Goal: Task Accomplishment & Management: Use online tool/utility

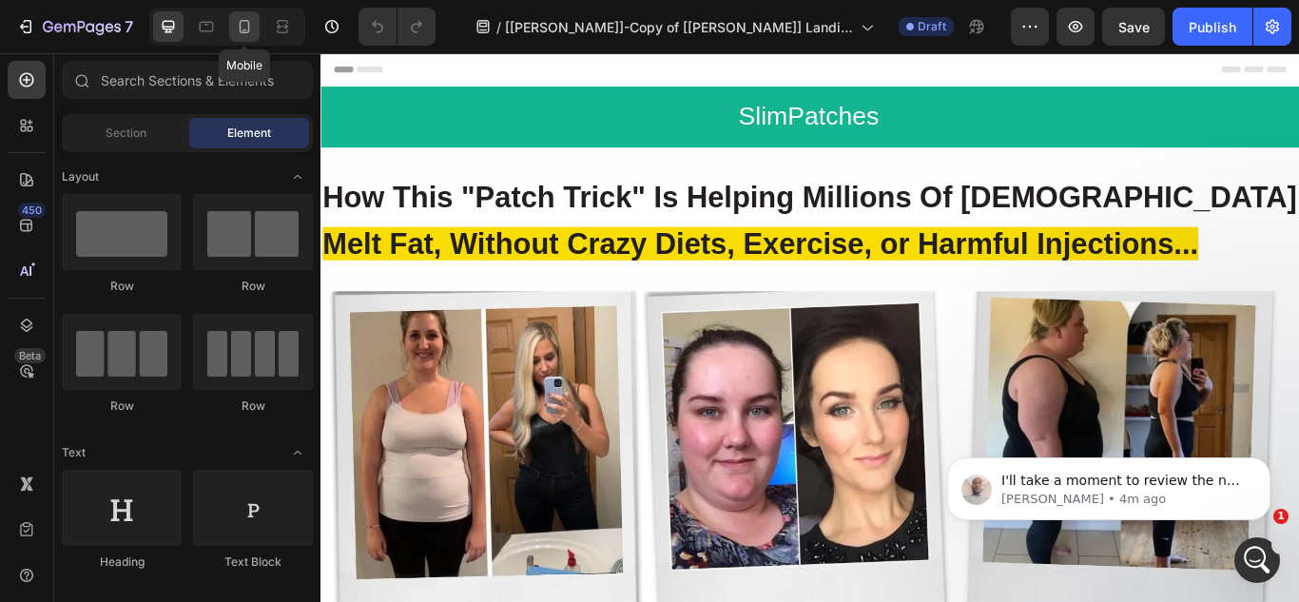
click at [243, 37] on div at bounding box center [244, 26] width 30 height 30
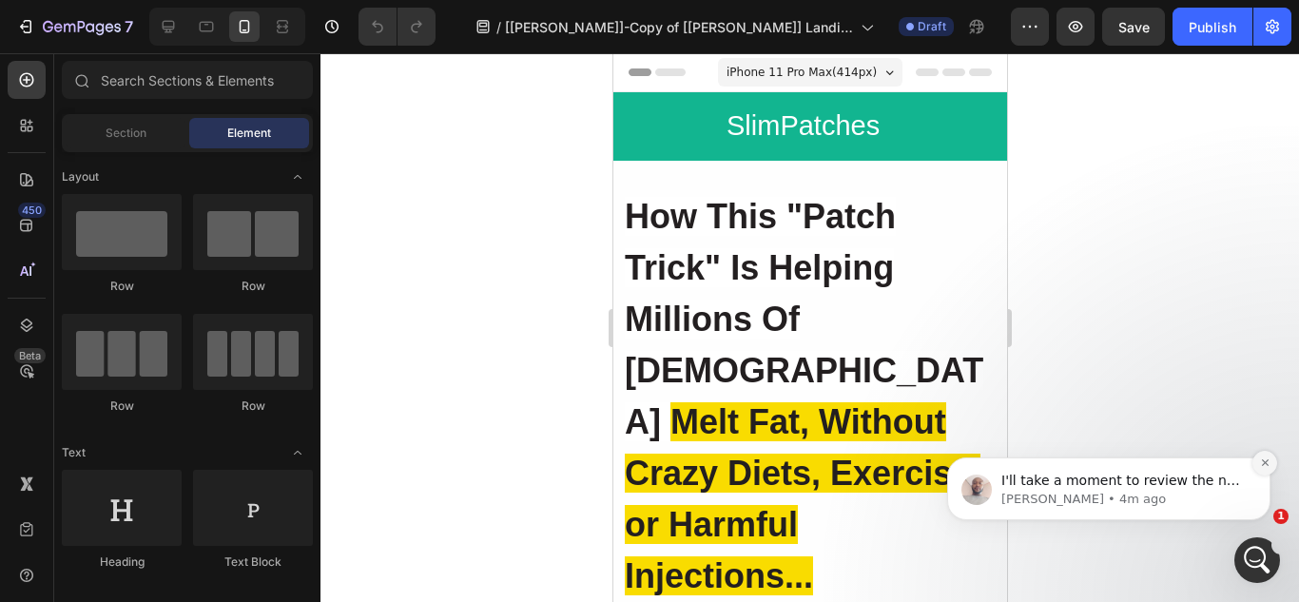
click at [1265, 463] on icon "Dismiss notification" at bounding box center [1264, 462] width 7 height 7
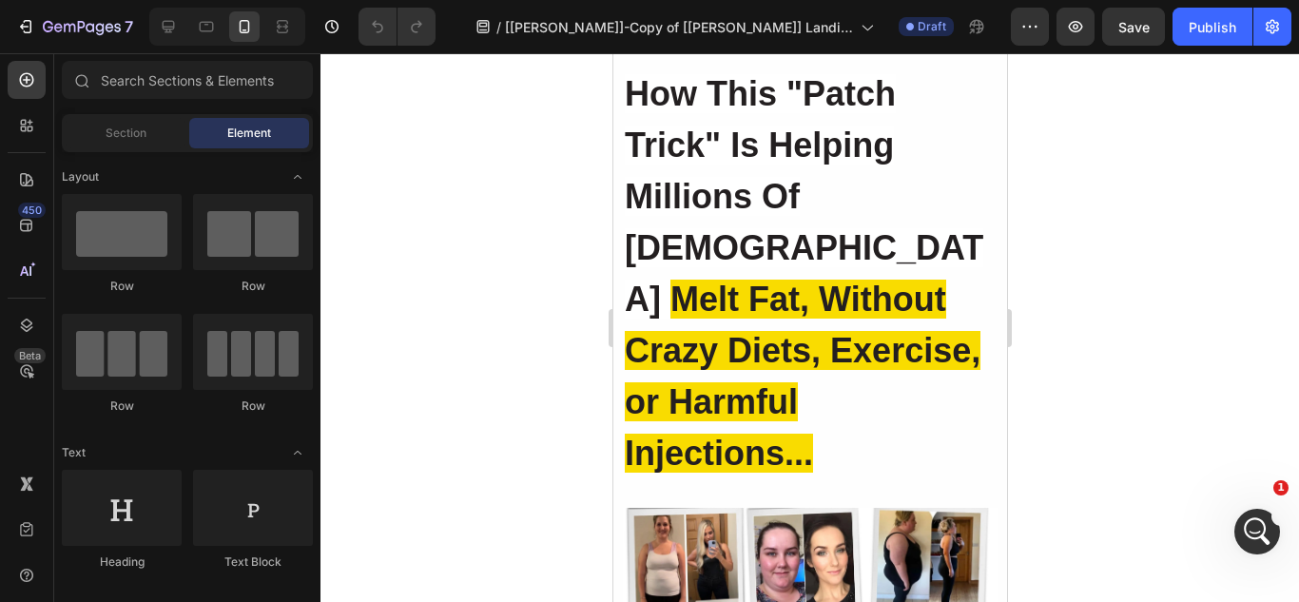
scroll to position [234, 0]
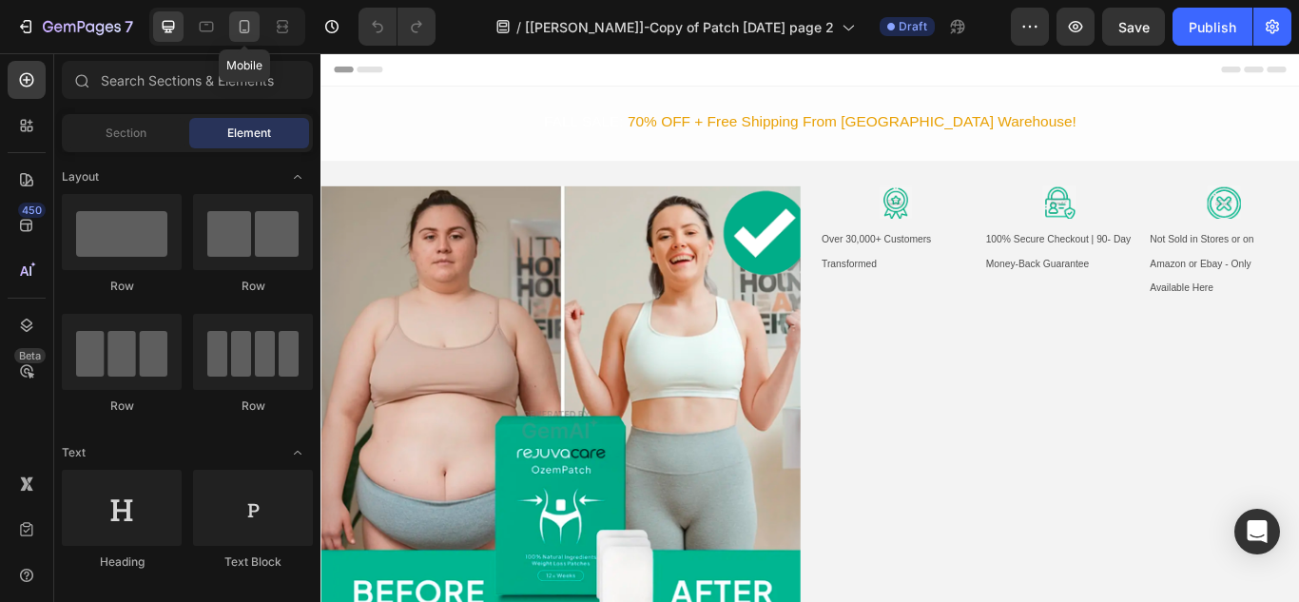
click at [245, 32] on icon at bounding box center [245, 26] width 10 height 13
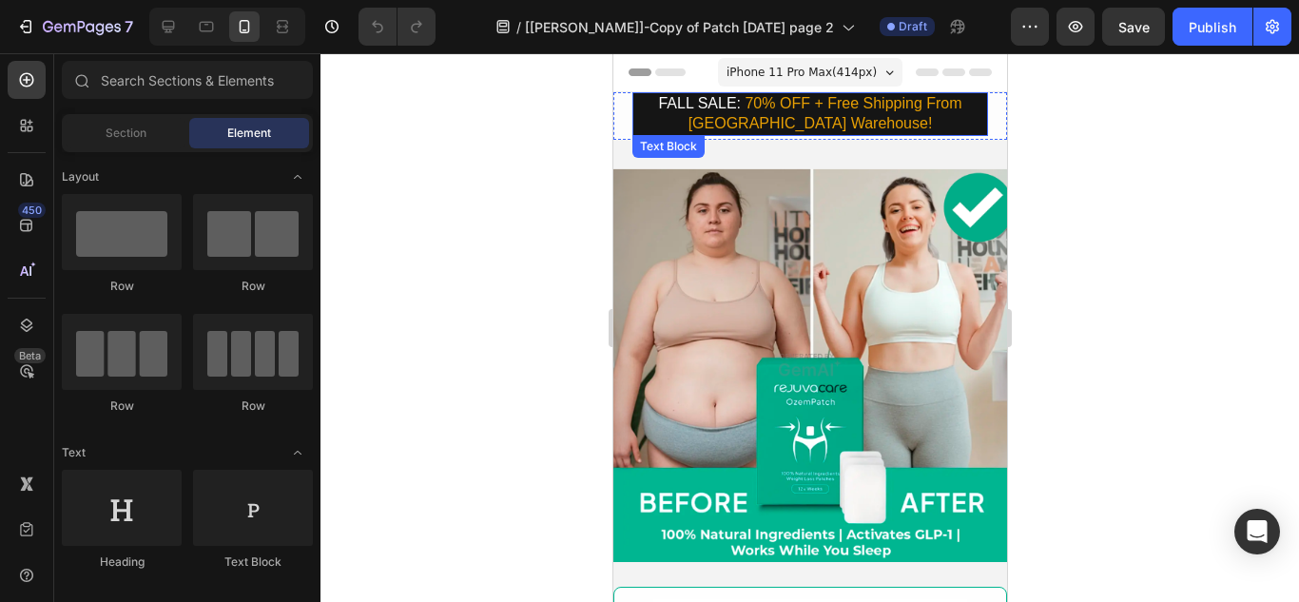
click at [651, 118] on p "FALL SALE: 70% OFF + Free Shipping From US Warehouse!" at bounding box center [809, 114] width 352 height 40
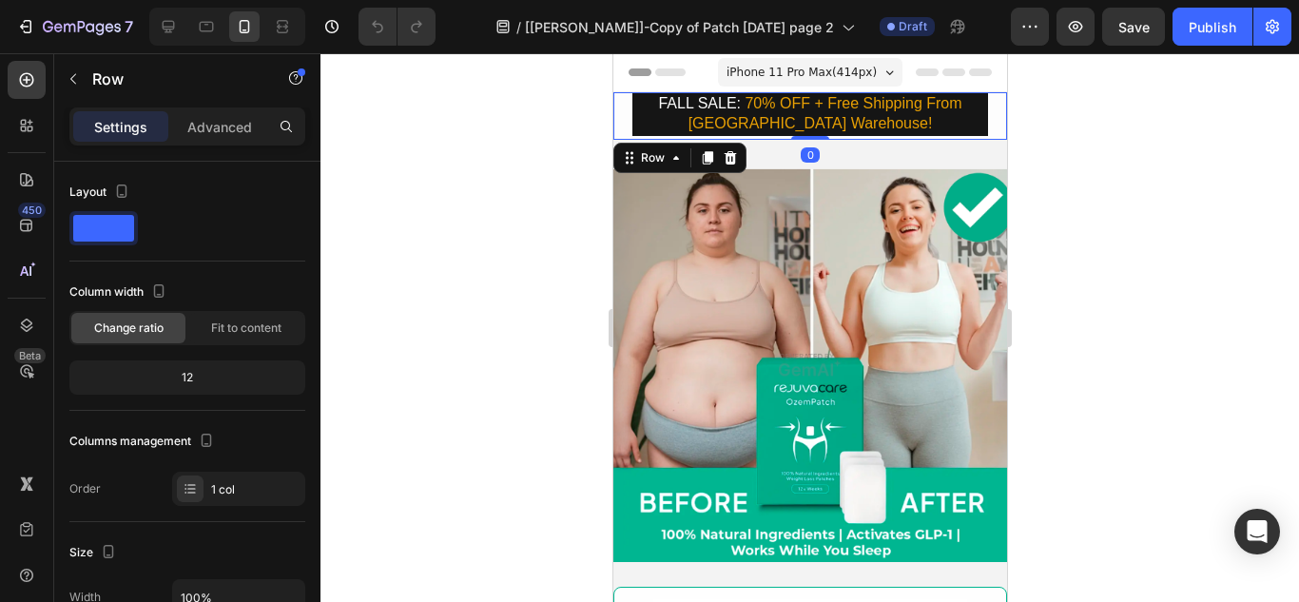
click at [616, 110] on div "FALL SALE: 70% OFF + Free Shipping From US Warehouse! Text Block Row 0" at bounding box center [809, 116] width 394 height 48
click at [640, 114] on p "FALL SALE: 70% OFF + Free Shipping From US Warehouse!" at bounding box center [809, 114] width 352 height 40
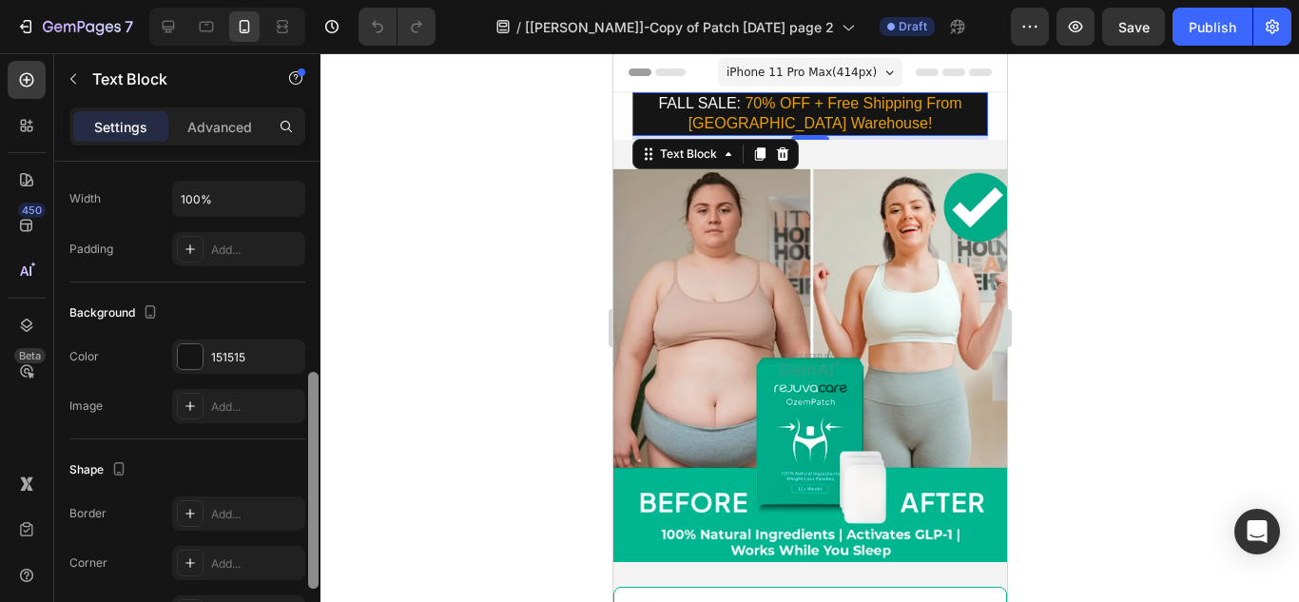
scroll to position [459, 0]
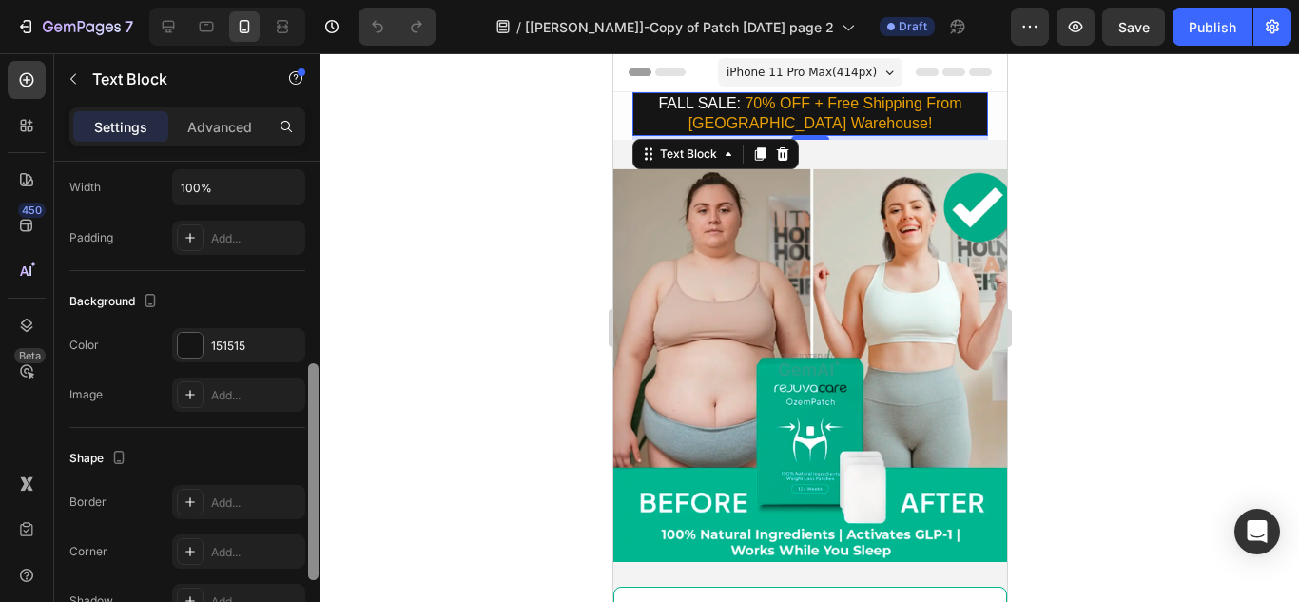
drag, startPoint x: 314, startPoint y: 185, endPoint x: 312, endPoint y: 387, distance: 201.6
click at [312, 387] on div at bounding box center [313, 471] width 10 height 217
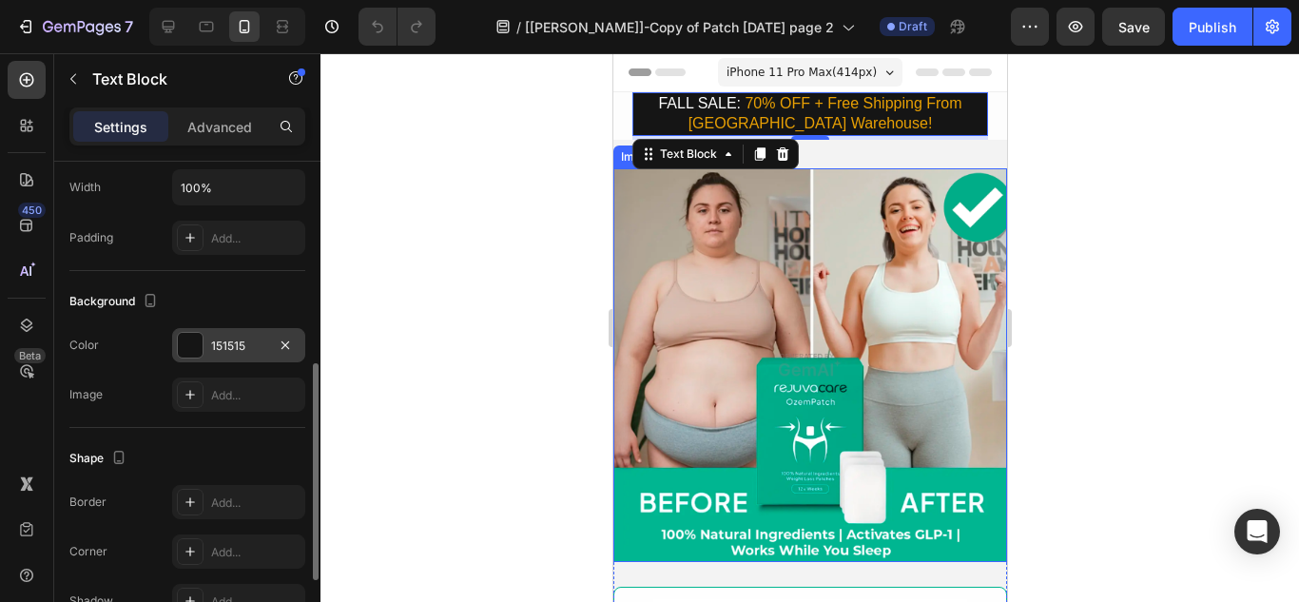
click at [254, 345] on div "151515" at bounding box center [238, 346] width 55 height 17
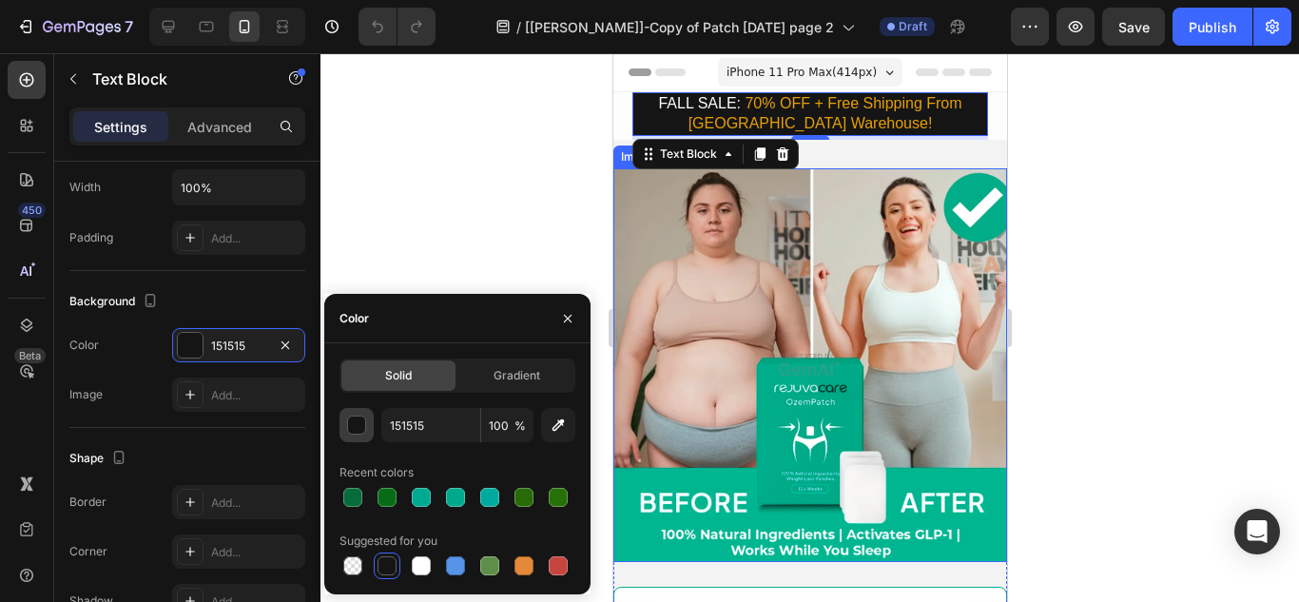
click at [351, 426] on div "button" at bounding box center [357, 426] width 19 height 19
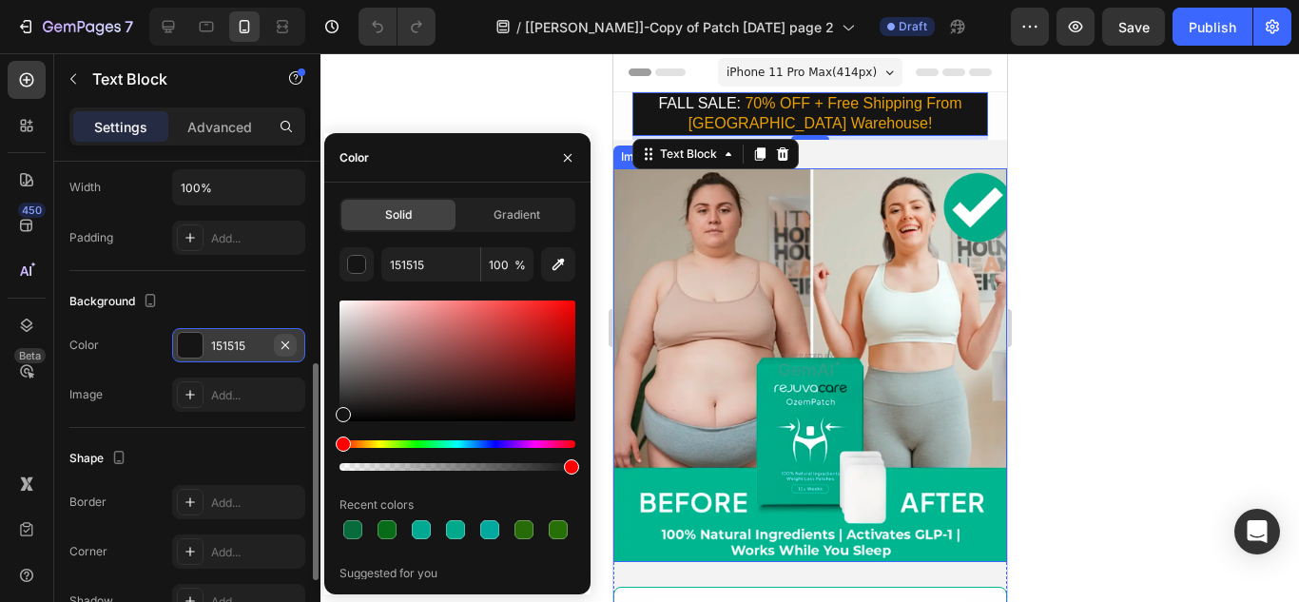
click at [289, 345] on icon "button" at bounding box center [285, 345] width 15 height 15
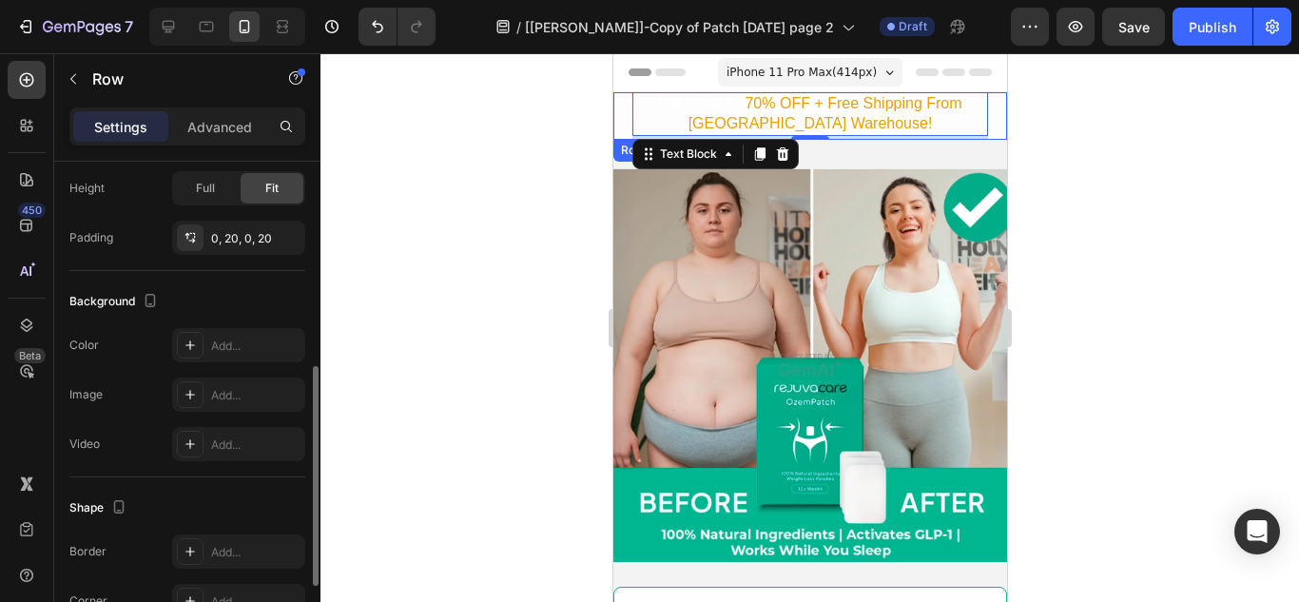
click at [619, 107] on div "FALL SALE: 70% OFF + Free Shipping From US Warehouse! Text Block 4 Row" at bounding box center [809, 116] width 394 height 48
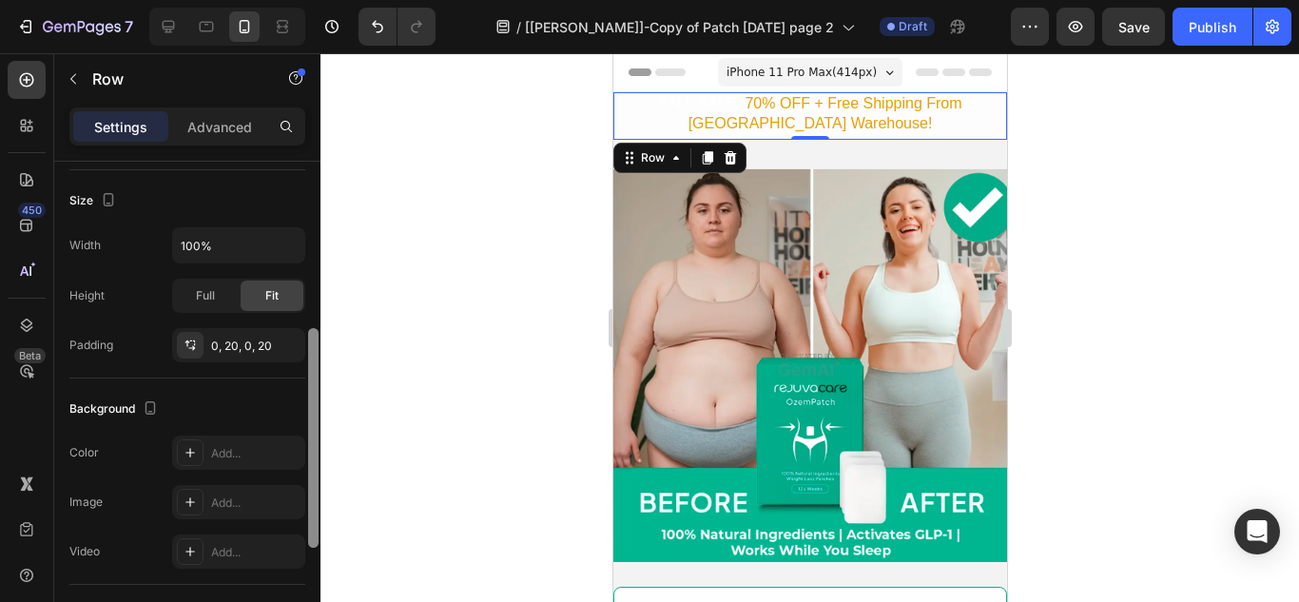
scroll to position [359, 0]
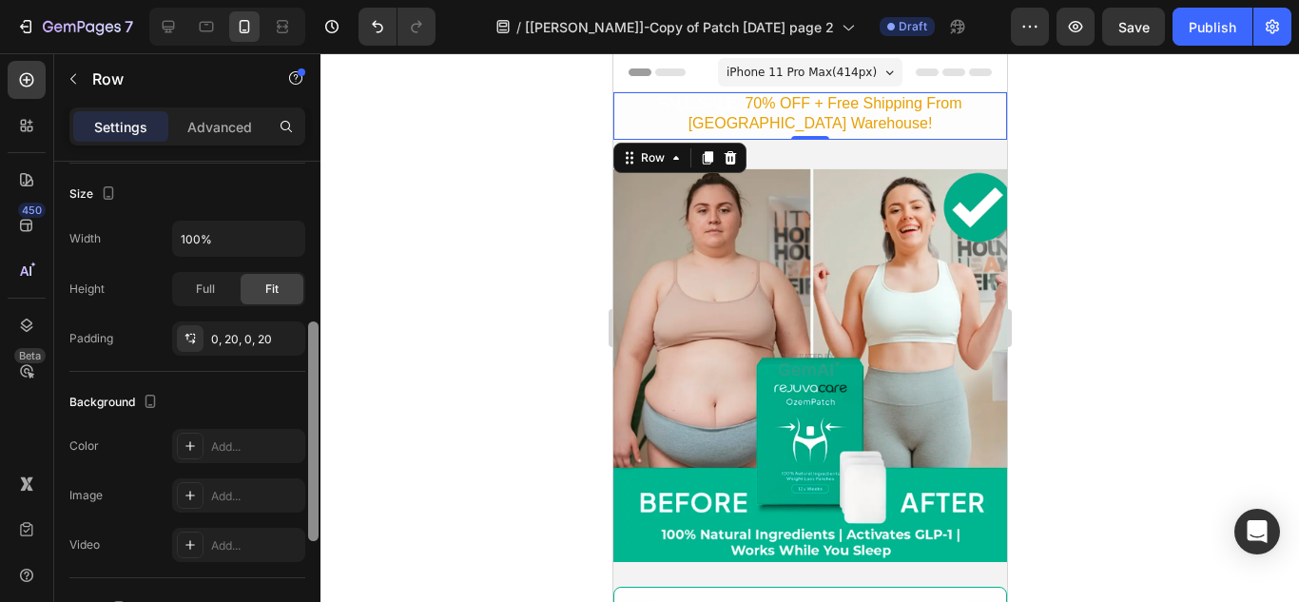
drag, startPoint x: 312, startPoint y: 246, endPoint x: 328, endPoint y: 353, distance: 107.7
click at [328, 0] on div "7 Version history / [[PERSON_NAME]]-Copy of Patch [DATE] page 2 Draft Preview S…" at bounding box center [649, 0] width 1299 height 0
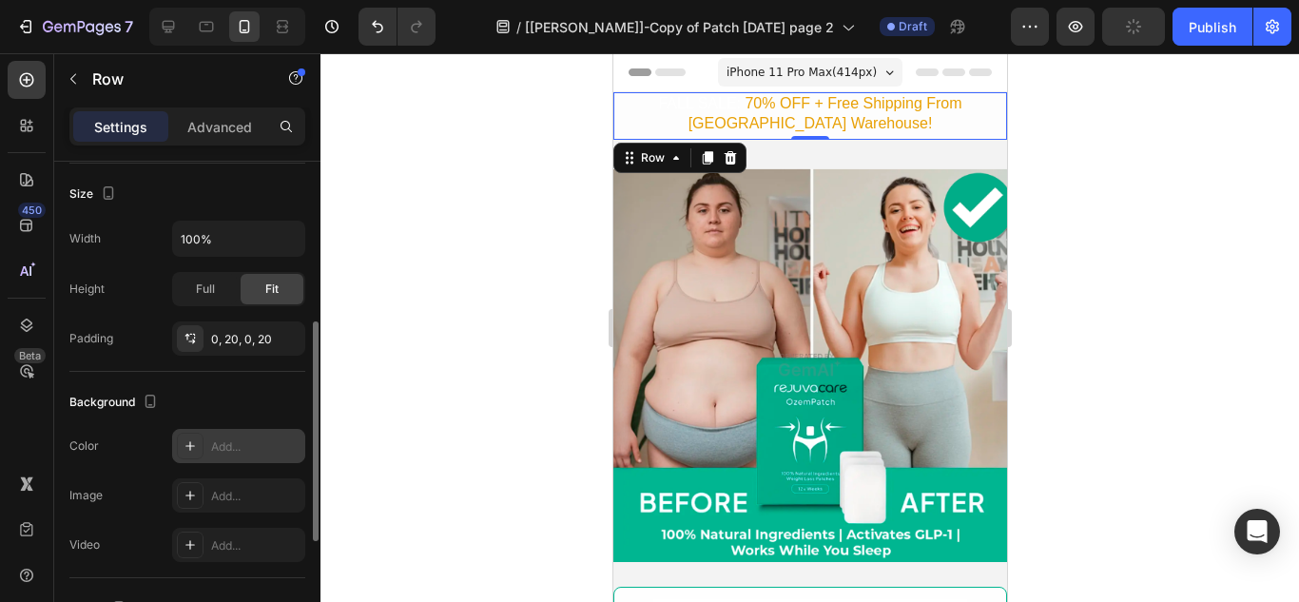
click at [243, 452] on div "Add..." at bounding box center [255, 446] width 89 height 17
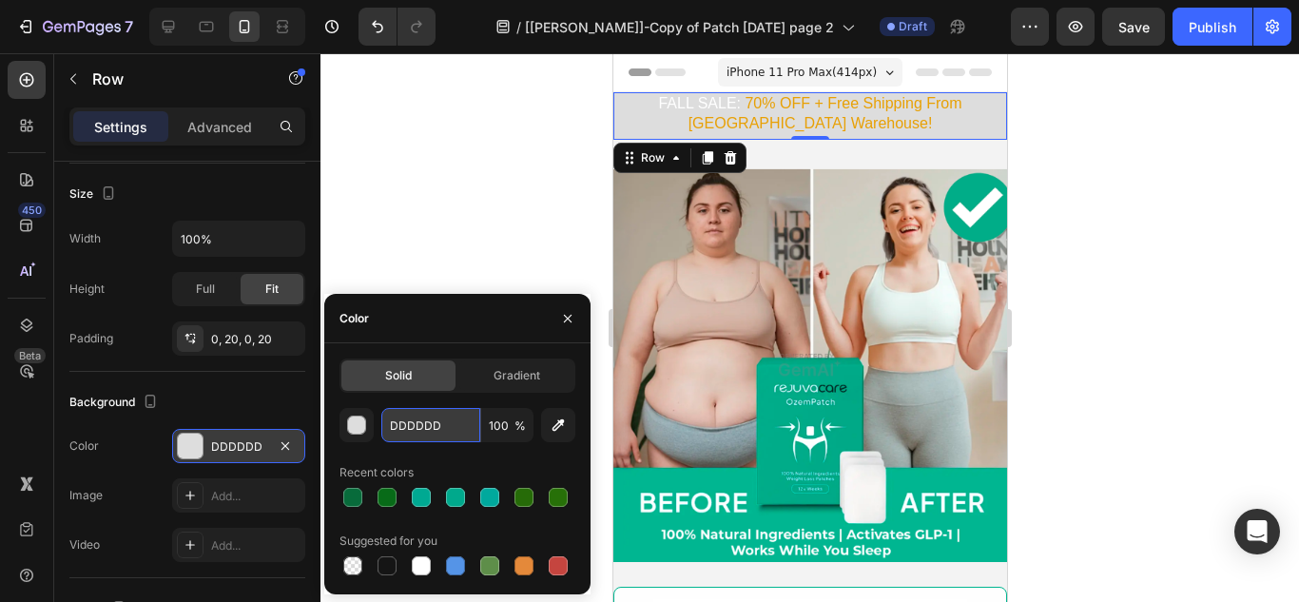
click at [432, 429] on input "DDDDDD" at bounding box center [430, 425] width 99 height 34
paste input "586351068875588291"
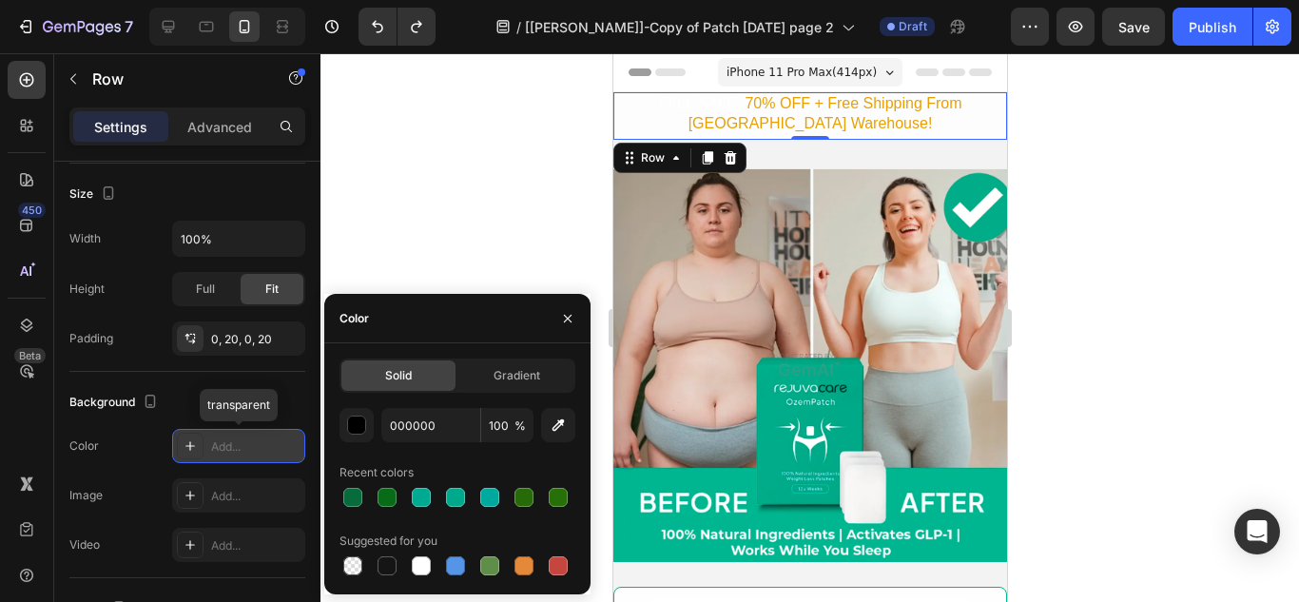
click at [252, 444] on div "Add..." at bounding box center [255, 446] width 89 height 17
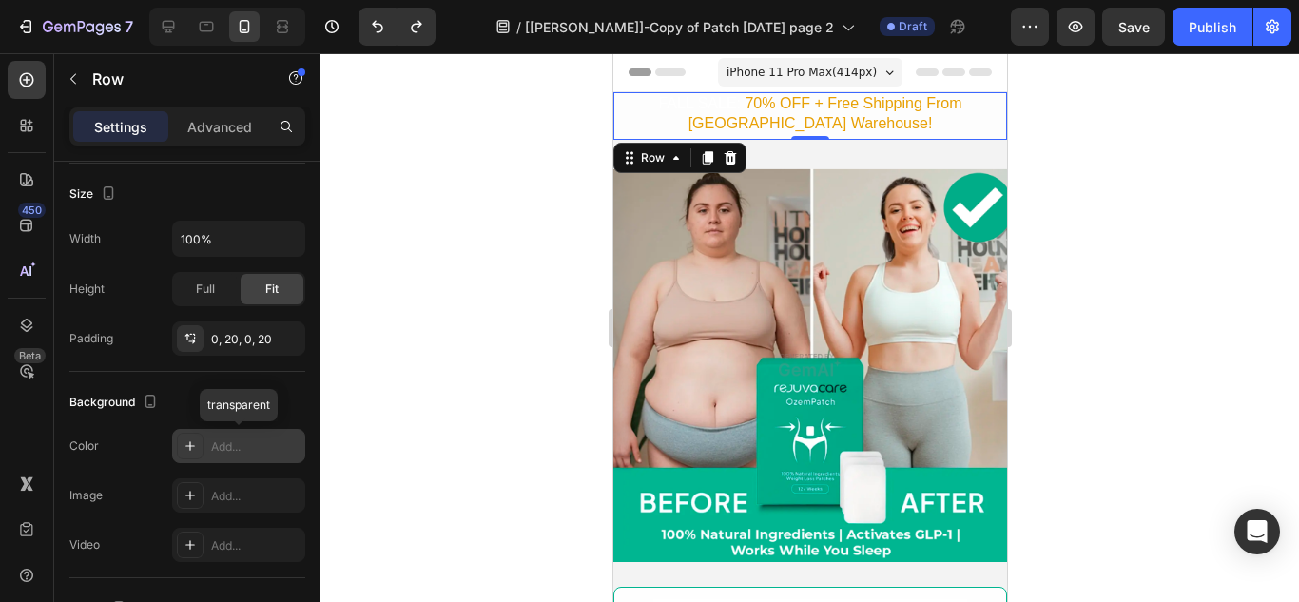
click at [252, 444] on div "Add..." at bounding box center [255, 446] width 89 height 17
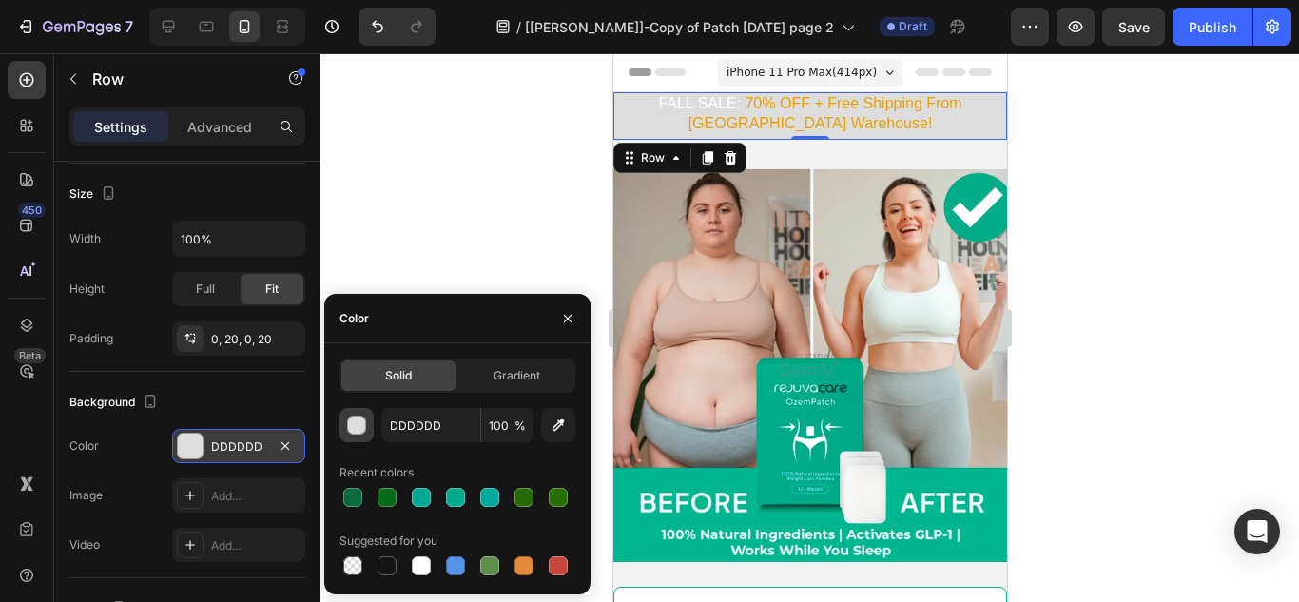
click at [361, 427] on div "button" at bounding box center [357, 426] width 19 height 19
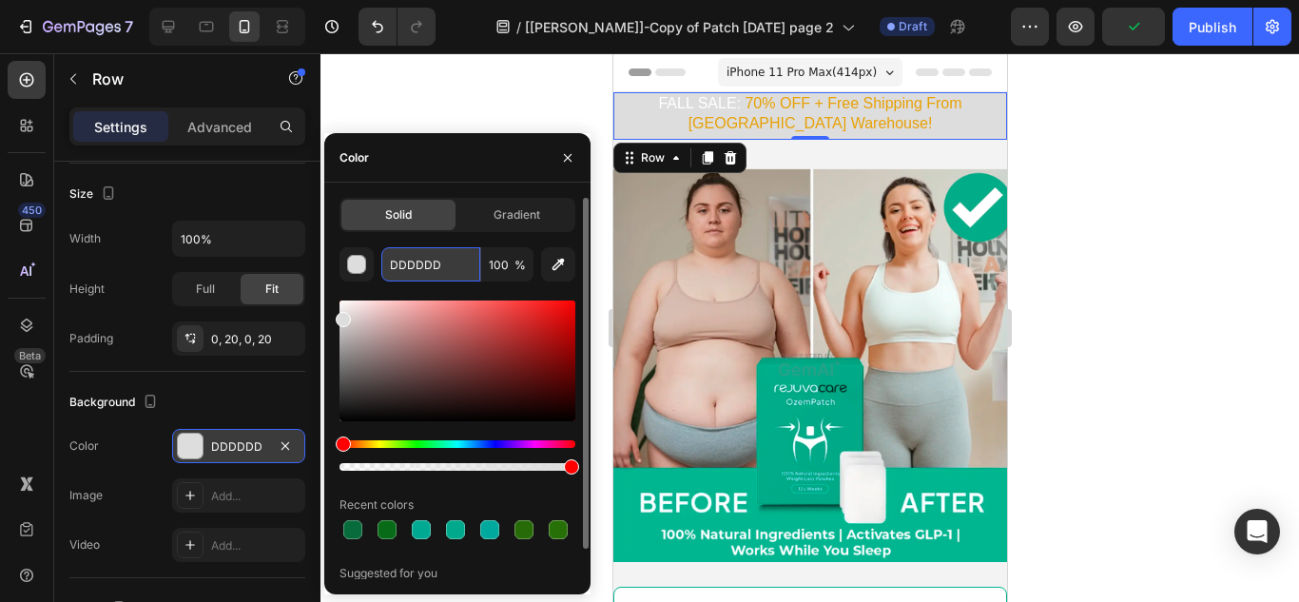
click at [436, 268] on input "DDDDDD" at bounding box center [430, 264] width 99 height 34
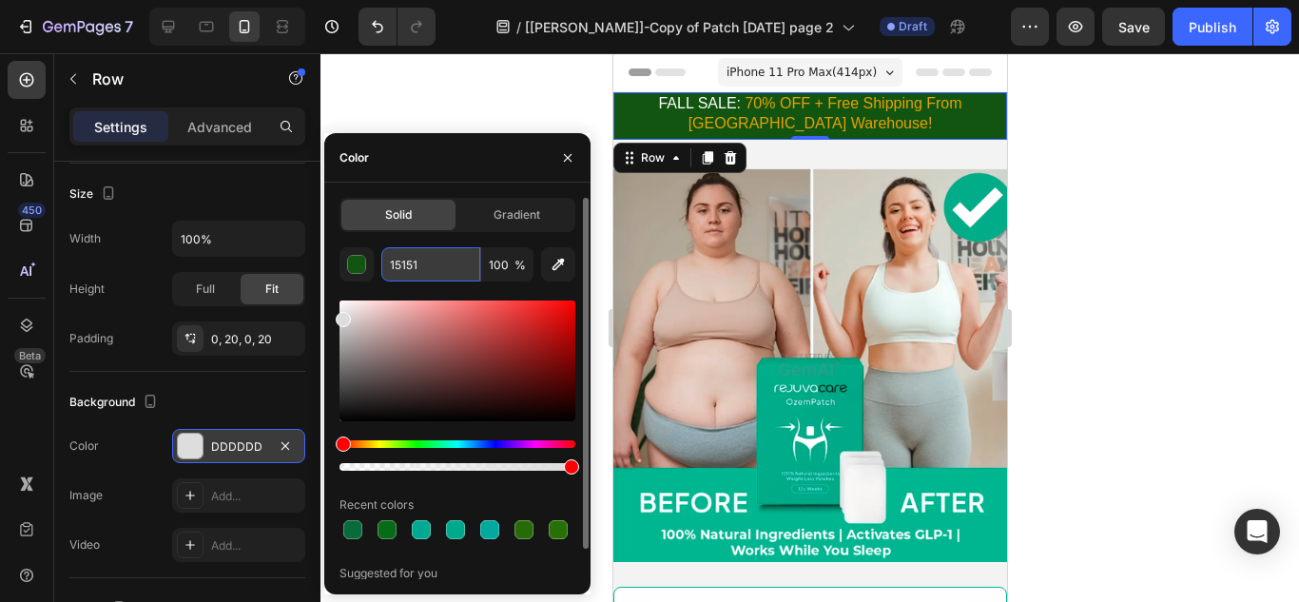
type input "151515"
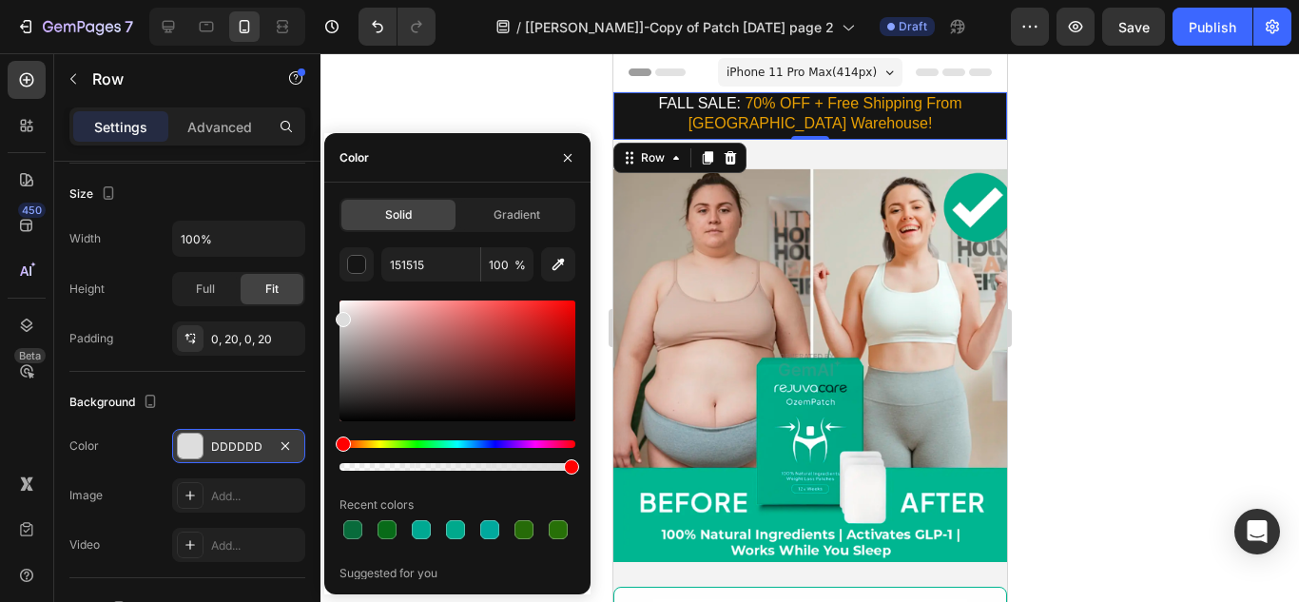
click at [437, 114] on div at bounding box center [810, 327] width 979 height 549
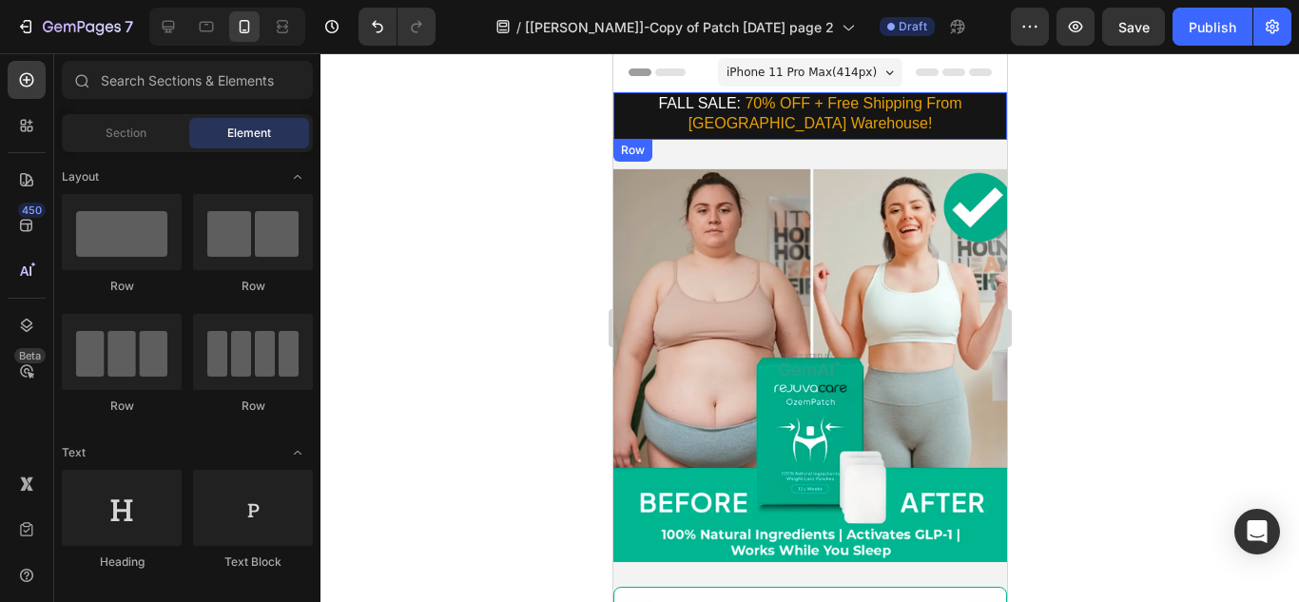
click at [618, 112] on div "FALL SALE: 70% OFF + Free Shipping From US Warehouse! Text Block Row" at bounding box center [809, 116] width 394 height 48
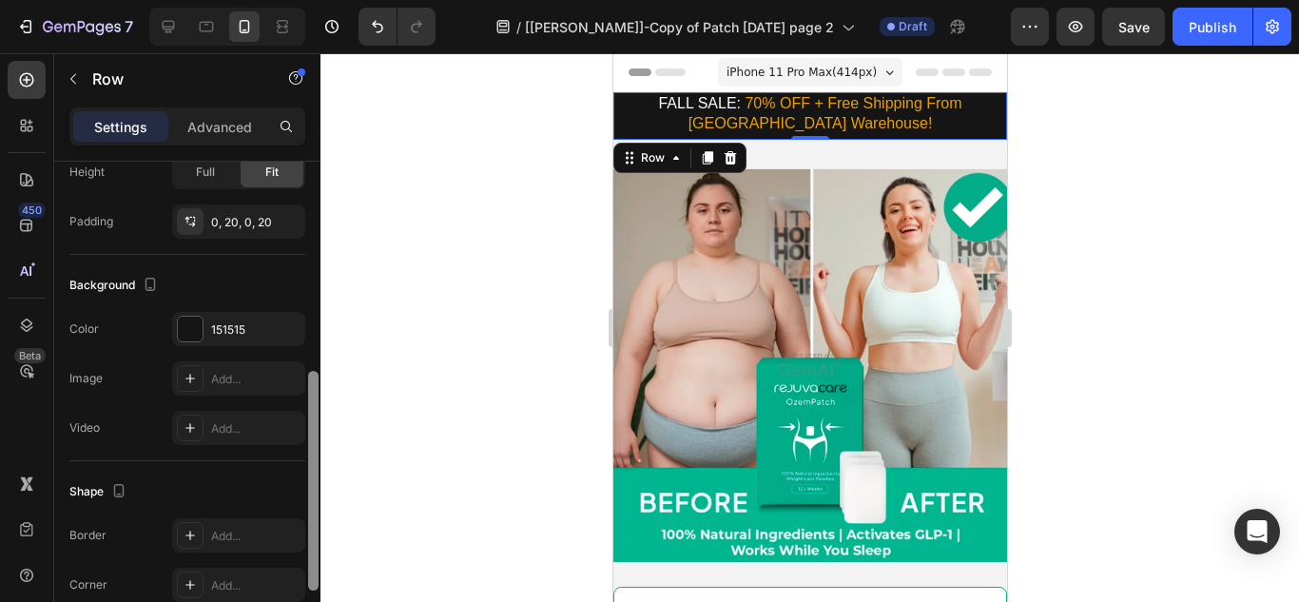
scroll to position [467, 0]
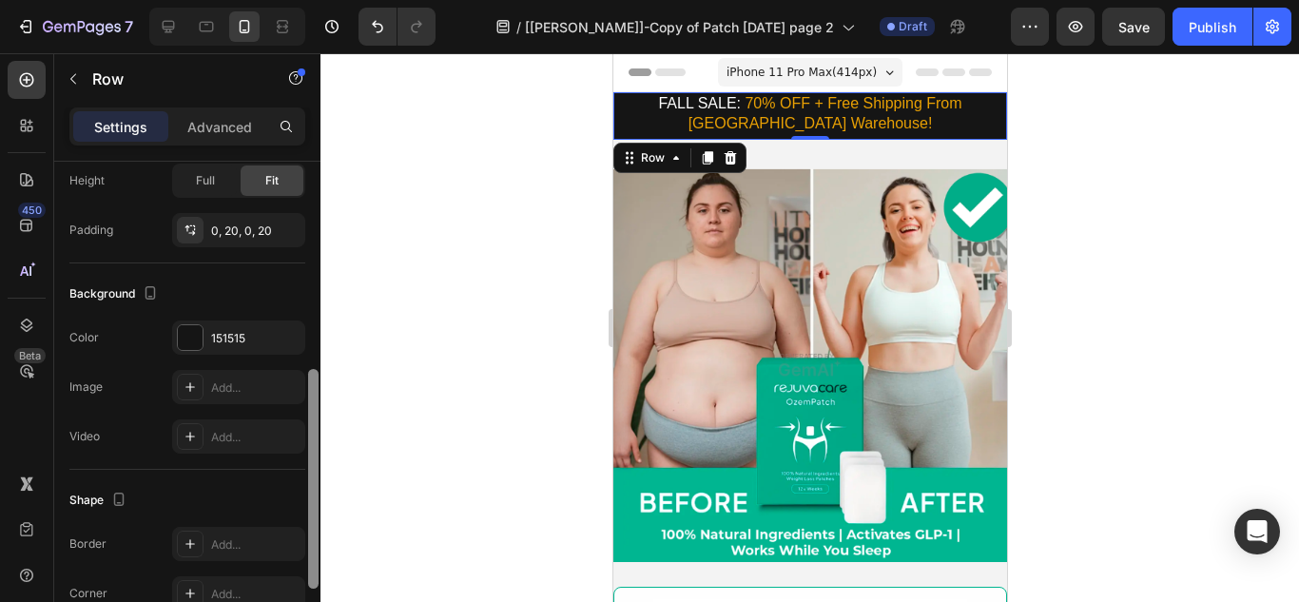
drag, startPoint x: 313, startPoint y: 191, endPoint x: 325, endPoint y: 399, distance: 208.7
click at [325, 0] on div "7 Version history / [[PERSON_NAME]]-Copy of Patch [DATE] page 2 Draft Preview S…" at bounding box center [649, 0] width 1299 height 0
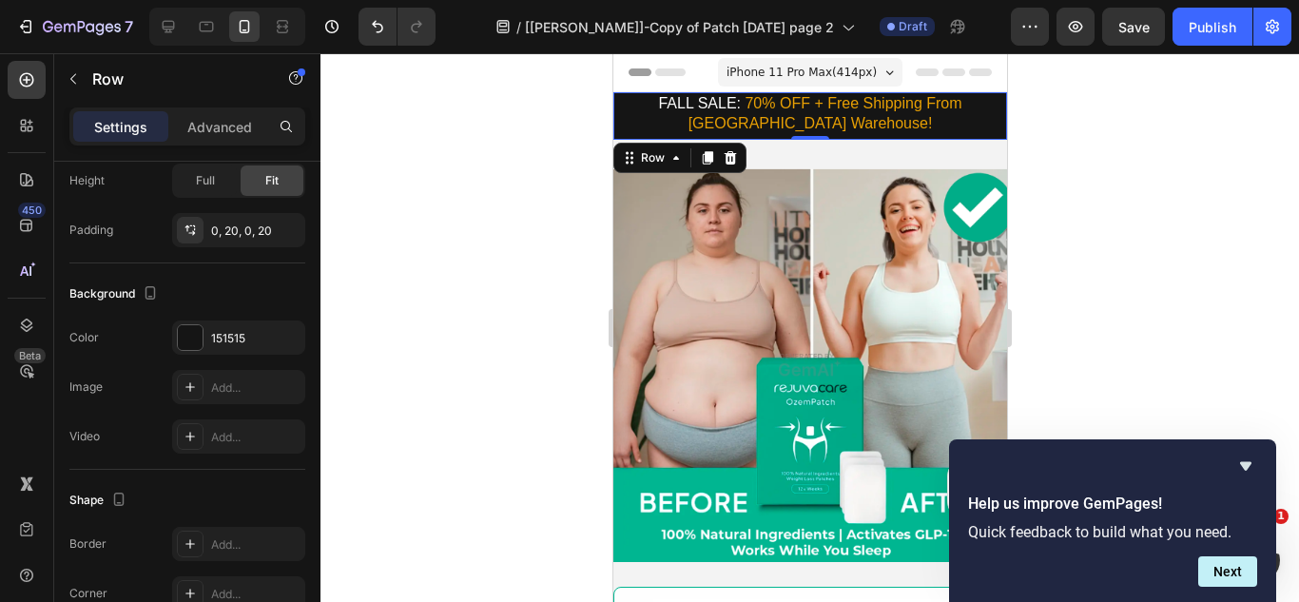
scroll to position [0, 0]
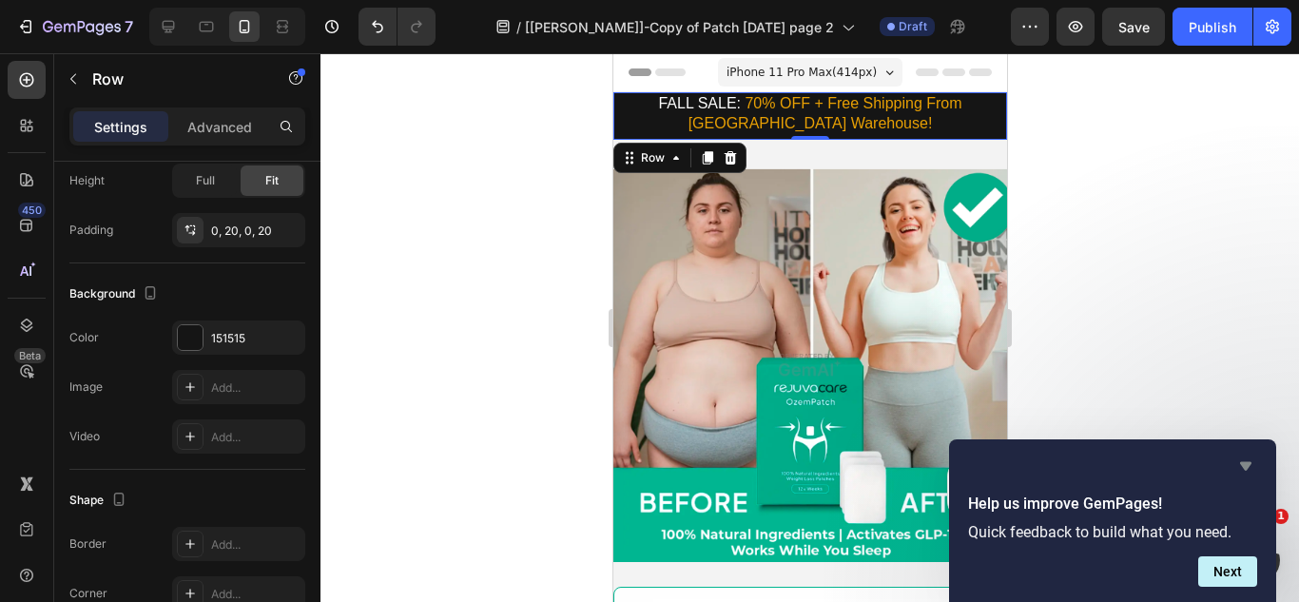
click at [1239, 462] on icon "Hide survey" at bounding box center [1245, 466] width 23 height 23
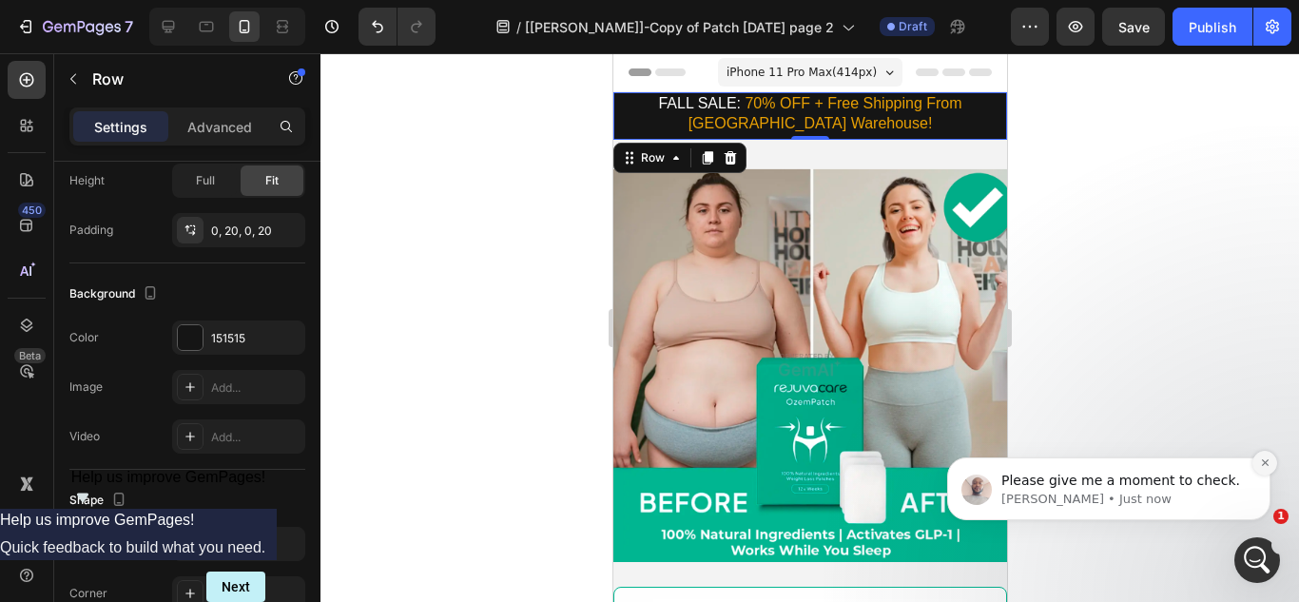
click at [1269, 467] on icon "Dismiss notification" at bounding box center [1265, 462] width 10 height 10
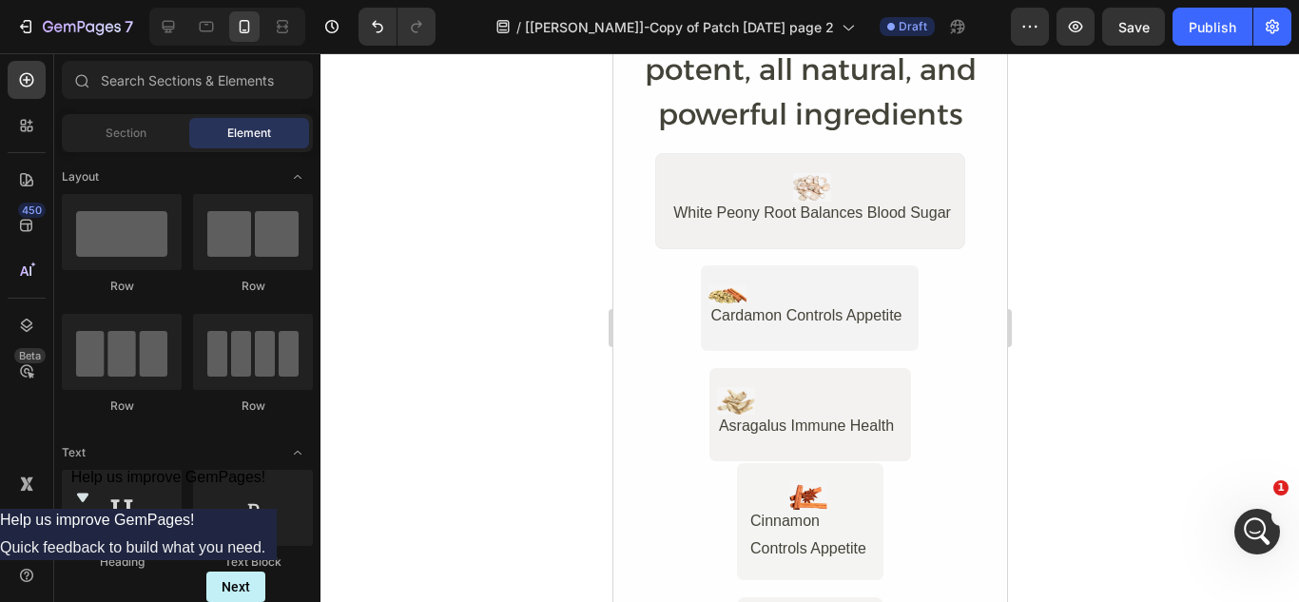
scroll to position [5440, 0]
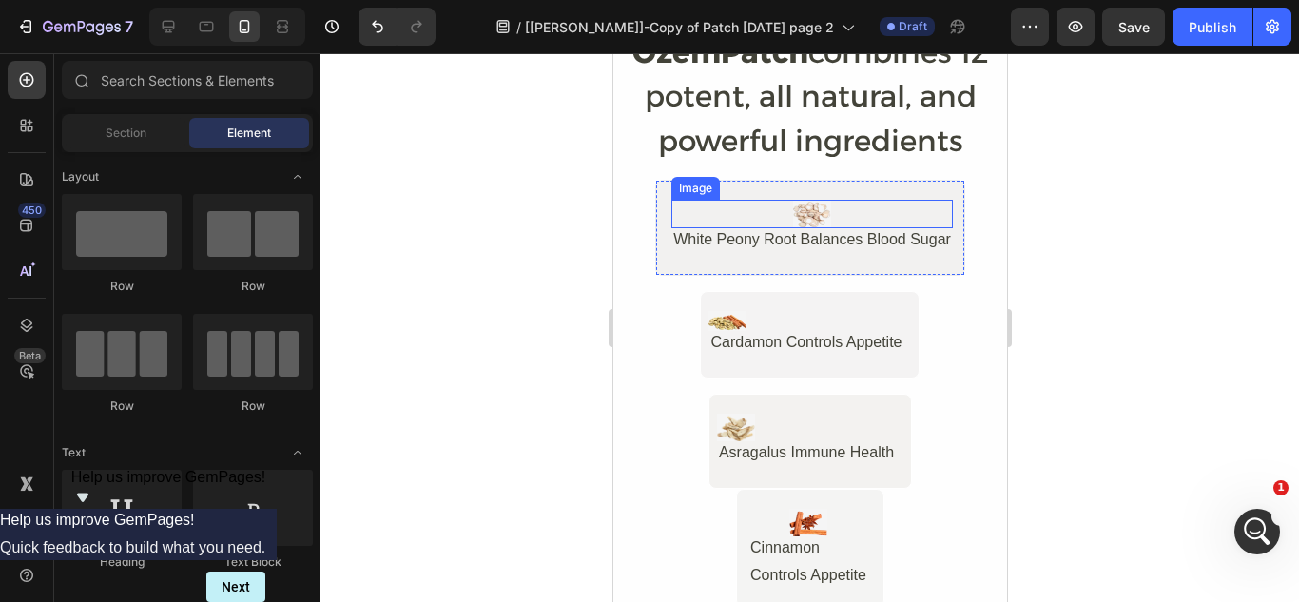
click at [690, 199] on div "Image White Peony Root Balances Blood Sugar Text Block Row" at bounding box center [809, 227] width 310 height 95
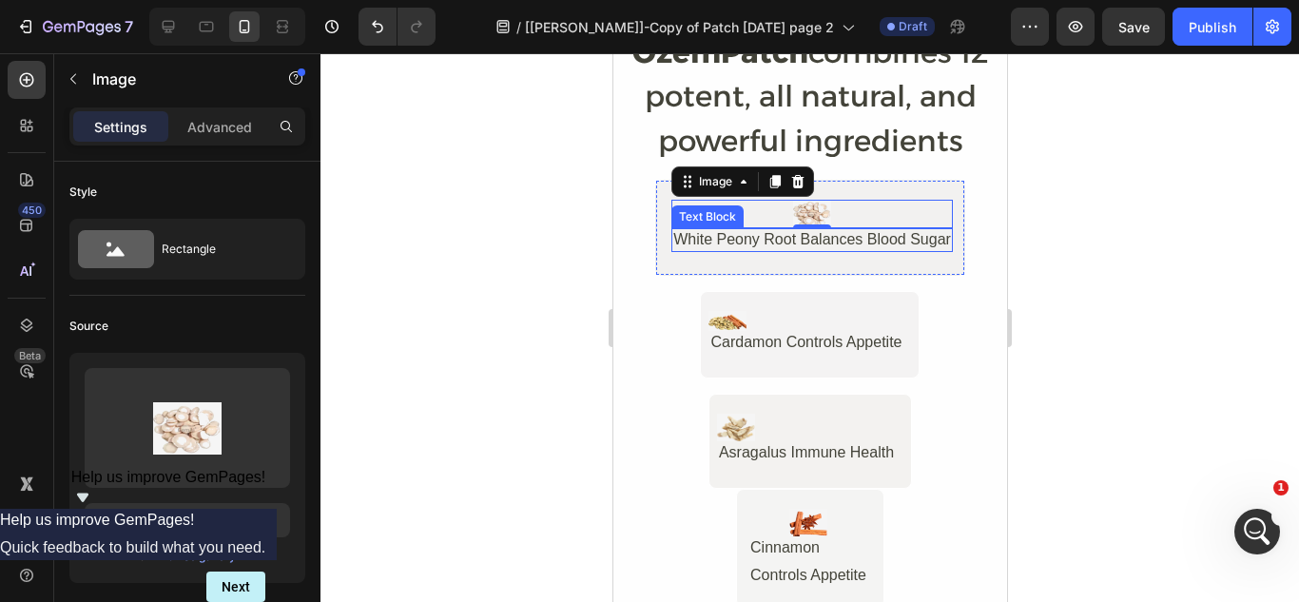
click at [680, 243] on div "White Peony Root Balances Blood Sugar" at bounding box center [812, 240] width 282 height 24
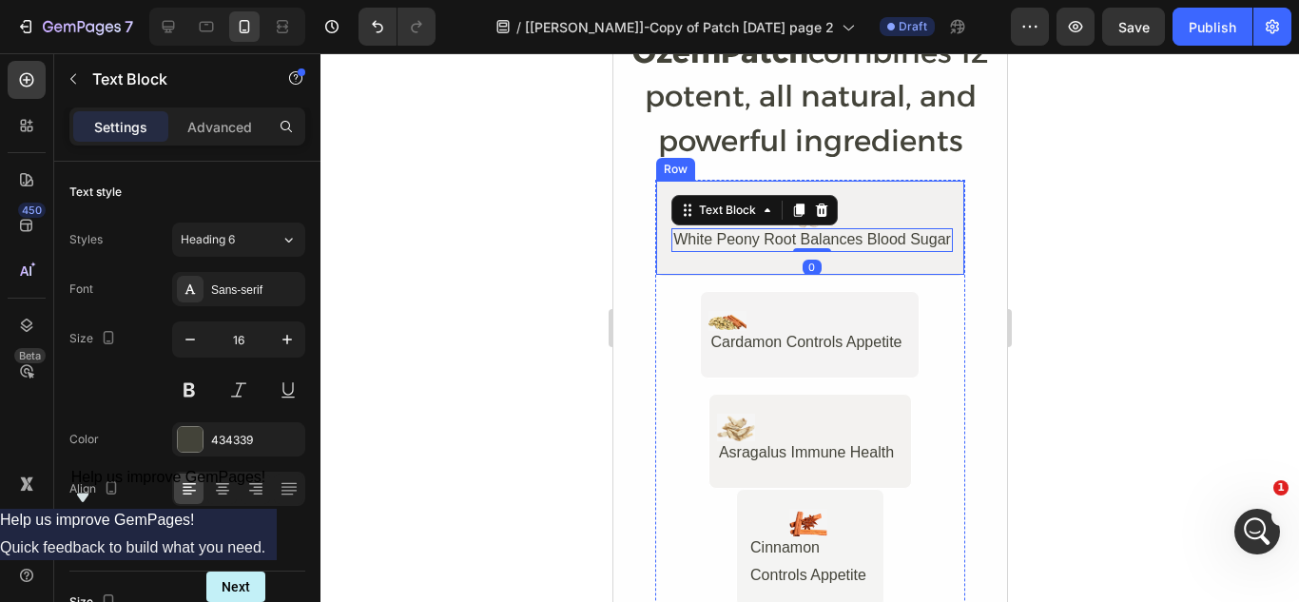
click at [661, 201] on div "Image White Peony Root Balances Blood Sugar Text Block 0 Row" at bounding box center [809, 227] width 310 height 95
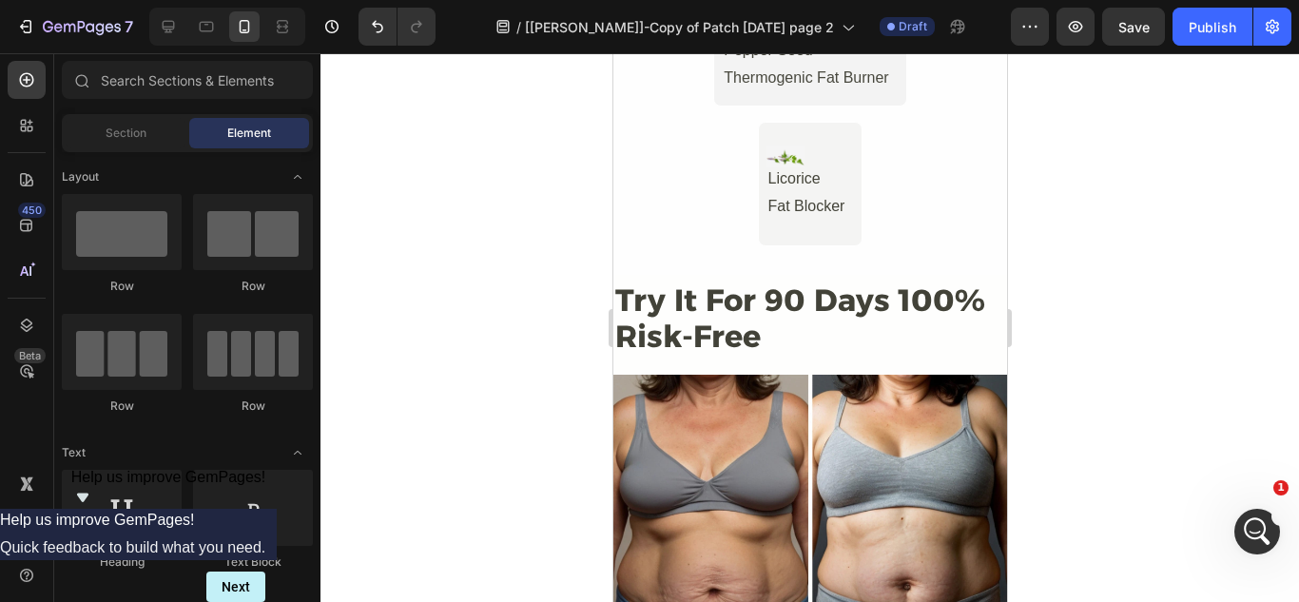
scroll to position [6847, 0]
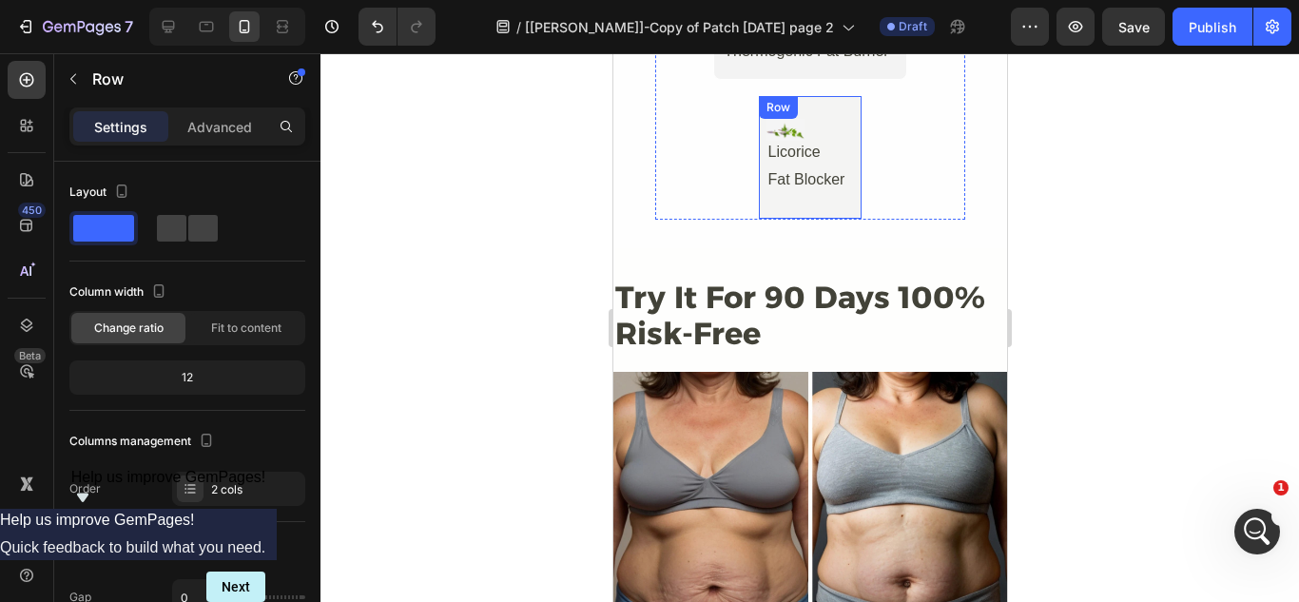
click at [813, 198] on div "Image Licorice Text Block Fat Blocker Text Block Row" at bounding box center [810, 157] width 106 height 125
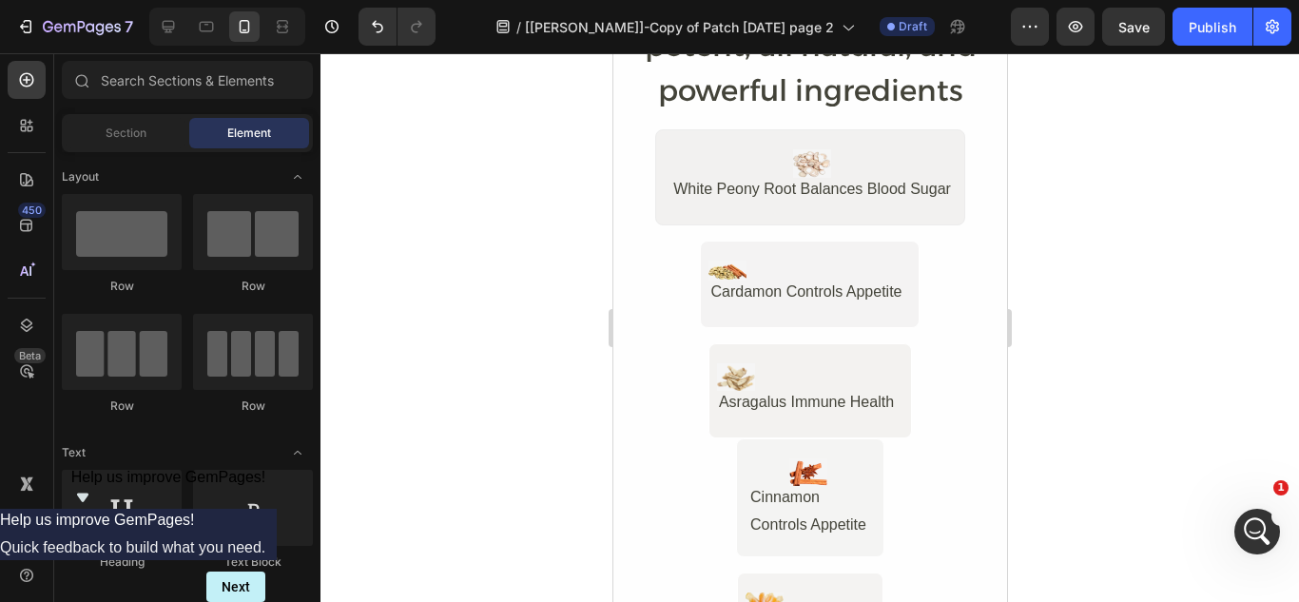
scroll to position [5464, 0]
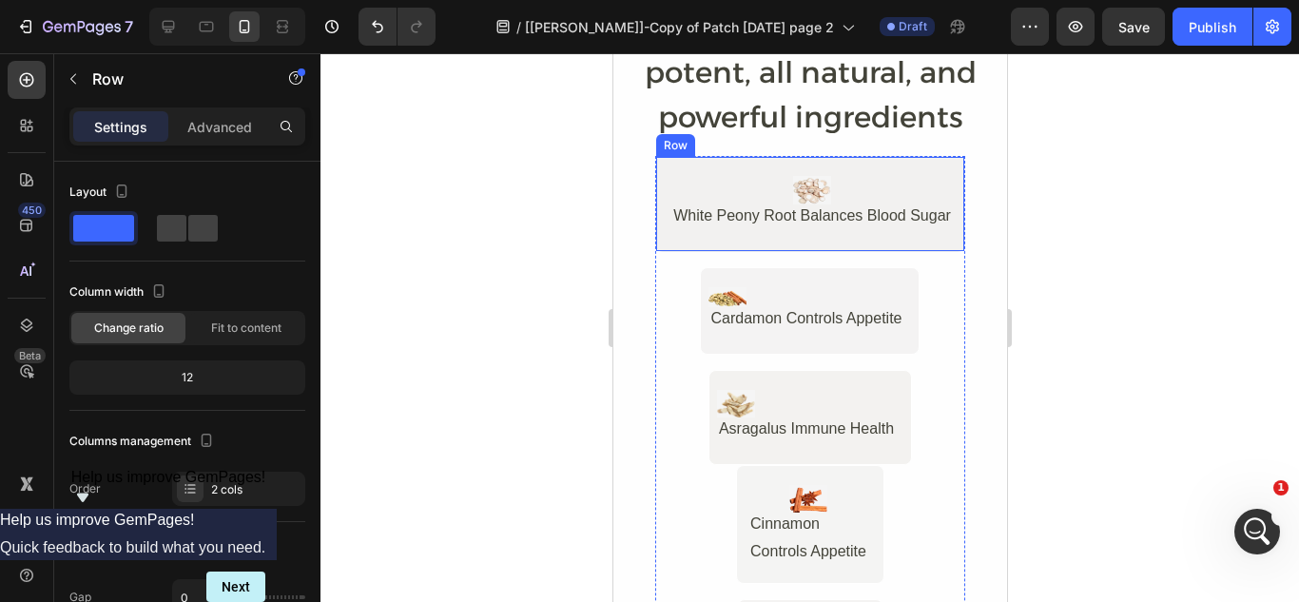
click at [887, 228] on div "Image White Peony Root Balances Blood Sugar Text Block Row" at bounding box center [809, 203] width 310 height 95
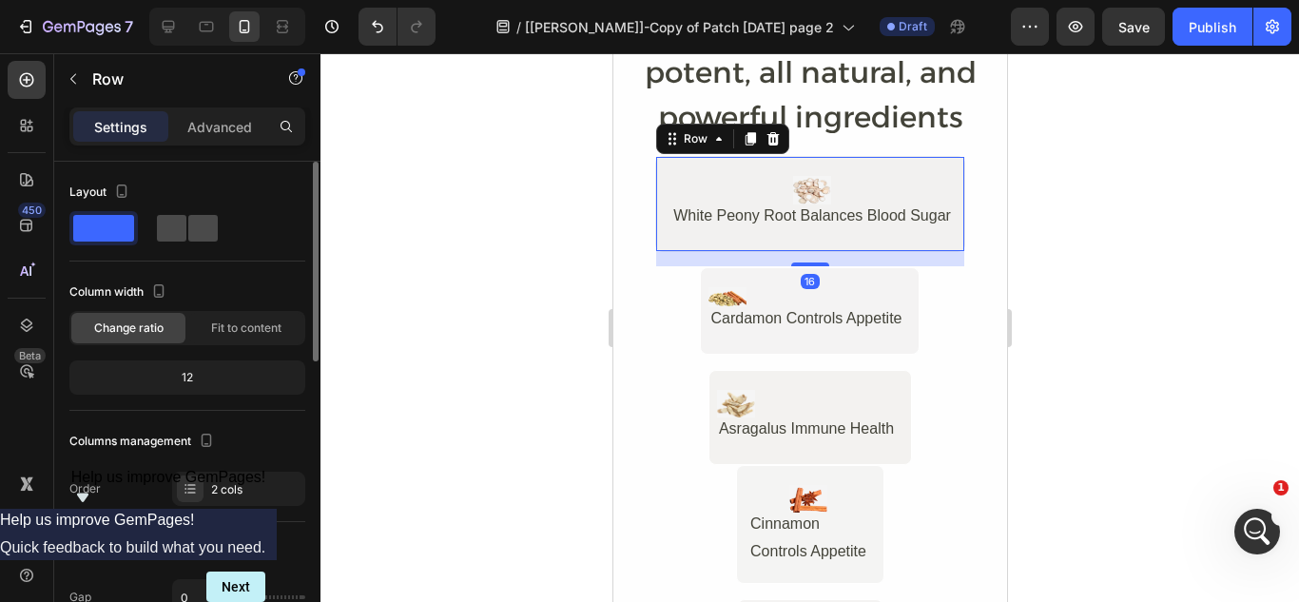
click at [183, 224] on span at bounding box center [171, 228] width 29 height 27
type input "32"
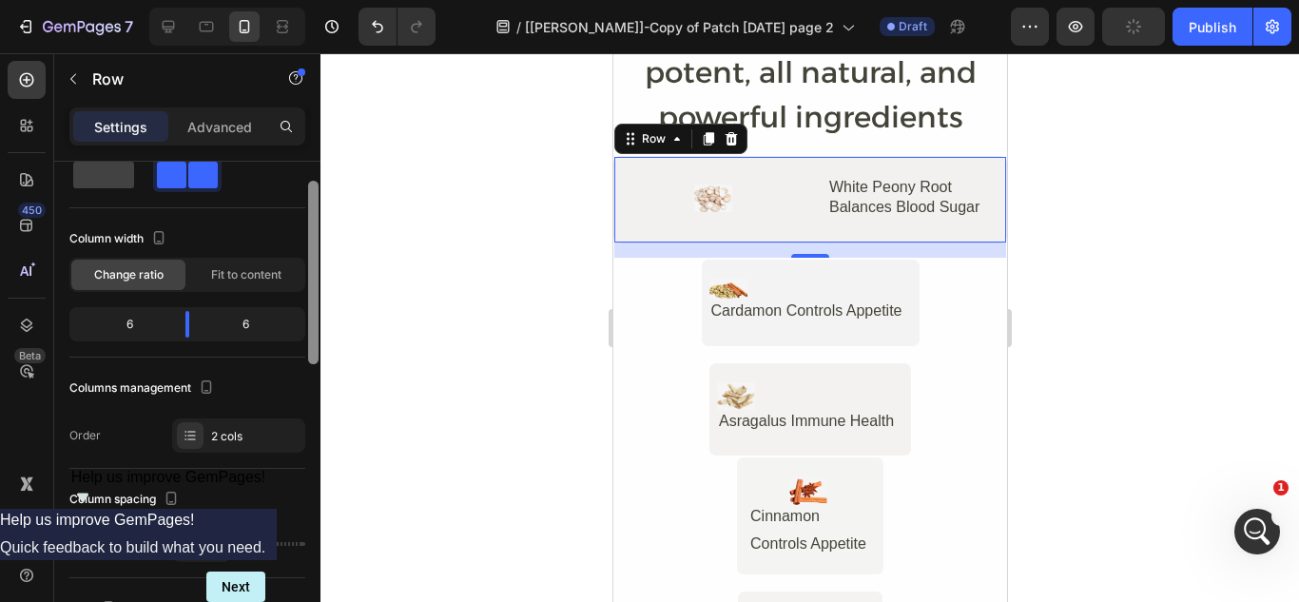
drag, startPoint x: 317, startPoint y: 235, endPoint x: 319, endPoint y: 256, distance: 21.0
click at [319, 256] on div at bounding box center [313, 409] width 14 height 495
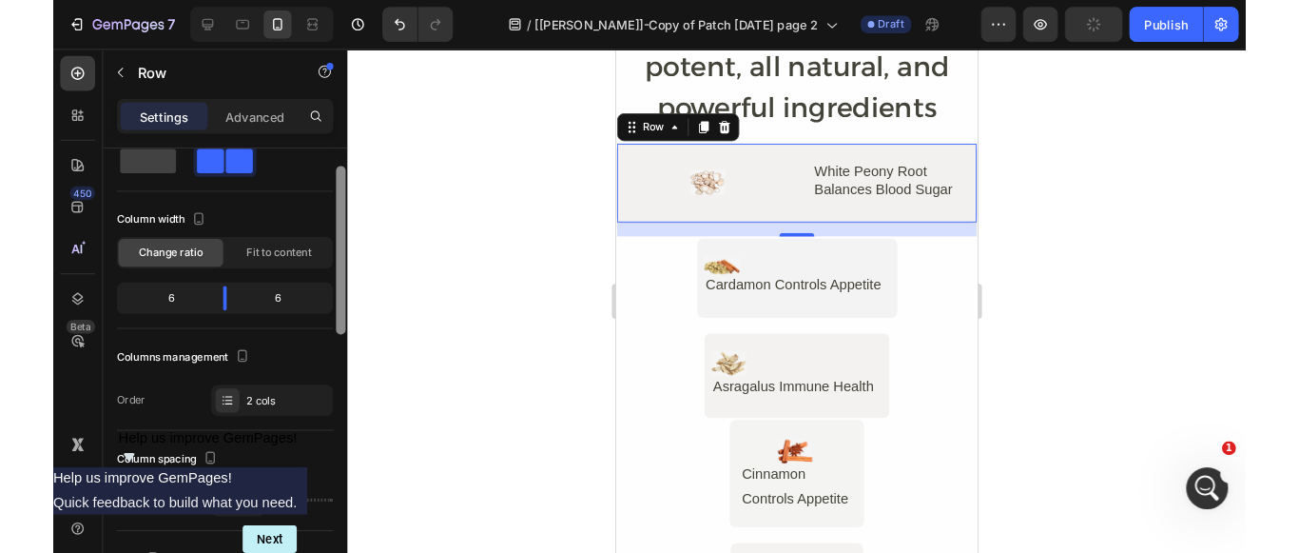
scroll to position [56, 0]
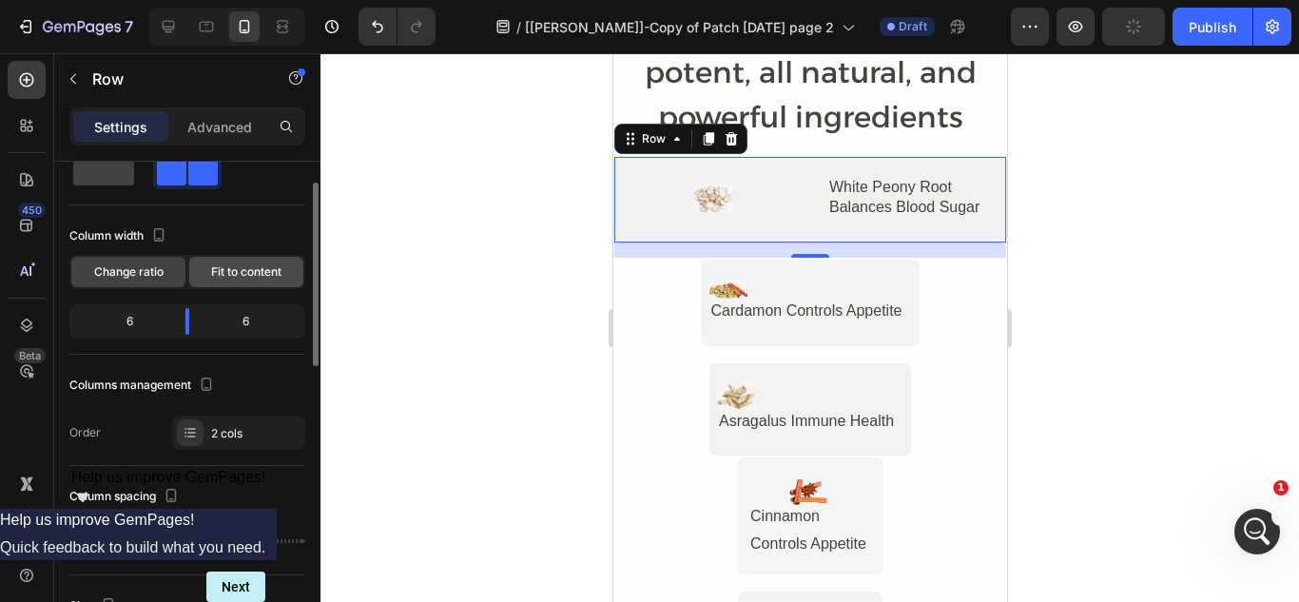
click at [247, 274] on span "Fit to content" at bounding box center [246, 271] width 70 height 17
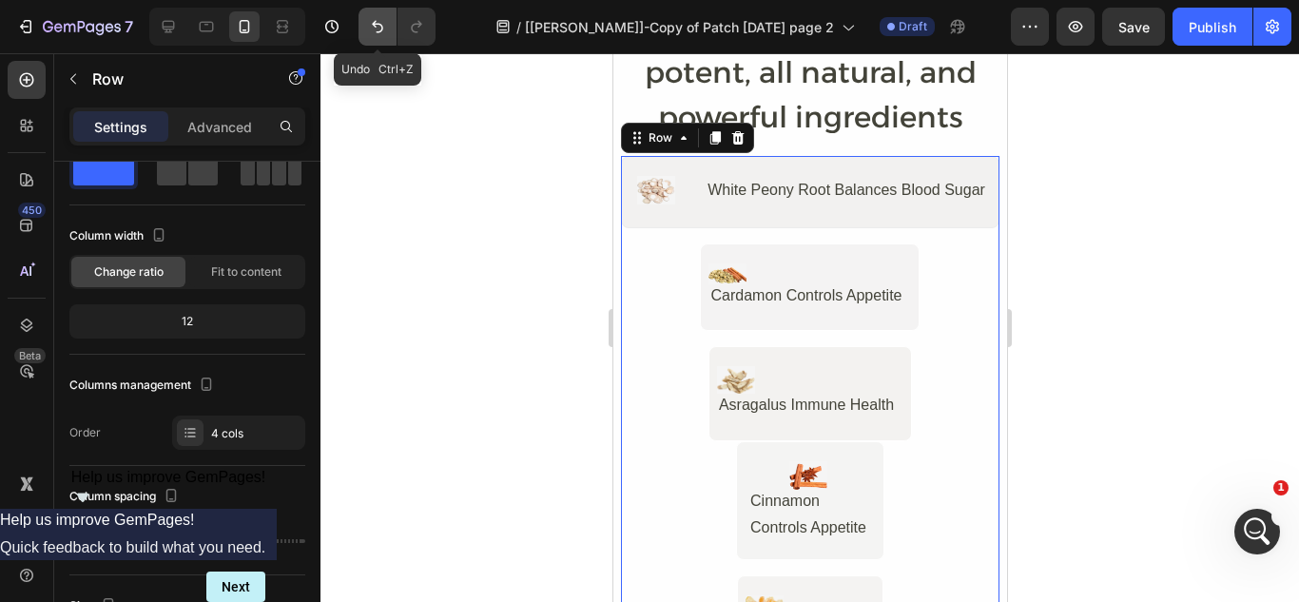
click at [378, 29] on icon "Undo/Redo" at bounding box center [377, 26] width 19 height 19
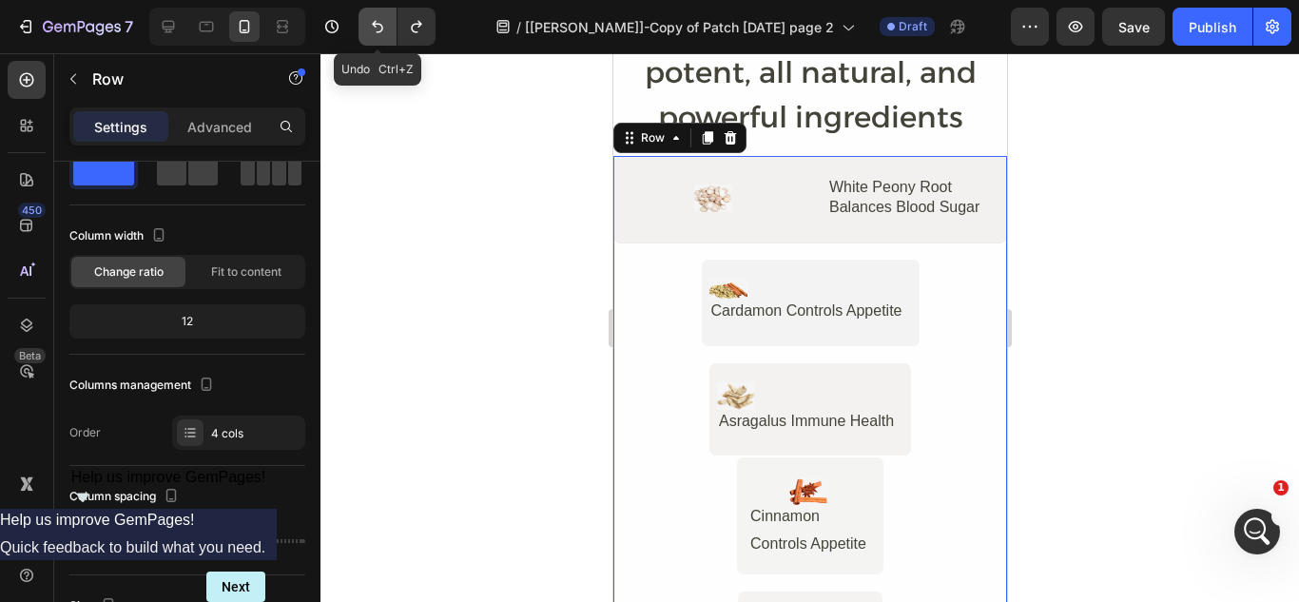
click at [378, 29] on icon "Undo/Redo" at bounding box center [377, 26] width 19 height 19
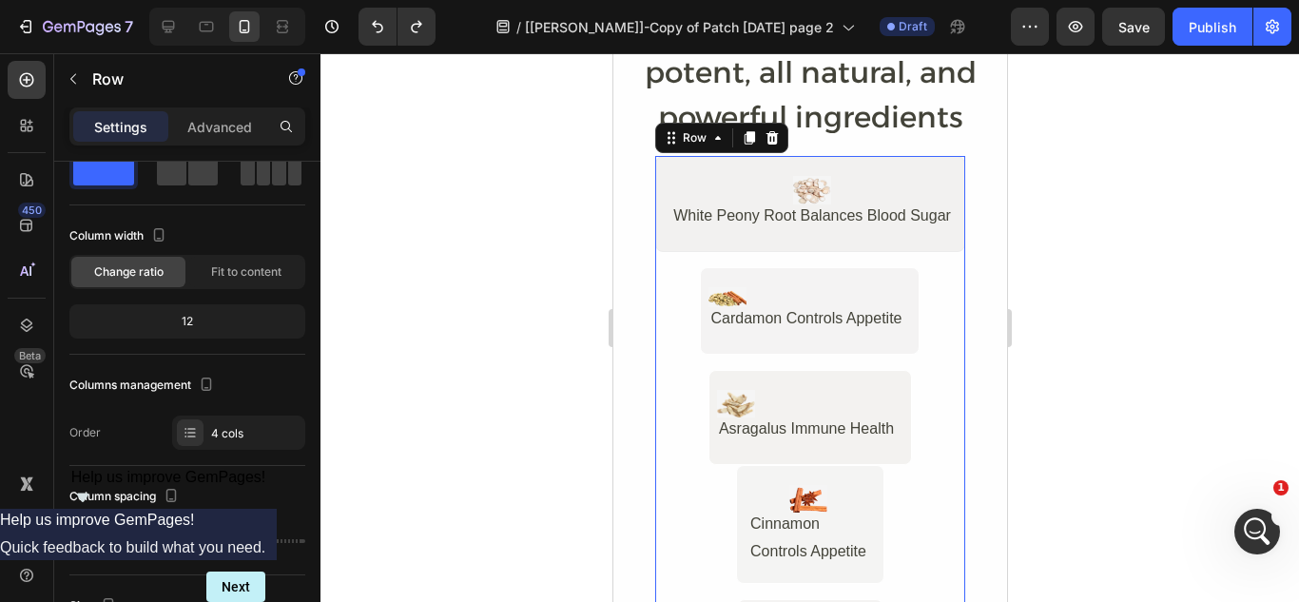
click at [587, 216] on div at bounding box center [810, 327] width 979 height 549
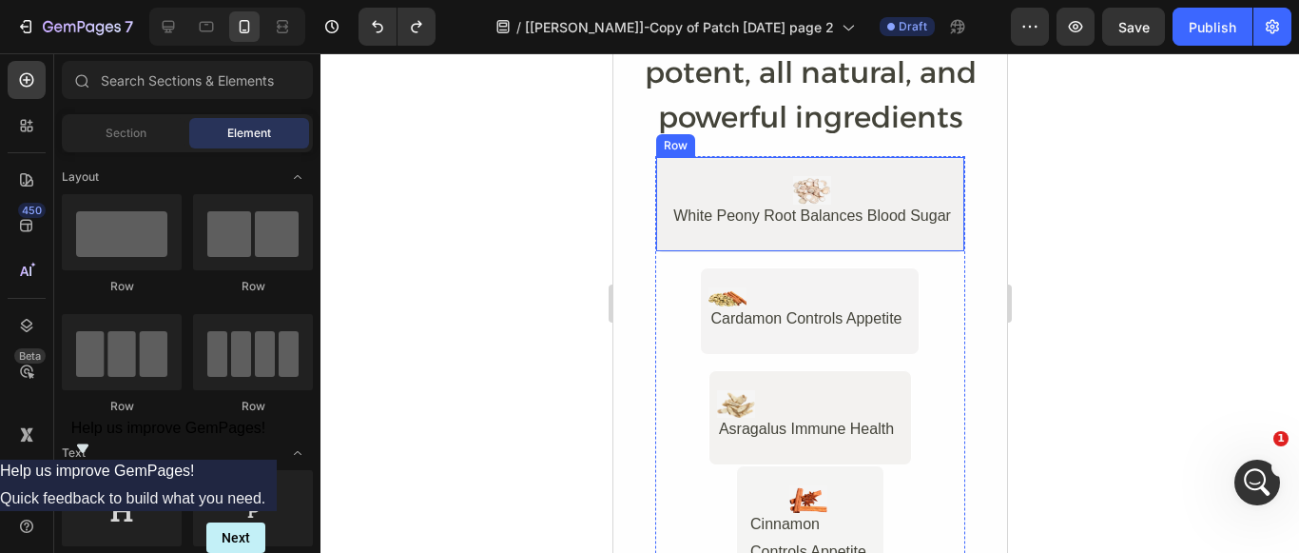
click at [795, 167] on div "Image White Peony Root Balances Blood Sugar Text Block Row" at bounding box center [809, 203] width 310 height 95
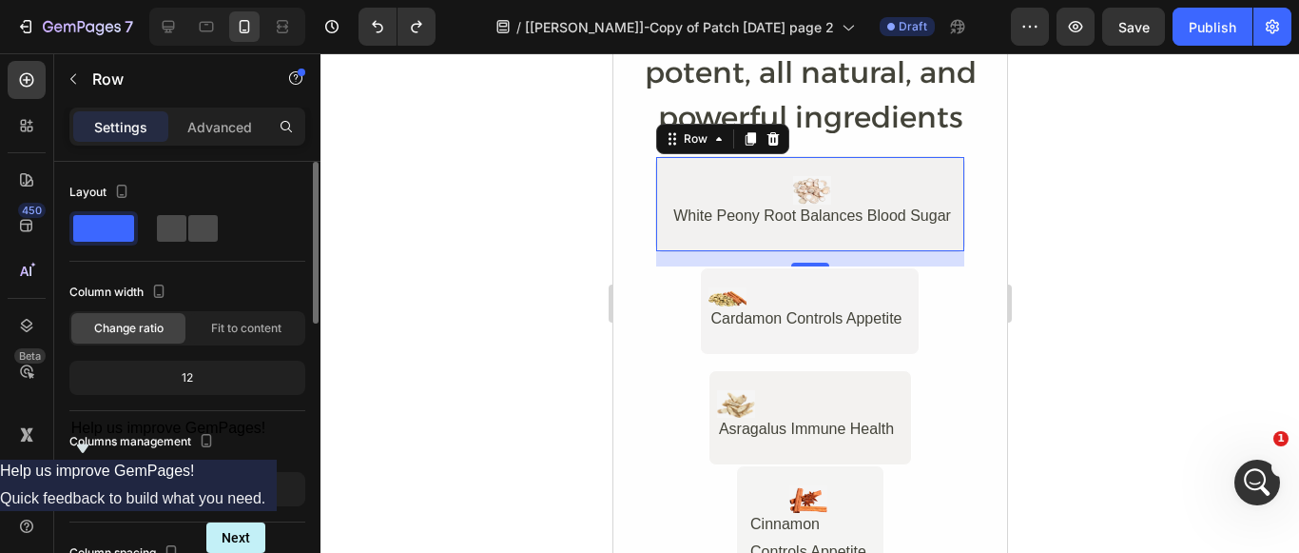
click at [195, 233] on span at bounding box center [202, 228] width 29 height 27
type input "32"
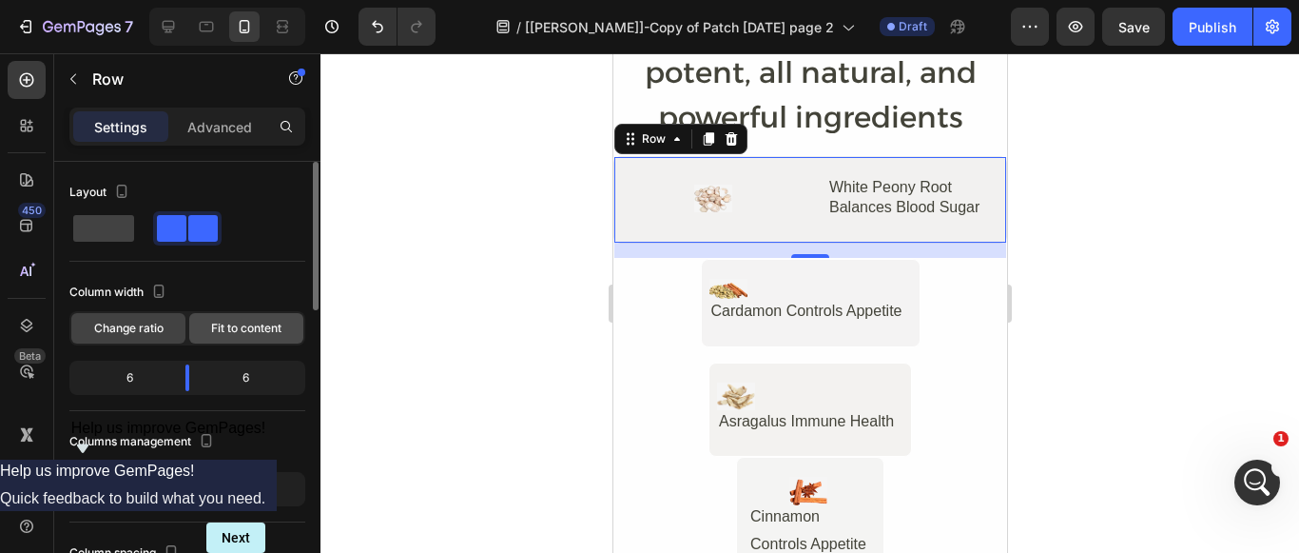
click at [262, 328] on span "Fit to content" at bounding box center [246, 328] width 70 height 17
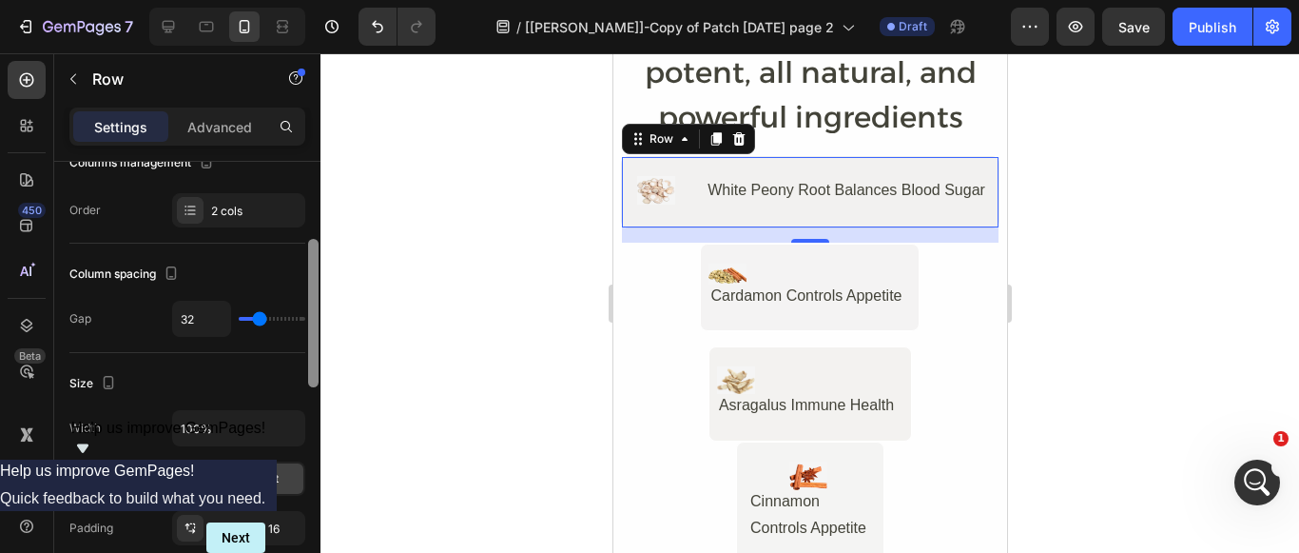
scroll to position [243, 0]
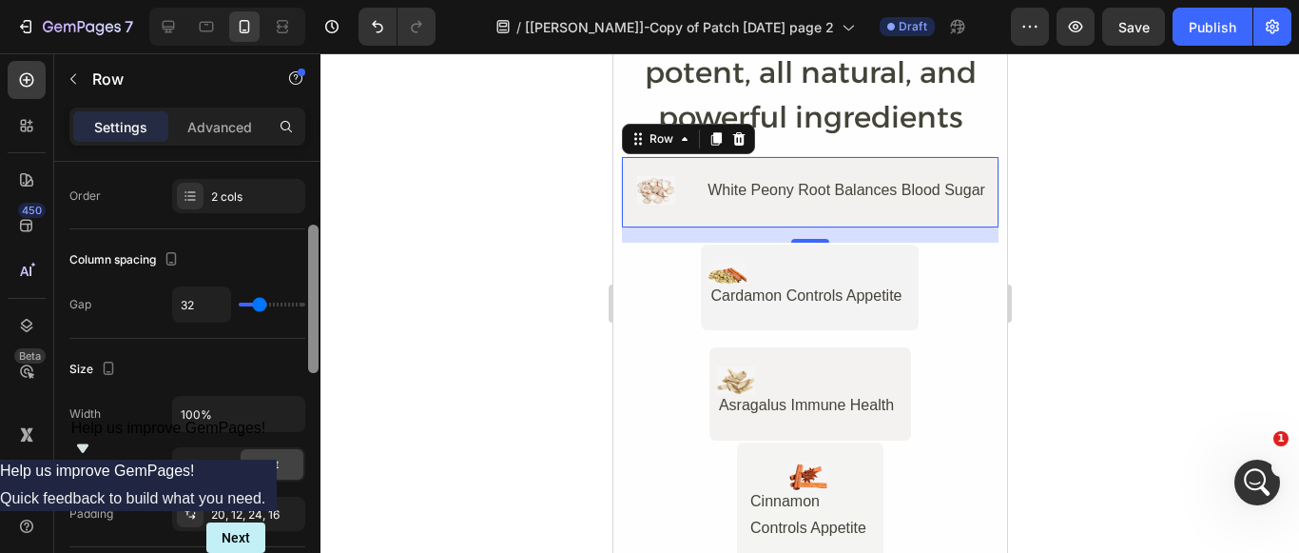
drag, startPoint x: 315, startPoint y: 283, endPoint x: 302, endPoint y: 365, distance: 82.7
click at [302, 365] on div "Layout Column width Change ratio Fit to content Columns management Order 2 cols…" at bounding box center [187, 384] width 266 height 445
type input "22"
type input "18"
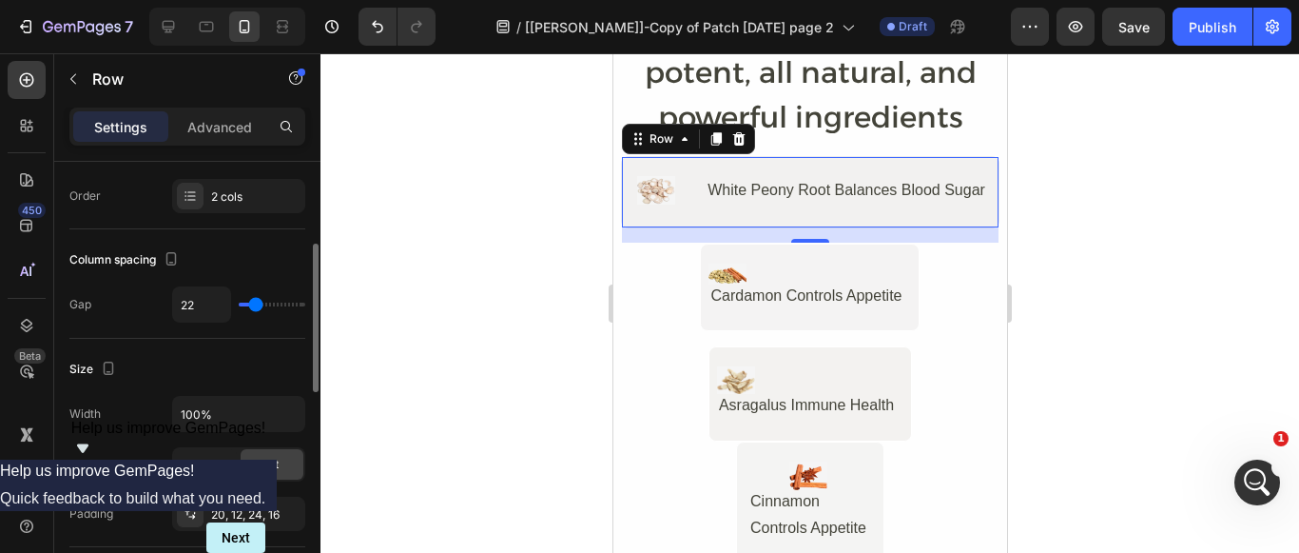
type input "18"
type input "16"
type input "13"
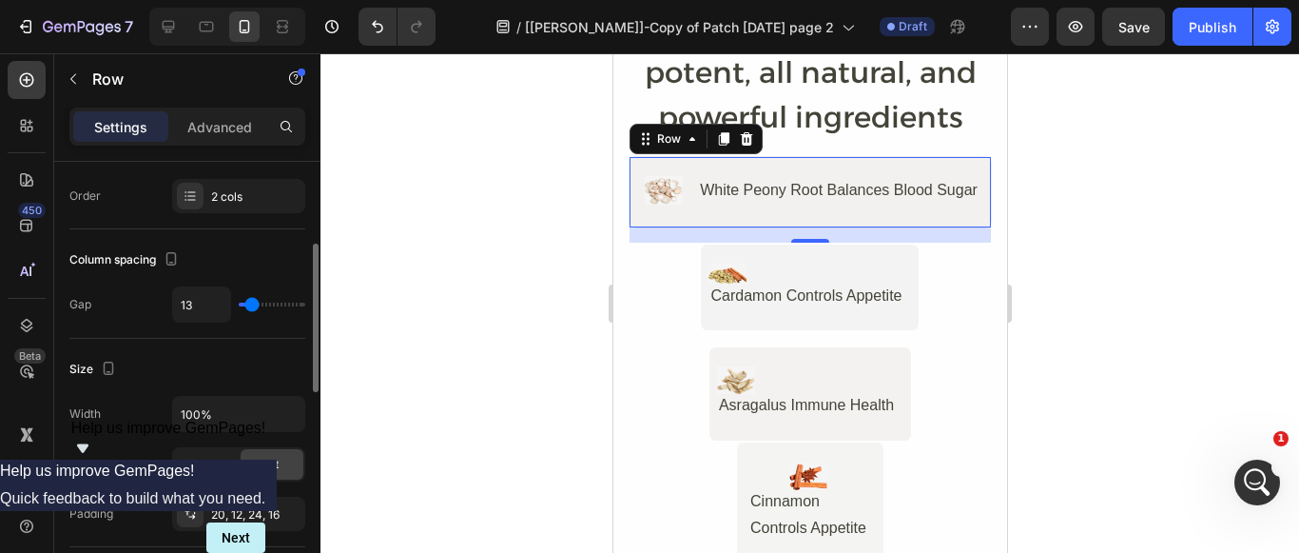
type input "11"
type input "9"
drag, startPoint x: 262, startPoint y: 302, endPoint x: 250, endPoint y: 302, distance: 11.4
type input "9"
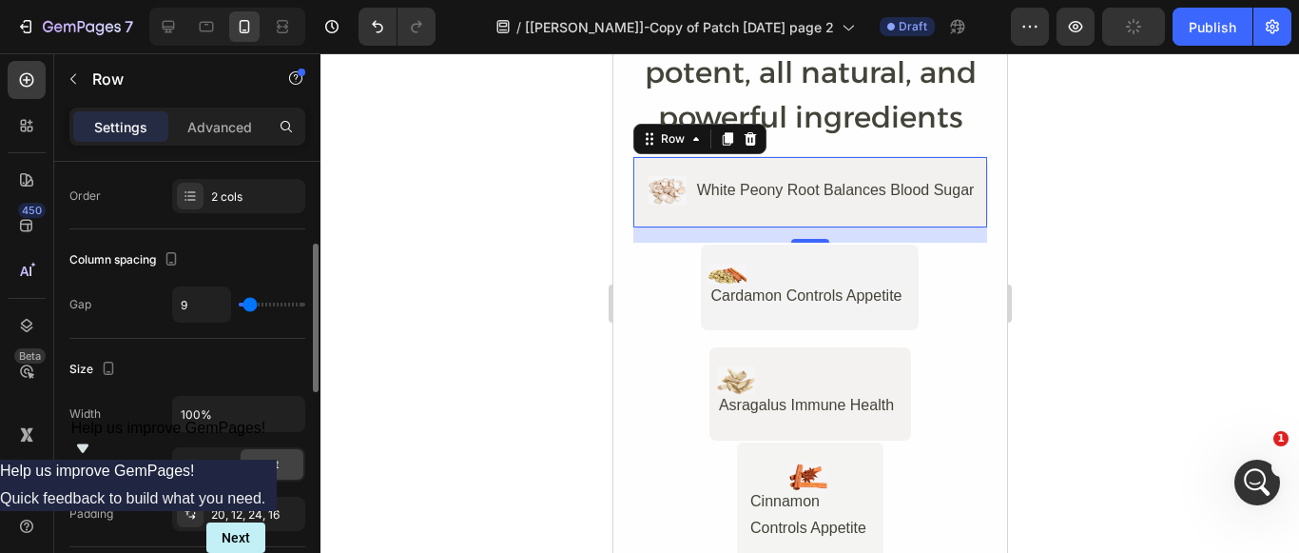
click at [250, 302] on input "range" at bounding box center [272, 304] width 67 height 4
click at [465, 205] on div at bounding box center [810, 302] width 979 height 499
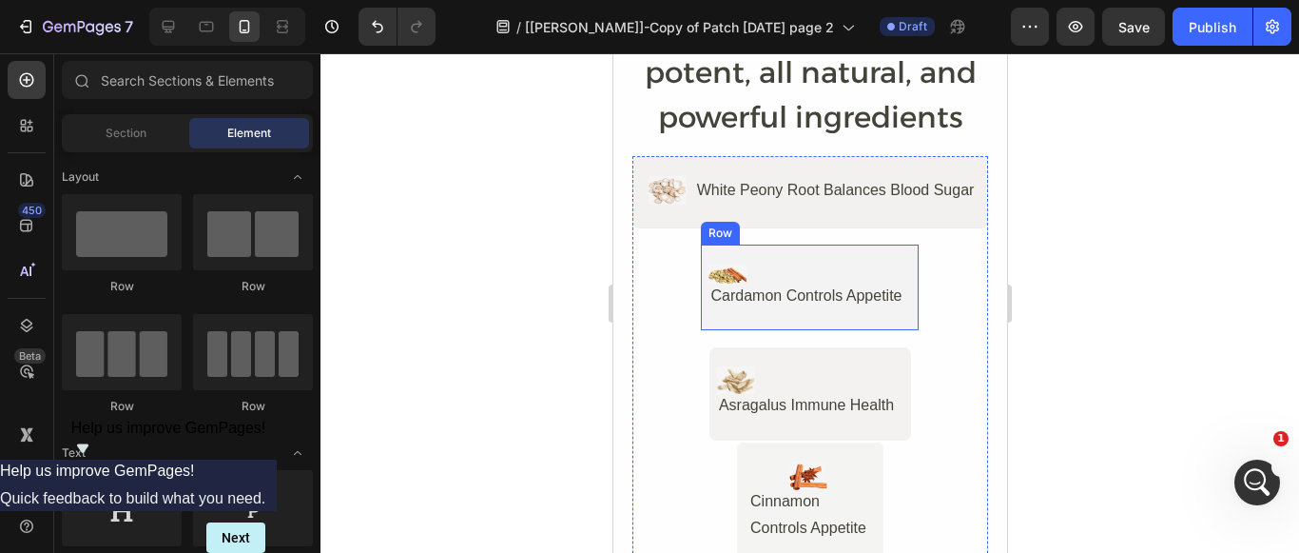
click at [776, 253] on div "Image Cardamon Controls Appetite Text Block Row" at bounding box center [809, 287] width 220 height 88
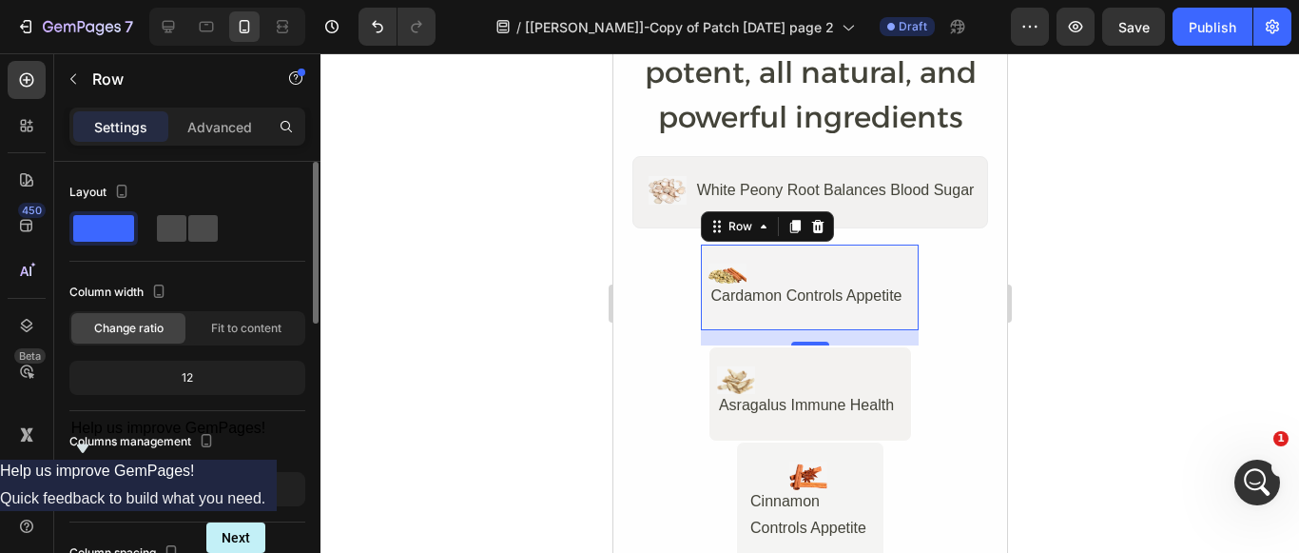
click at [186, 234] on div at bounding box center [187, 228] width 61 height 27
type input "32"
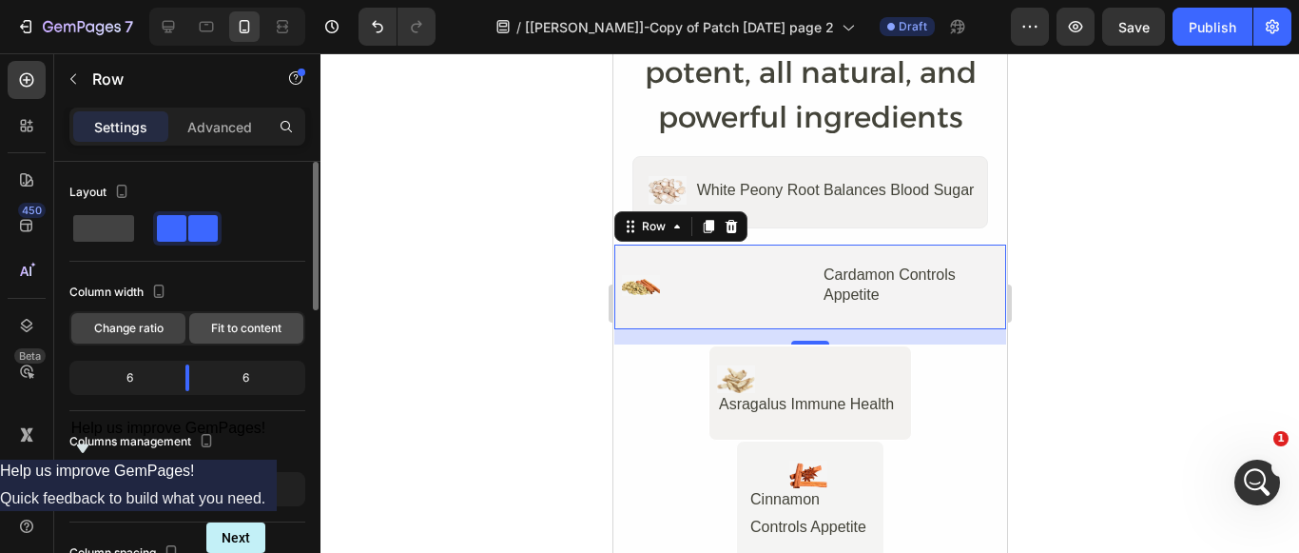
click at [260, 320] on span "Fit to content" at bounding box center [246, 328] width 70 height 17
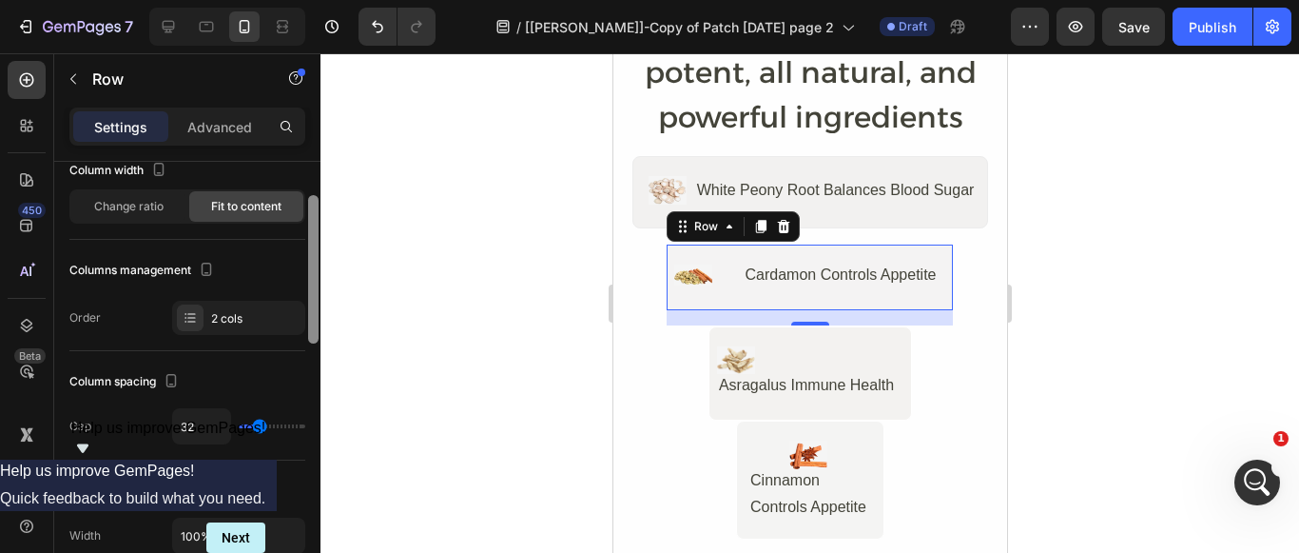
scroll to position [125, 0]
drag, startPoint x: 313, startPoint y: 242, endPoint x: 313, endPoint y: 283, distance: 41.8
click at [313, 283] on div at bounding box center [313, 278] width 10 height 148
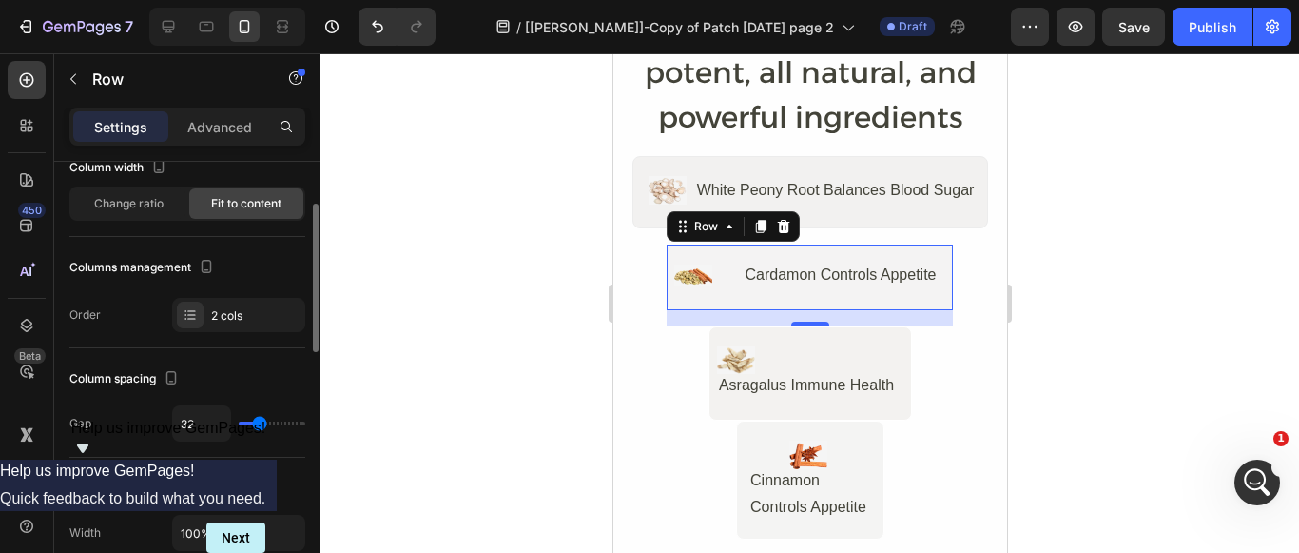
type input "36"
type input "33"
type input "31"
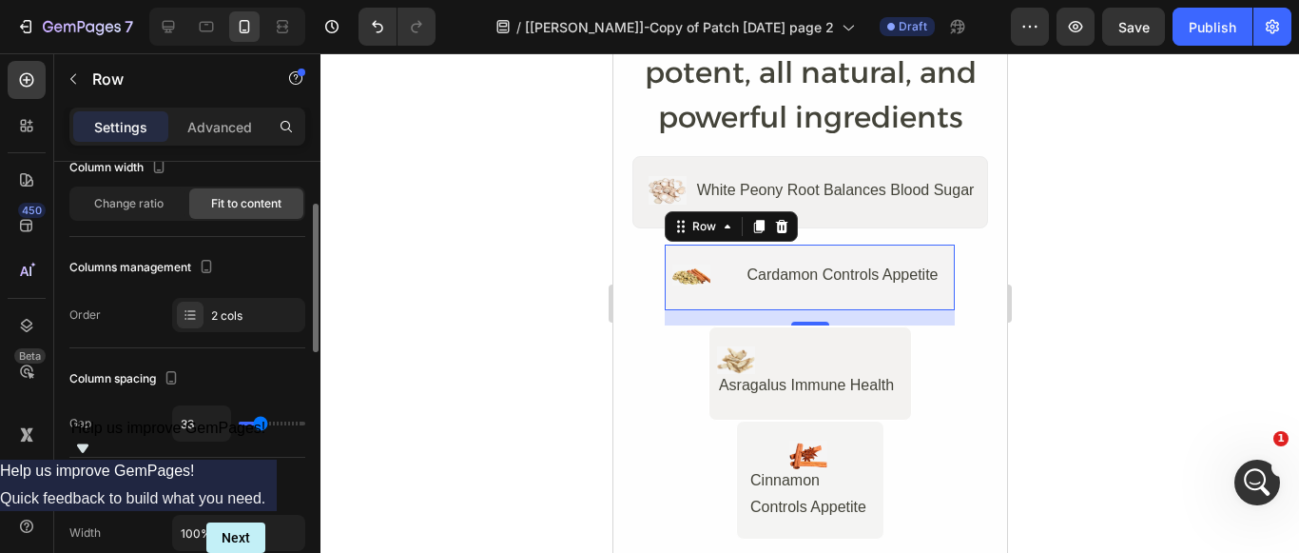
type input "31"
type input "29"
type input "27"
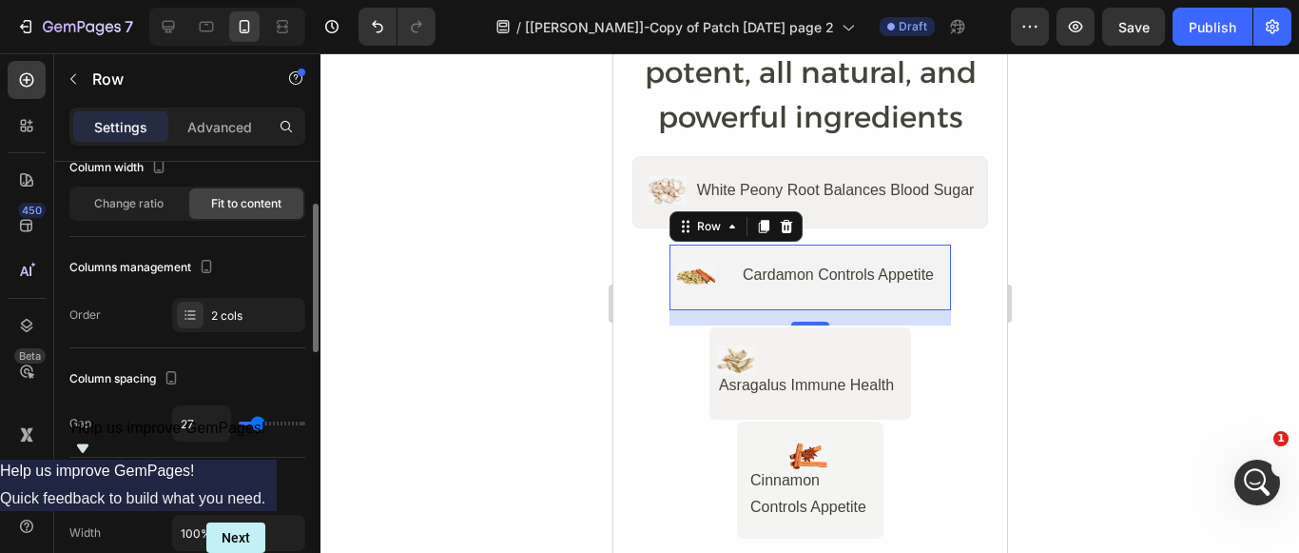
click at [258, 424] on input "range" at bounding box center [272, 423] width 67 height 4
click at [668, 247] on div "Image Cardamon Controls Appetite Text Block Row 16" at bounding box center [809, 277] width 283 height 68
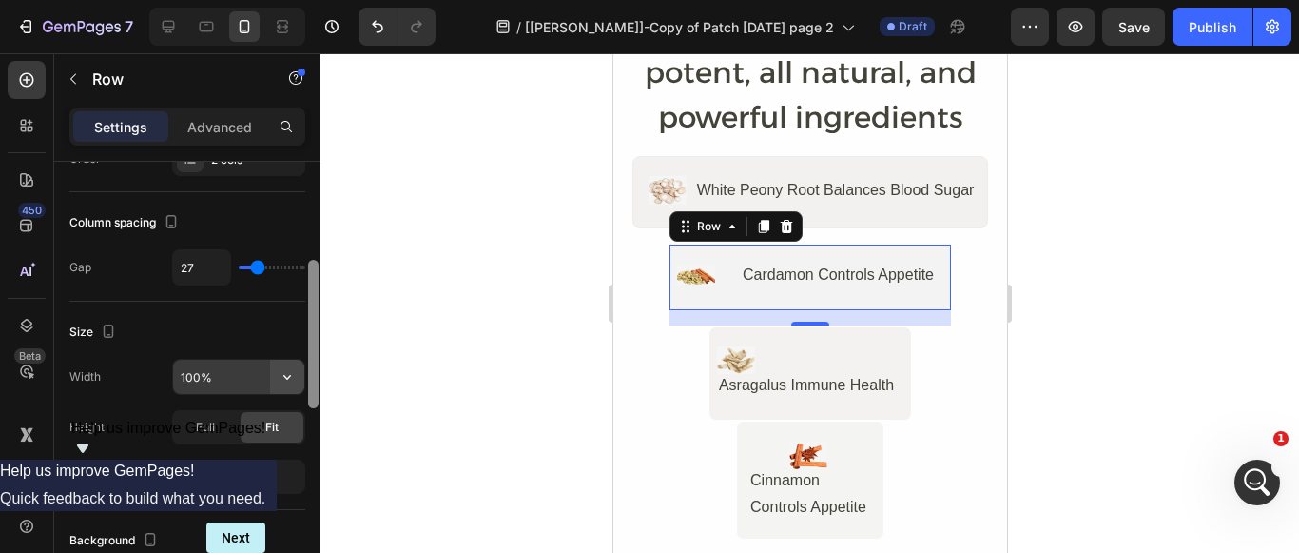
scroll to position [286, 0]
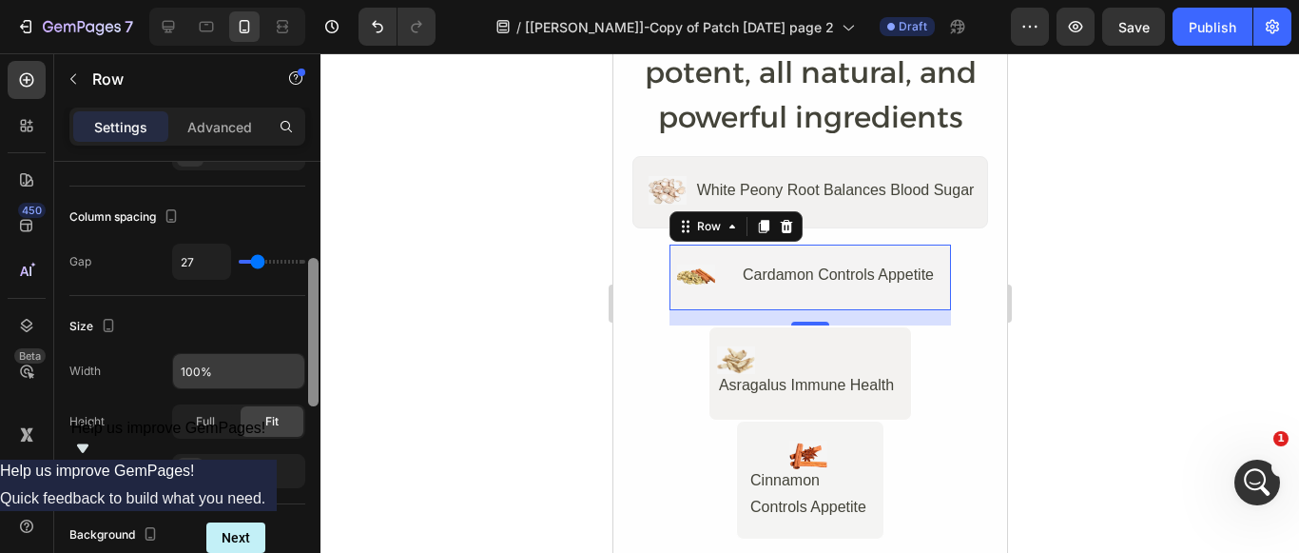
drag, startPoint x: 315, startPoint y: 335, endPoint x: 302, endPoint y: 389, distance: 55.6
click at [302, 389] on div "Layout Column width Change ratio Fit to content Columns management Order 2 cols…" at bounding box center [187, 384] width 266 height 445
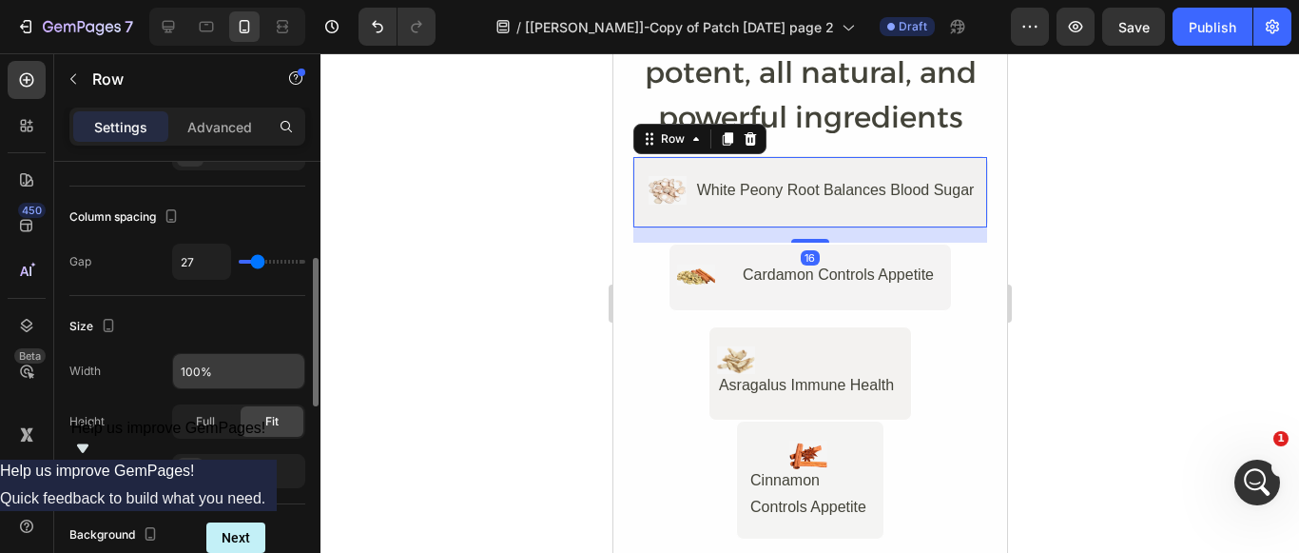
click at [632, 206] on div "Image White Peony Root Balances Blood Sugar Text Block Row 16" at bounding box center [810, 191] width 357 height 71
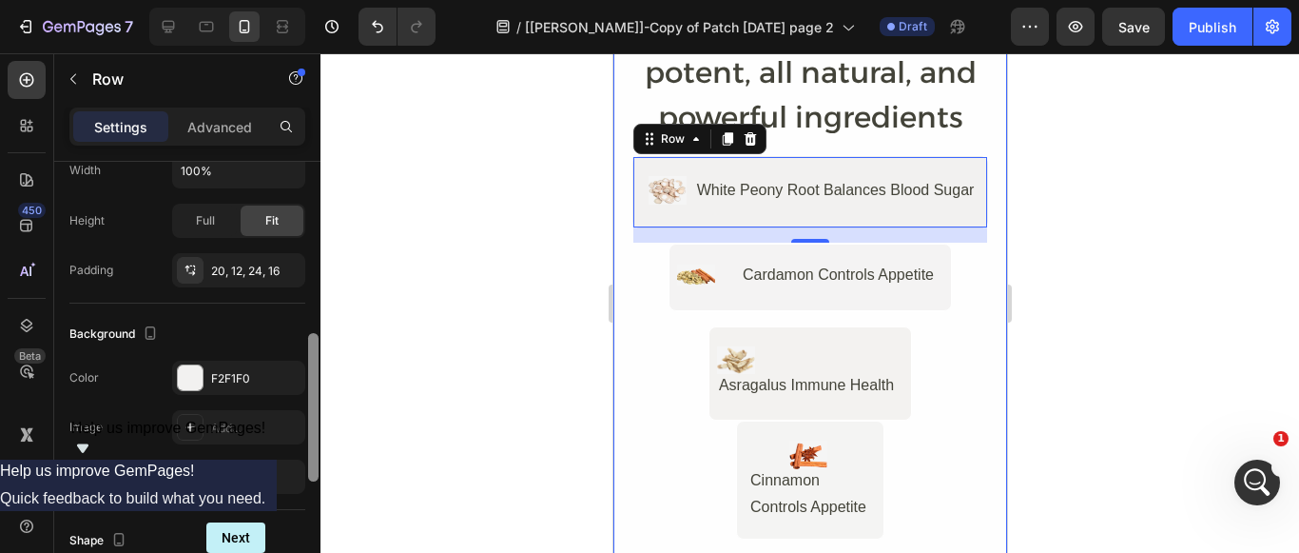
scroll to position [493, 0]
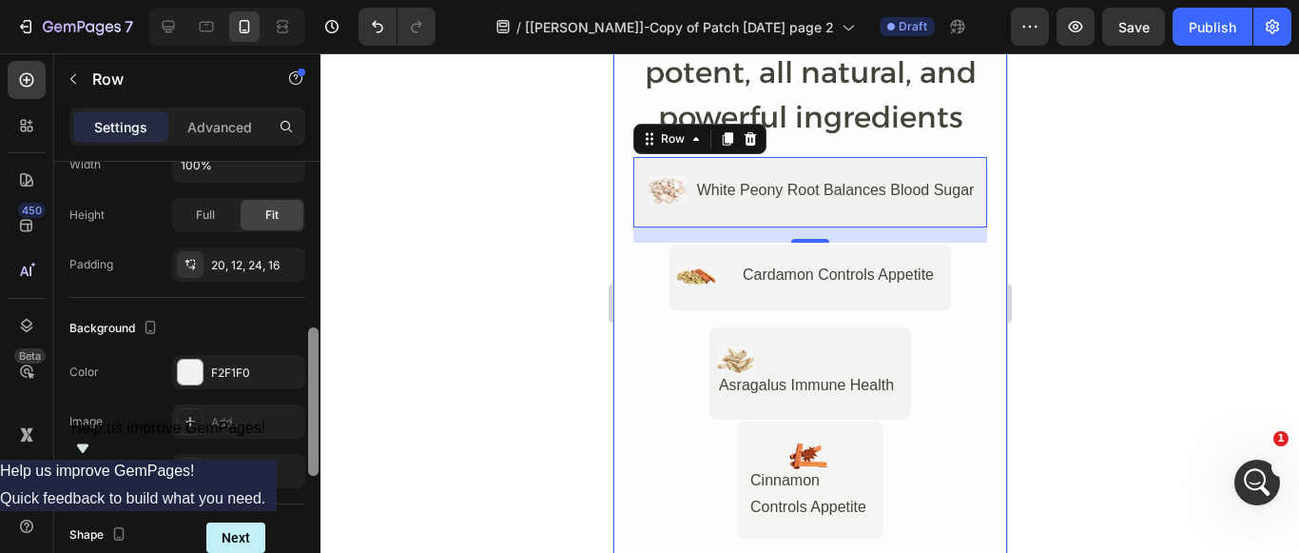
drag, startPoint x: 312, startPoint y: 359, endPoint x: 315, endPoint y: 428, distance: 69.5
click at [315, 428] on div at bounding box center [313, 401] width 10 height 148
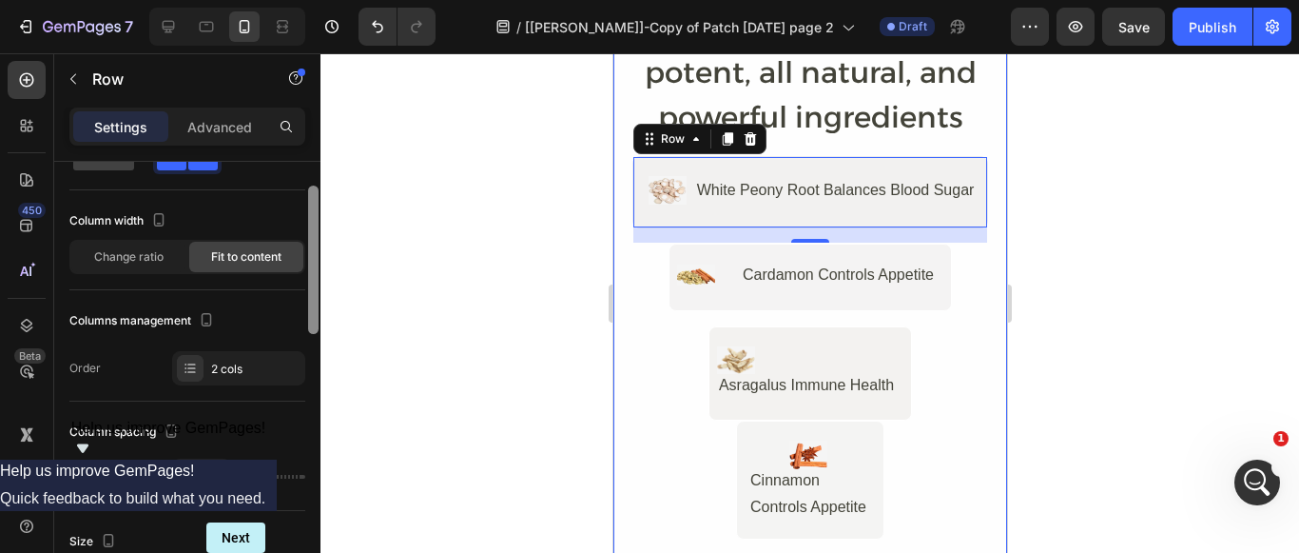
scroll to position [0, 0]
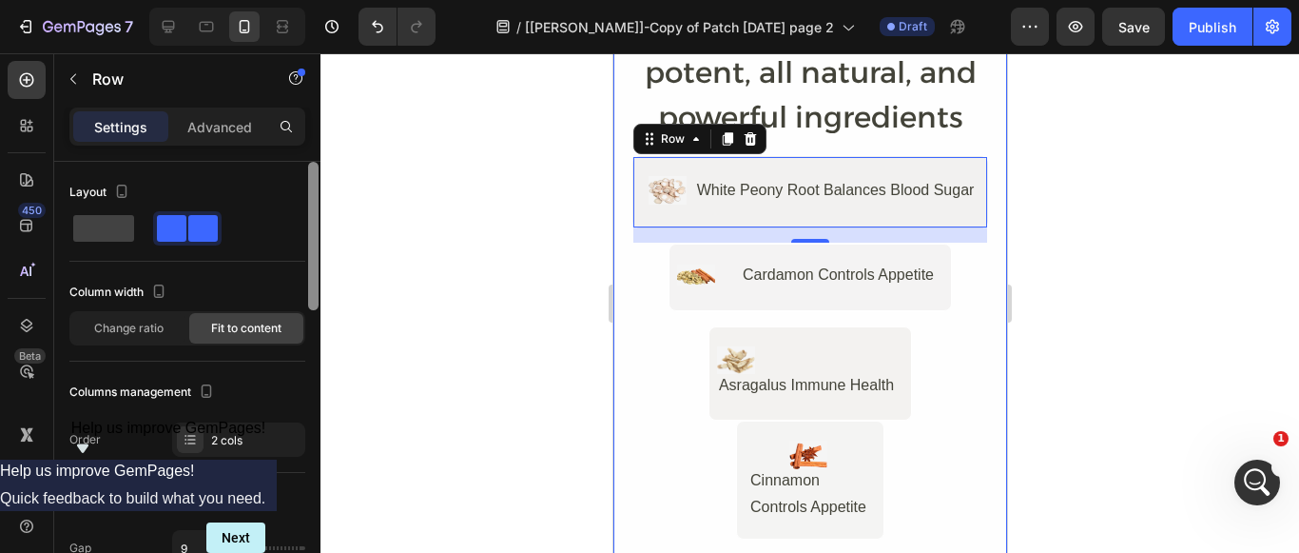
drag, startPoint x: 308, startPoint y: 434, endPoint x: 314, endPoint y: 222, distance: 212.2
click at [314, 222] on div at bounding box center [313, 236] width 10 height 148
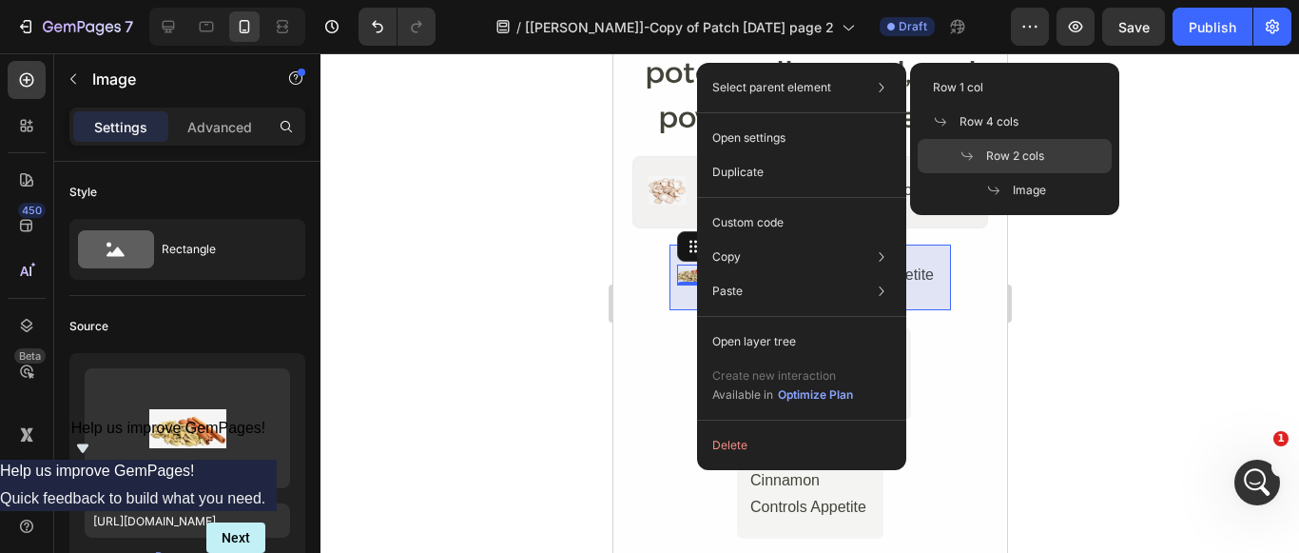
click at [998, 166] on div "Row 2 cols" at bounding box center [1015, 156] width 194 height 34
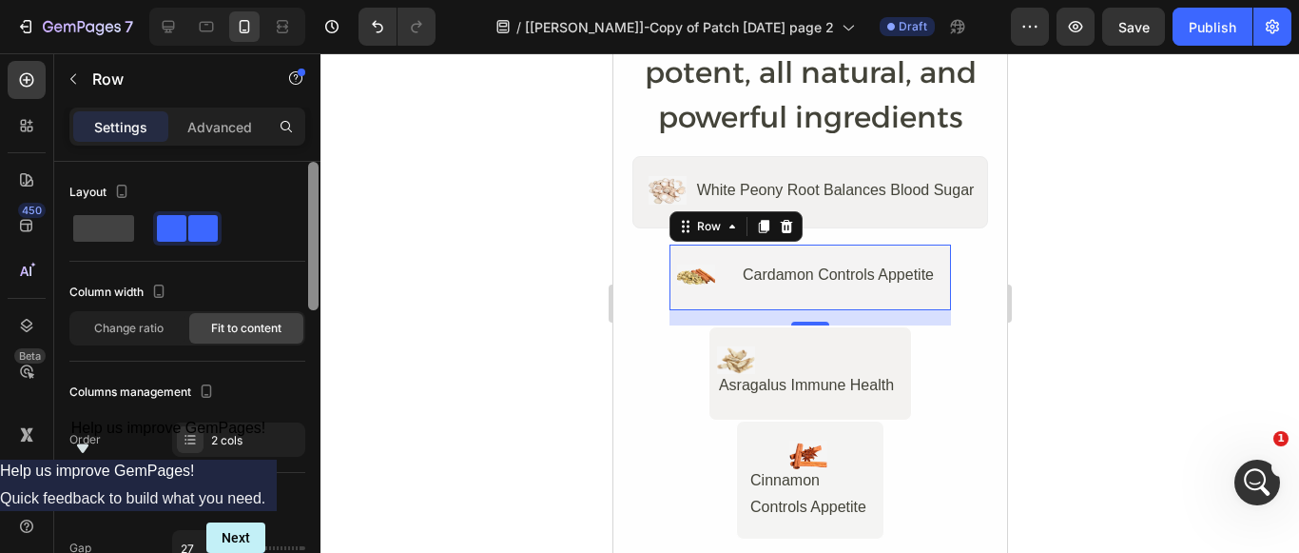
drag, startPoint x: 313, startPoint y: 208, endPoint x: 321, endPoint y: 179, distance: 30.7
click at [321, 0] on div "7 Version history / [[PERSON_NAME]]-Copy of Patch [DATE] page 2 Draft Preview S…" at bounding box center [649, 0] width 1299 height 0
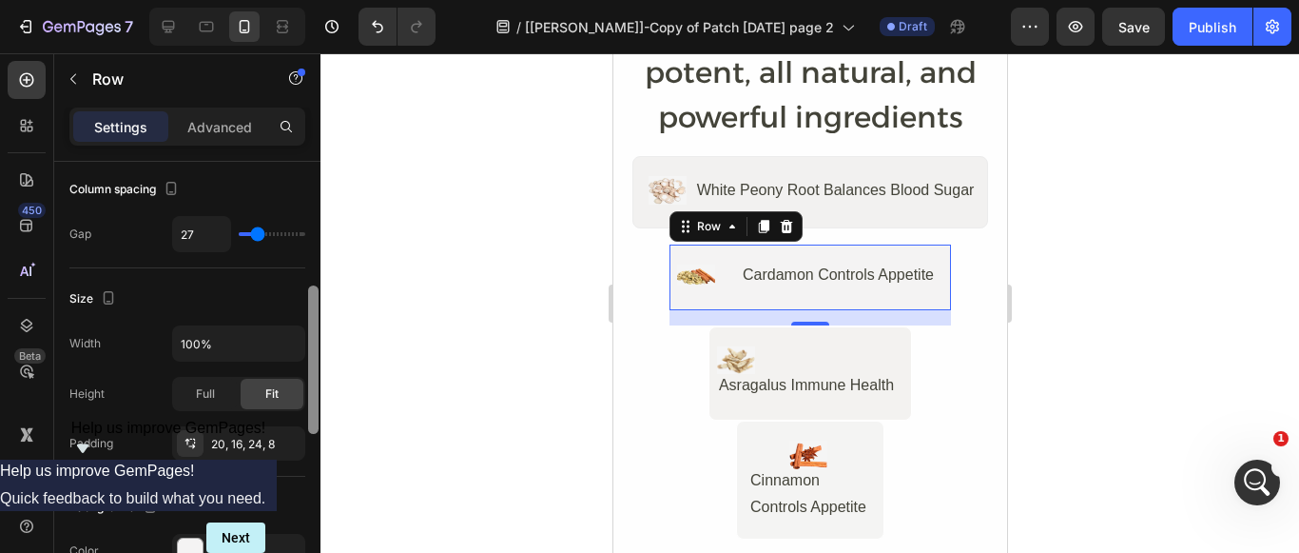
scroll to position [328, 0]
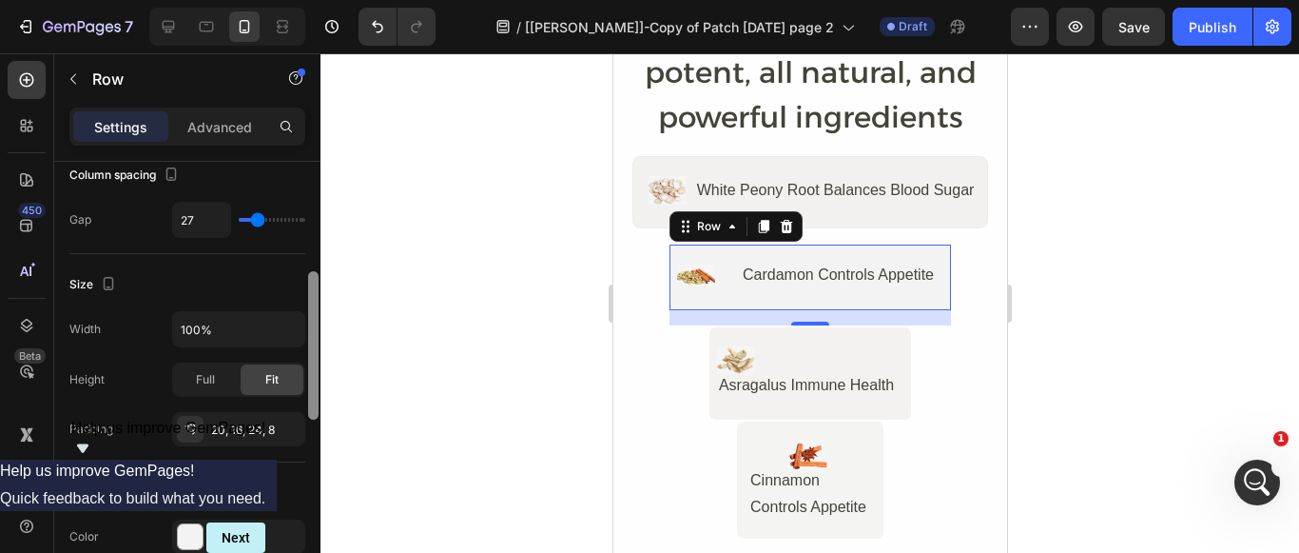
drag, startPoint x: 313, startPoint y: 195, endPoint x: 309, endPoint y: 305, distance: 110.4
click at [309, 305] on div at bounding box center [313, 345] width 10 height 148
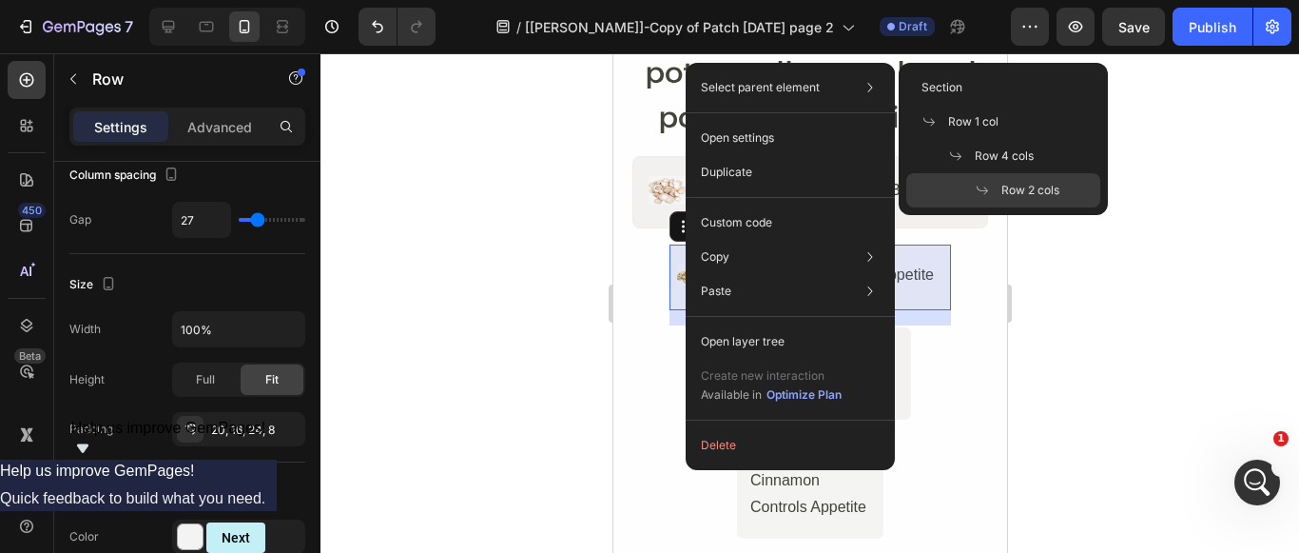
click at [1013, 189] on span "Row 2 cols" at bounding box center [1030, 190] width 58 height 17
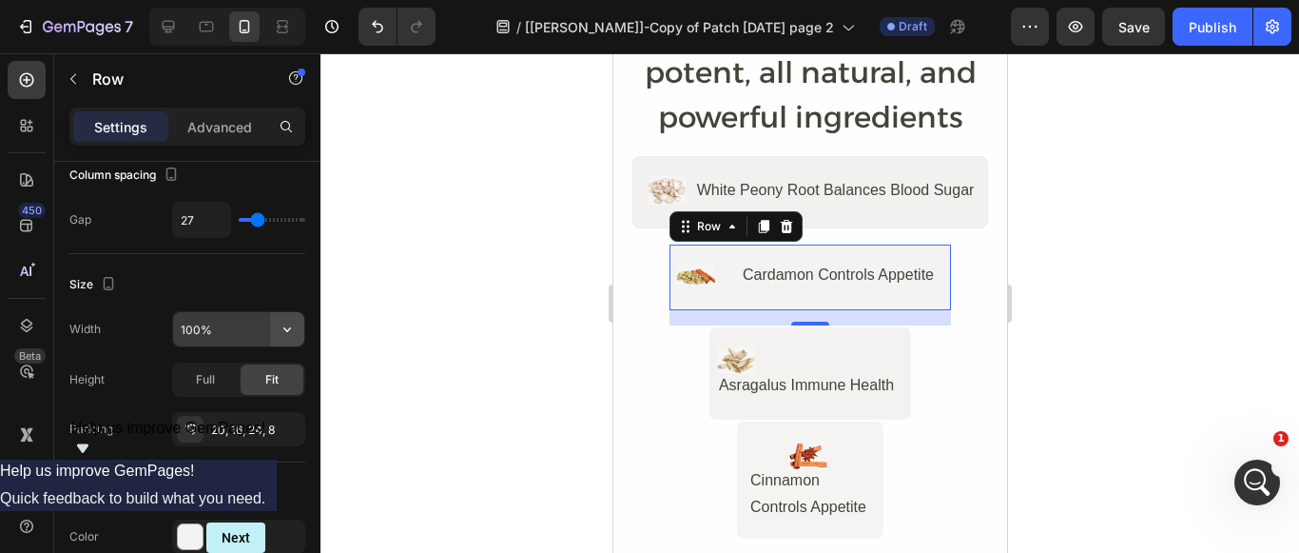
click at [287, 330] on icon "button" at bounding box center [287, 329] width 19 height 19
click at [212, 388] on div "Full" at bounding box center [205, 379] width 63 height 30
click at [285, 381] on div "Fit" at bounding box center [272, 379] width 63 height 30
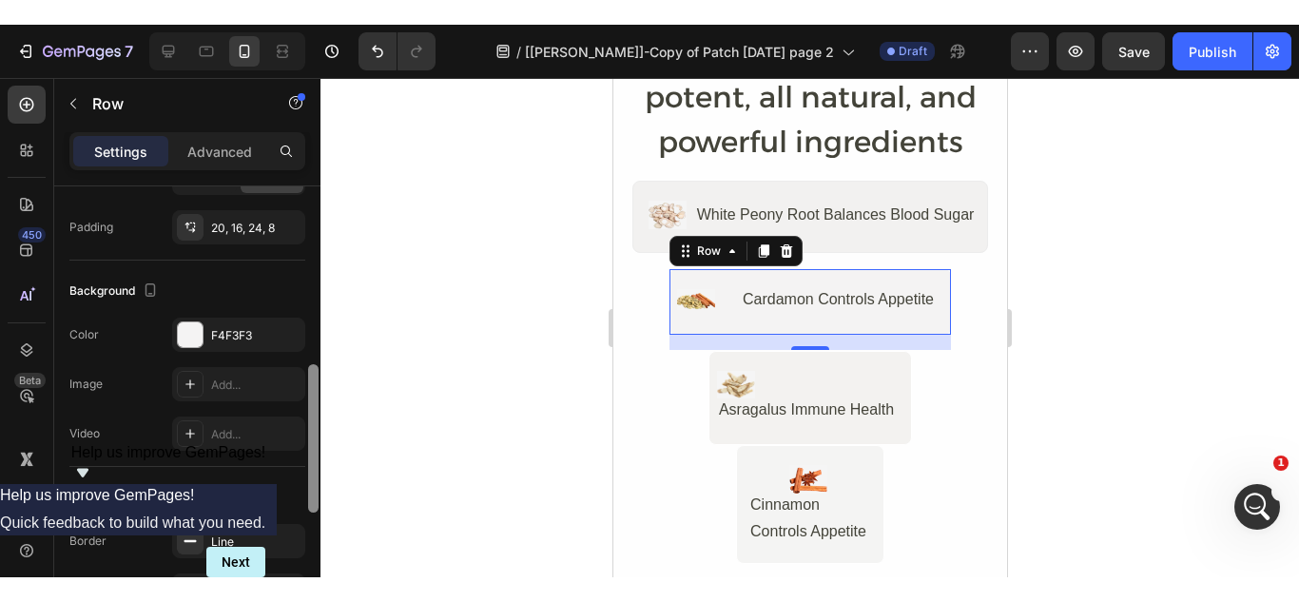
scroll to position [549, 0]
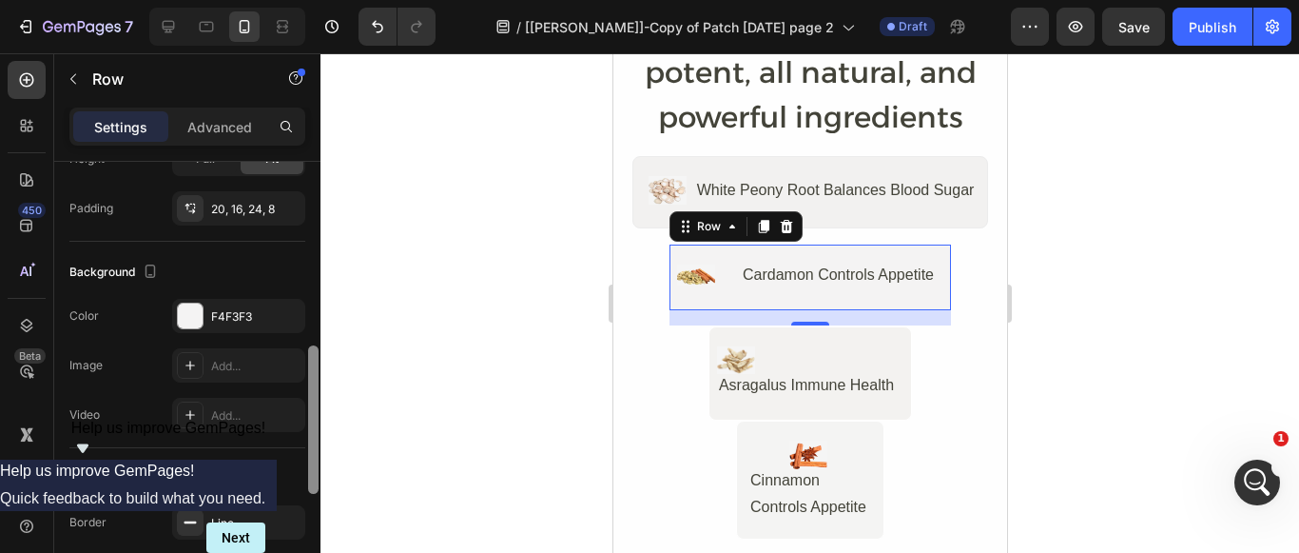
drag, startPoint x: 314, startPoint y: 388, endPoint x: 308, endPoint y: 462, distance: 74.4
click at [308, 462] on div at bounding box center [313, 419] width 10 height 148
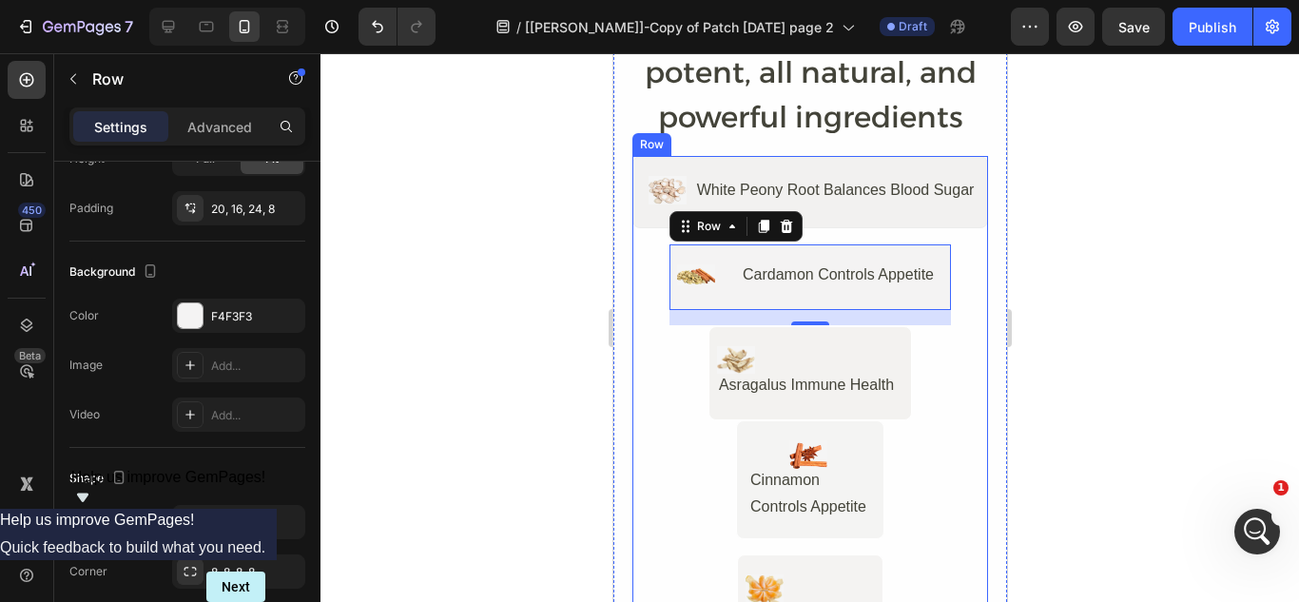
click at [552, 294] on div at bounding box center [810, 327] width 979 height 549
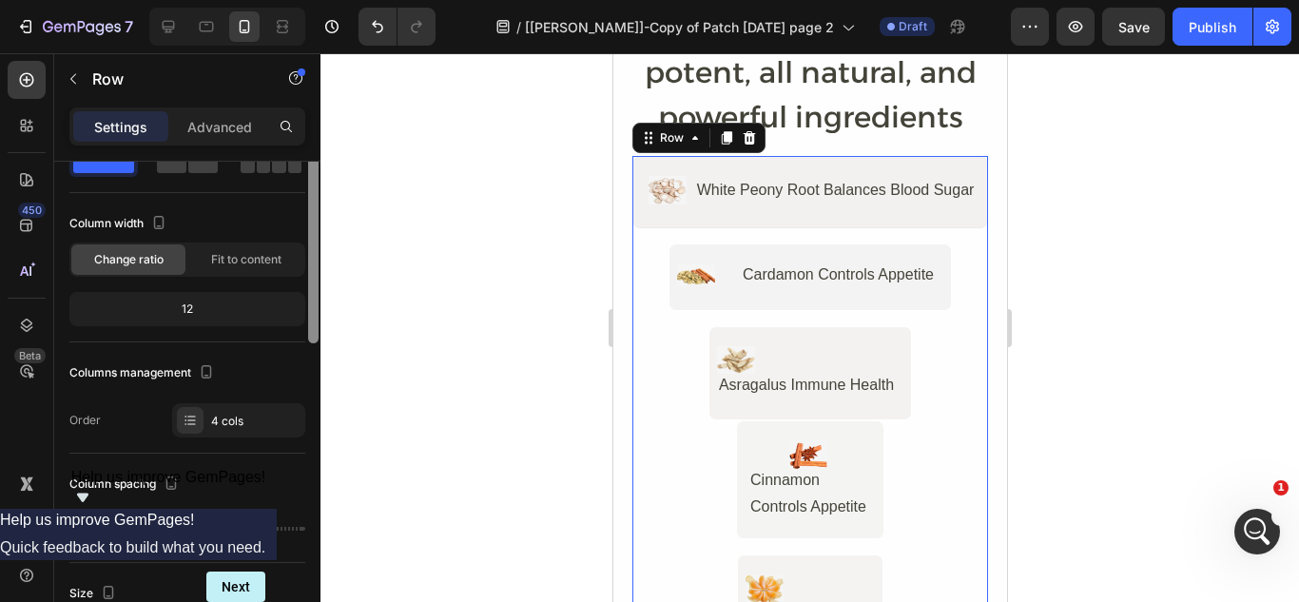
scroll to position [0, 0]
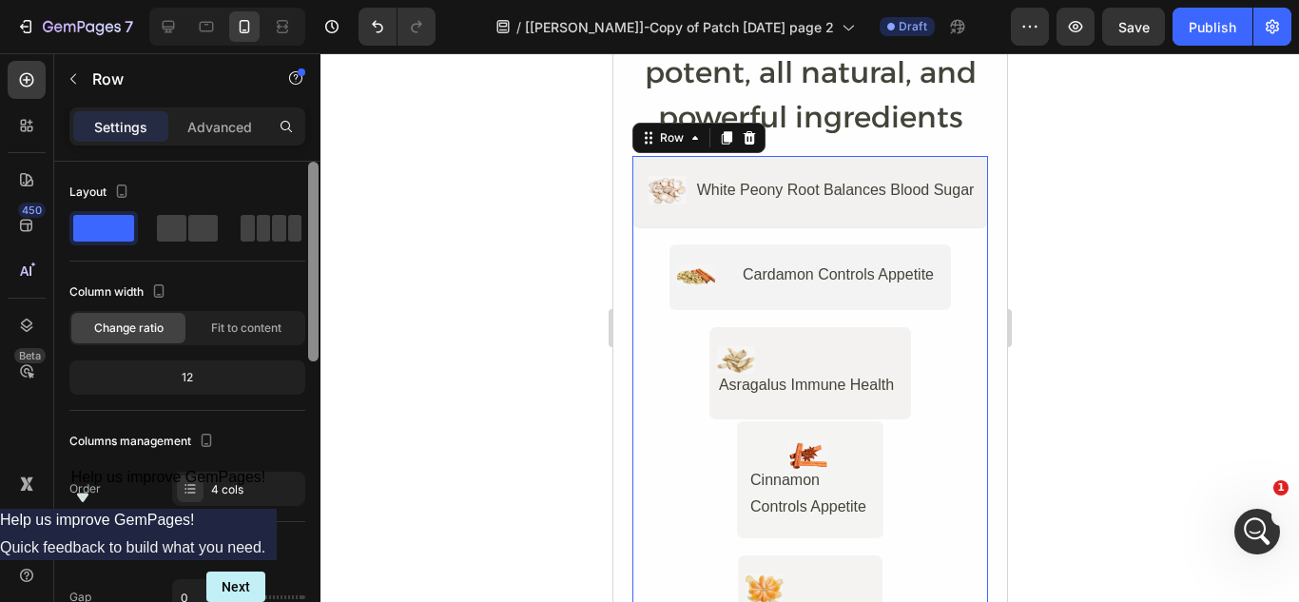
drag, startPoint x: 314, startPoint y: 414, endPoint x: 312, endPoint y: 175, distance: 238.7
click at [312, 175] on div at bounding box center [313, 262] width 10 height 200
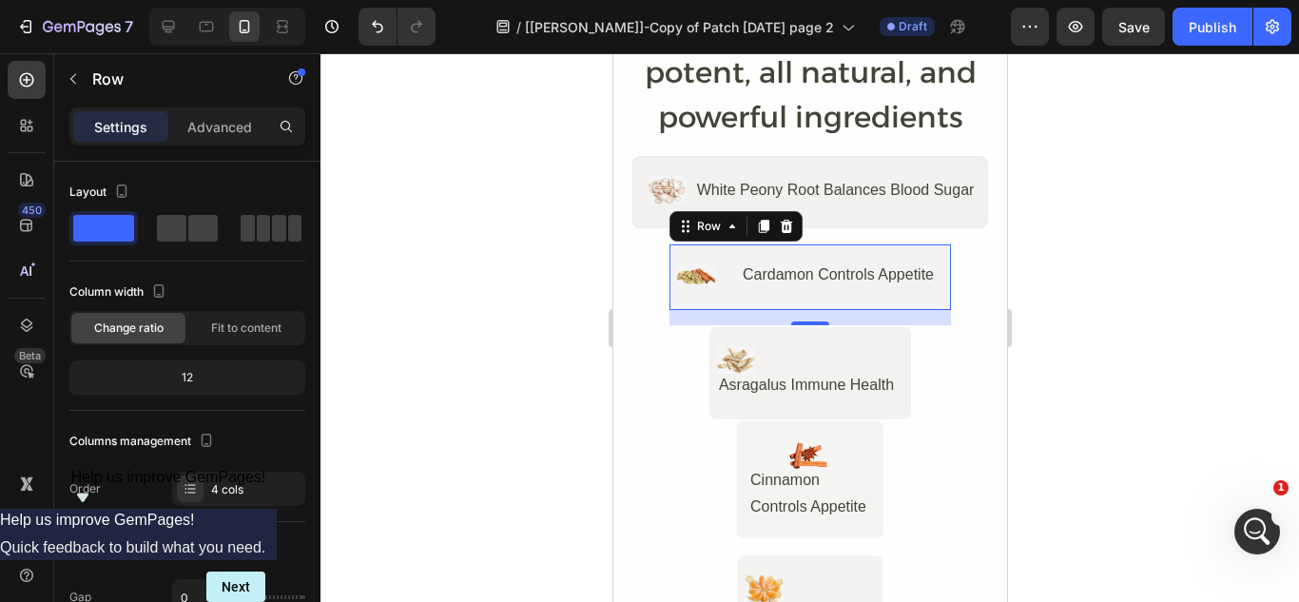
click at [738, 249] on div "Image Cardamon Controls Appetite Text Block Row 0" at bounding box center [809, 277] width 283 height 68
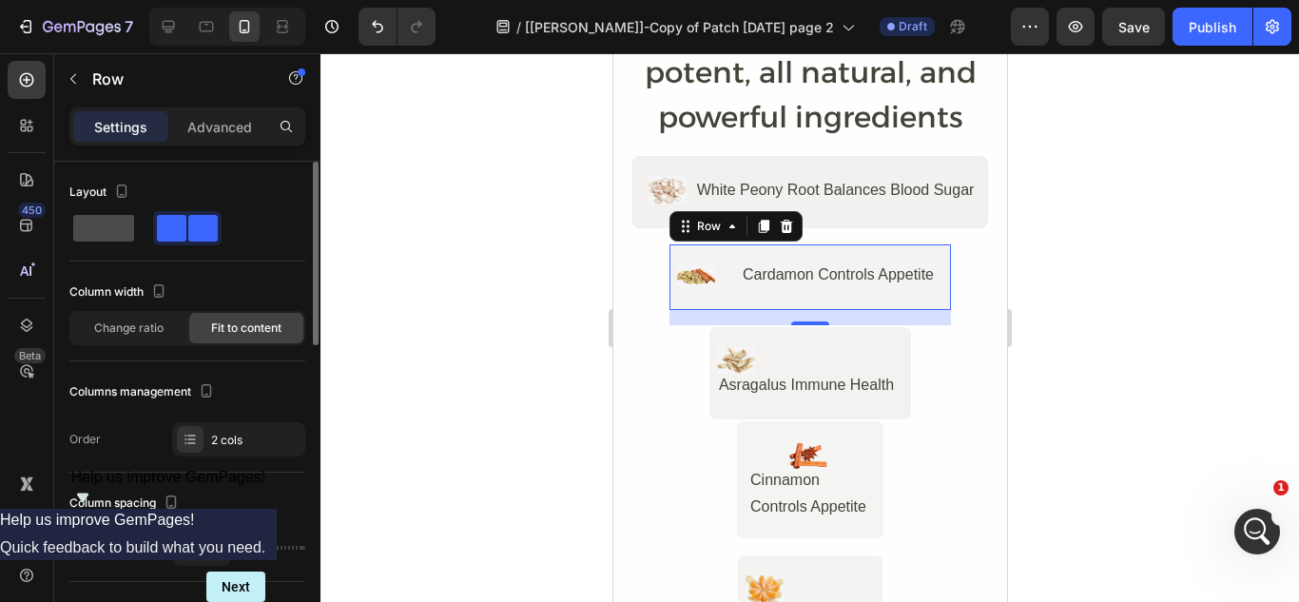
click at [117, 221] on span at bounding box center [103, 228] width 61 height 27
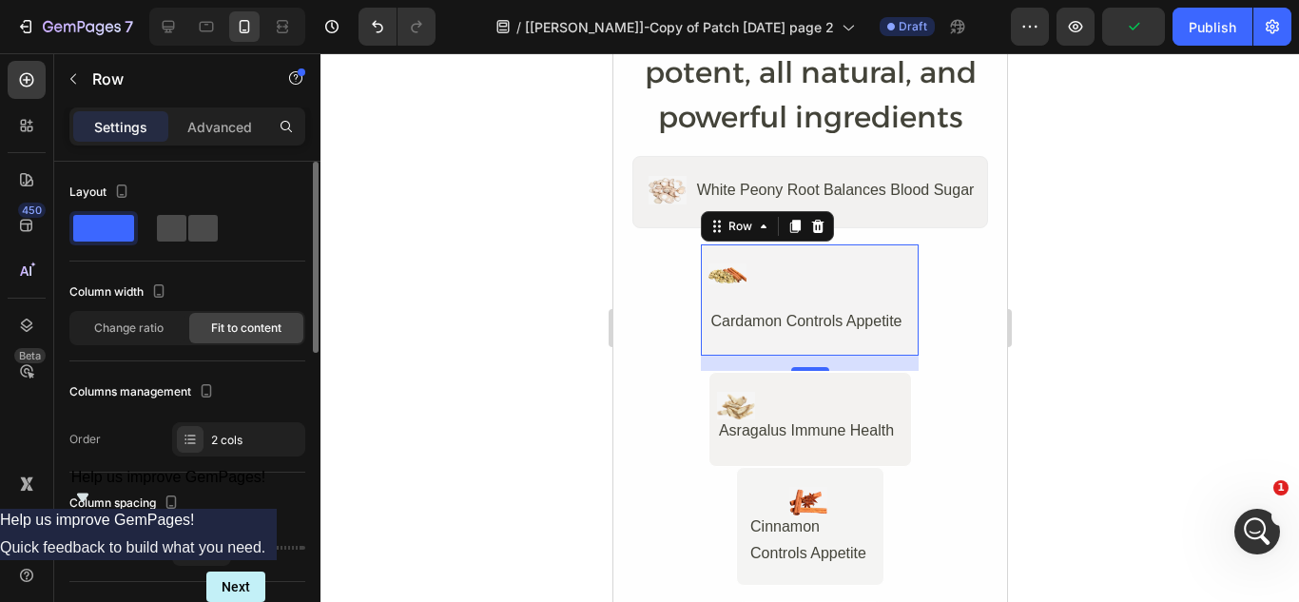
click at [184, 233] on span at bounding box center [171, 228] width 29 height 27
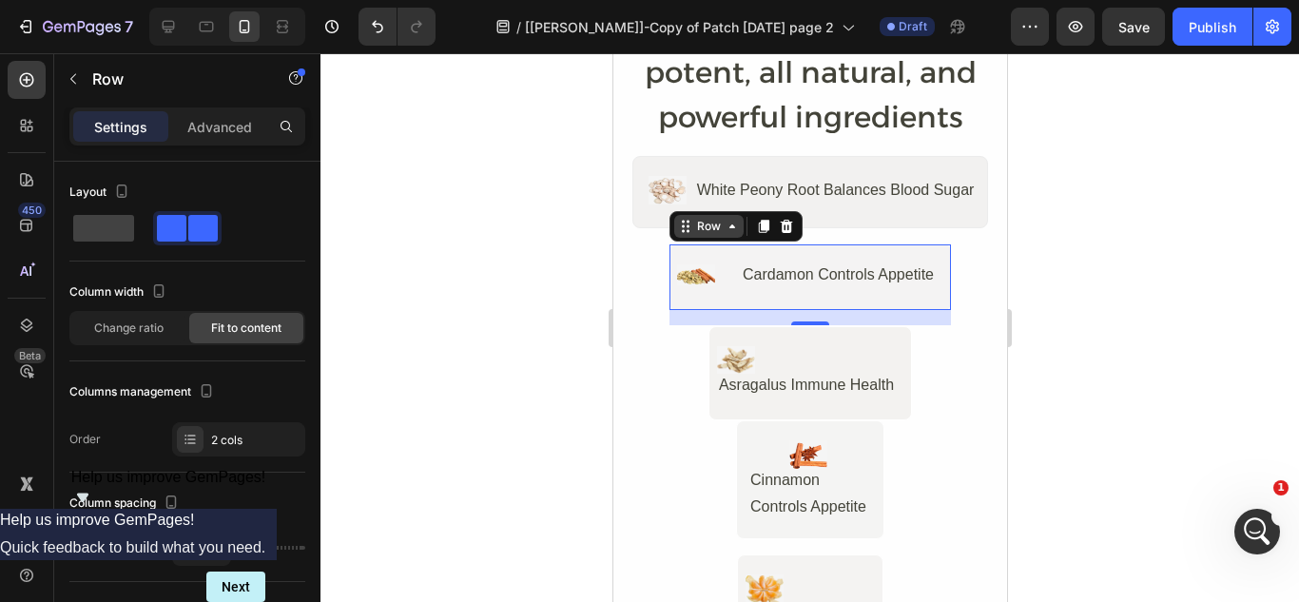
click at [677, 227] on icon at bounding box center [684, 226] width 15 height 15
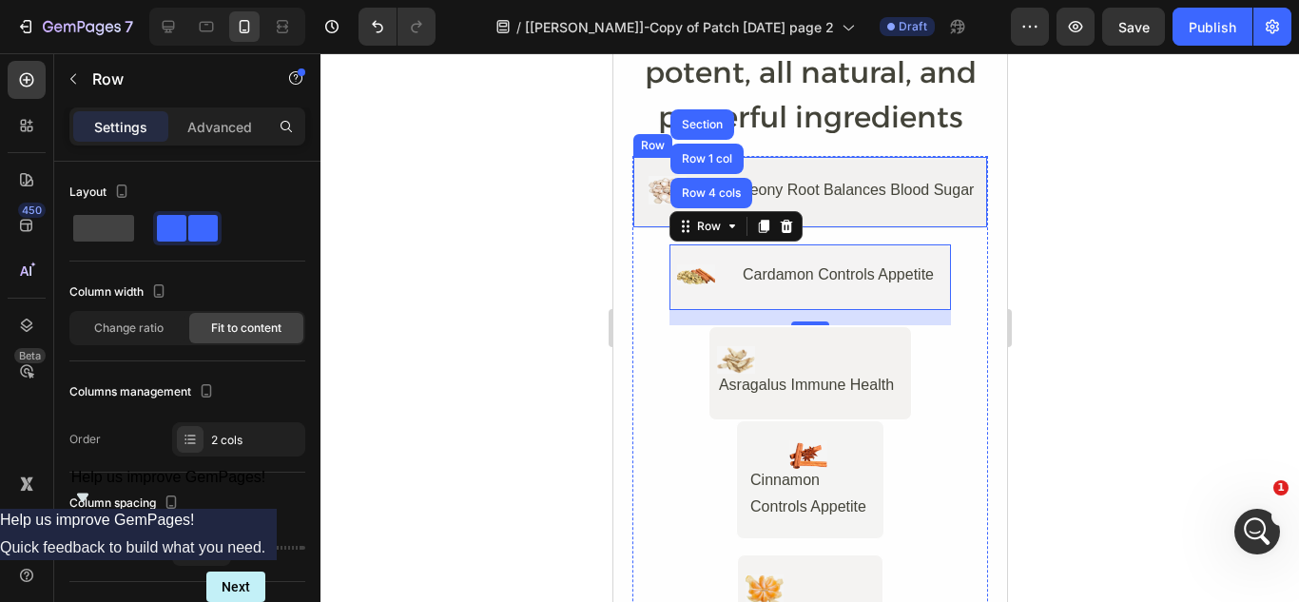
click at [632, 214] on div "Image White Peony Root Balances Blood Sugar Text Block Row" at bounding box center [810, 191] width 357 height 71
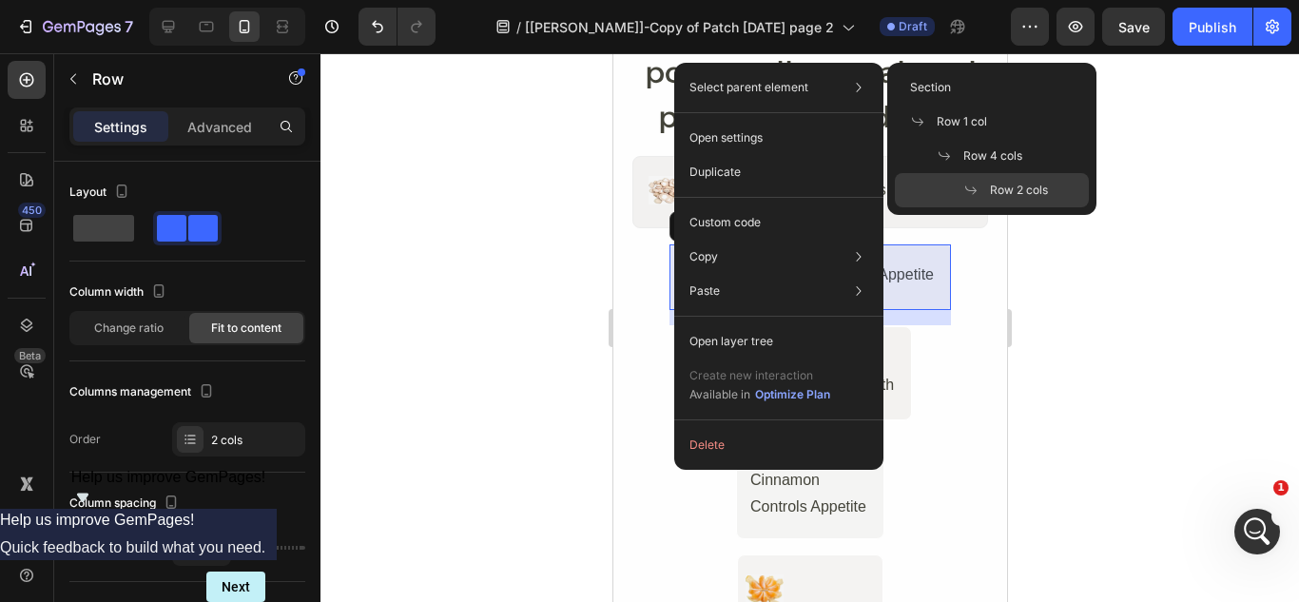
click at [983, 185] on span at bounding box center [976, 190] width 27 height 15
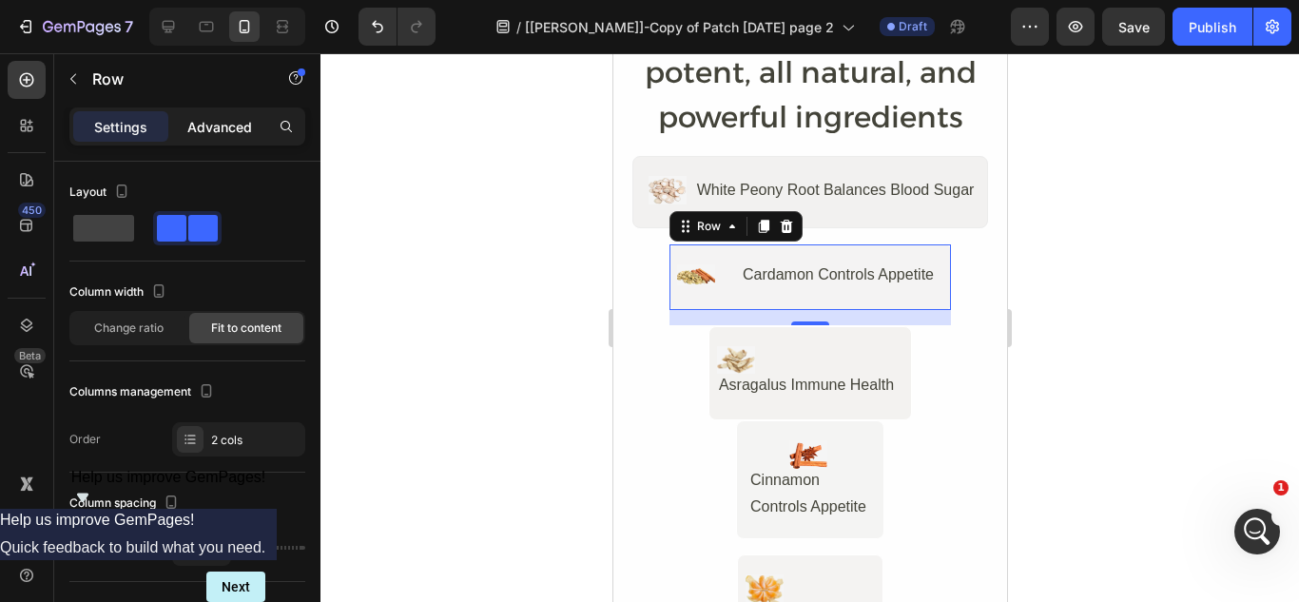
click at [224, 126] on p "Advanced" at bounding box center [219, 127] width 65 height 20
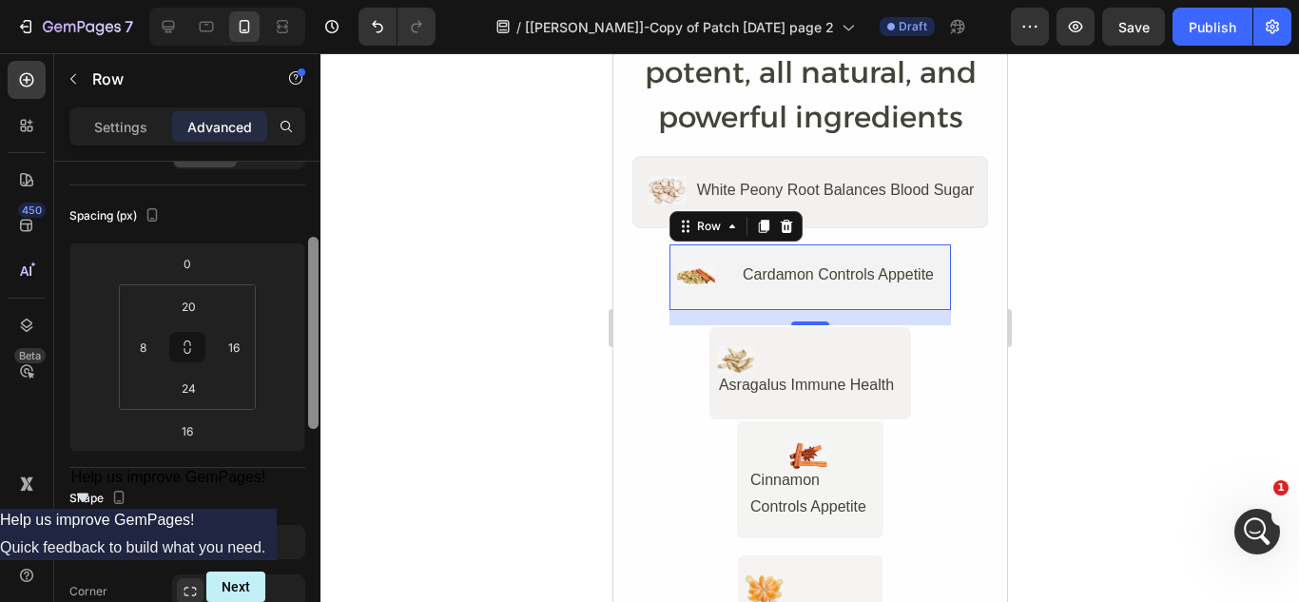
scroll to position [185, 0]
drag, startPoint x: 317, startPoint y: 241, endPoint x: 308, endPoint y: 313, distance: 72.8
click at [308, 313] on div at bounding box center [313, 330] width 10 height 192
click at [242, 344] on input "16" at bounding box center [234, 344] width 29 height 29
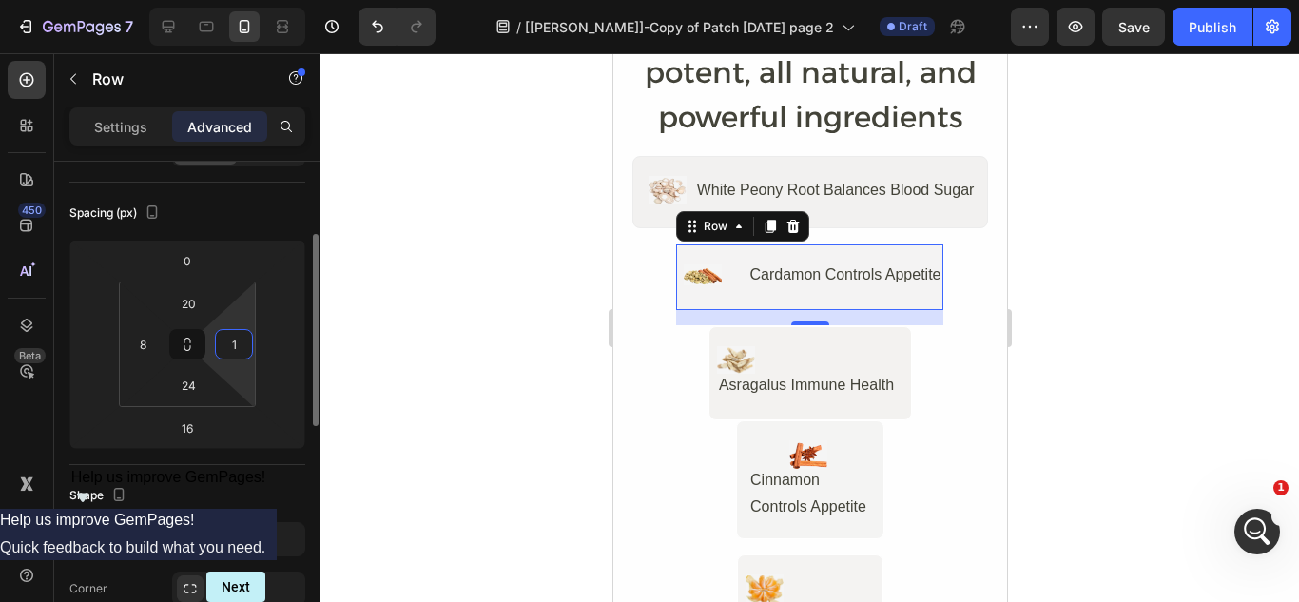
type input "16"
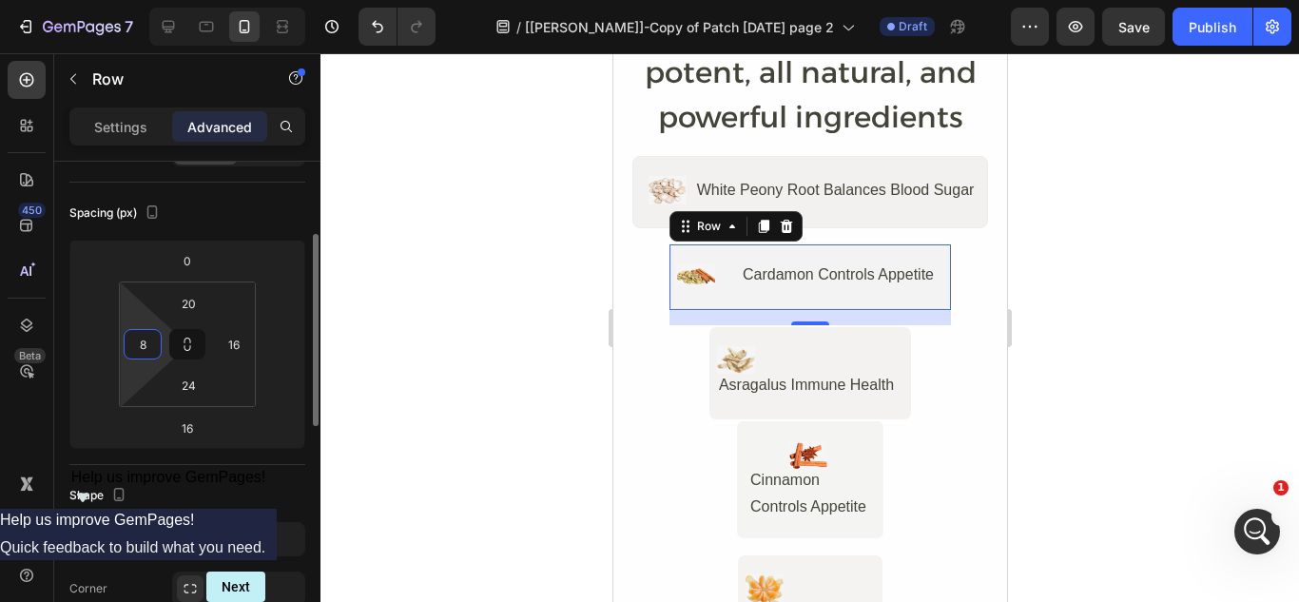
click at [151, 343] on input "8" at bounding box center [142, 344] width 29 height 29
click at [236, 210] on div "Spacing (px)" at bounding box center [187, 213] width 236 height 30
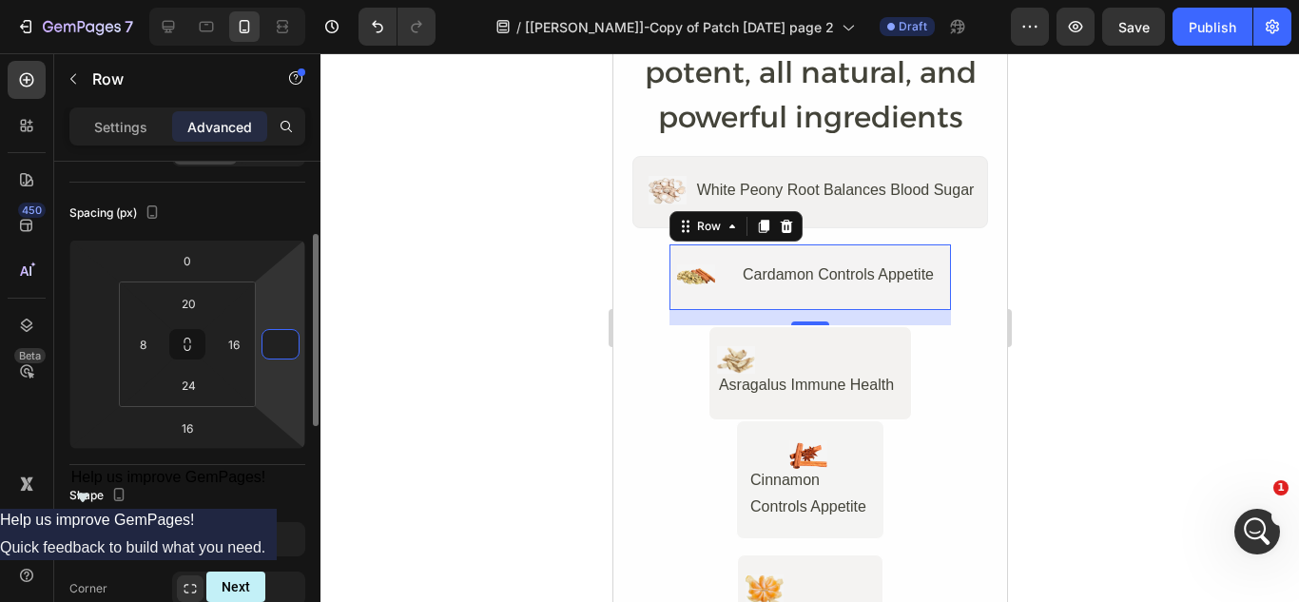
click at [274, 347] on input "number" at bounding box center [280, 344] width 29 height 29
type input "0"
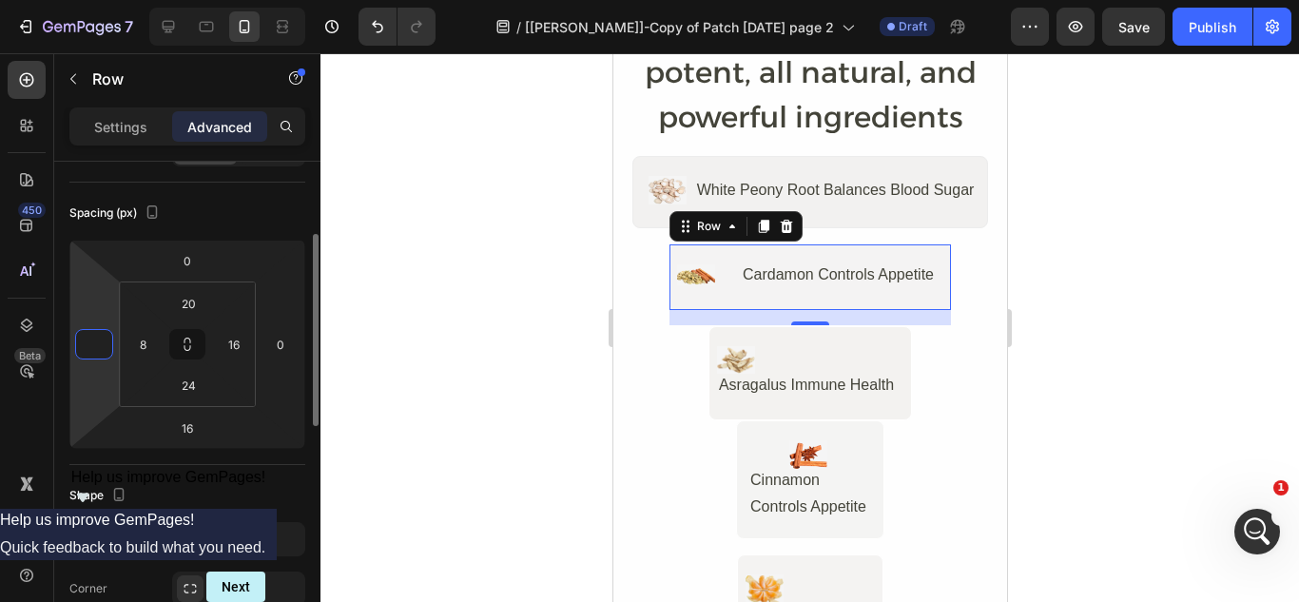
click at [92, 348] on input "number" at bounding box center [94, 344] width 29 height 29
type input "0"
click at [208, 211] on div "Spacing (px)" at bounding box center [187, 213] width 236 height 30
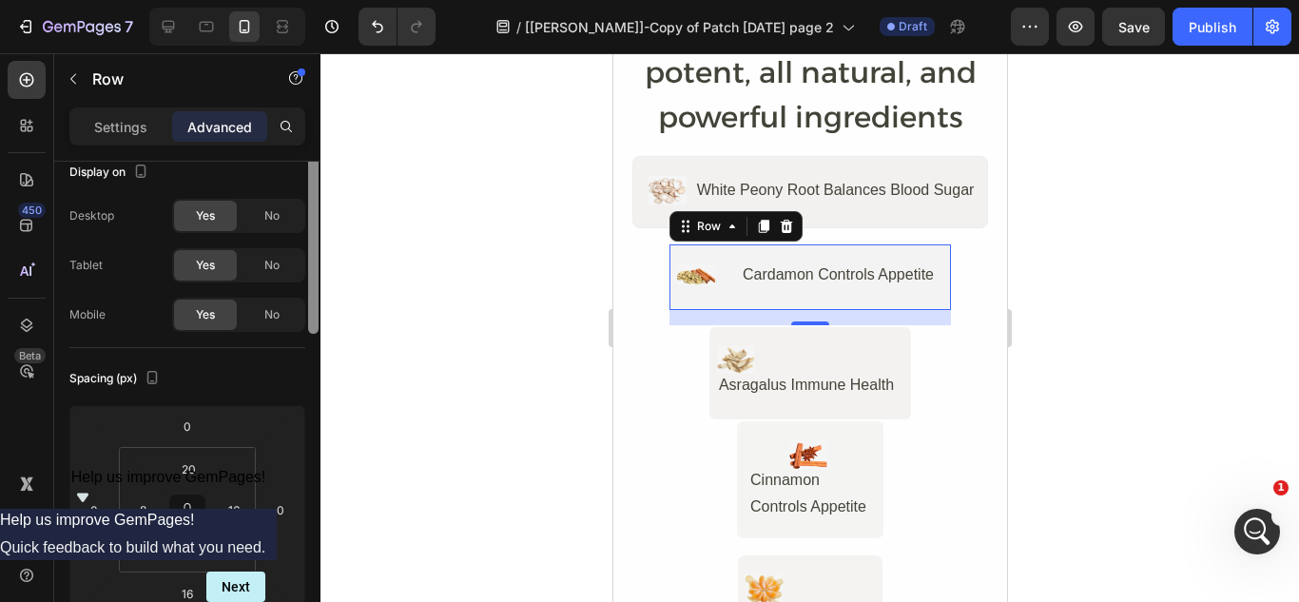
scroll to position [0, 0]
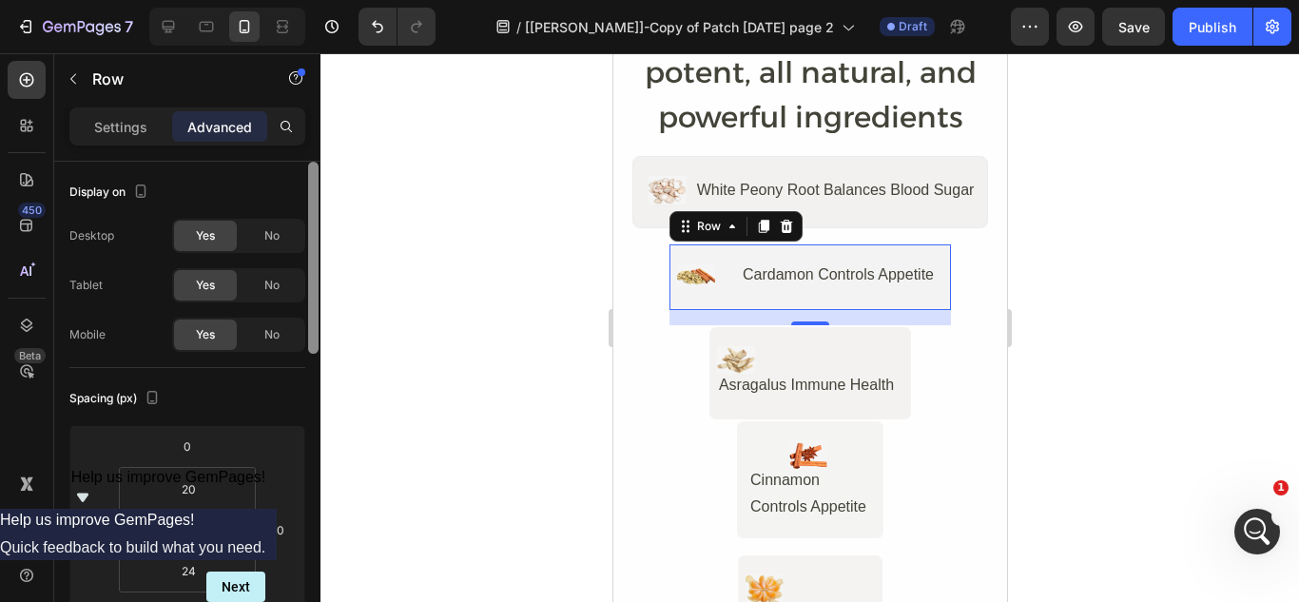
drag, startPoint x: 315, startPoint y: 273, endPoint x: 317, endPoint y: 172, distance: 100.8
click at [317, 172] on div at bounding box center [313, 258] width 10 height 192
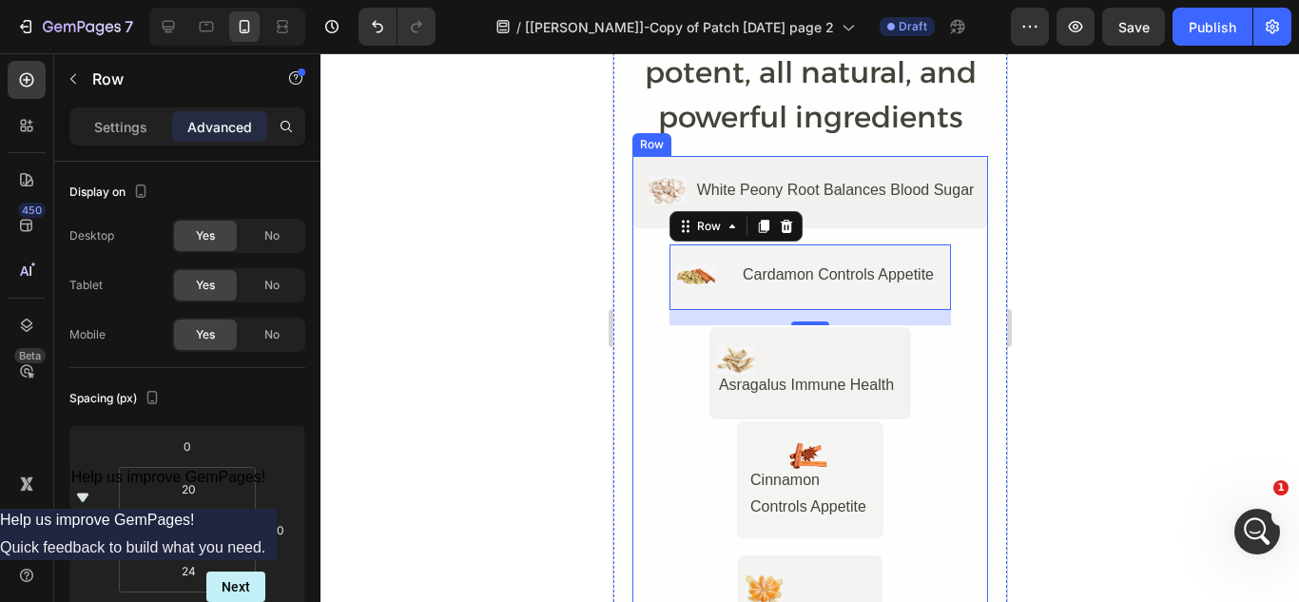
click at [959, 294] on div "Image White Peony Root Balances Blood Sugar Text Block Row Image Cardamon Contr…" at bounding box center [810, 288] width 357 height 264
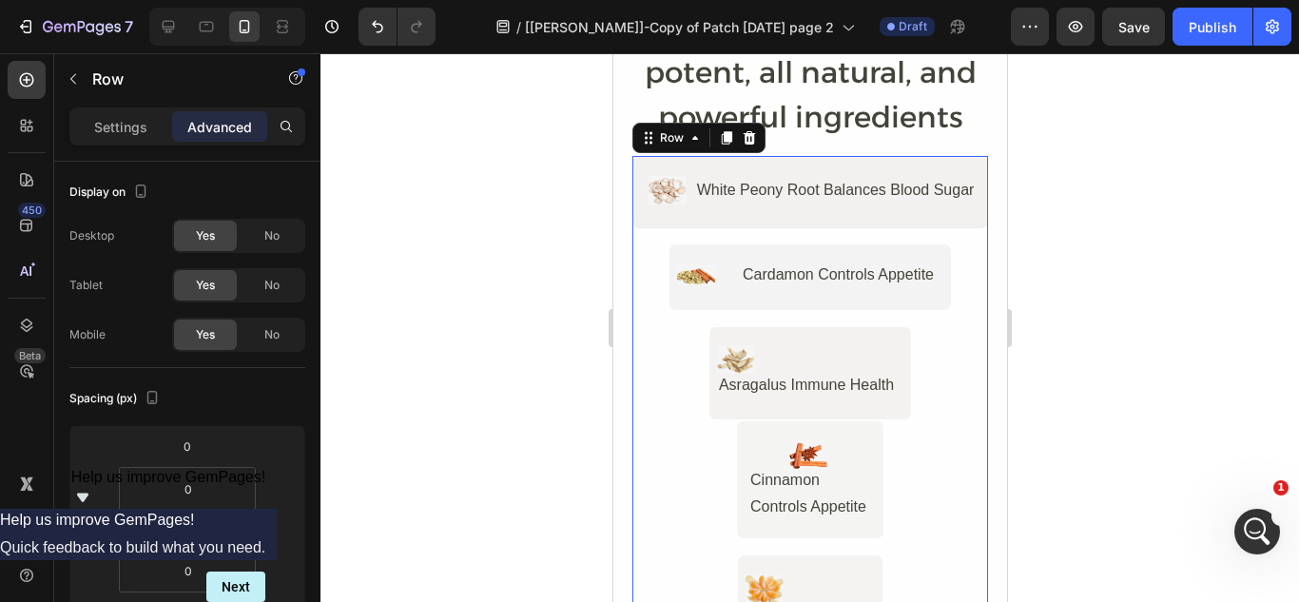
click at [959, 294] on div "Image White Peony Root Balances Blood Sugar Text Block Row Image Cardamon Contr…" at bounding box center [810, 288] width 357 height 264
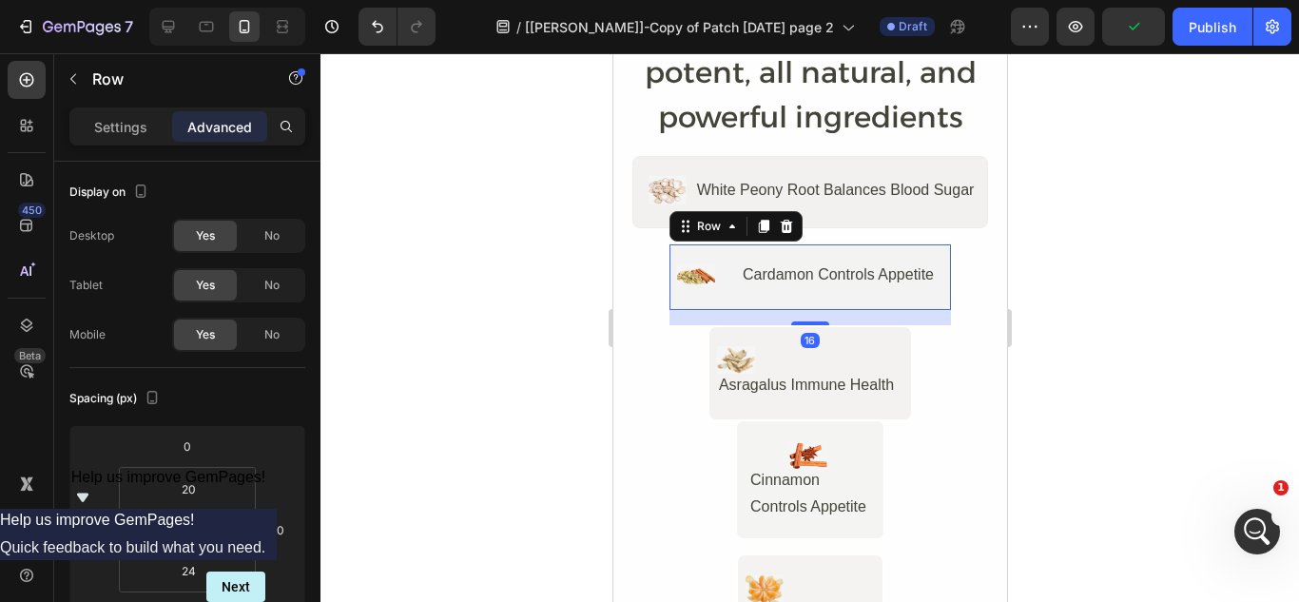
click at [919, 252] on div "Image Cardamon Controls Appetite Text Block Row 16" at bounding box center [809, 277] width 283 height 68
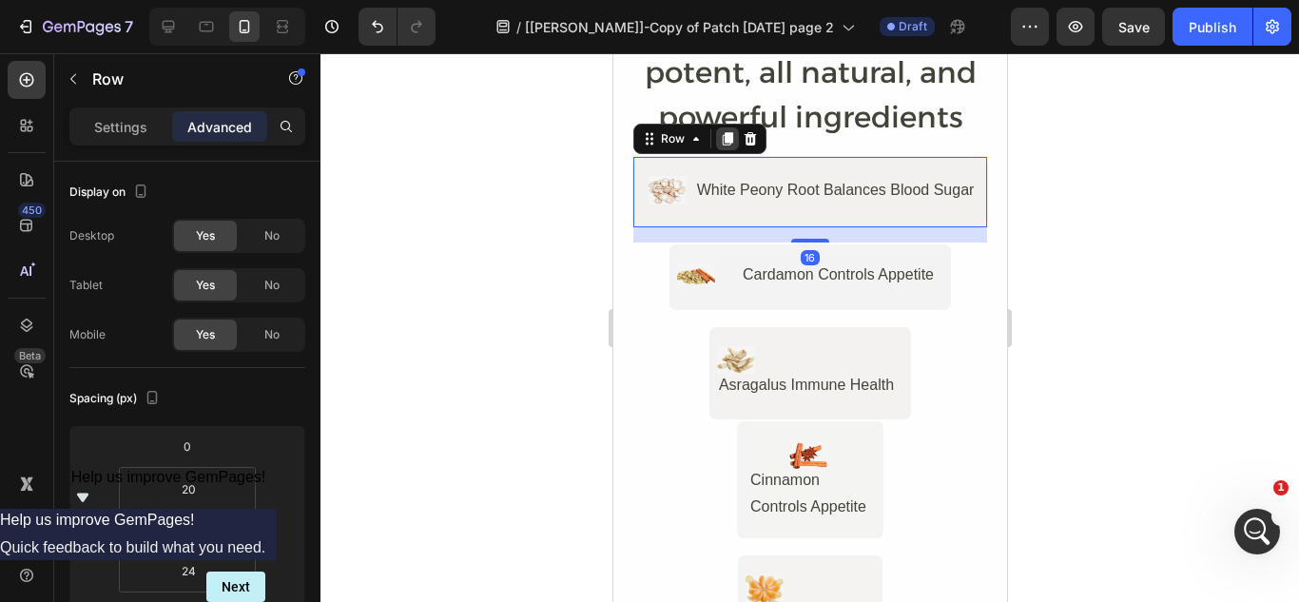
click at [721, 139] on icon at bounding box center [726, 139] width 10 height 13
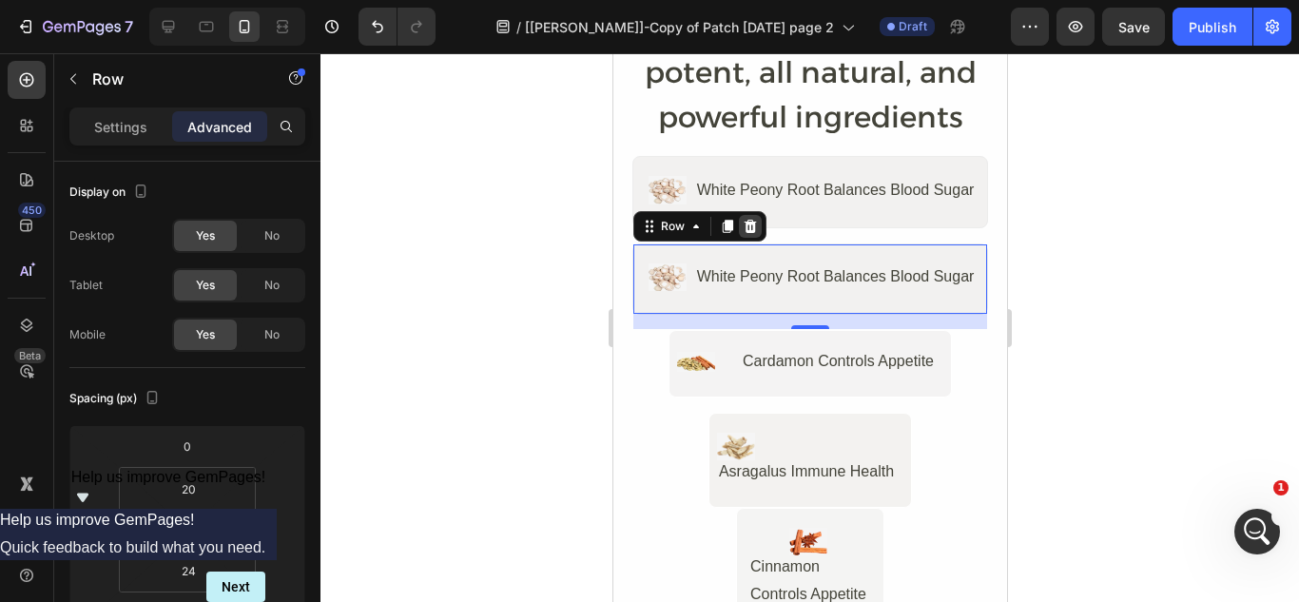
click at [744, 230] on icon at bounding box center [749, 226] width 12 height 13
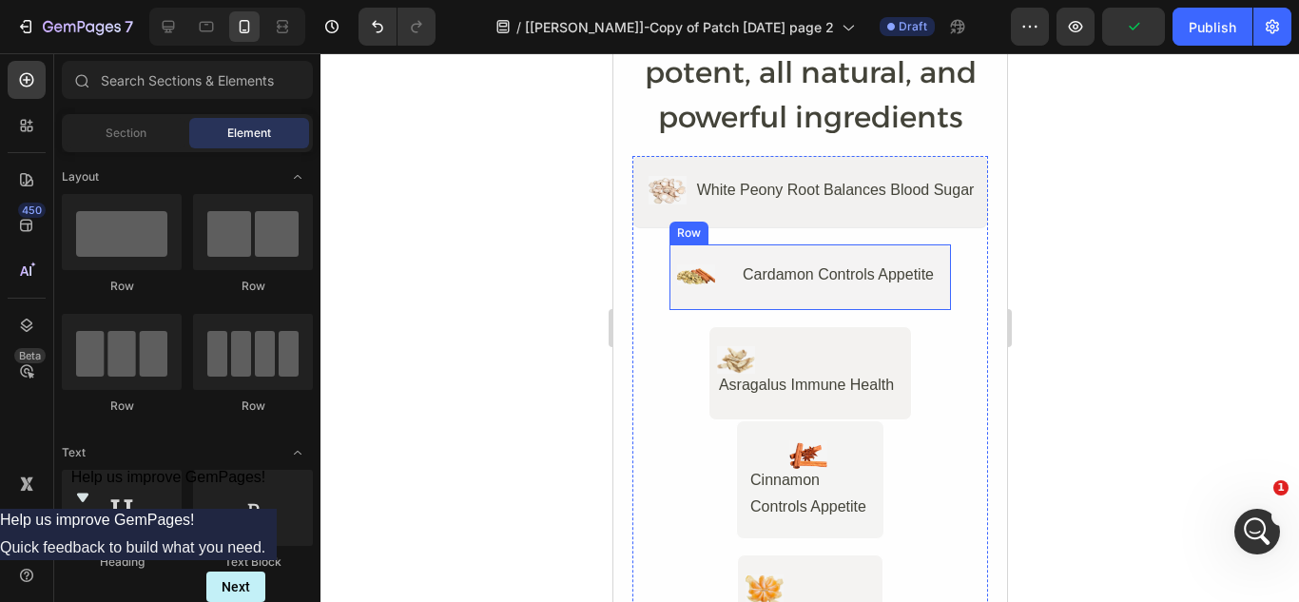
click at [727, 265] on div "Image Cardamon Controls Appetite Text Block Row" at bounding box center [809, 277] width 283 height 68
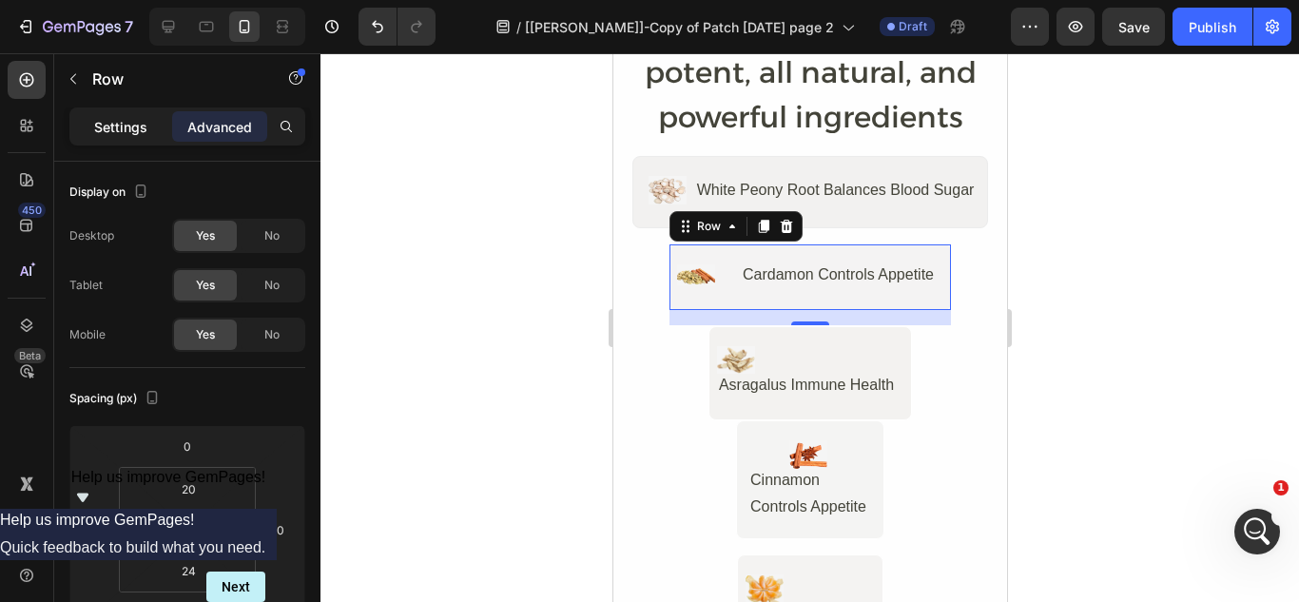
click at [113, 128] on p "Settings" at bounding box center [120, 127] width 53 height 20
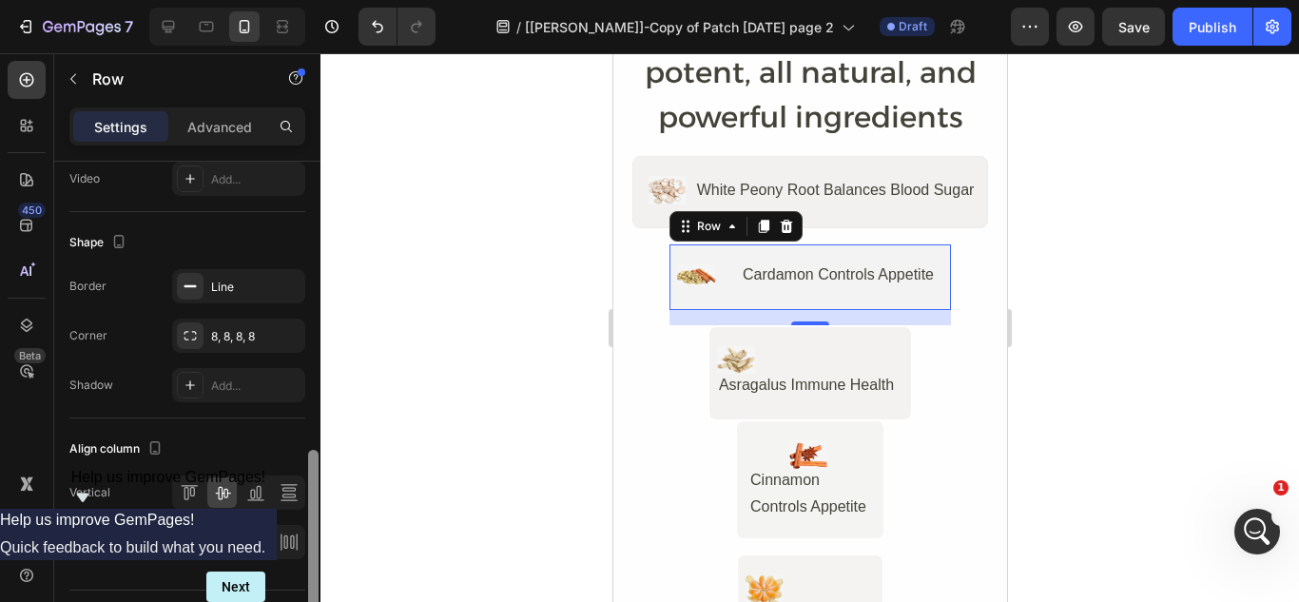
scroll to position [789, 0]
drag, startPoint x: 315, startPoint y: 266, endPoint x: 321, endPoint y: 561, distance: 294.9
click at [321, 0] on div "7 Version history / [[PERSON_NAME]]-Copy of Patch [DATE] page 2 Draft Preview S…" at bounding box center [649, 0] width 1299 height 0
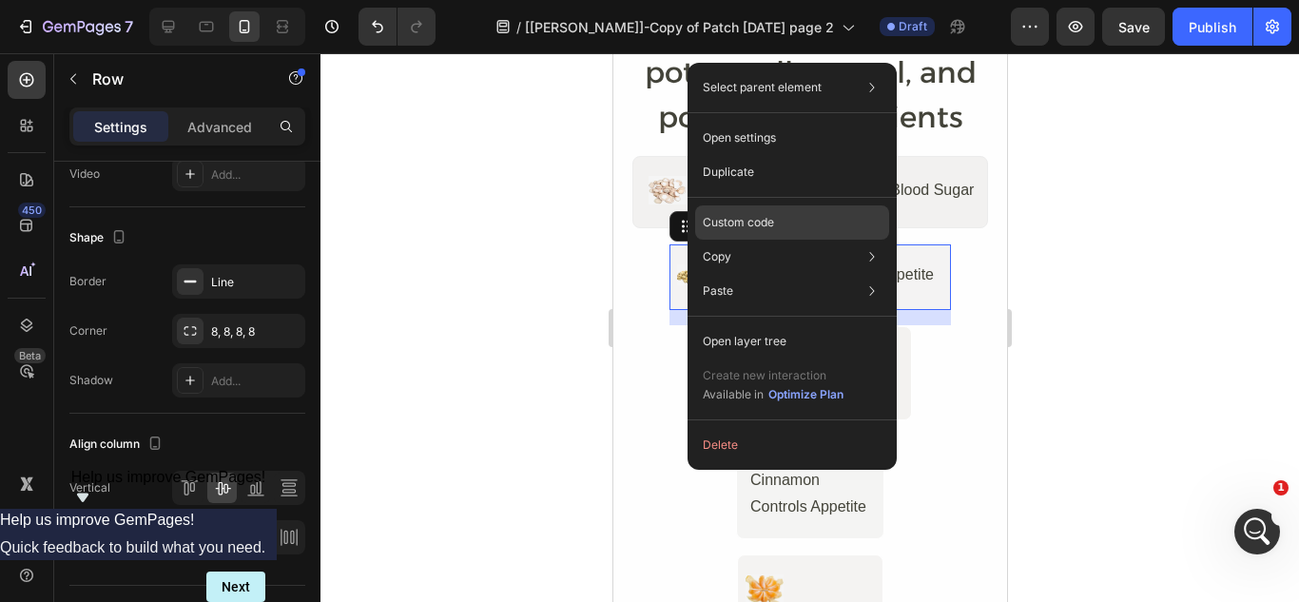
click at [735, 223] on p "Custom code" at bounding box center [738, 222] width 71 height 17
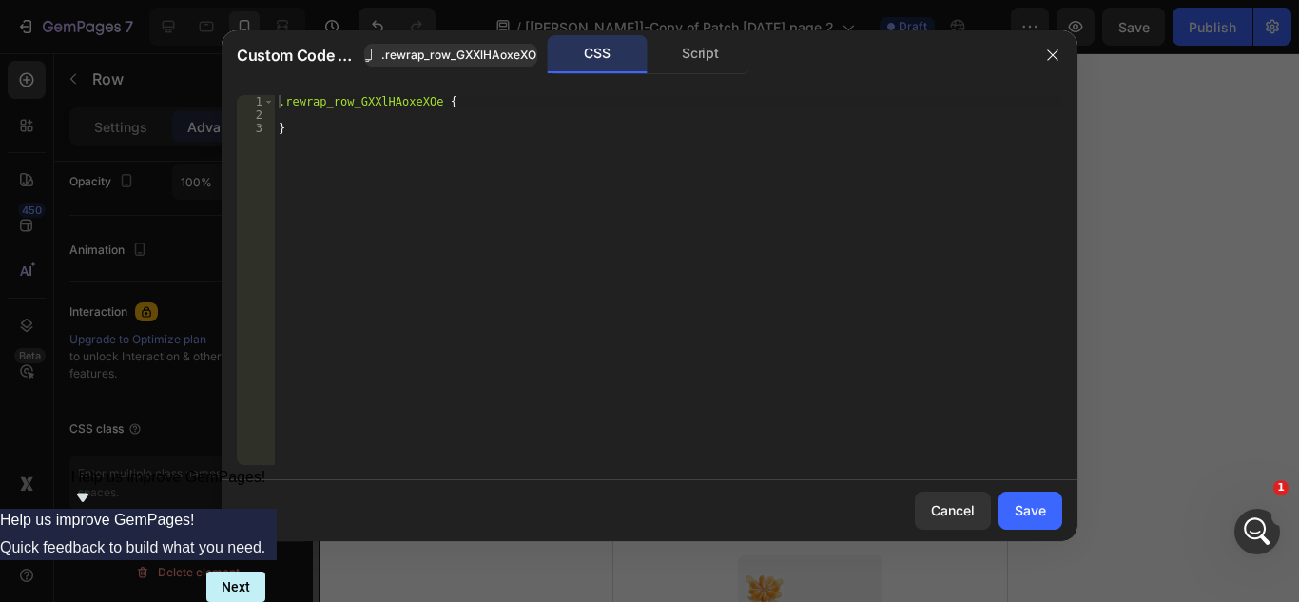
scroll to position [774, 0]
click at [702, 48] on div "Script" at bounding box center [701, 54] width 100 height 38
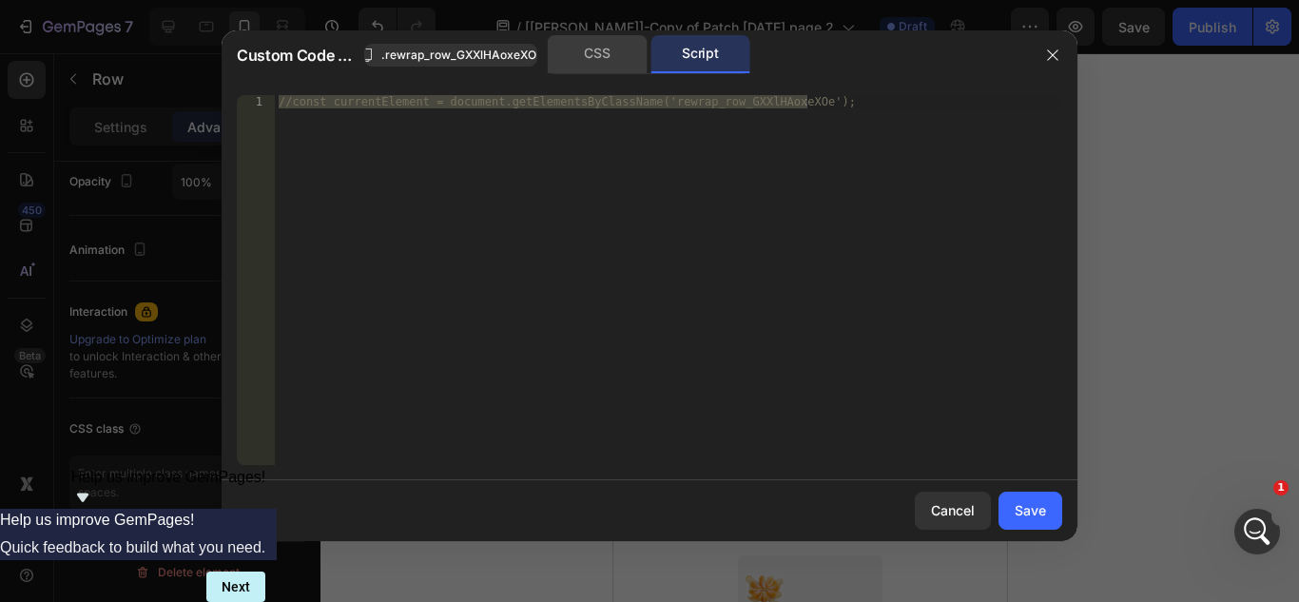
click at [604, 53] on div "CSS" at bounding box center [598, 54] width 100 height 38
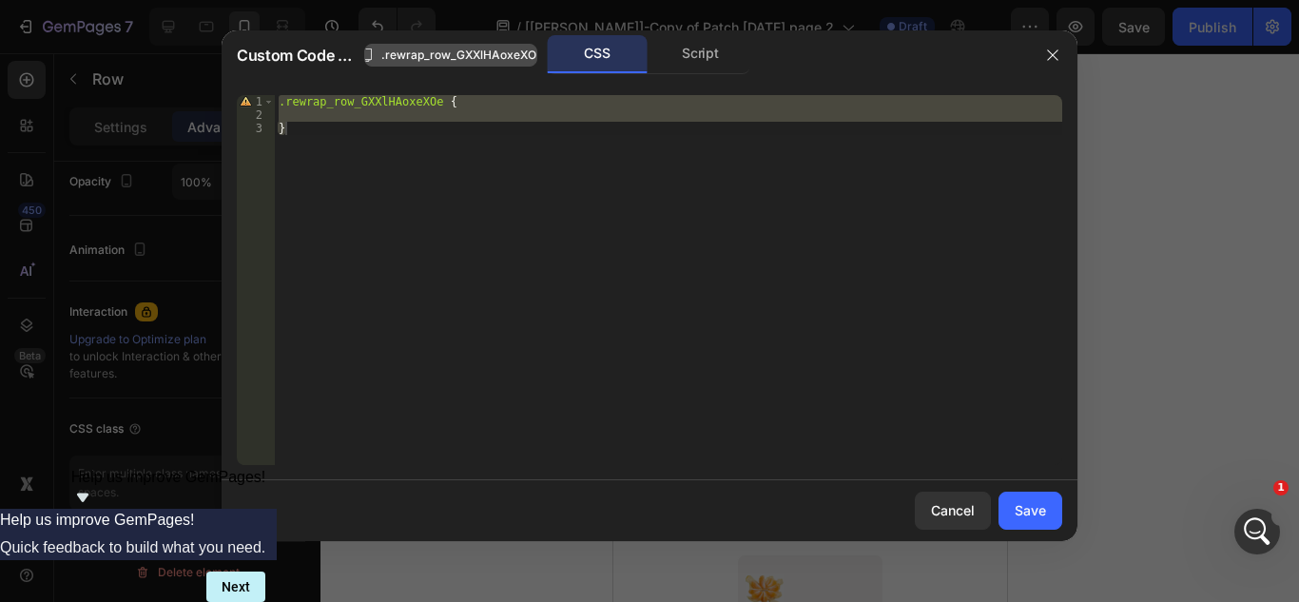
click at [510, 53] on span ".rewrap_row_GXXlHAoxeXOe" at bounding box center [462, 55] width 162 height 17
click at [599, 48] on div "CSS" at bounding box center [598, 54] width 100 height 38
click at [956, 512] on div "Cancel" at bounding box center [953, 510] width 44 height 20
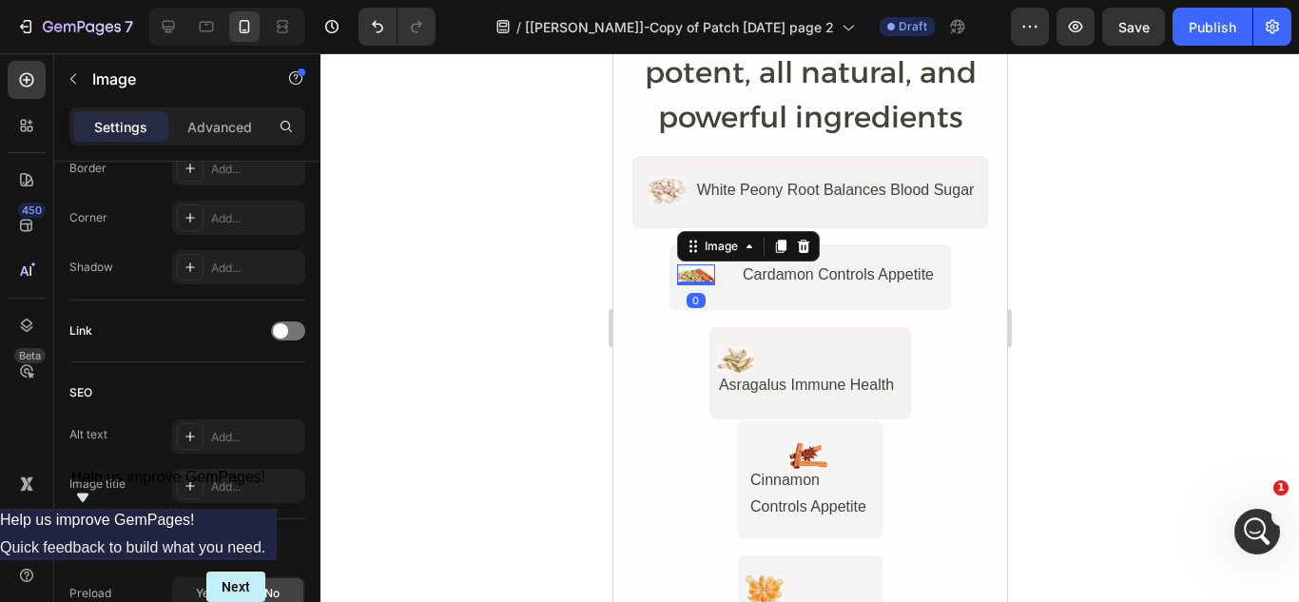
scroll to position [0, 0]
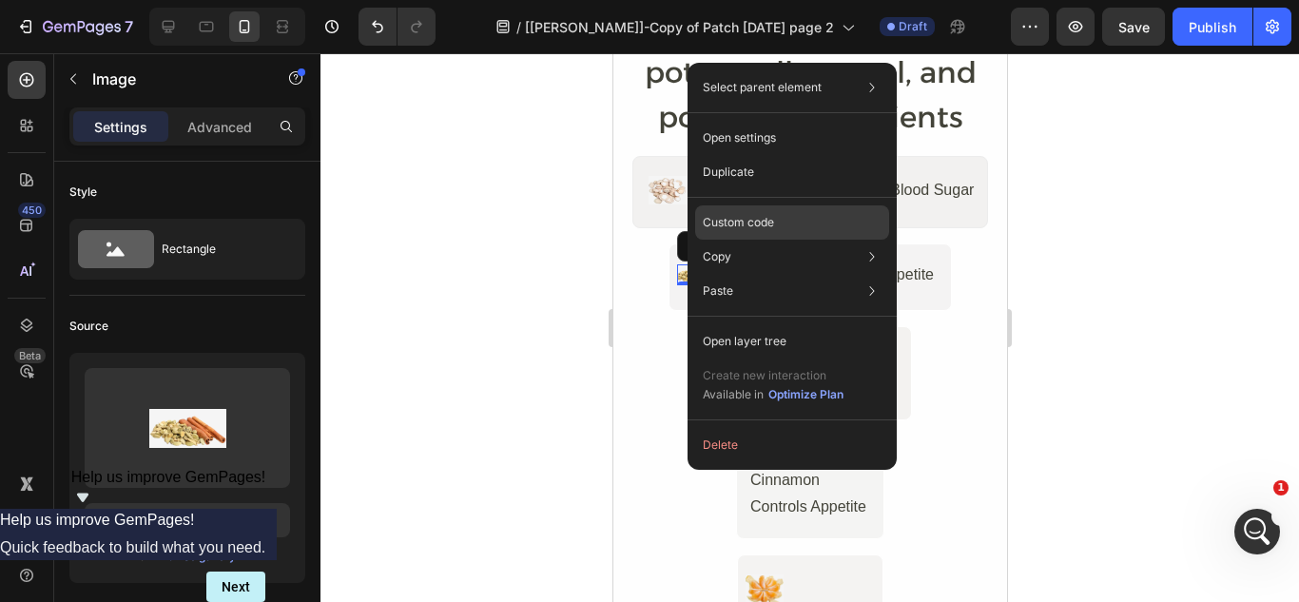
click at [776, 213] on div "Custom code" at bounding box center [792, 222] width 194 height 34
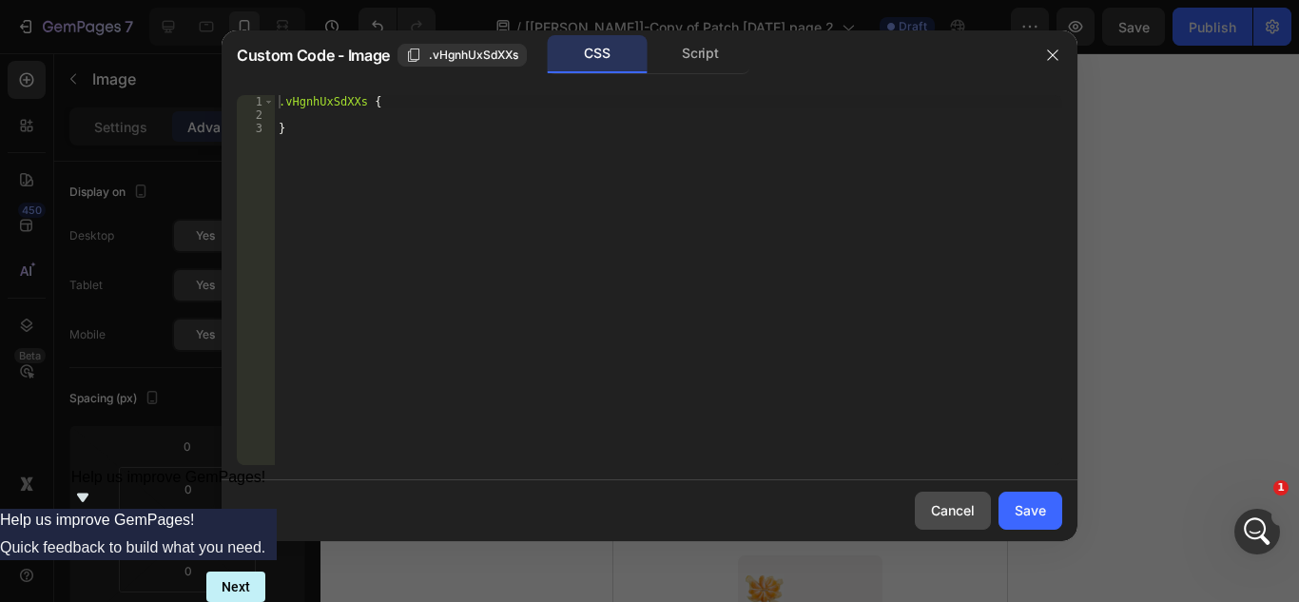
click at [969, 494] on button "Cancel" at bounding box center [953, 511] width 76 height 38
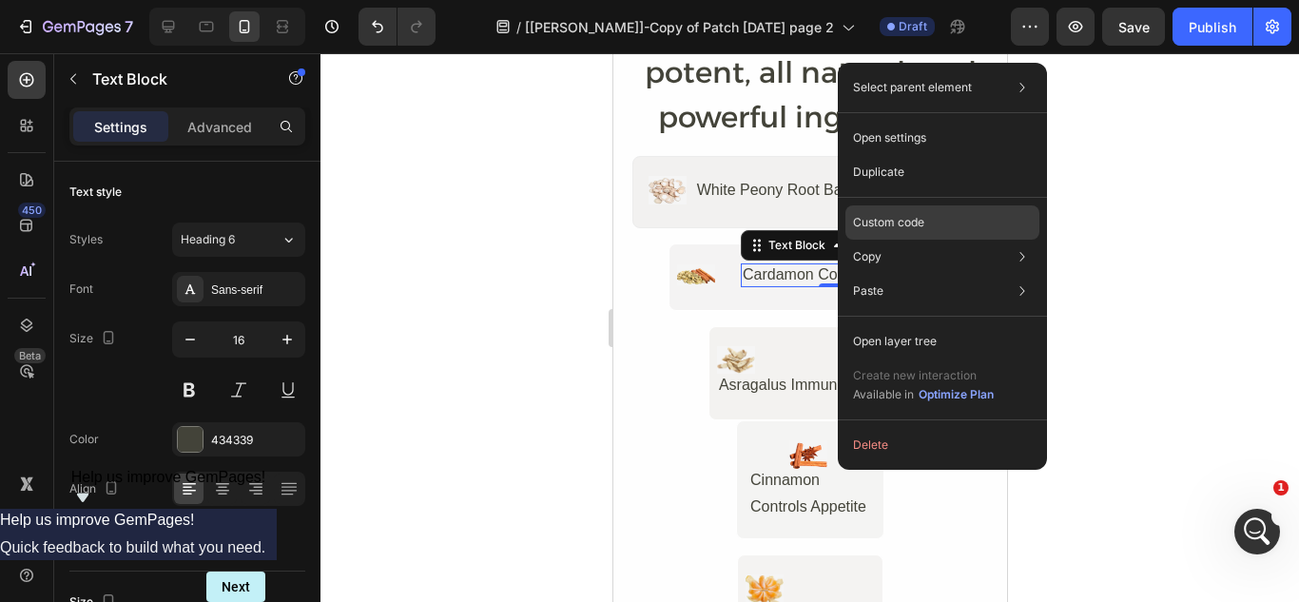
click at [883, 216] on p "Custom code" at bounding box center [888, 222] width 71 height 17
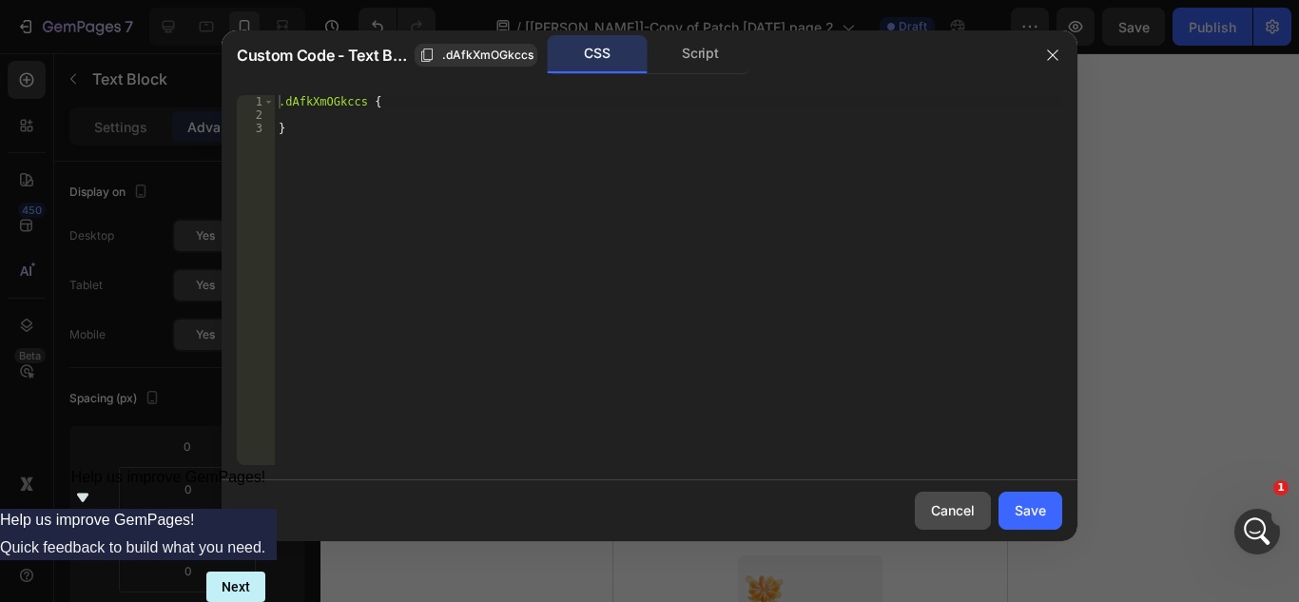
click at [959, 515] on div "Cancel" at bounding box center [953, 510] width 44 height 20
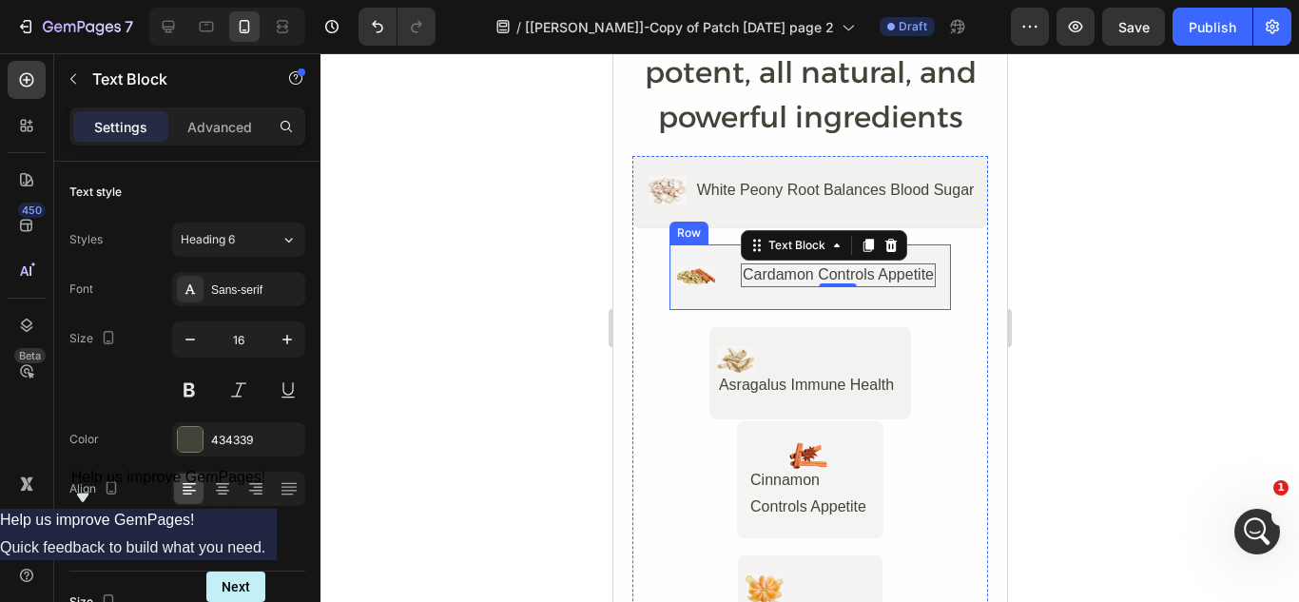
click at [677, 294] on div "Image Cardamon Controls Appetite Text Block 0 Row" at bounding box center [809, 277] width 283 height 68
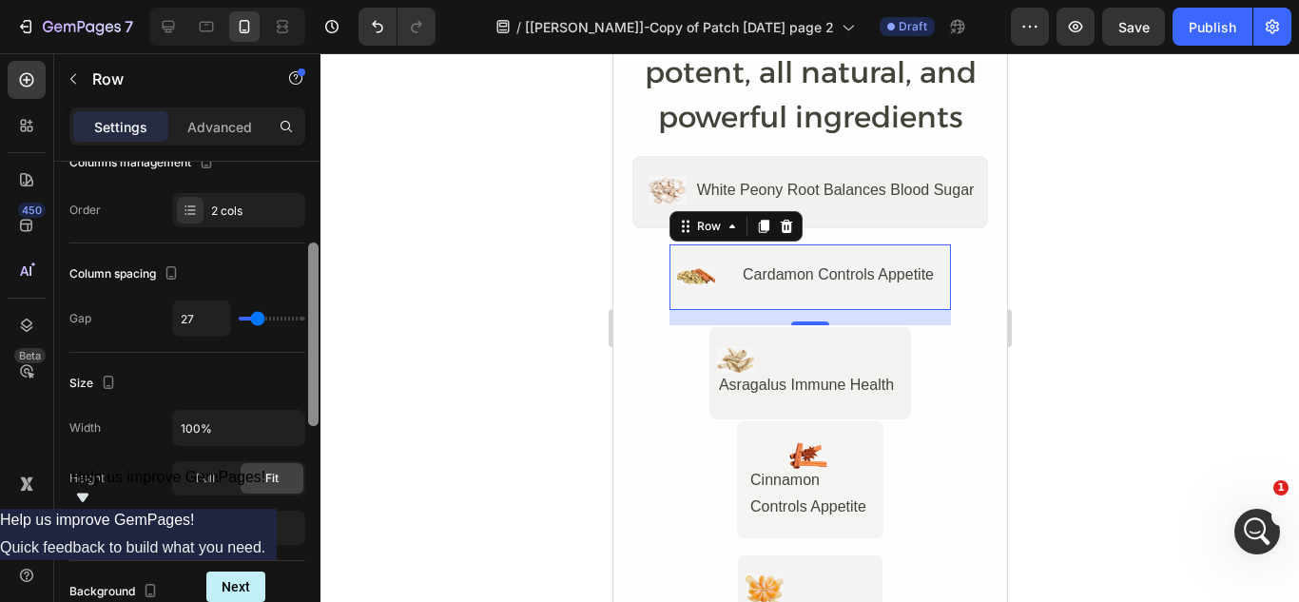
scroll to position [234, 0]
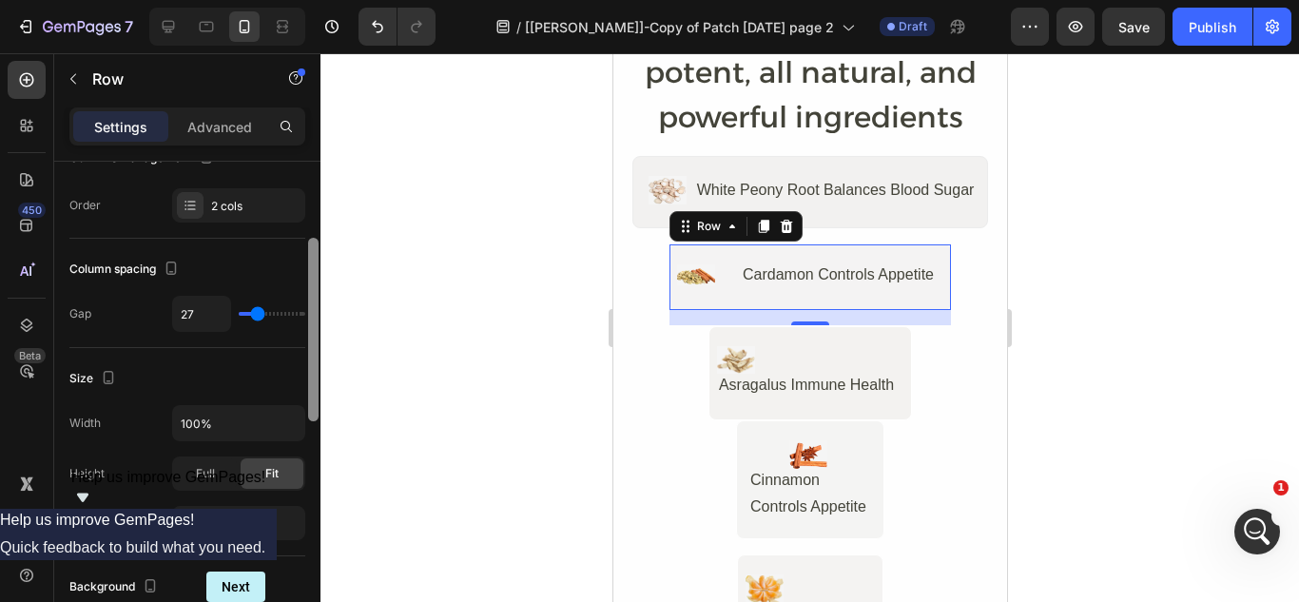
drag, startPoint x: 318, startPoint y: 197, endPoint x: 304, endPoint y: 284, distance: 88.5
click at [304, 284] on div "Layout Column width Change ratio Fit to content Columns management Order 2 cols…" at bounding box center [187, 409] width 266 height 495
click at [285, 420] on icon "button" at bounding box center [287, 423] width 19 height 19
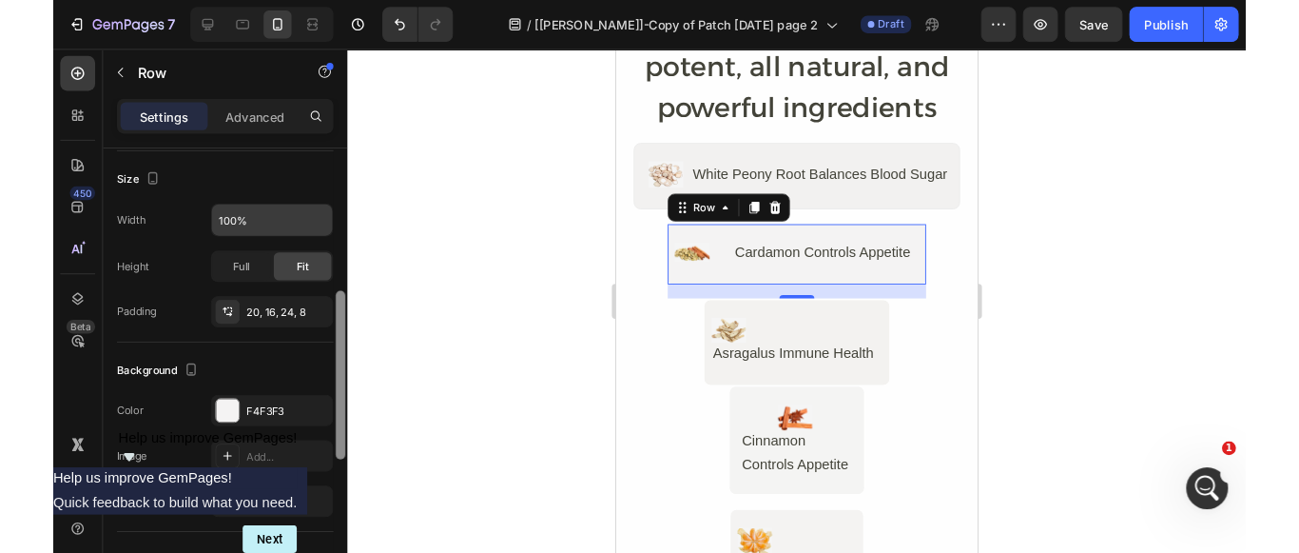
scroll to position [0, 0]
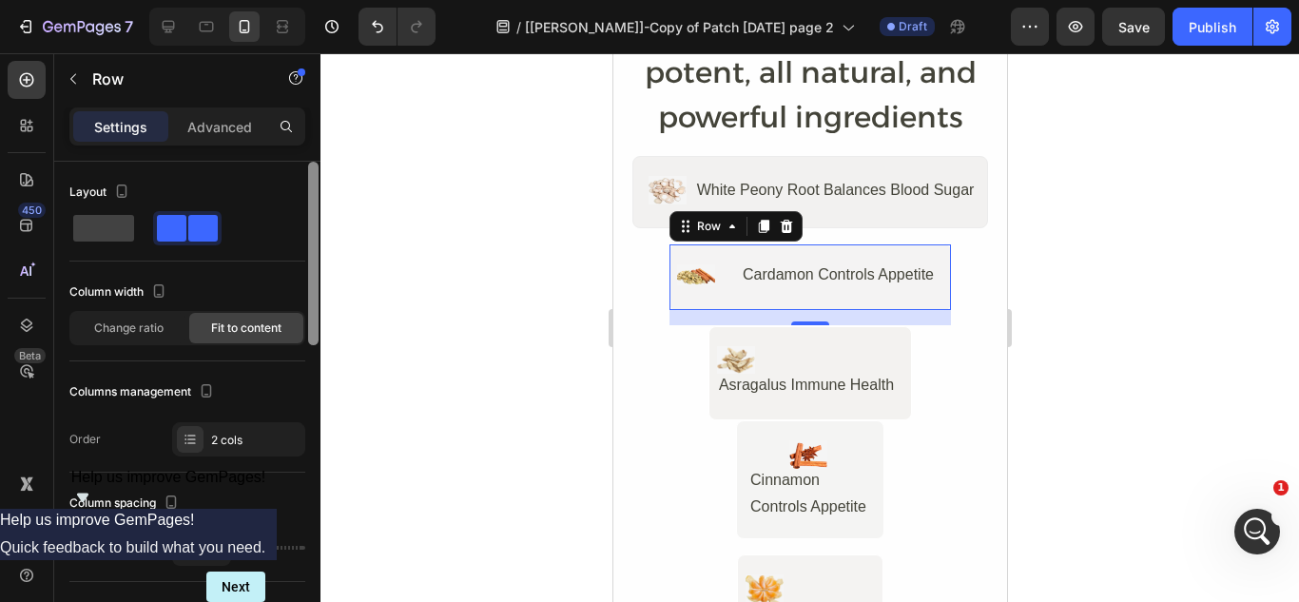
drag, startPoint x: 318, startPoint y: 392, endPoint x: 313, endPoint y: 263, distance: 128.5
click at [313, 263] on div at bounding box center [313, 254] width 10 height 184
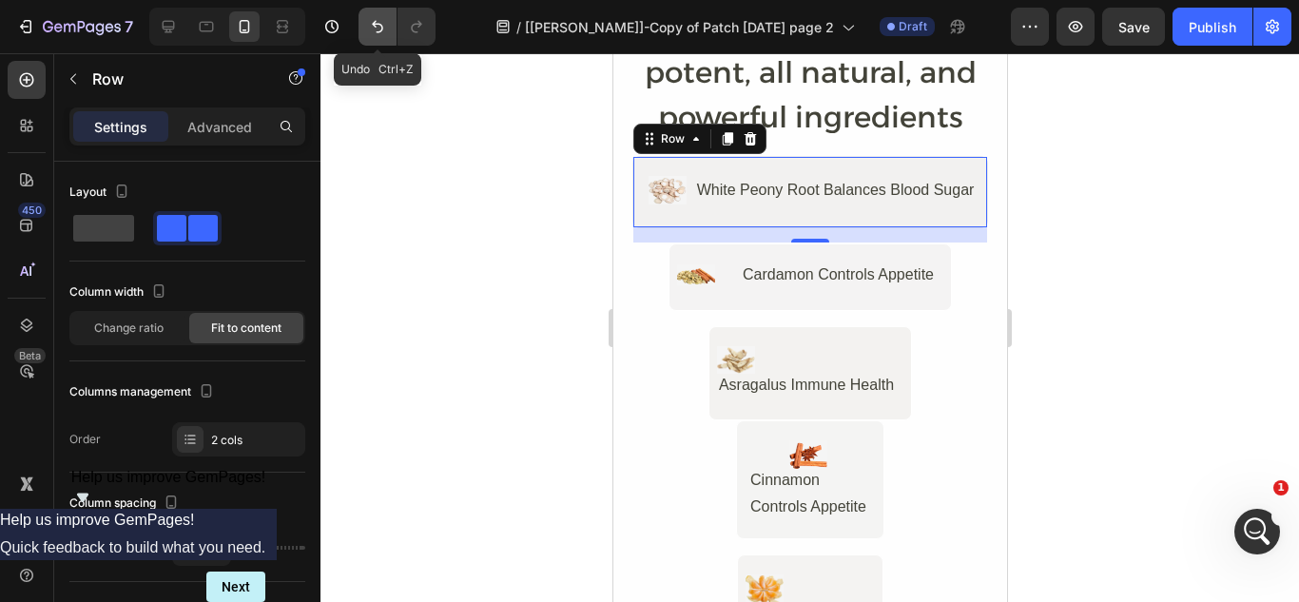
click at [378, 22] on icon "Undo/Redo" at bounding box center [377, 26] width 19 height 19
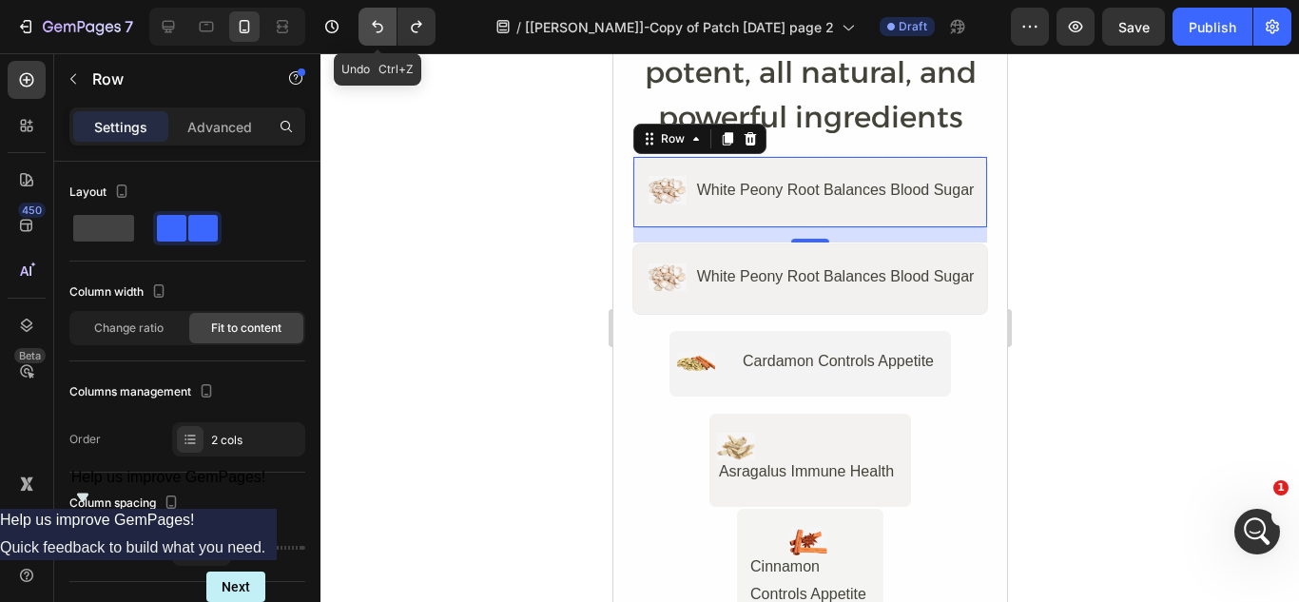
click at [378, 22] on icon "Undo/Redo" at bounding box center [377, 26] width 19 height 19
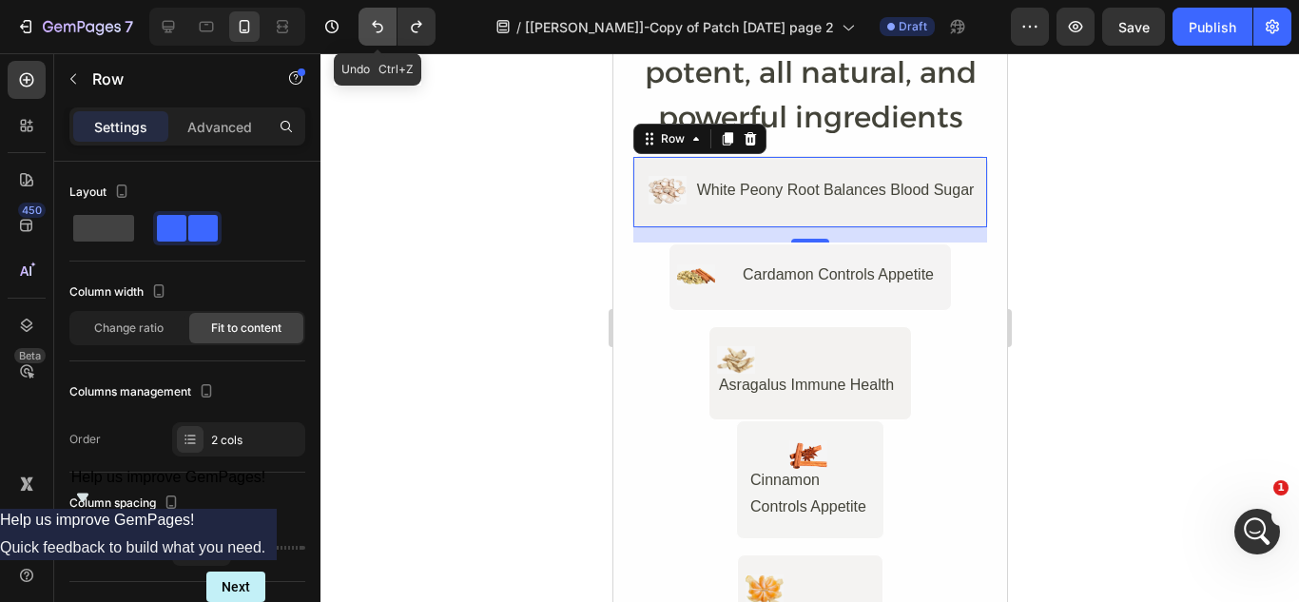
click at [378, 22] on icon "Undo/Redo" at bounding box center [377, 26] width 19 height 19
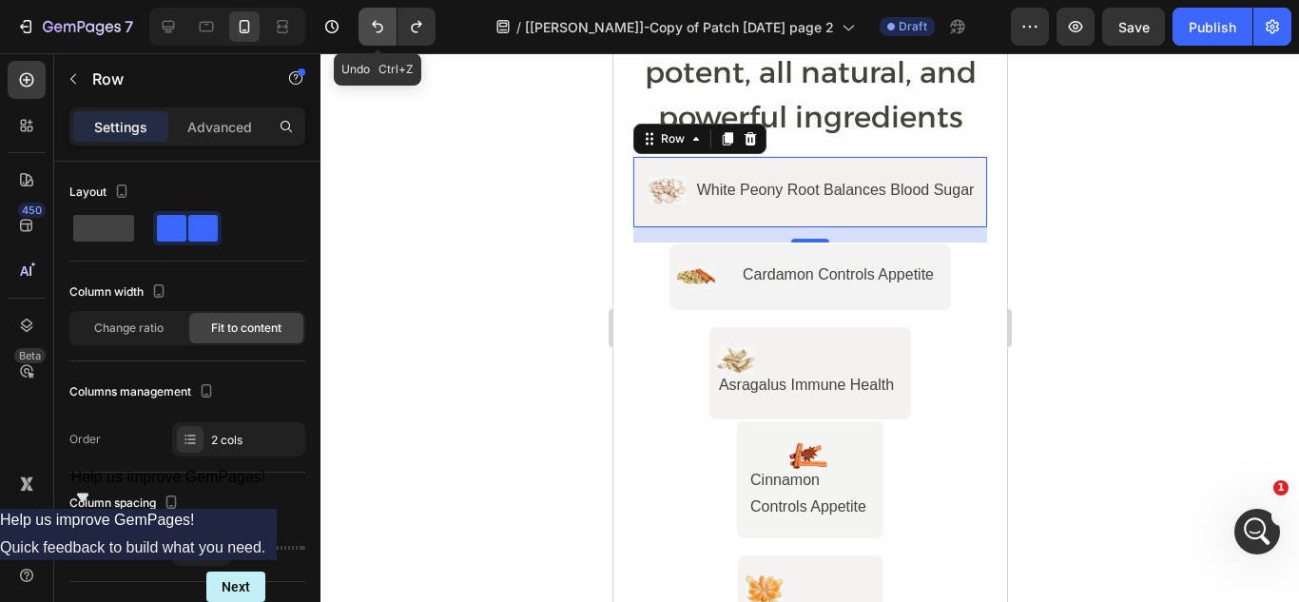
click at [378, 22] on icon "Undo/Redo" at bounding box center [377, 26] width 19 height 19
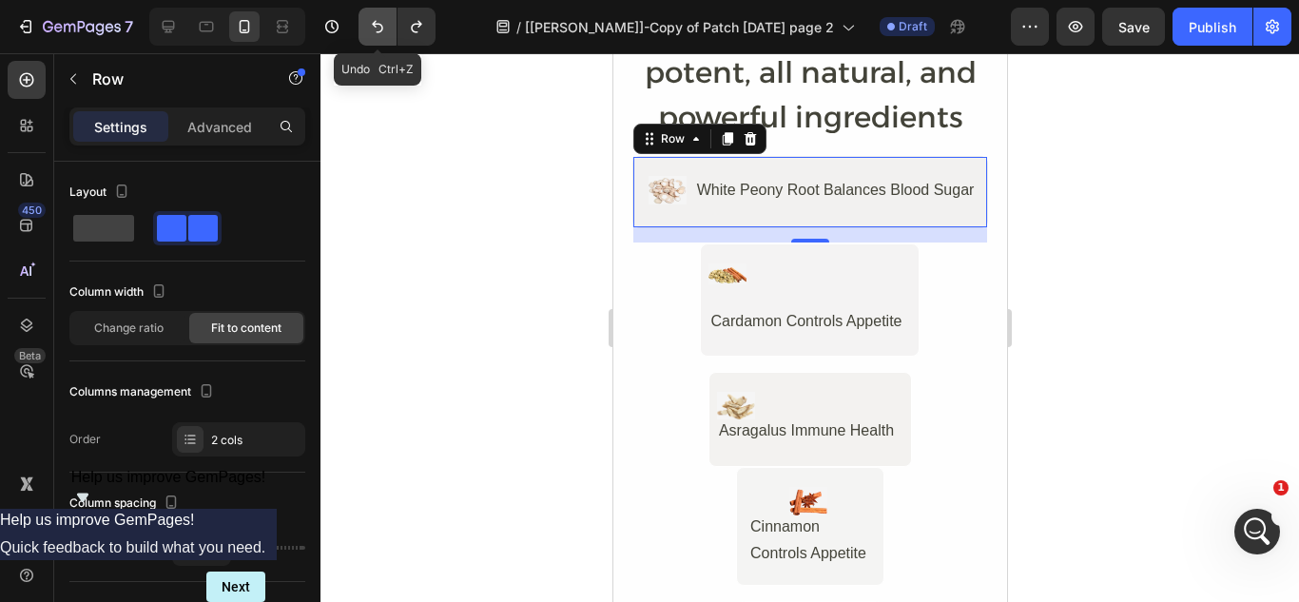
click at [373, 33] on icon "Undo/Redo" at bounding box center [377, 26] width 19 height 19
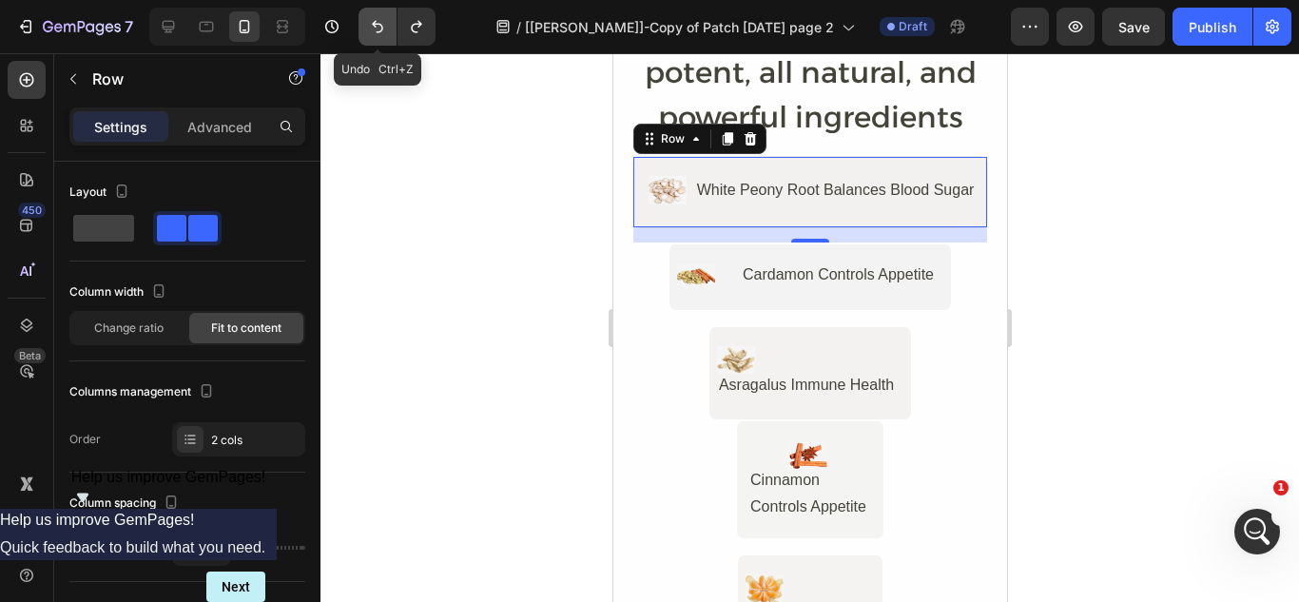
click at [373, 33] on icon "Undo/Redo" at bounding box center [377, 26] width 19 height 19
click at [120, 228] on span at bounding box center [103, 228] width 61 height 27
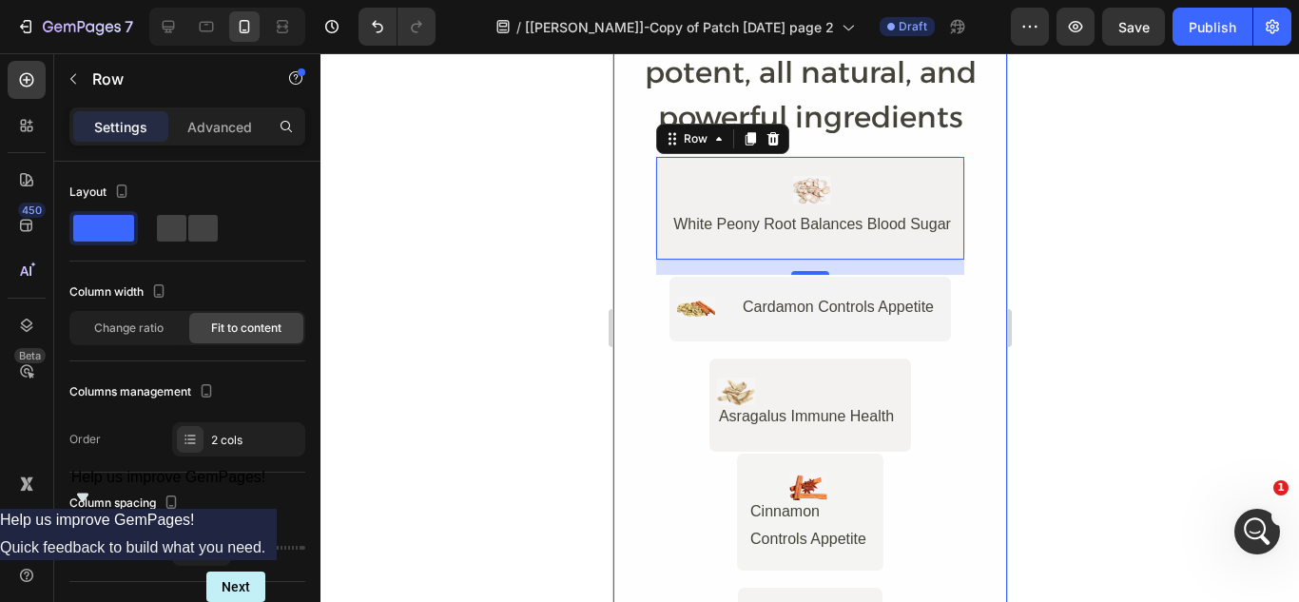
click at [585, 247] on div at bounding box center [810, 327] width 979 height 549
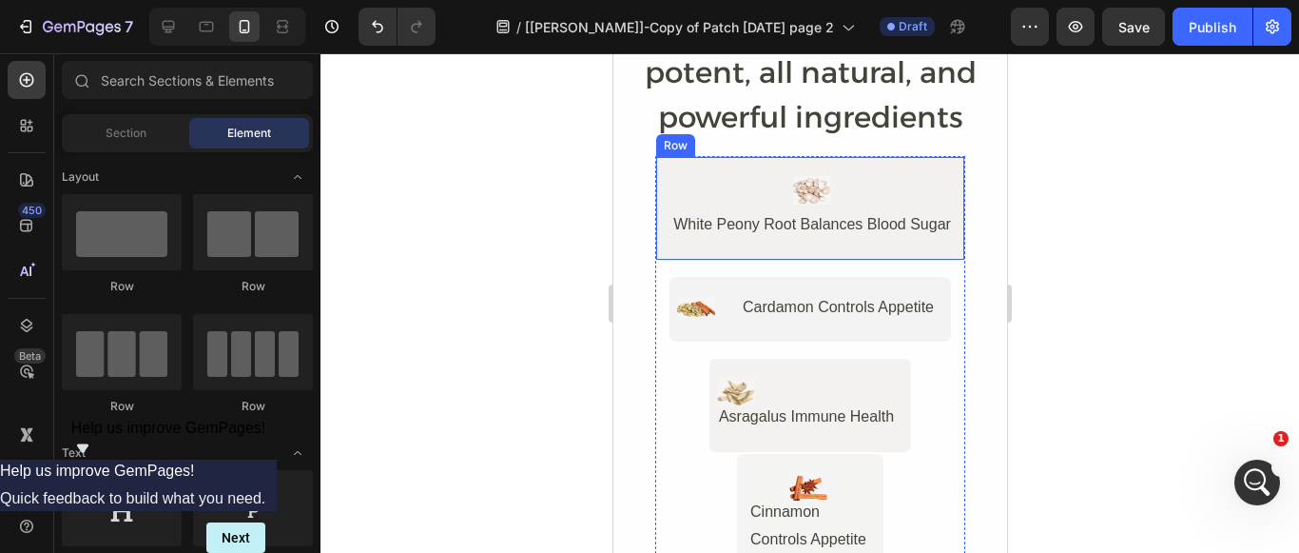
click at [733, 160] on div "Image White Peony Root Balances Blood Sugar Text Block Row" at bounding box center [809, 208] width 310 height 104
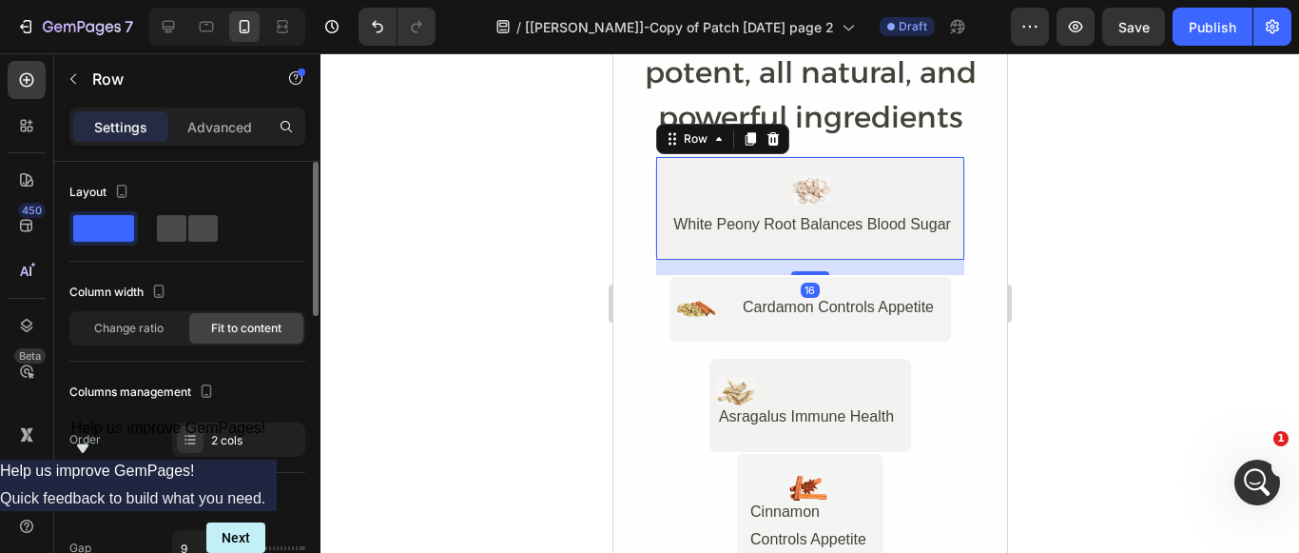
click at [190, 231] on span at bounding box center [202, 228] width 29 height 27
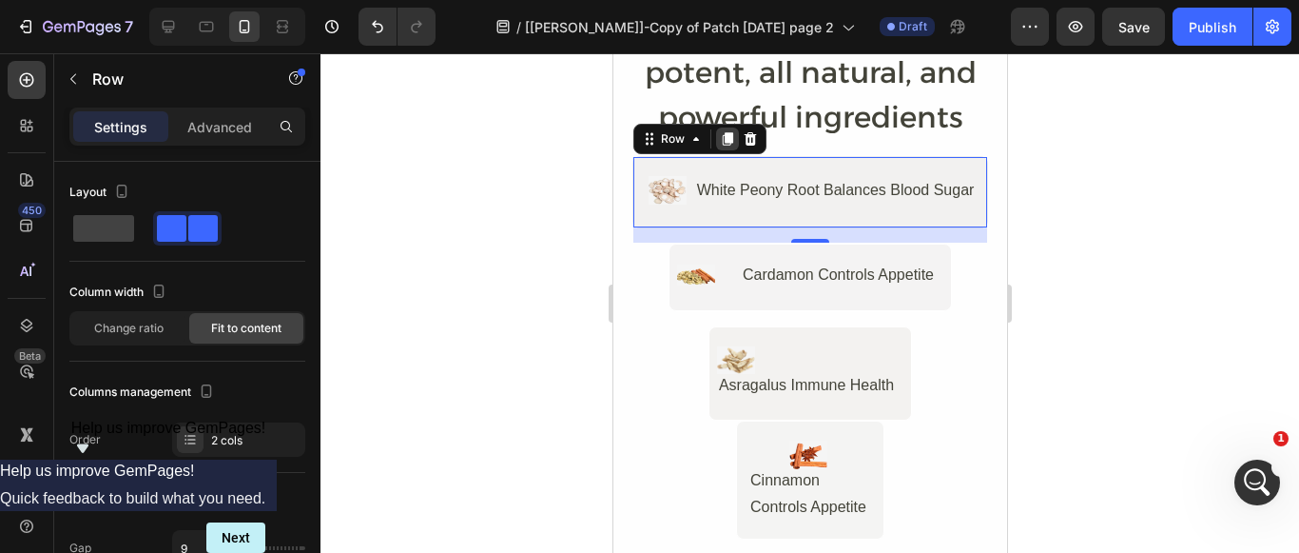
click at [723, 147] on div at bounding box center [726, 138] width 23 height 23
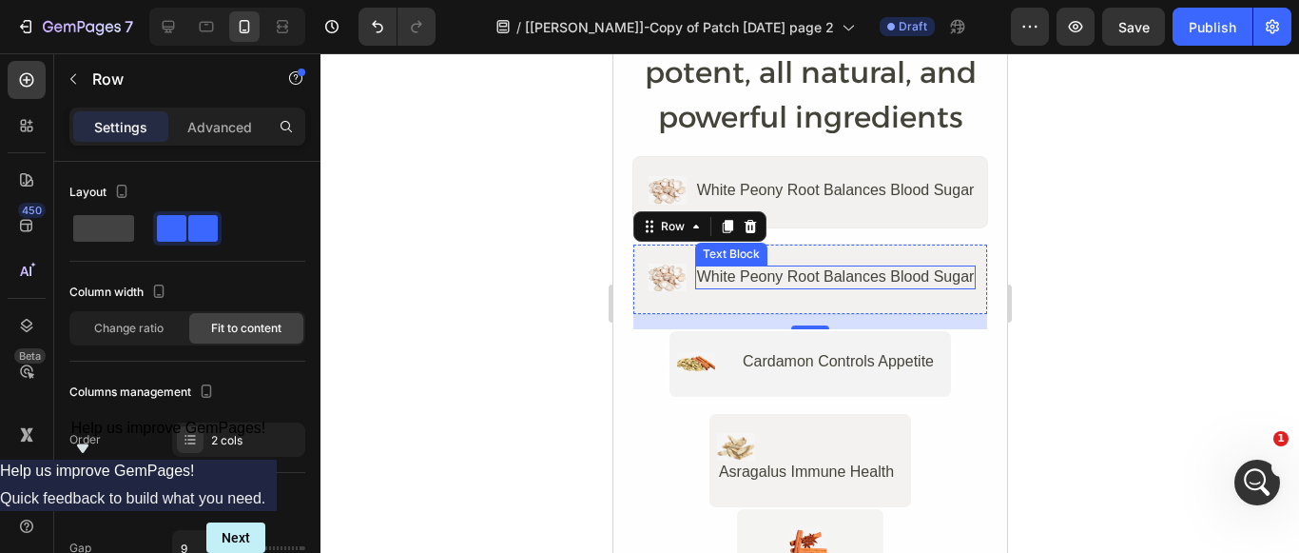
click at [743, 277] on div "White Peony Root Balances Blood Sugar" at bounding box center [835, 277] width 282 height 24
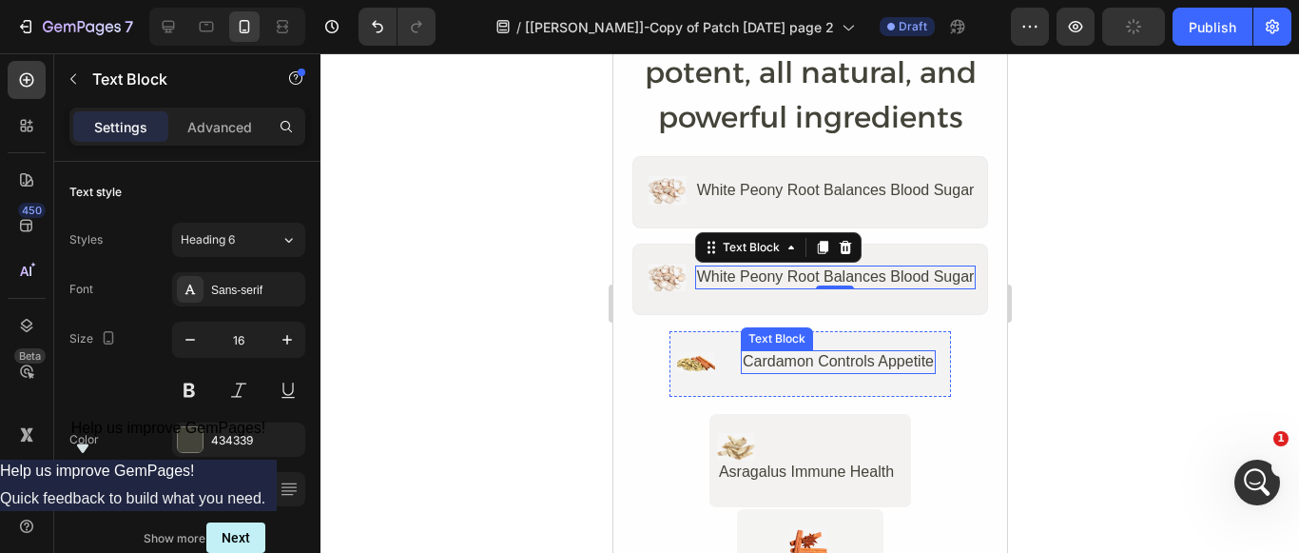
click at [811, 363] on div "Cardamon Controls Appetite" at bounding box center [837, 362] width 195 height 24
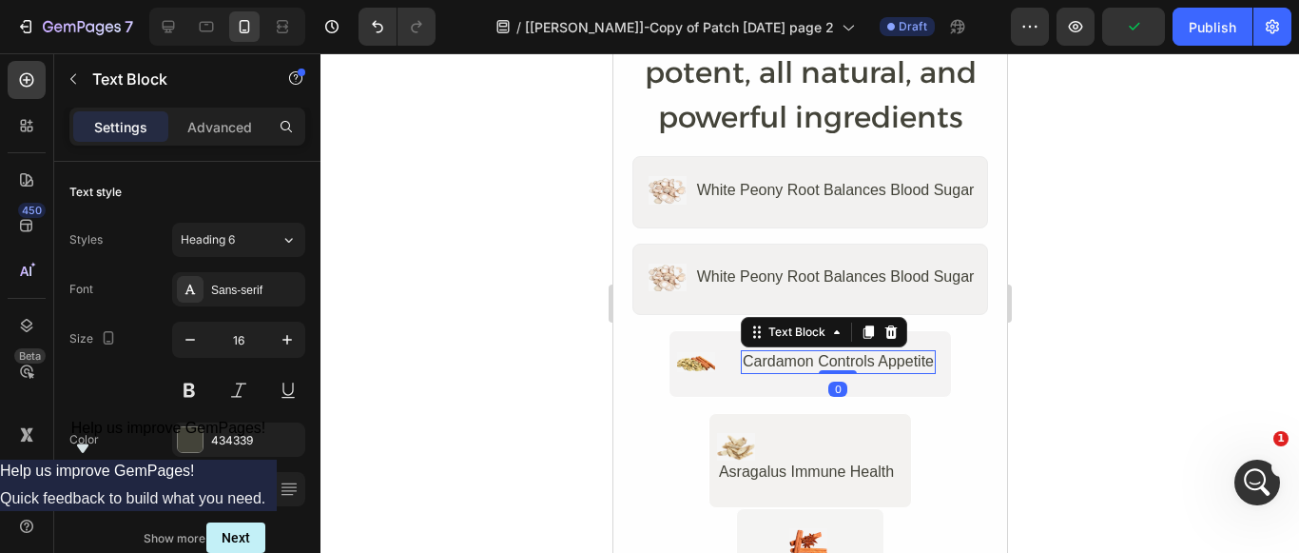
click at [904, 360] on div "Cardamon Controls Appetite" at bounding box center [837, 362] width 195 height 24
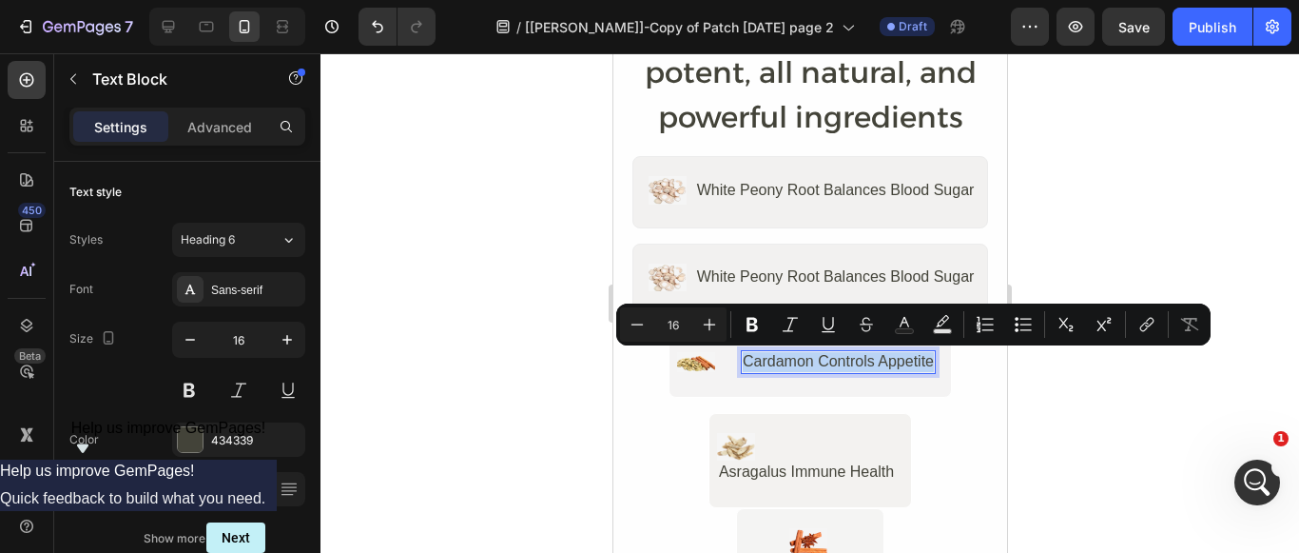
copy p "Cardamon Controls Appetite"
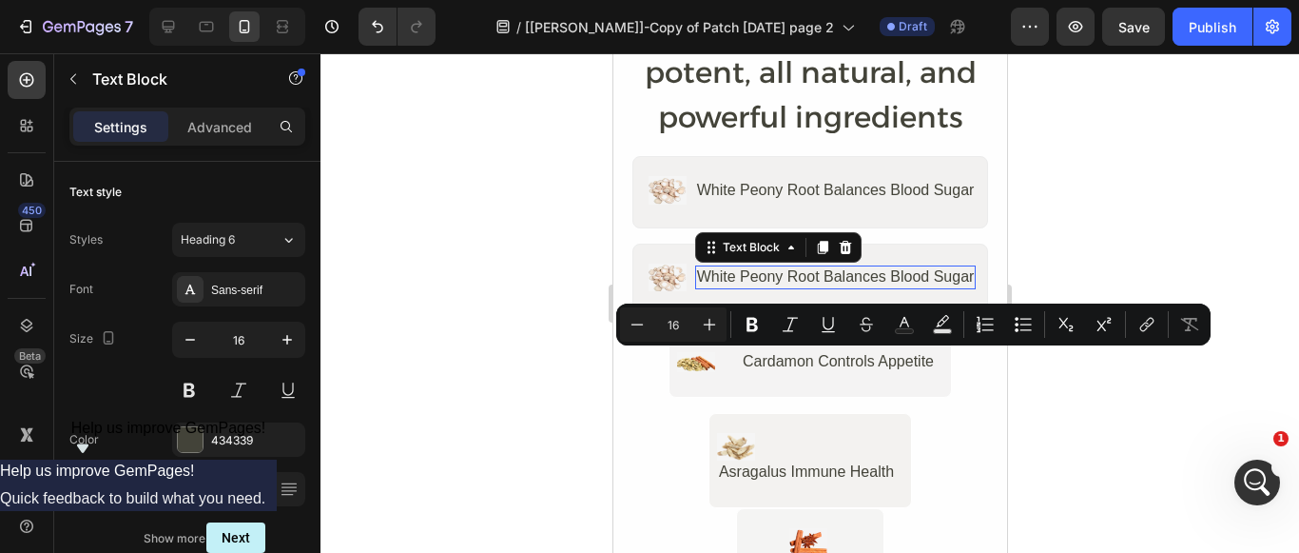
click at [902, 277] on div "White Peony Root Balances Blood Sugar" at bounding box center [835, 277] width 282 height 24
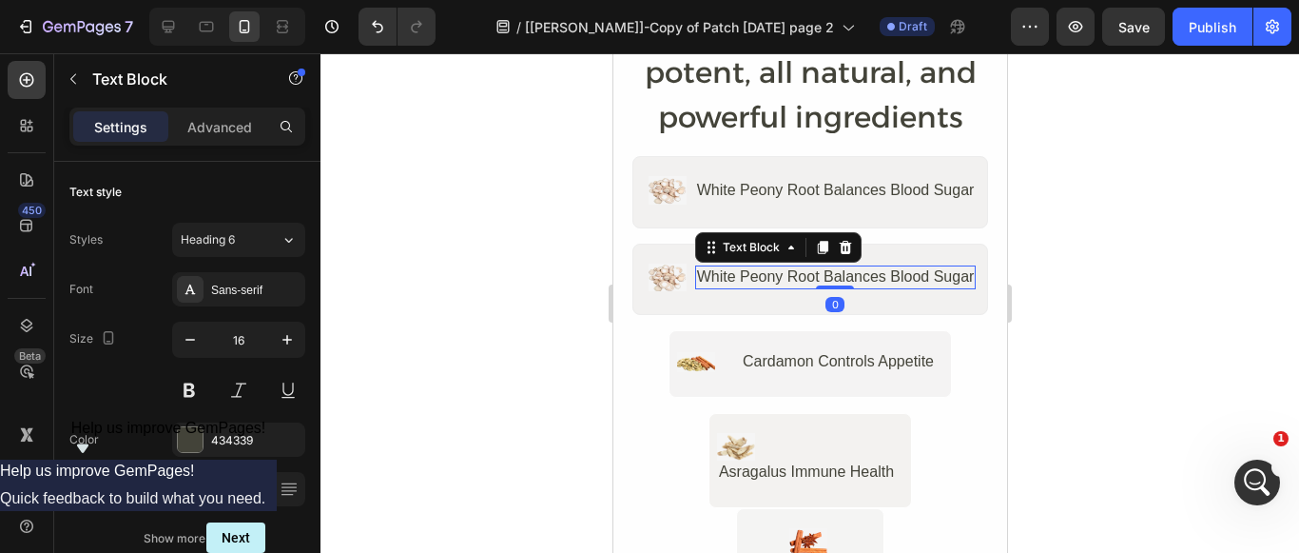
click at [902, 277] on div "White Peony Root Balances Blood Sugar" at bounding box center [835, 277] width 282 height 24
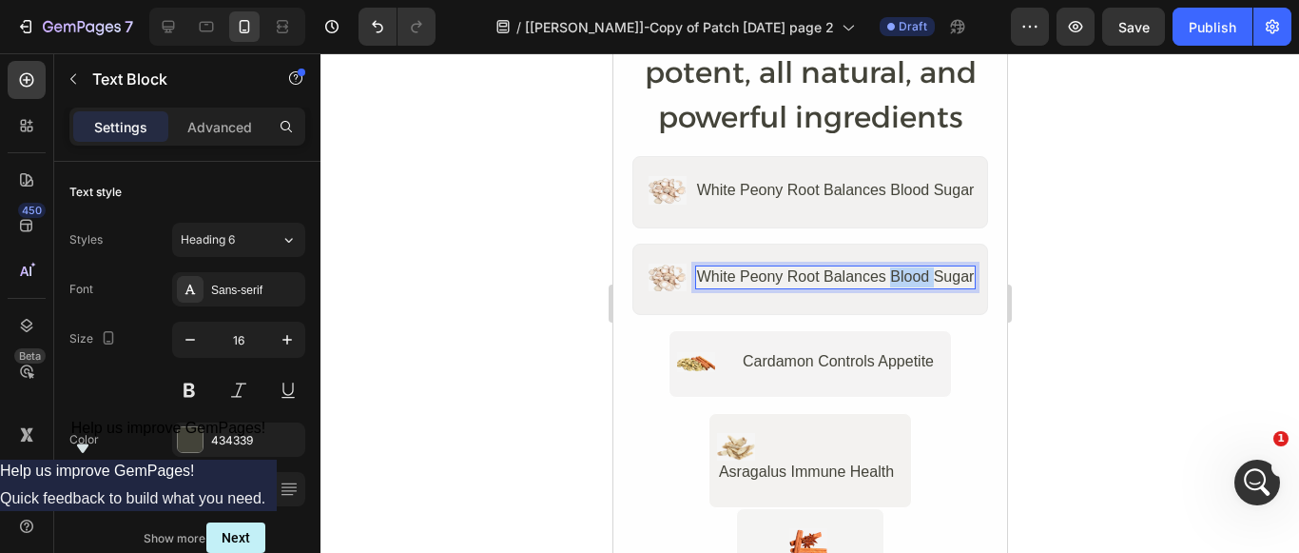
click at [902, 277] on p "White Peony Root Balances Blood Sugar" at bounding box center [835, 277] width 278 height 20
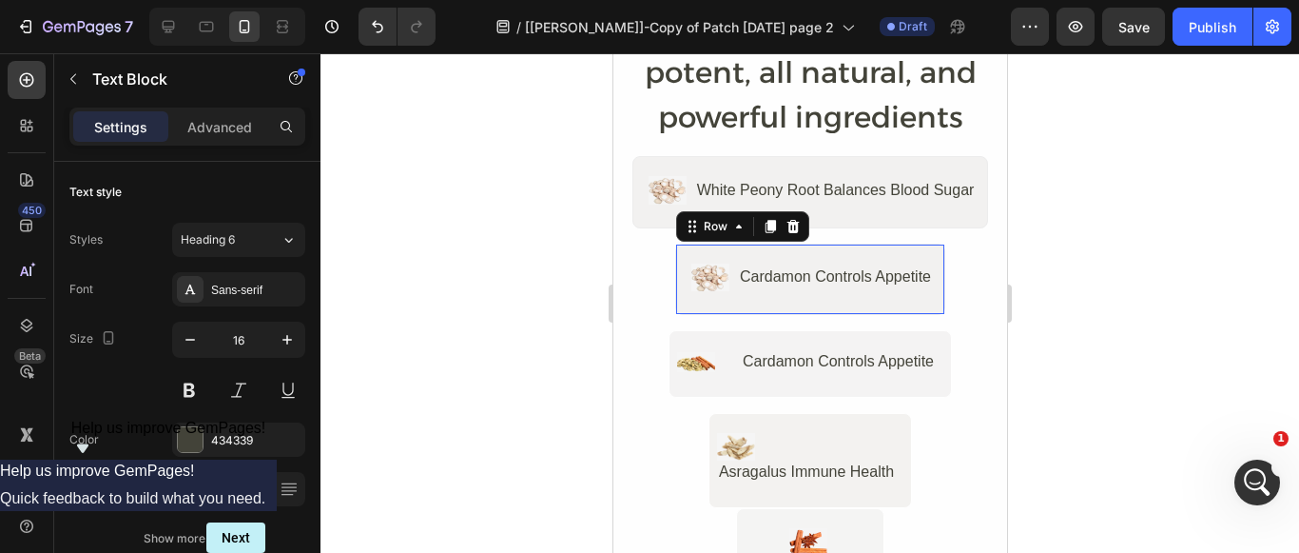
click at [714, 248] on div "Image Cardamon Controls Appetite Text Block Row 0" at bounding box center [809, 278] width 270 height 71
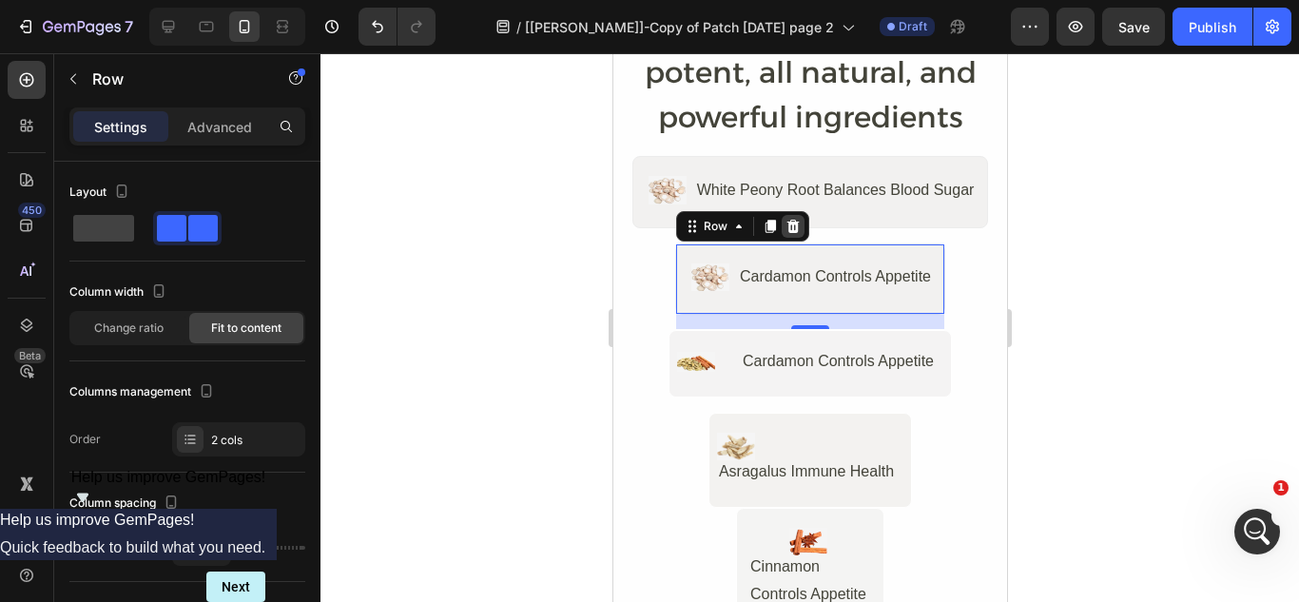
click at [788, 229] on icon at bounding box center [792, 226] width 12 height 13
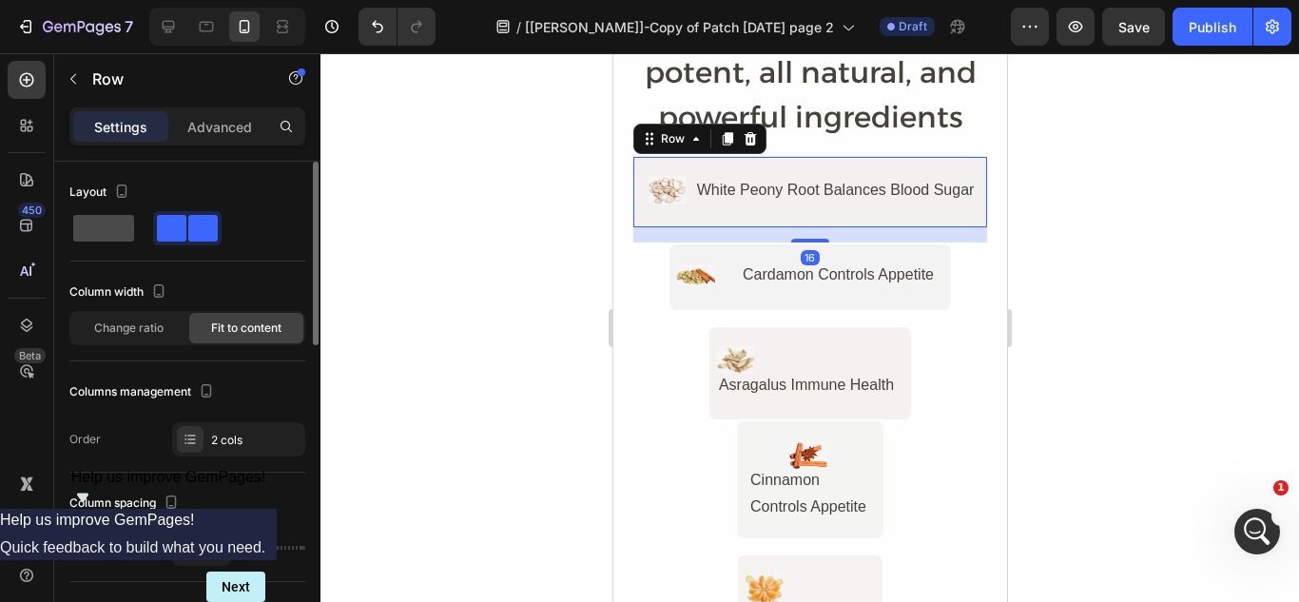
click at [119, 232] on span at bounding box center [103, 228] width 61 height 27
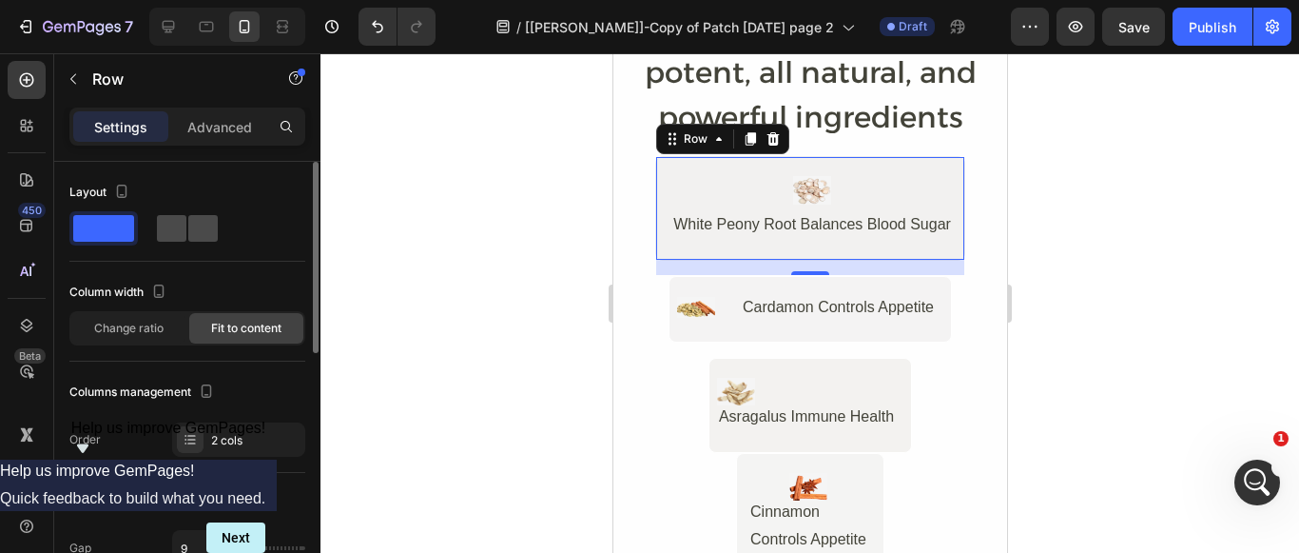
click at [179, 225] on span at bounding box center [171, 228] width 29 height 27
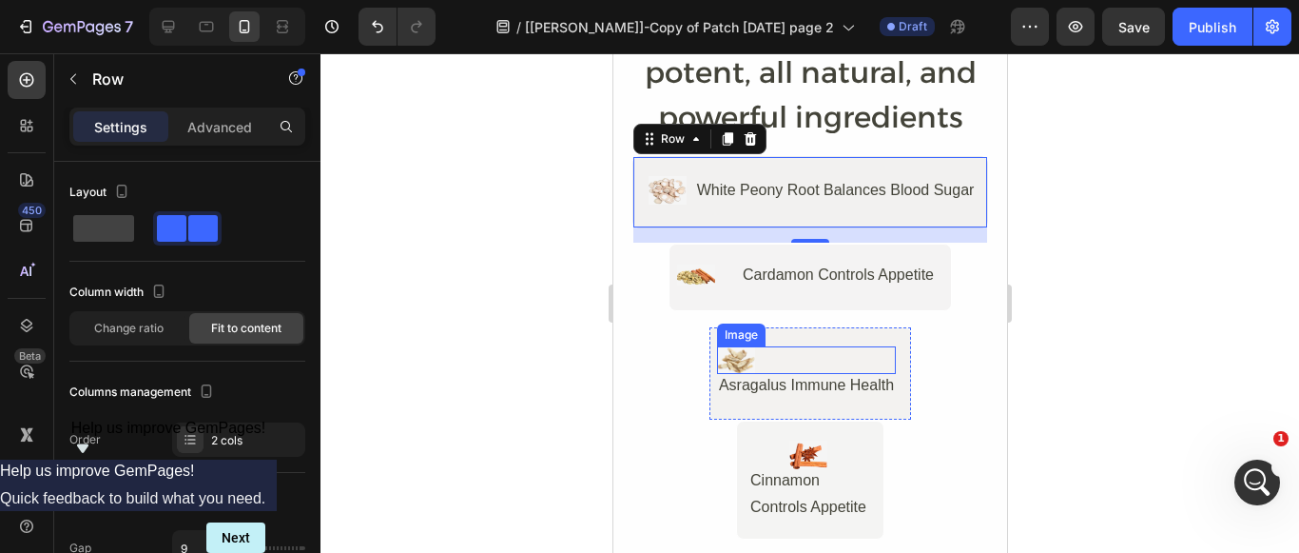
click at [743, 347] on img at bounding box center [735, 360] width 38 height 28
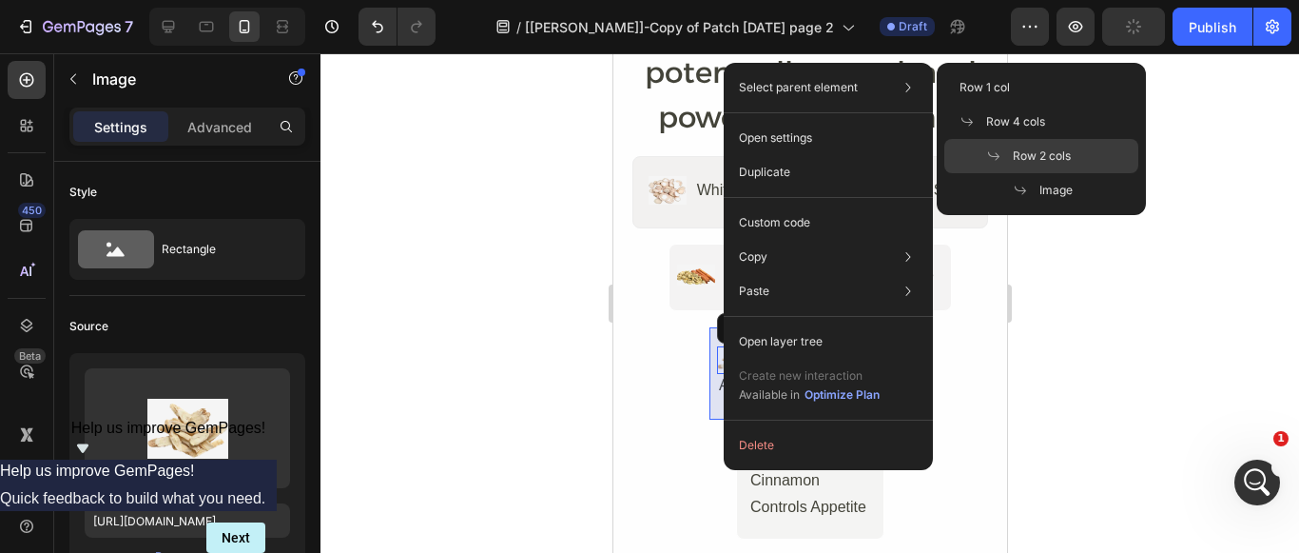
click at [1001, 147] on p "Row 2 cols" at bounding box center [1028, 155] width 85 height 17
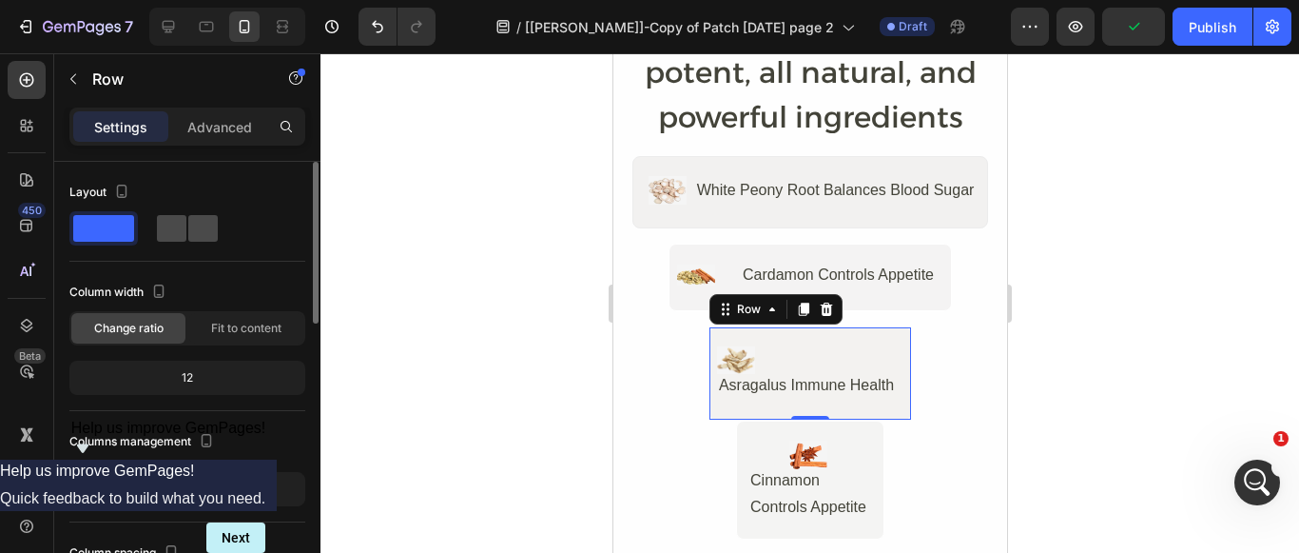
click at [185, 235] on span at bounding box center [171, 228] width 29 height 27
type input "32"
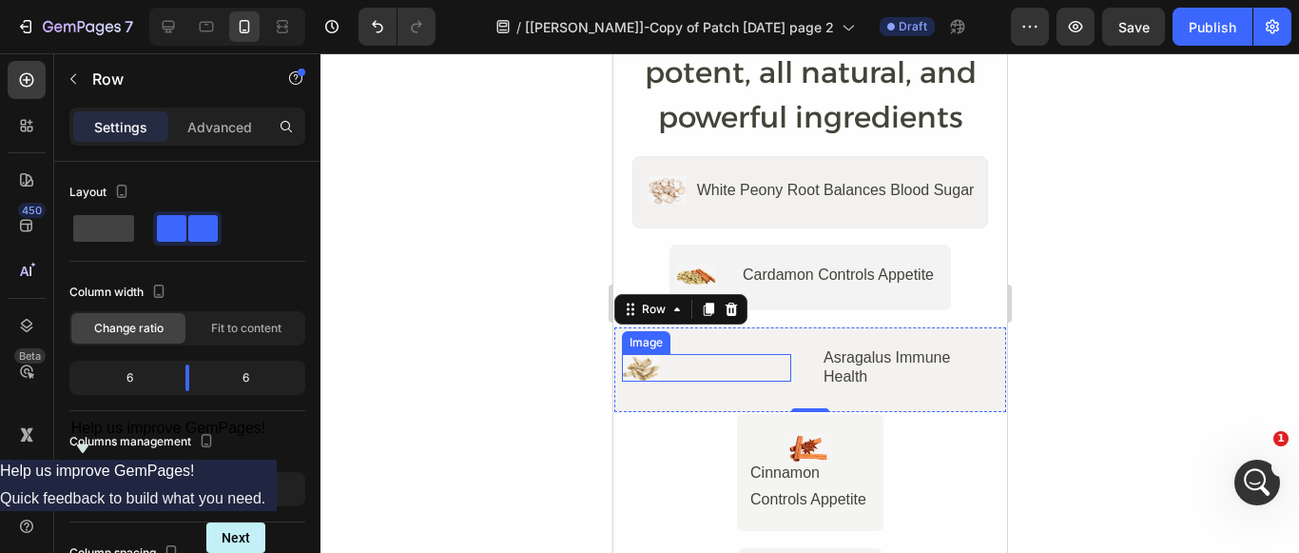
click at [636, 377] on img at bounding box center [640, 368] width 38 height 28
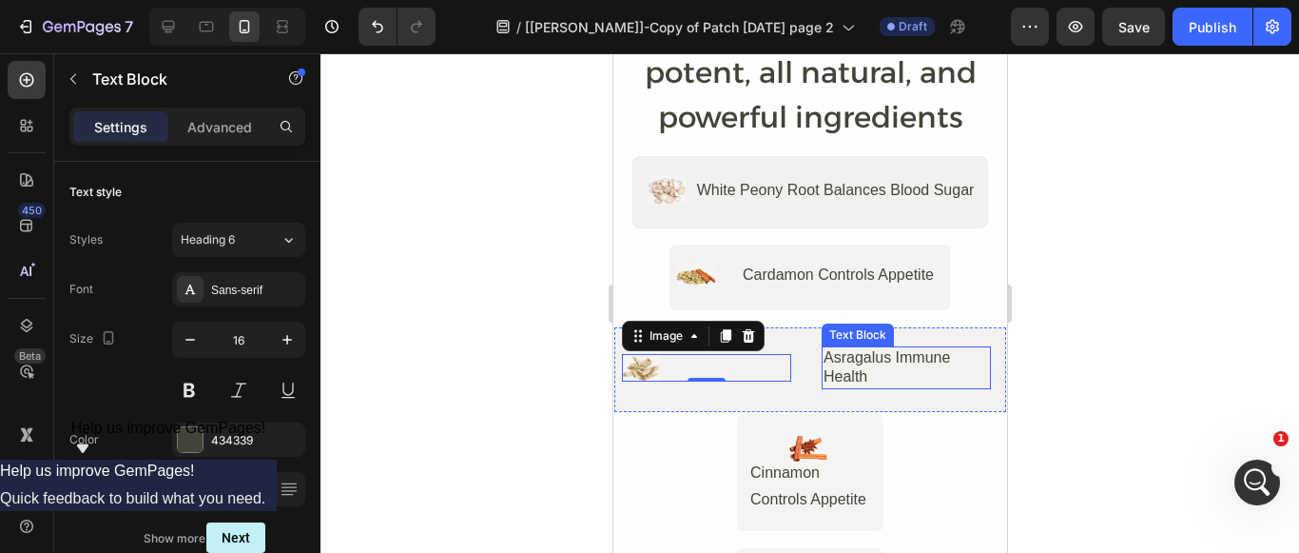
click at [832, 357] on div "Asragalus Immune Health" at bounding box center [905, 368] width 169 height 44
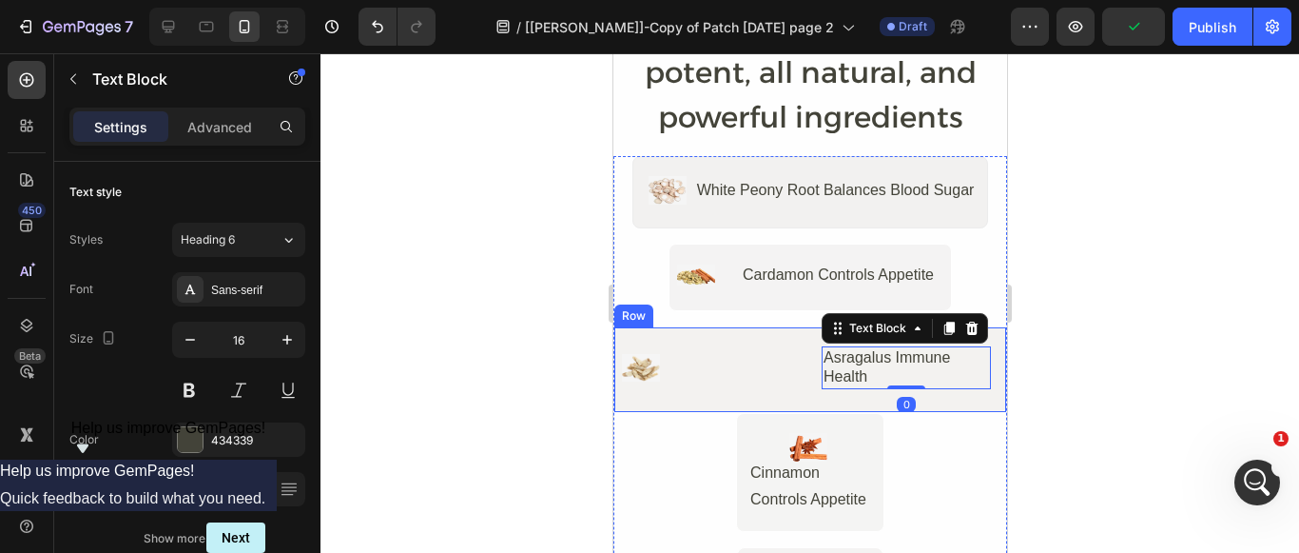
click at [709, 333] on div "Image Asragalus Immune Health Text Block 0 Row" at bounding box center [809, 369] width 394 height 87
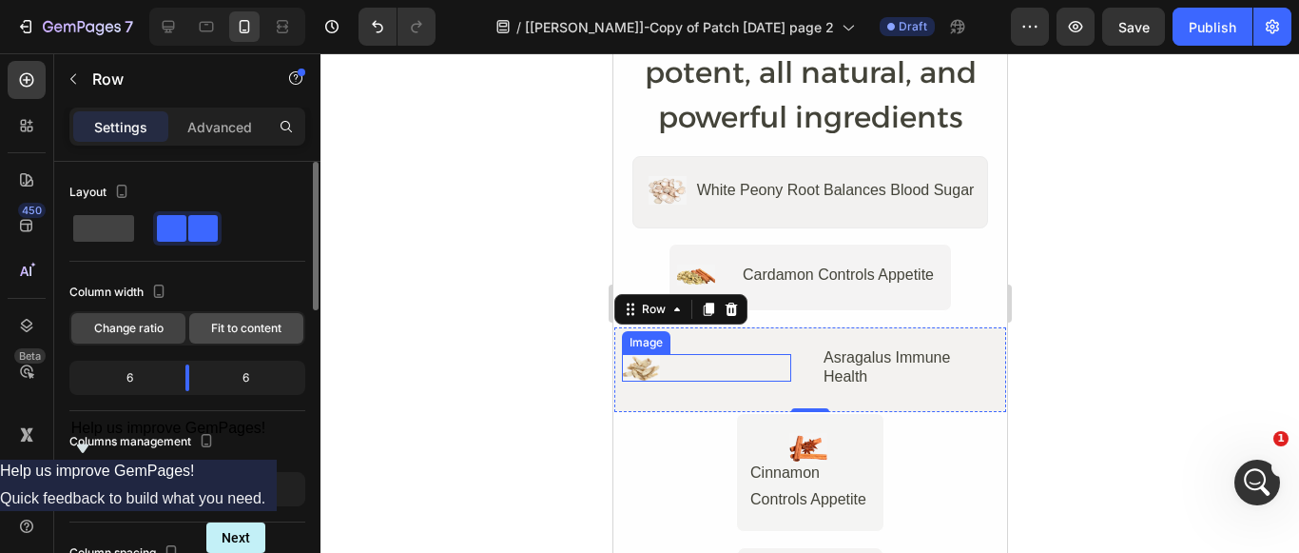
click at [223, 332] on span "Fit to content" at bounding box center [246, 328] width 70 height 17
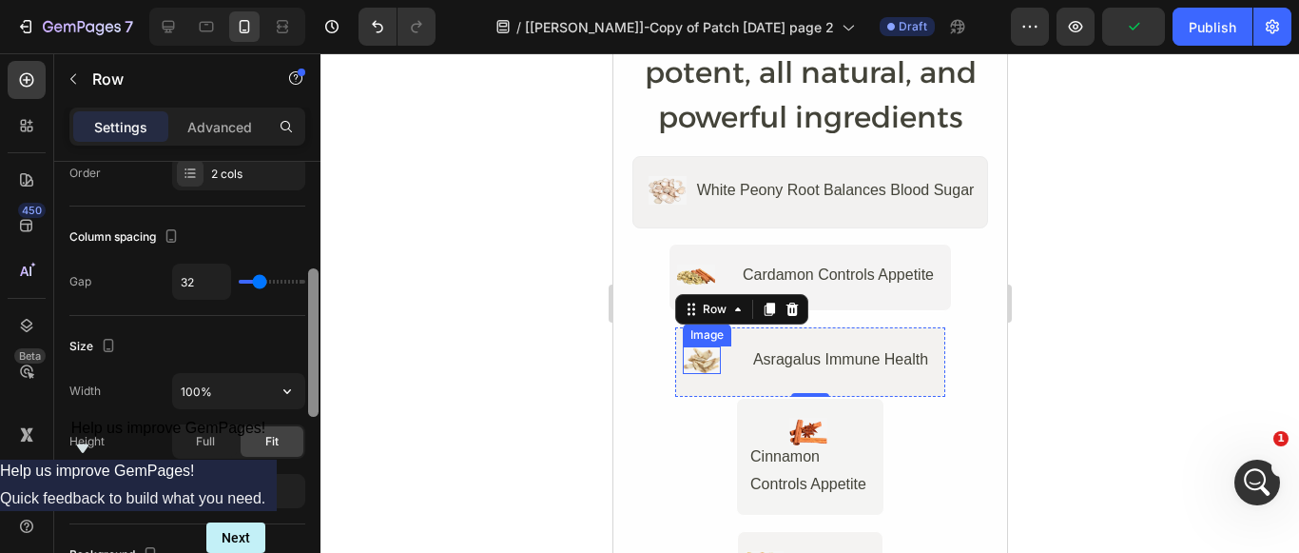
scroll to position [261, 0]
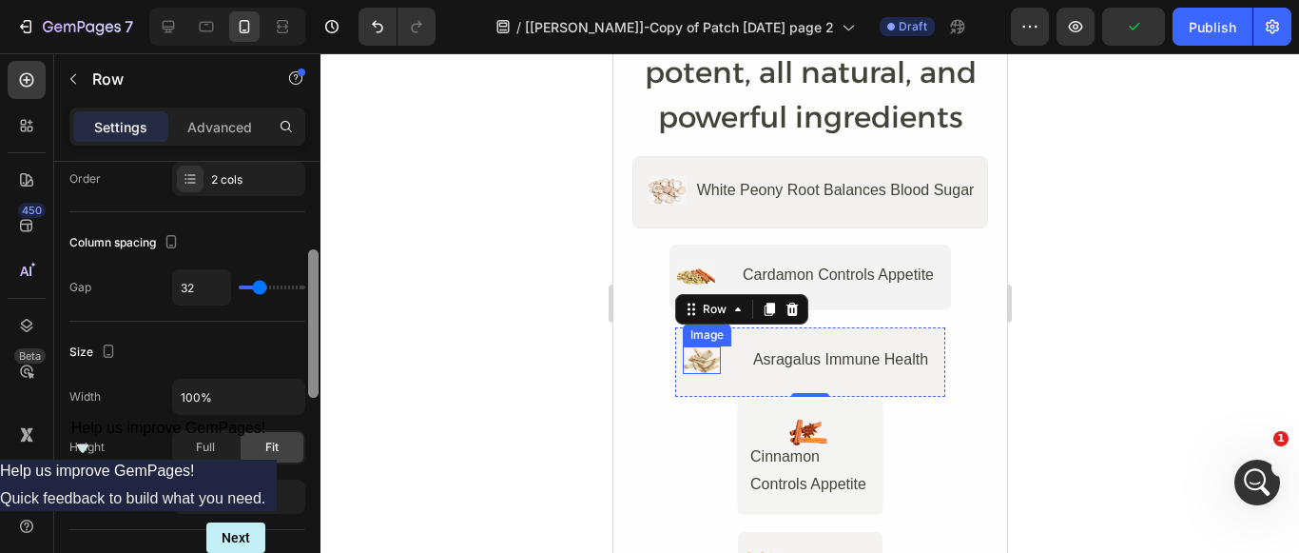
drag, startPoint x: 313, startPoint y: 281, endPoint x: 300, endPoint y: 368, distance: 88.5
click at [300, 368] on div "Layout Column width Change ratio Fit to content Columns management Order 2 cols…" at bounding box center [187, 384] width 266 height 445
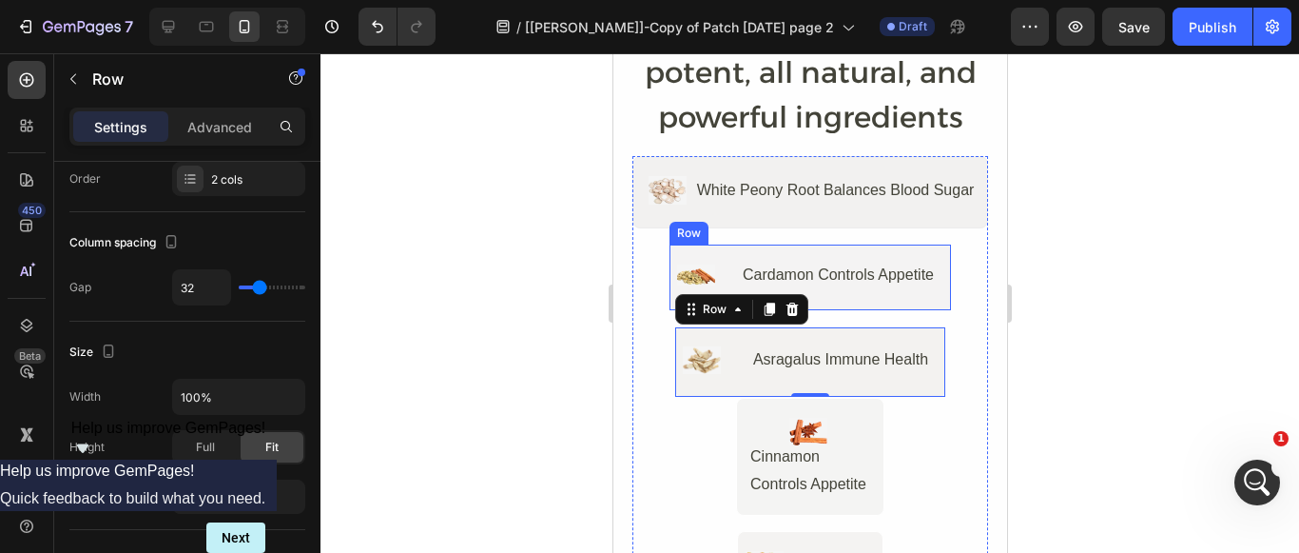
click at [707, 265] on div "Image Cardamon Controls Appetite Text Block Row" at bounding box center [809, 277] width 283 height 68
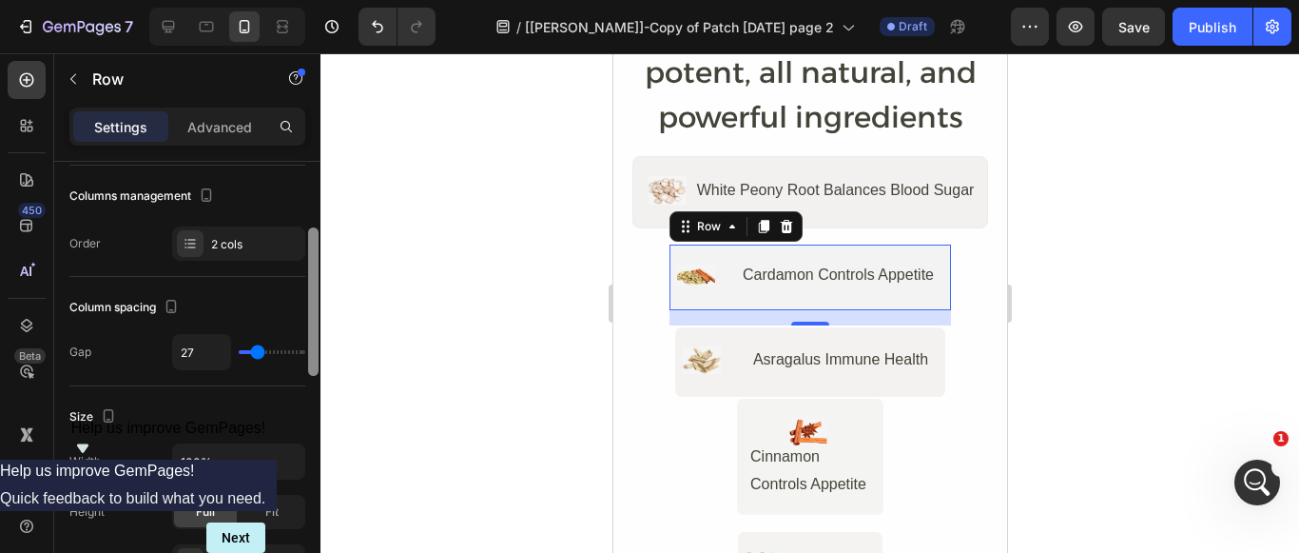
scroll to position [0, 0]
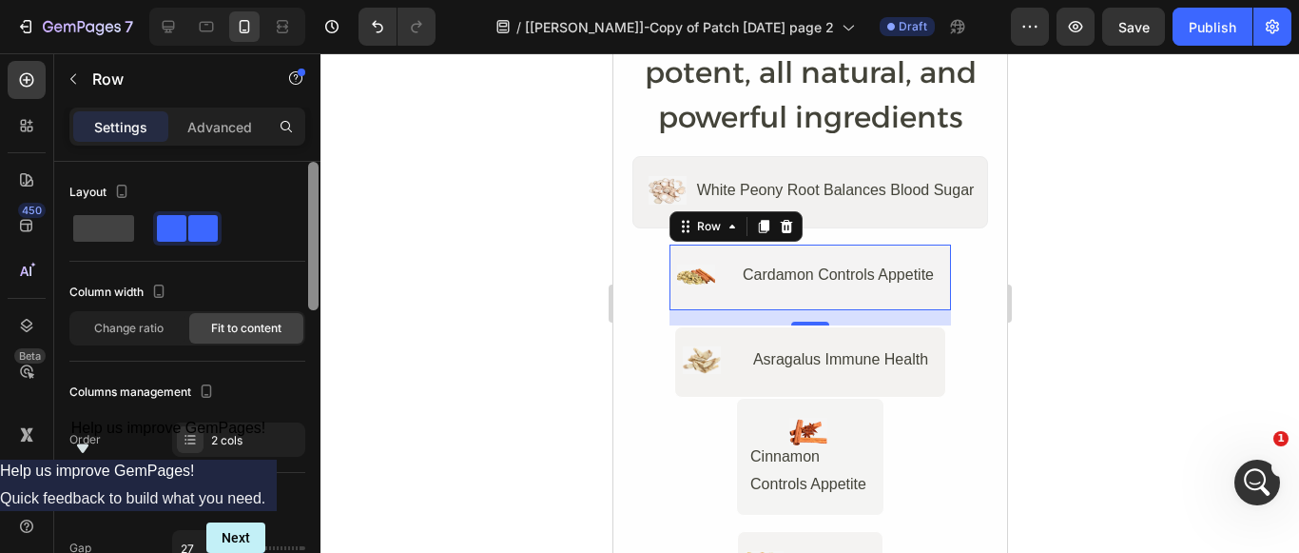
drag, startPoint x: 316, startPoint y: 268, endPoint x: 303, endPoint y: 169, distance: 99.7
click at [303, 169] on div "Layout Column width Change ratio Fit to content Columns management Order 2 cols…" at bounding box center [187, 384] width 266 height 445
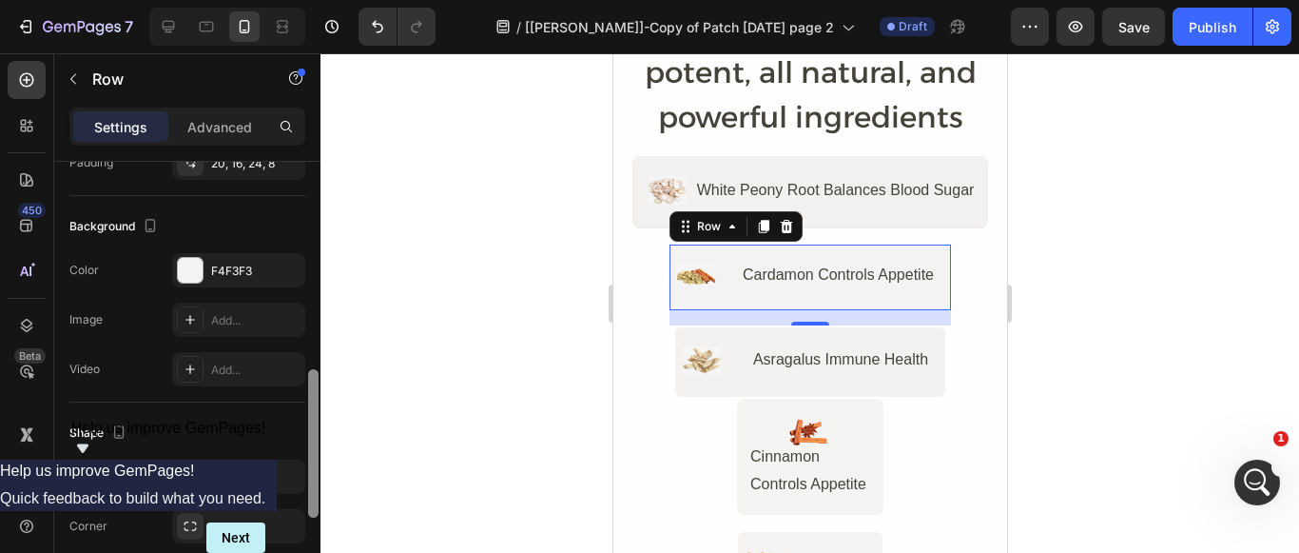
scroll to position [600, 0]
drag, startPoint x: 312, startPoint y: 191, endPoint x: 319, endPoint y: 393, distance: 201.7
click at [319, 393] on div at bounding box center [313, 384] width 14 height 445
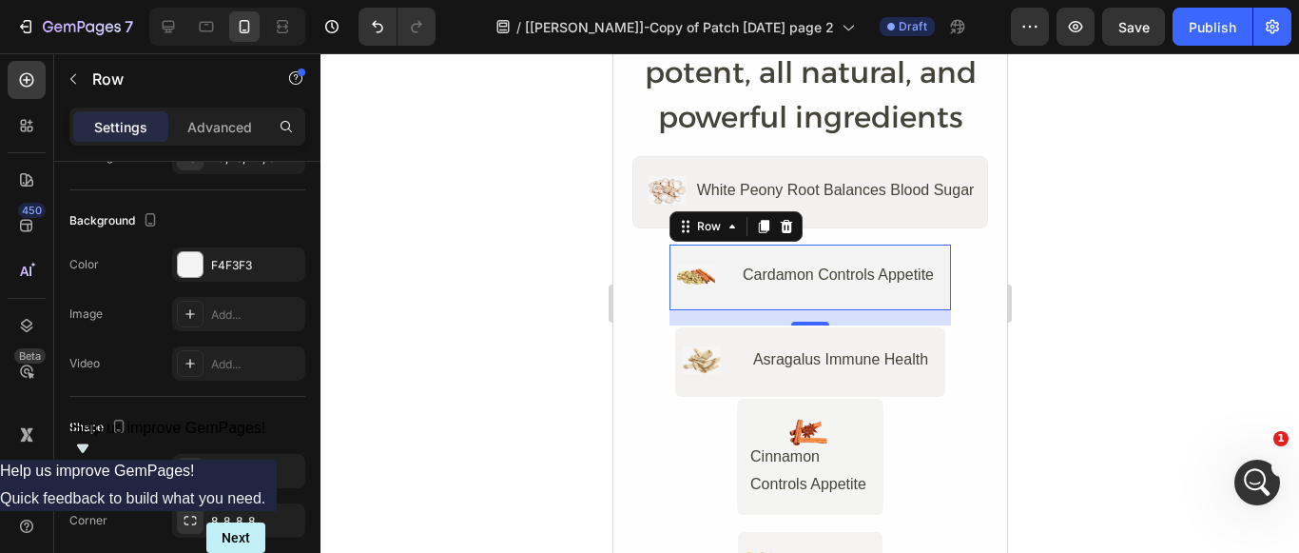
click at [546, 255] on div at bounding box center [810, 302] width 979 height 499
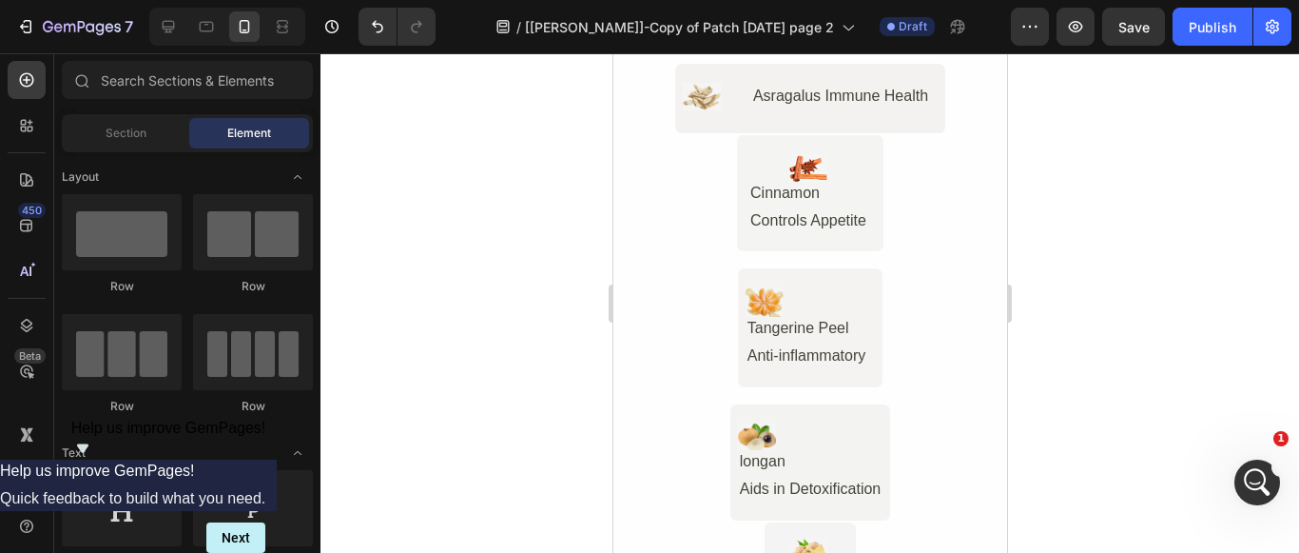
scroll to position [5698, 0]
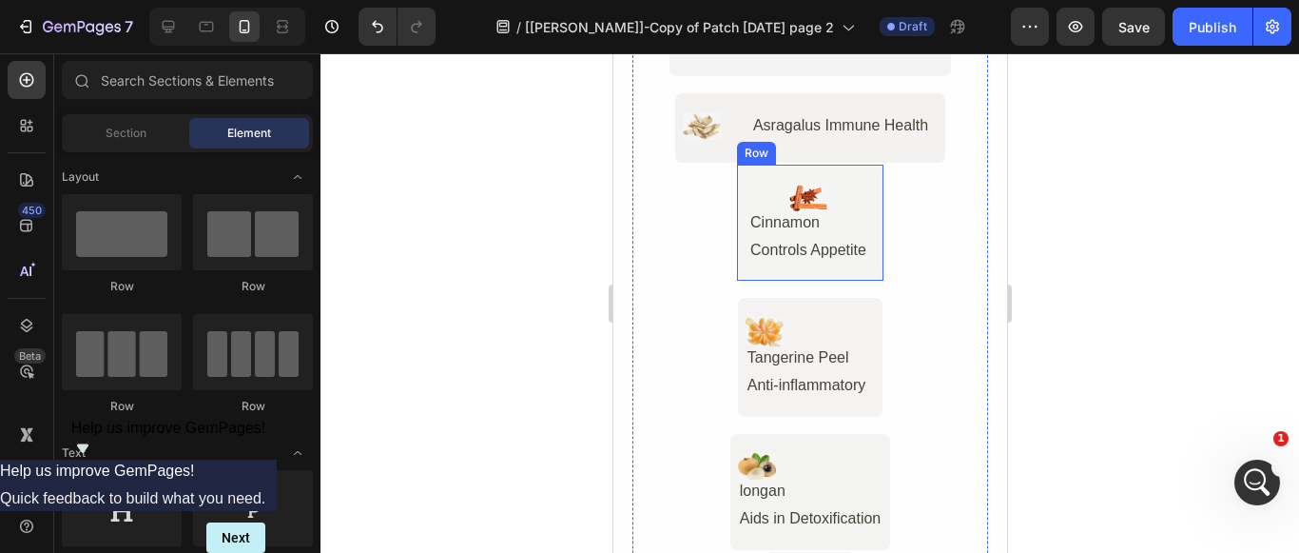
click at [816, 175] on div "Image Cinnamon Text Block Controls Appetite Text Block Row" at bounding box center [809, 223] width 148 height 119
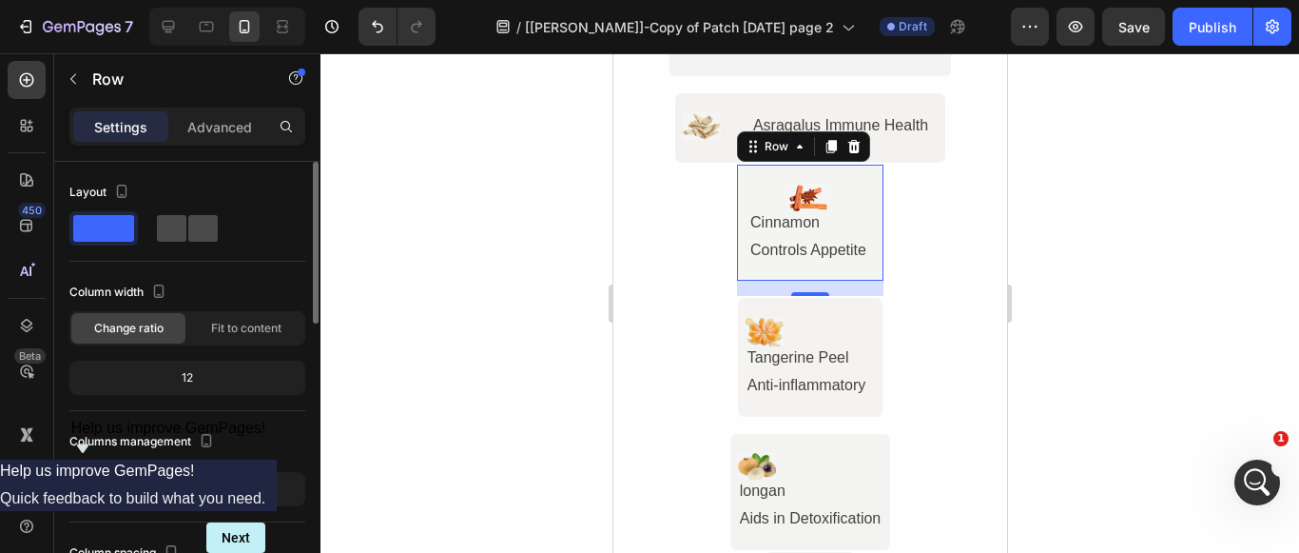
click at [191, 237] on span at bounding box center [202, 228] width 29 height 27
type input "32"
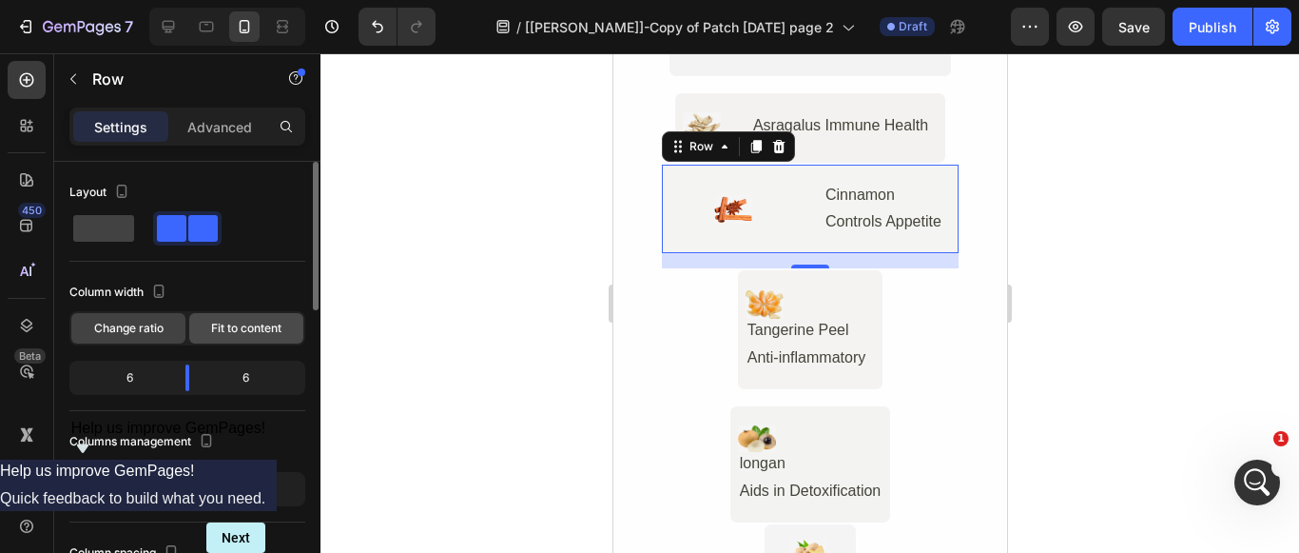
click at [242, 323] on span "Fit to content" at bounding box center [246, 328] width 70 height 17
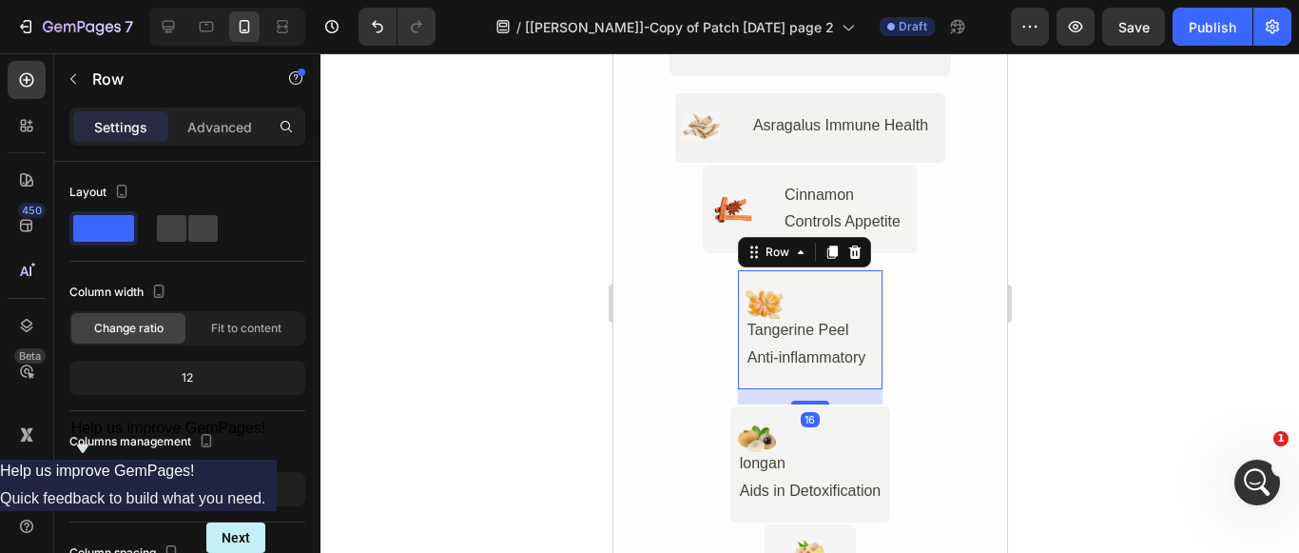
click at [818, 275] on div "Image Tangerine Peel Text Block Anti-inflammatory Text Block Row 16" at bounding box center [809, 329] width 146 height 120
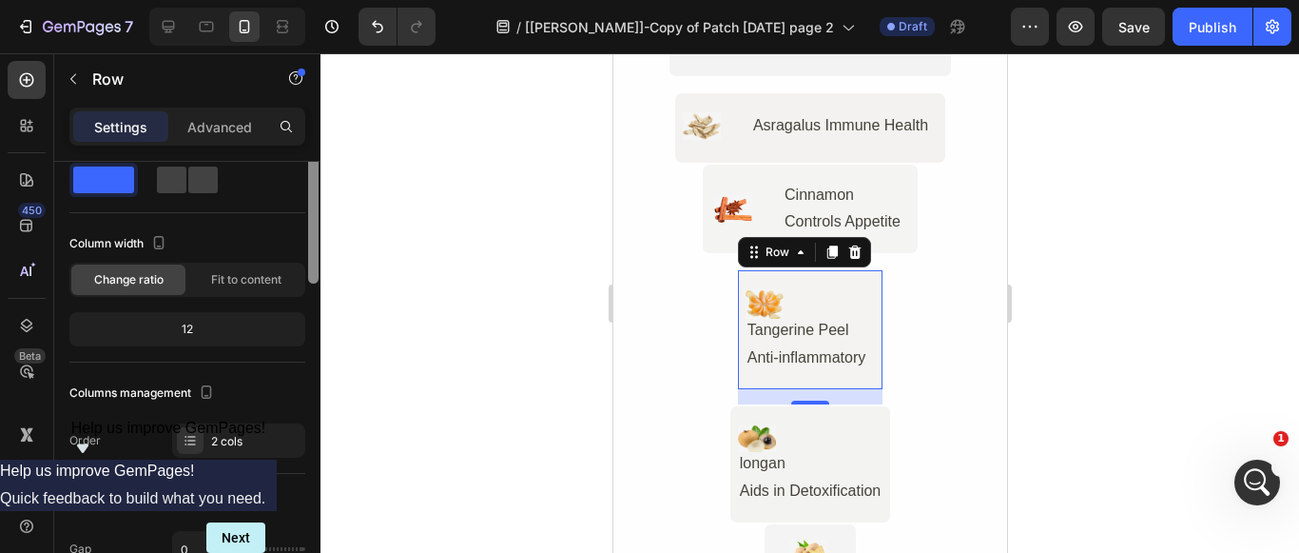
scroll to position [0, 0]
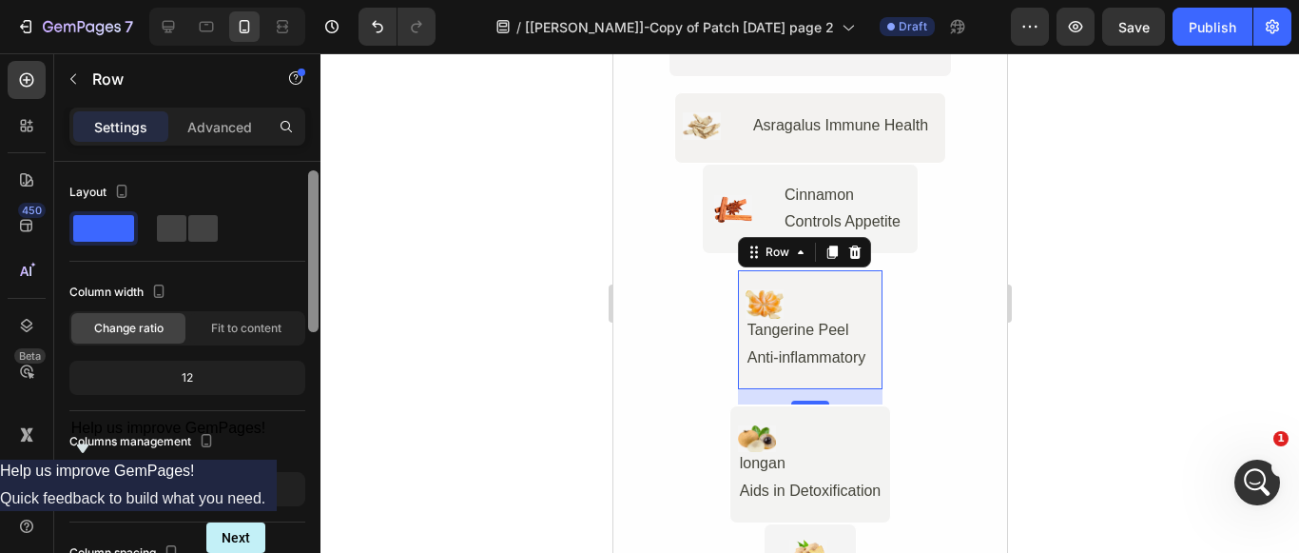
drag, startPoint x: 313, startPoint y: 417, endPoint x: 312, endPoint y: 175, distance: 241.6
click at [312, 175] on div at bounding box center [313, 251] width 10 height 162
click at [185, 233] on span at bounding box center [171, 228] width 29 height 27
type input "32"
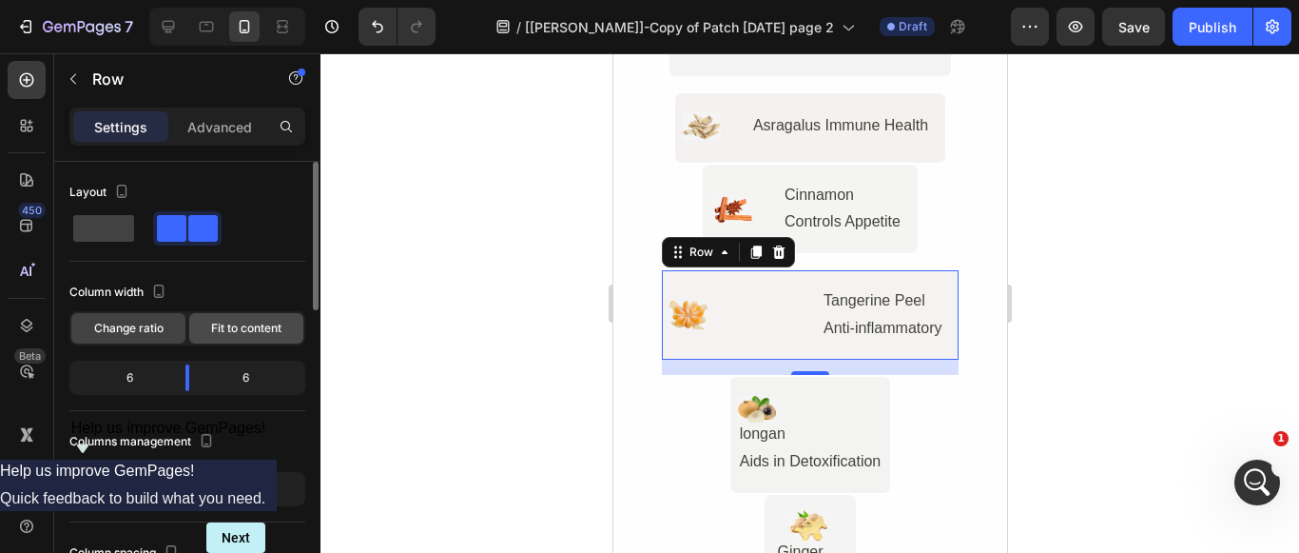
click at [245, 328] on span "Fit to content" at bounding box center [246, 328] width 70 height 17
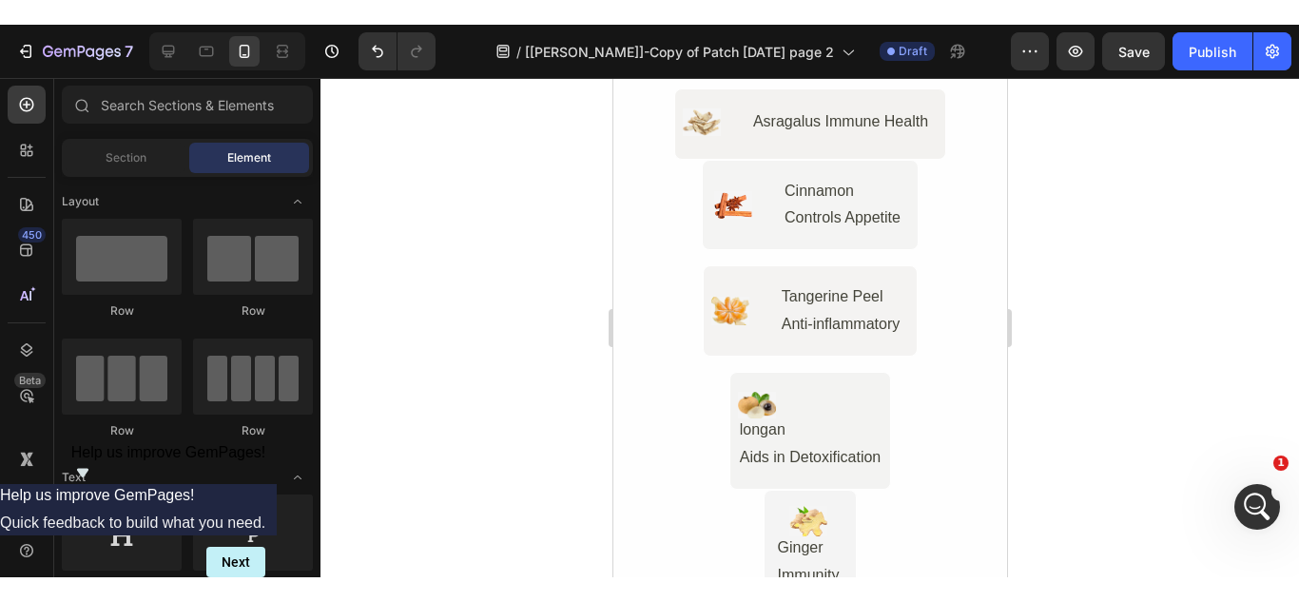
scroll to position [5639, 0]
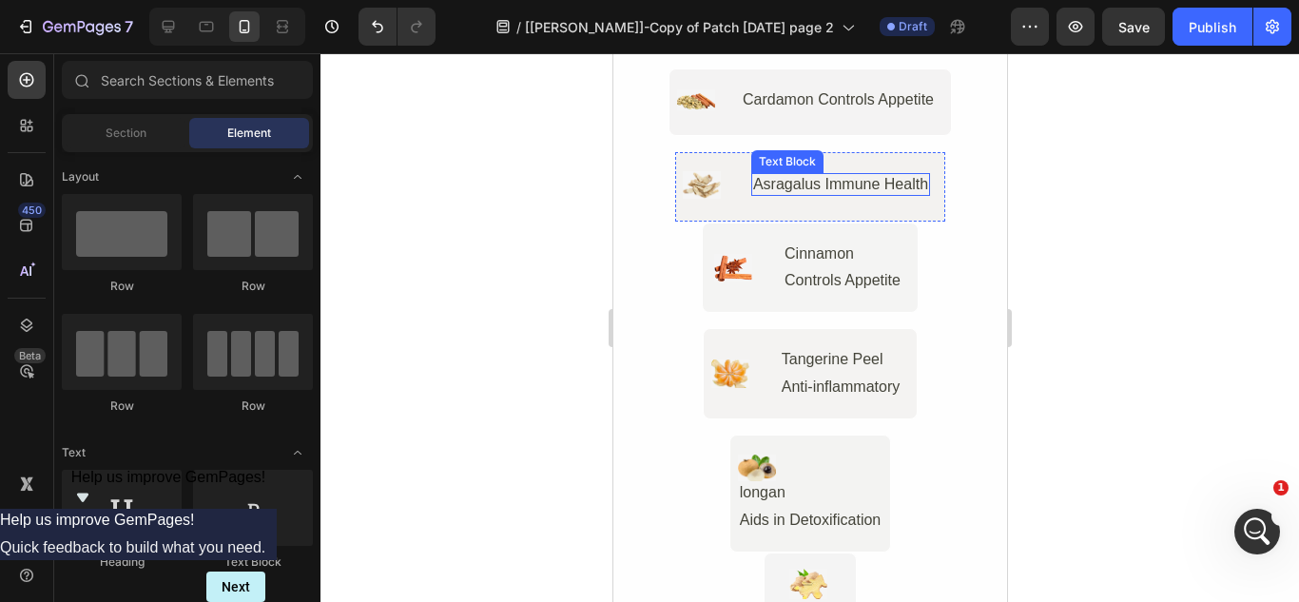
click at [779, 177] on div "Asragalus Immune Health" at bounding box center [839, 185] width 179 height 24
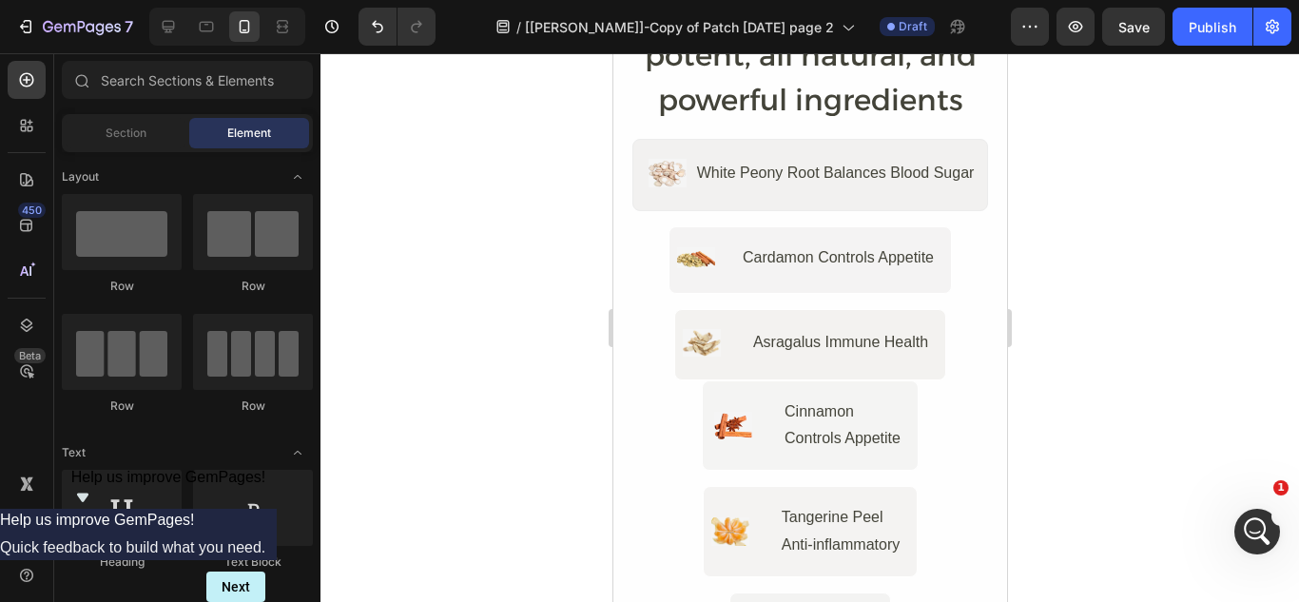
scroll to position [5508, 0]
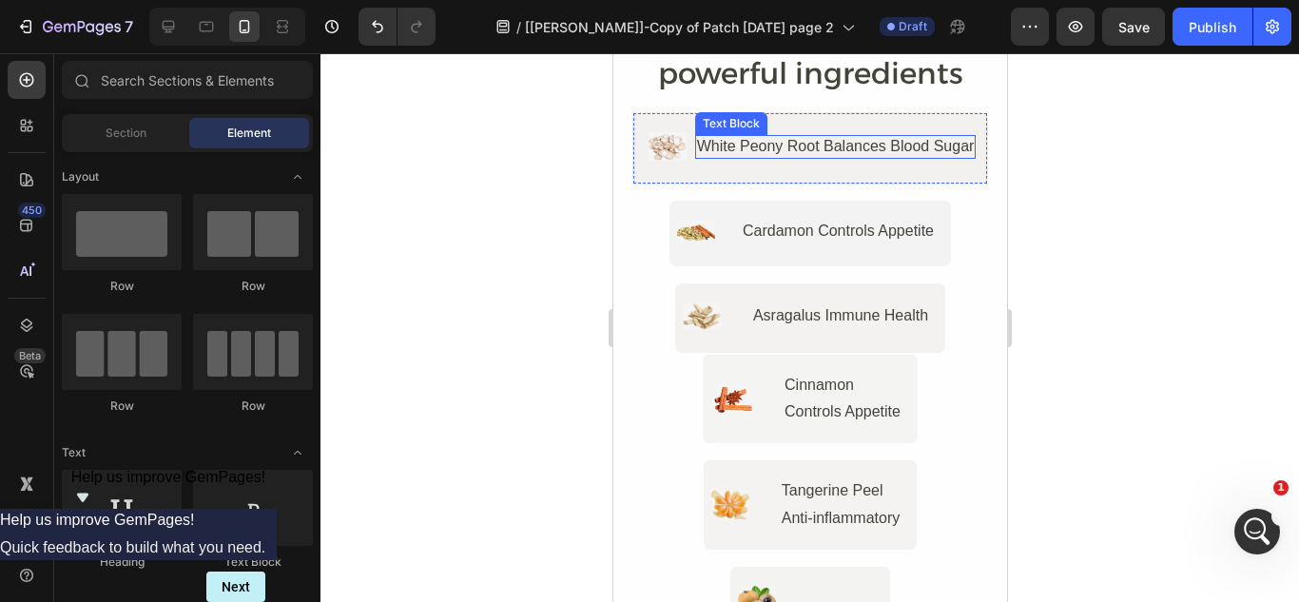
click at [805, 151] on div "White Peony Root Balances Blood Sugar" at bounding box center [835, 147] width 282 height 24
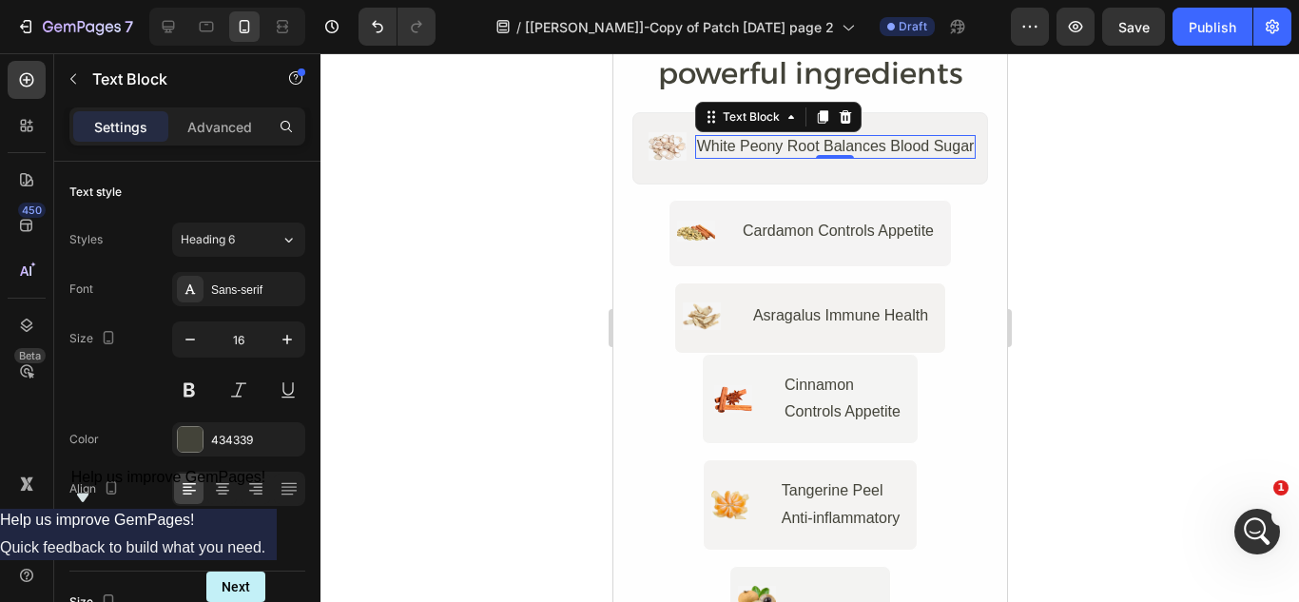
click at [816, 149] on div "White Peony Root Balances Blood Sugar" at bounding box center [835, 147] width 282 height 24
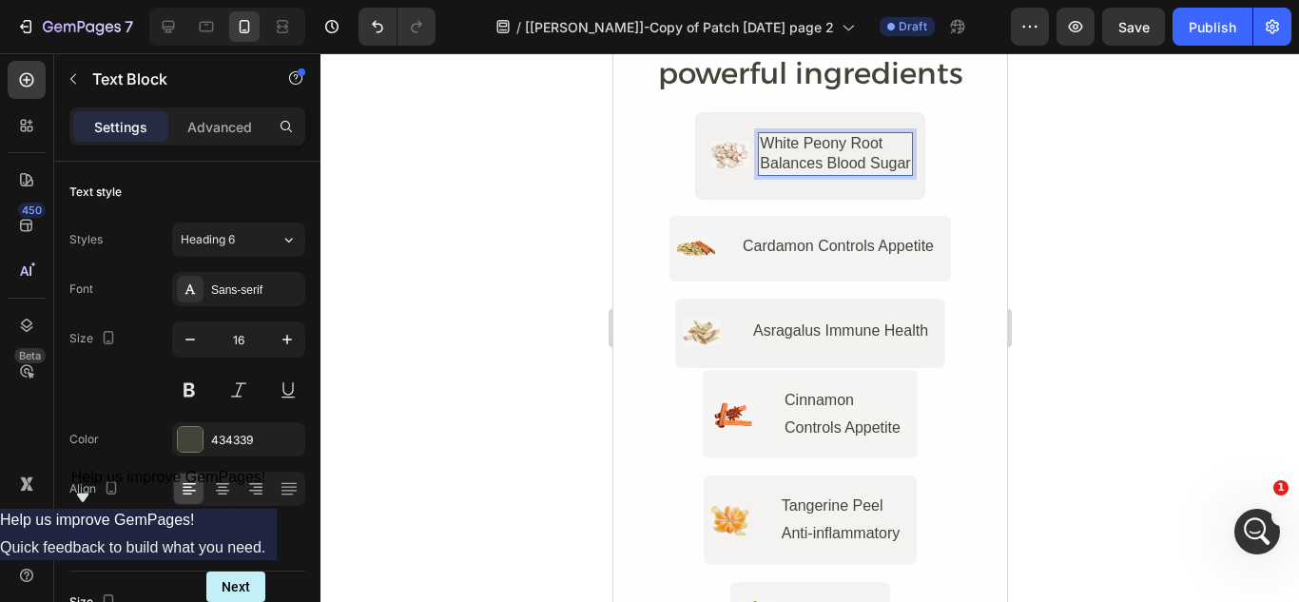
scroll to position [5505, 0]
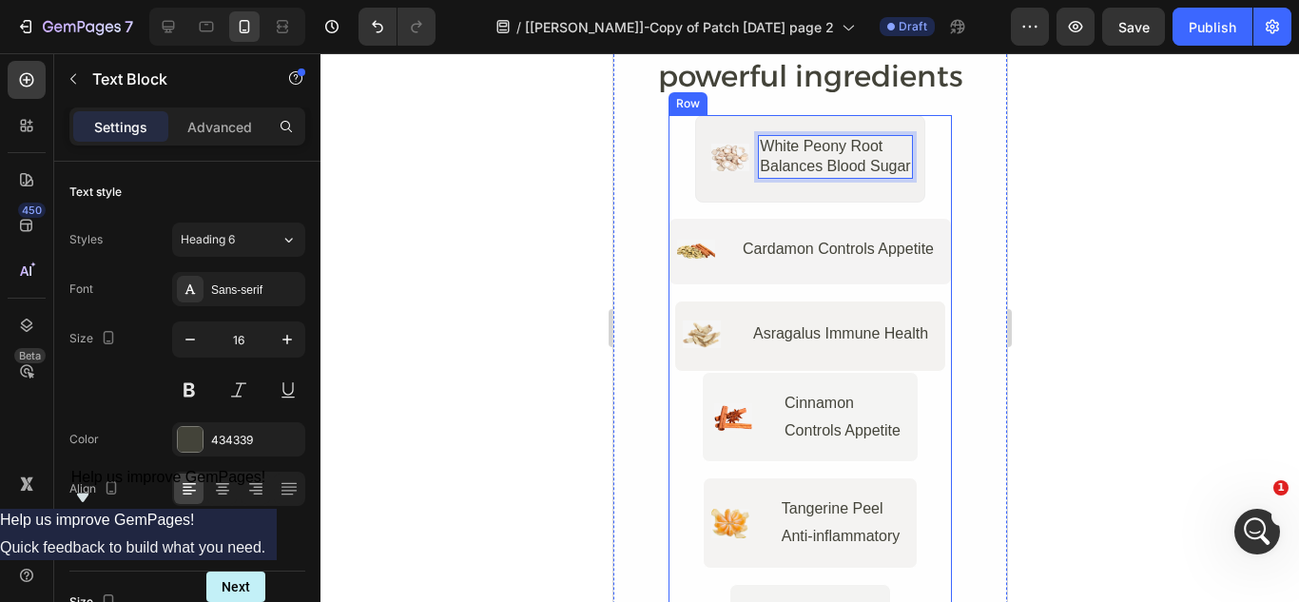
click at [681, 165] on div "Image White Peony Root Balances Blood Sugar Text Block 0 Row Image Cardamon Con…" at bounding box center [809, 243] width 283 height 256
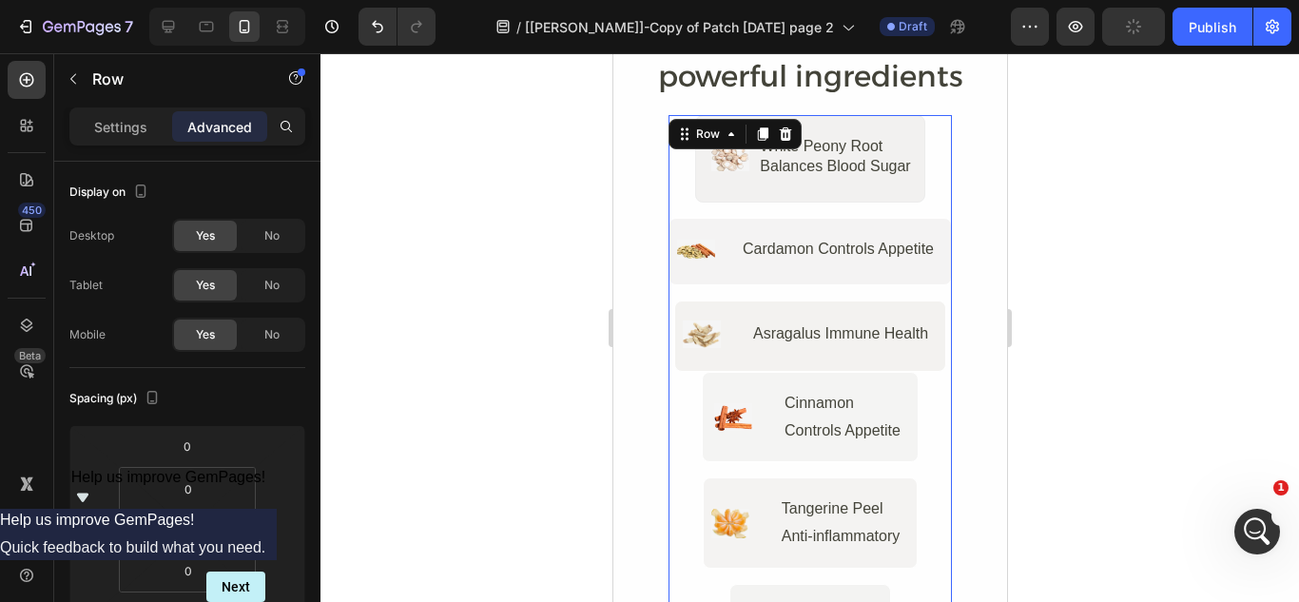
click at [668, 202] on div "Image White Peony Root Balances Blood Sugar Text Block Row Image Cardamon Contr…" at bounding box center [809, 243] width 283 height 256
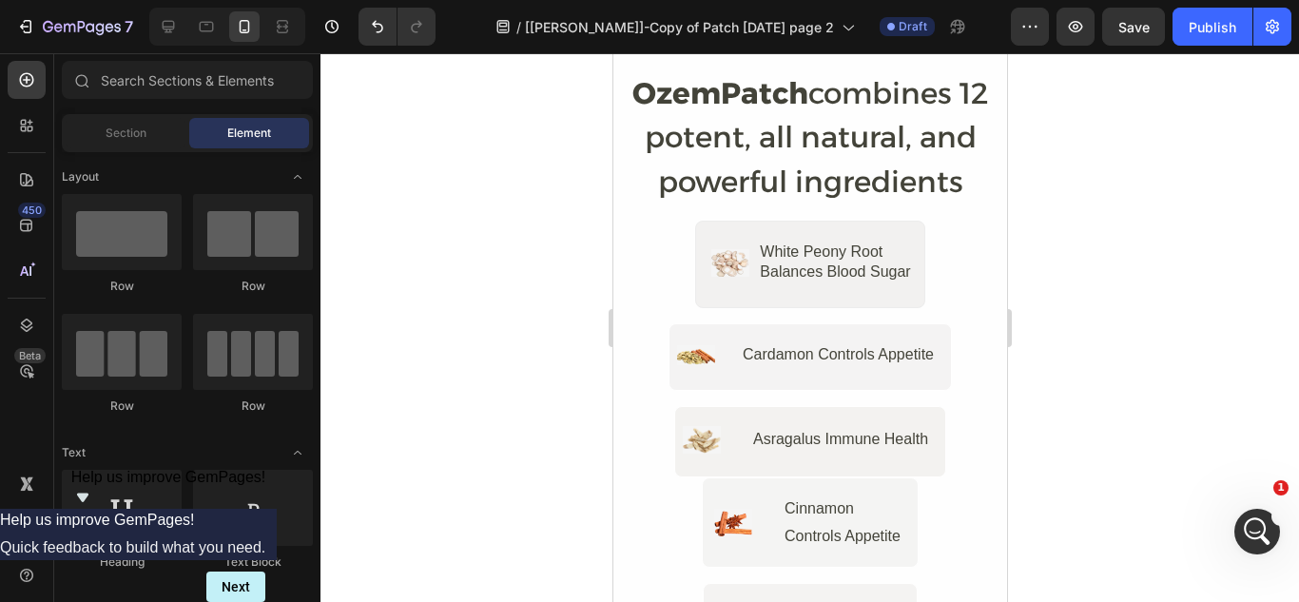
scroll to position [5373, 0]
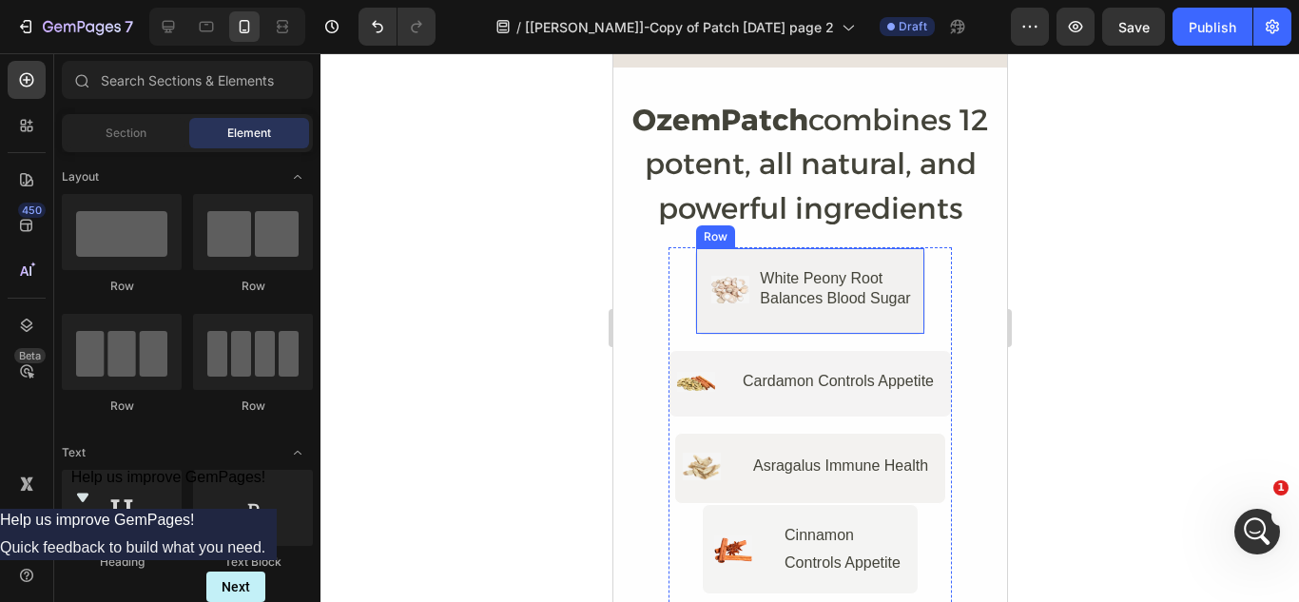
click at [819, 249] on div "Image White Peony Root Balances Blood Sugar Text Block Row" at bounding box center [808, 290] width 229 height 87
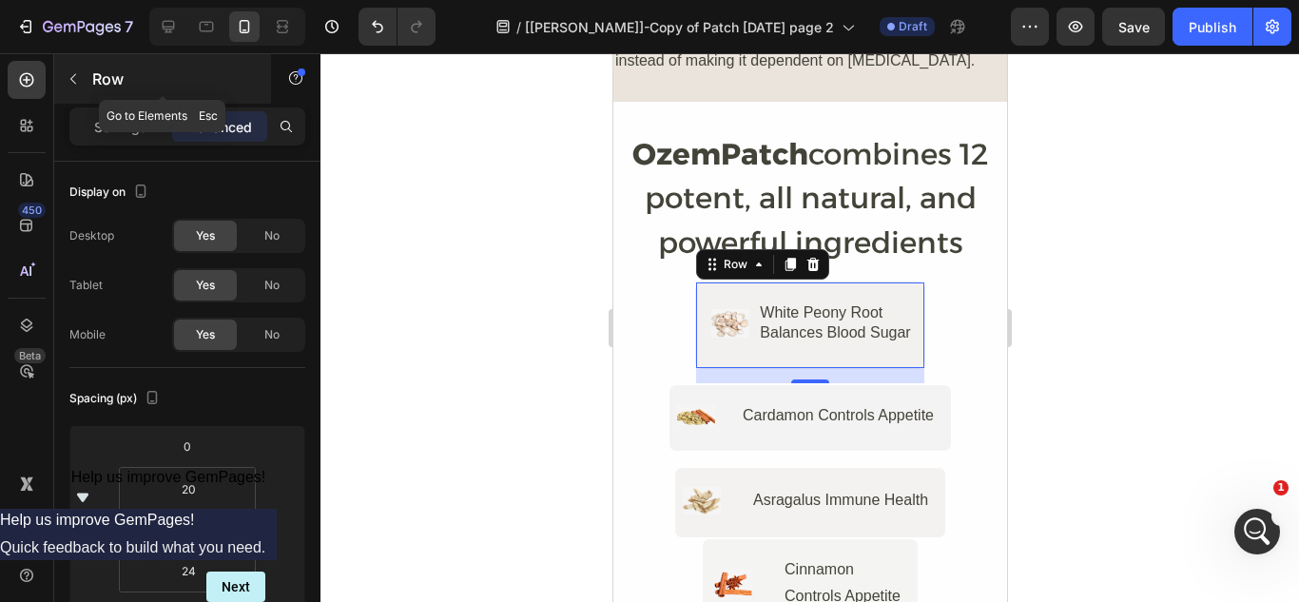
click at [148, 78] on p "Row" at bounding box center [173, 79] width 162 height 23
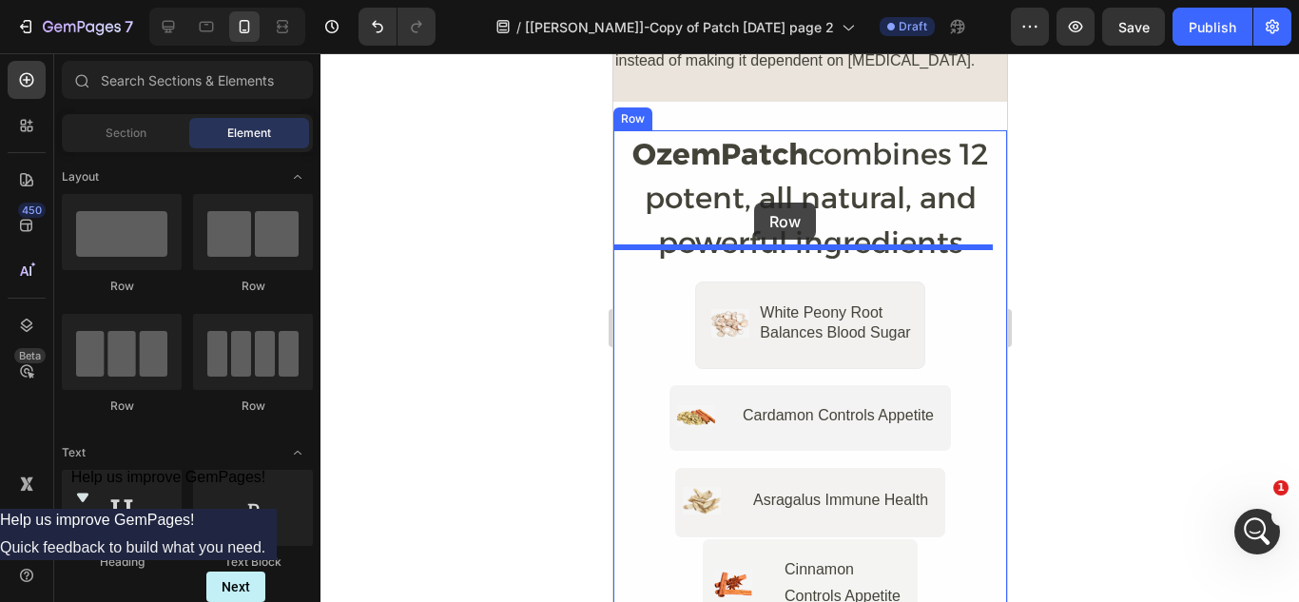
drag, startPoint x: 732, startPoint y: 298, endPoint x: 753, endPoint y: 203, distance: 97.4
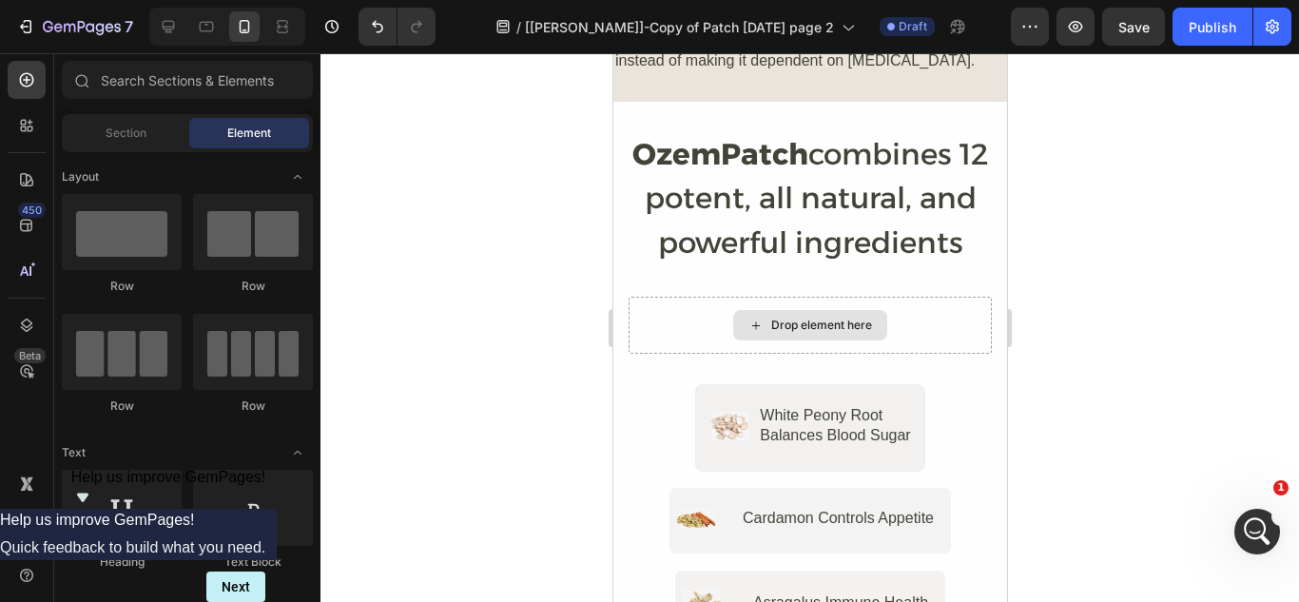
click at [836, 318] on div "Drop element here" at bounding box center [820, 325] width 101 height 15
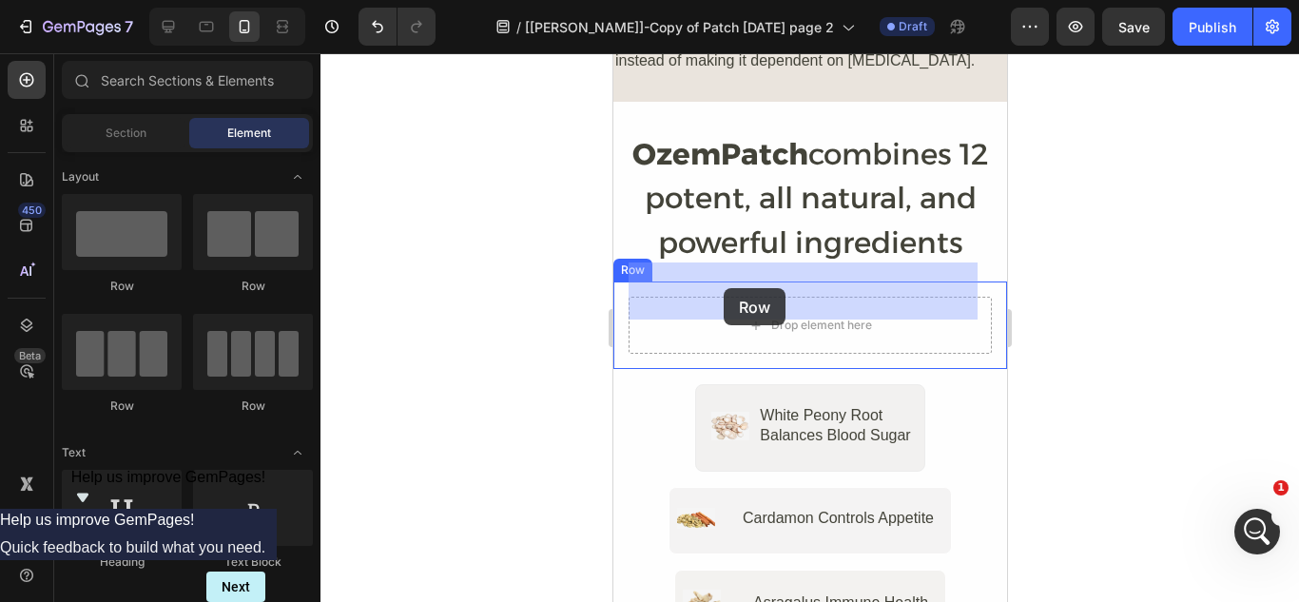
drag, startPoint x: 856, startPoint y: 285, endPoint x: 723, endPoint y: 288, distance: 133.2
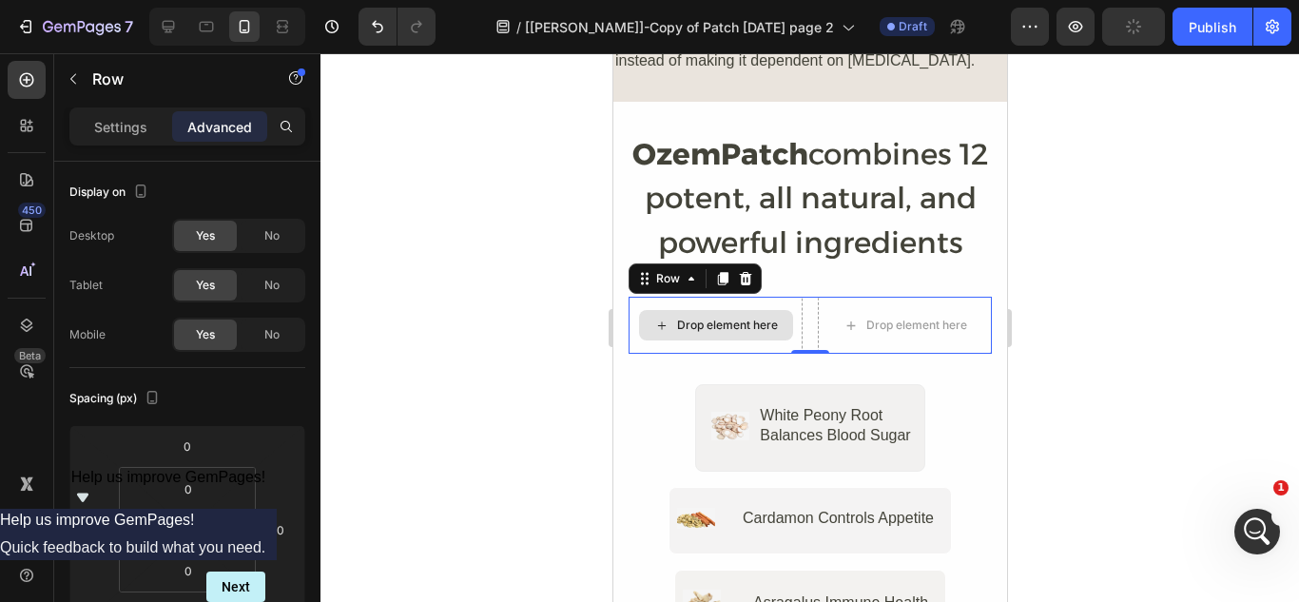
click at [723, 318] on div "Drop element here" at bounding box center [726, 325] width 101 height 15
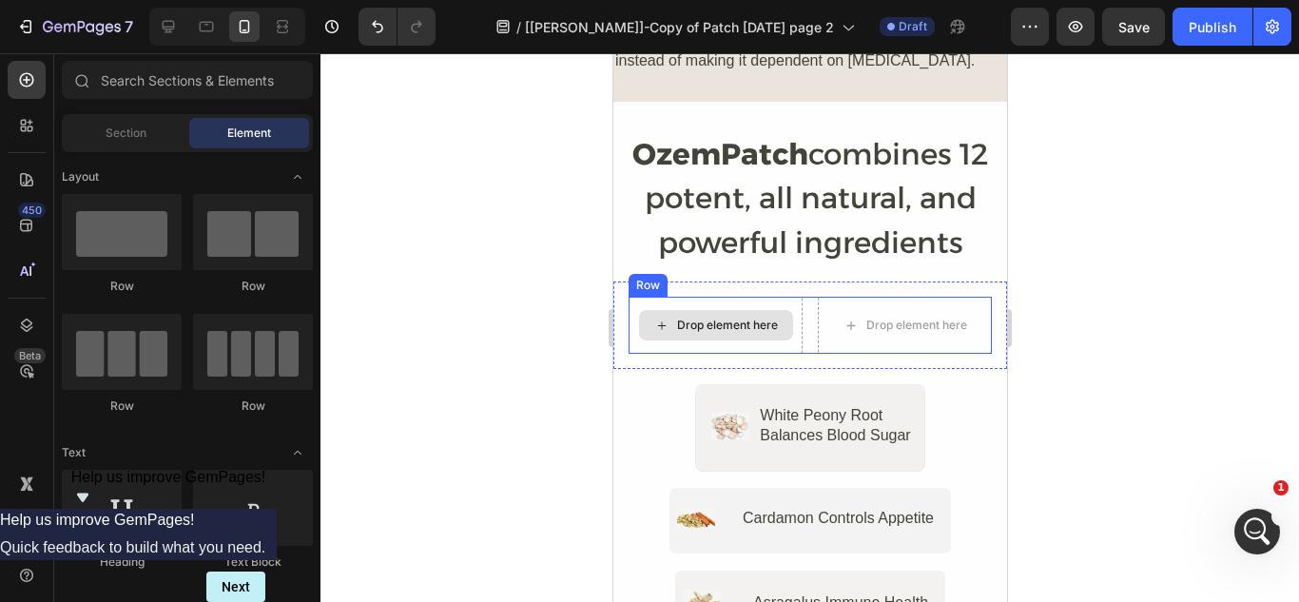
click at [693, 318] on div "Drop element here" at bounding box center [726, 325] width 101 height 15
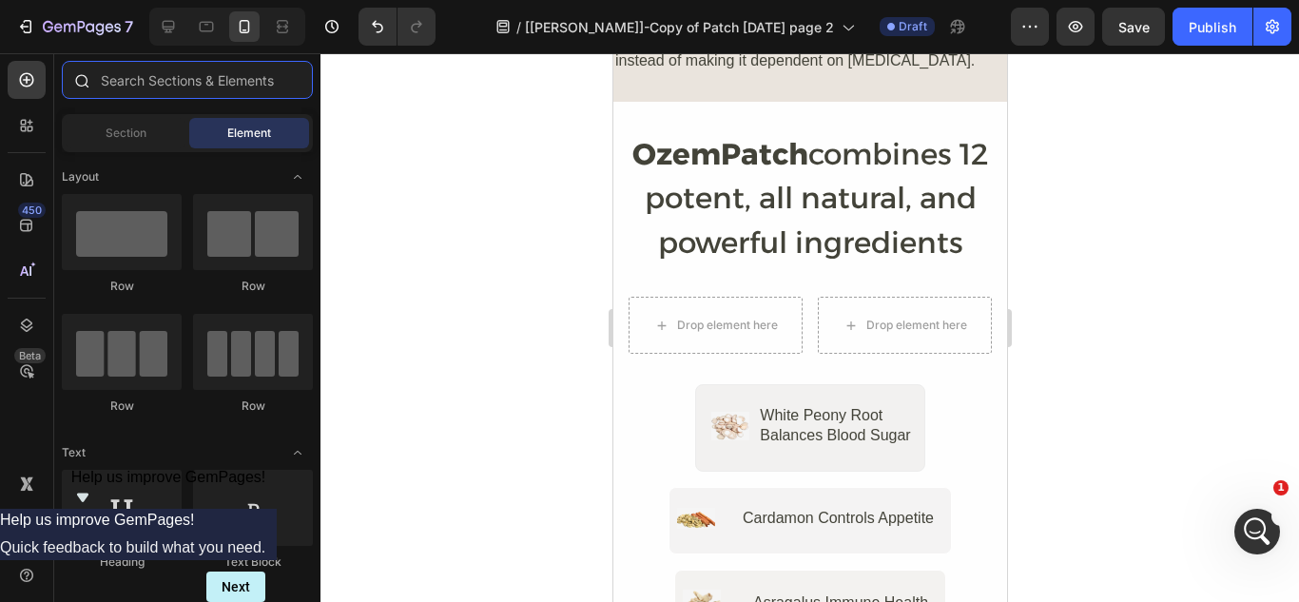
click at [177, 83] on input "text" at bounding box center [187, 80] width 251 height 38
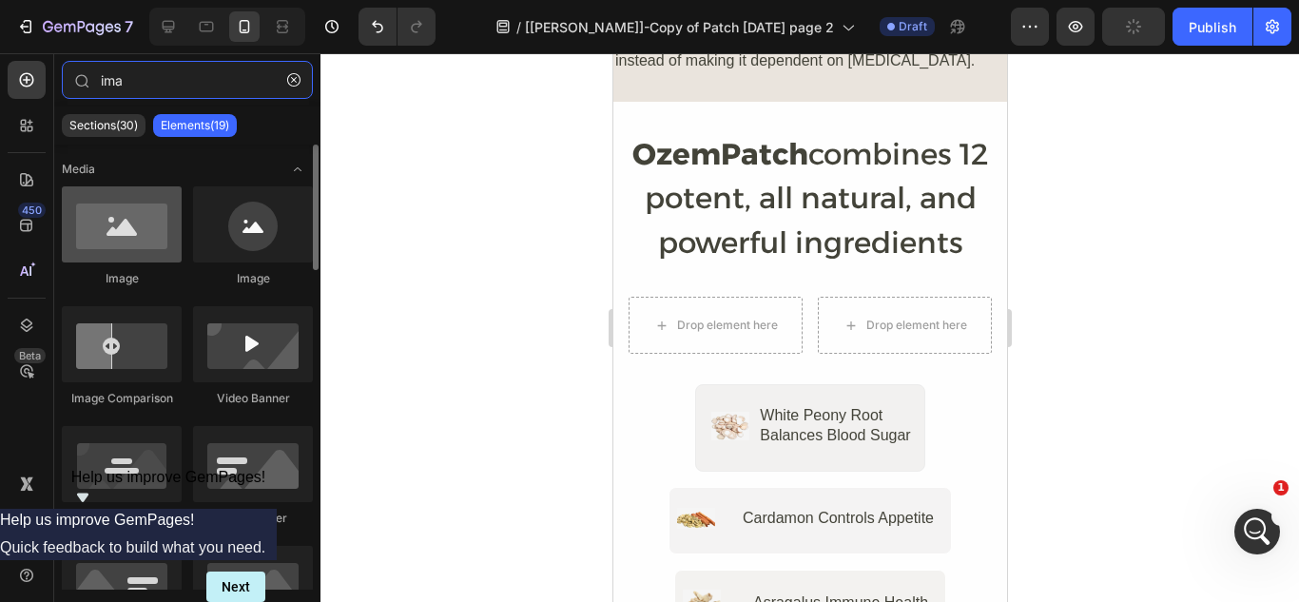
type input "ima"
click at [134, 226] on div at bounding box center [122, 224] width 120 height 76
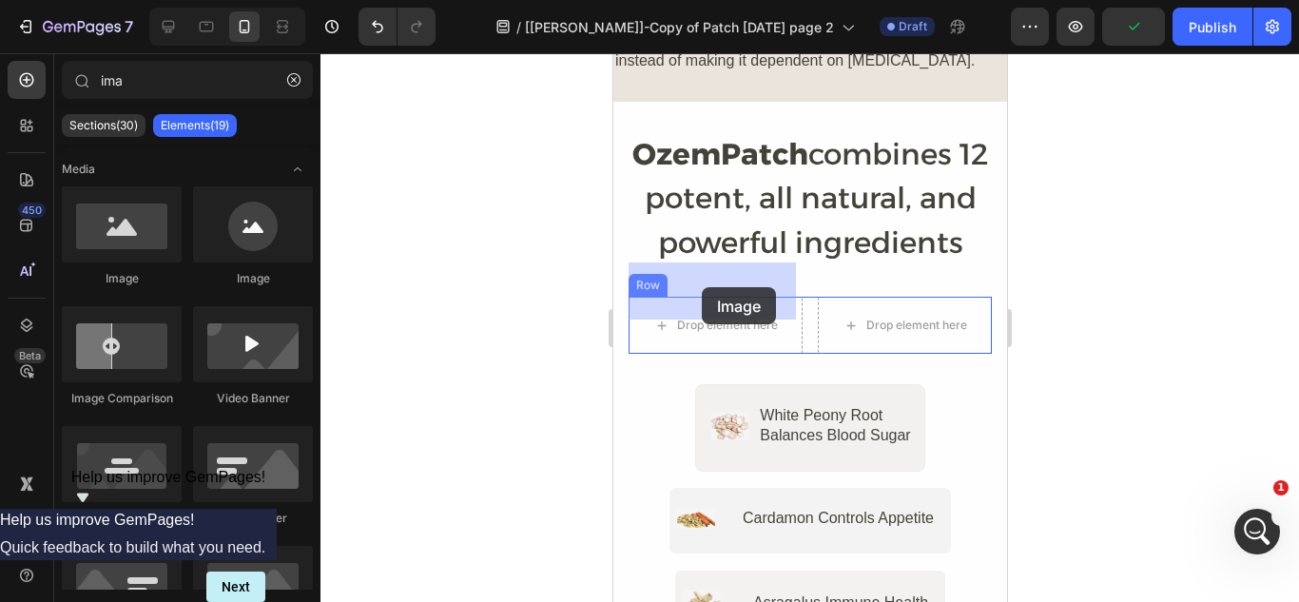
drag, startPoint x: 747, startPoint y: 280, endPoint x: 701, endPoint y: 287, distance: 46.3
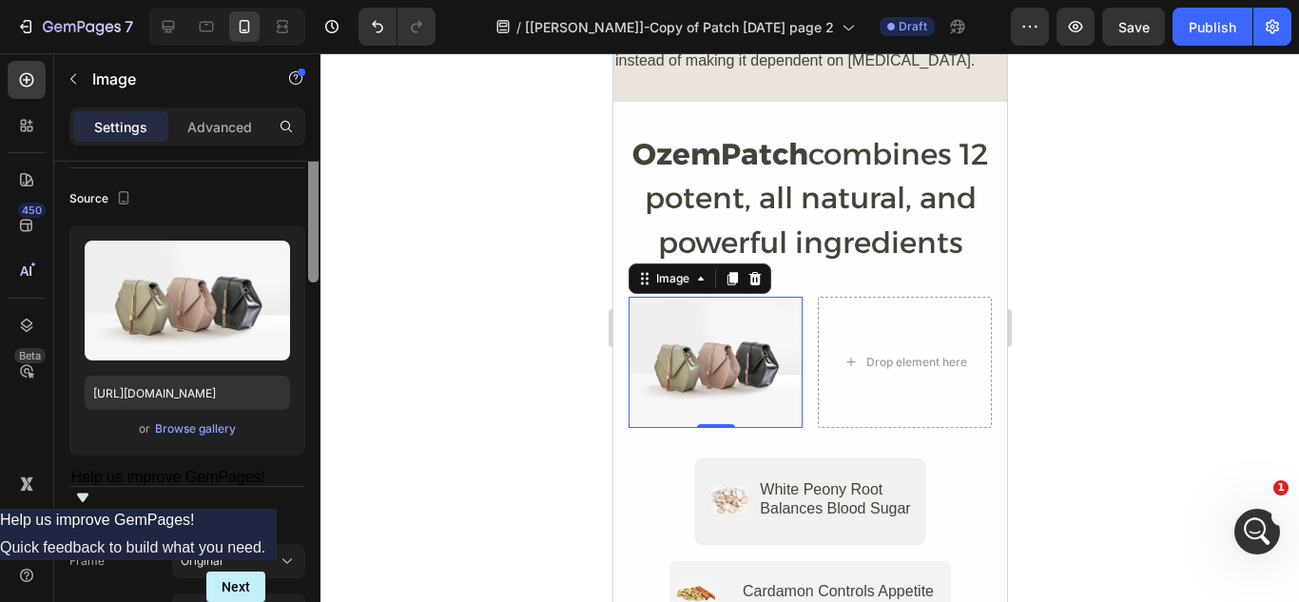
scroll to position [155, 0]
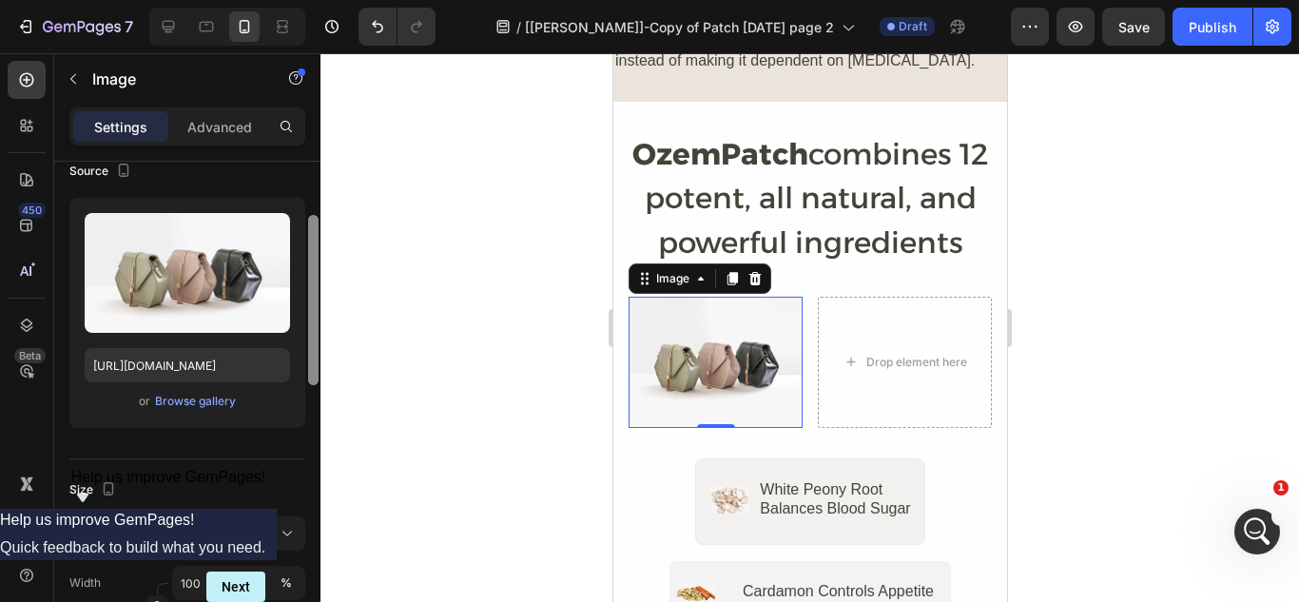
drag, startPoint x: 314, startPoint y: 312, endPoint x: 315, endPoint y: 365, distance: 53.3
click at [315, 365] on div at bounding box center [313, 300] width 10 height 170
click at [177, 400] on div "Browse gallery" at bounding box center [195, 401] width 81 height 17
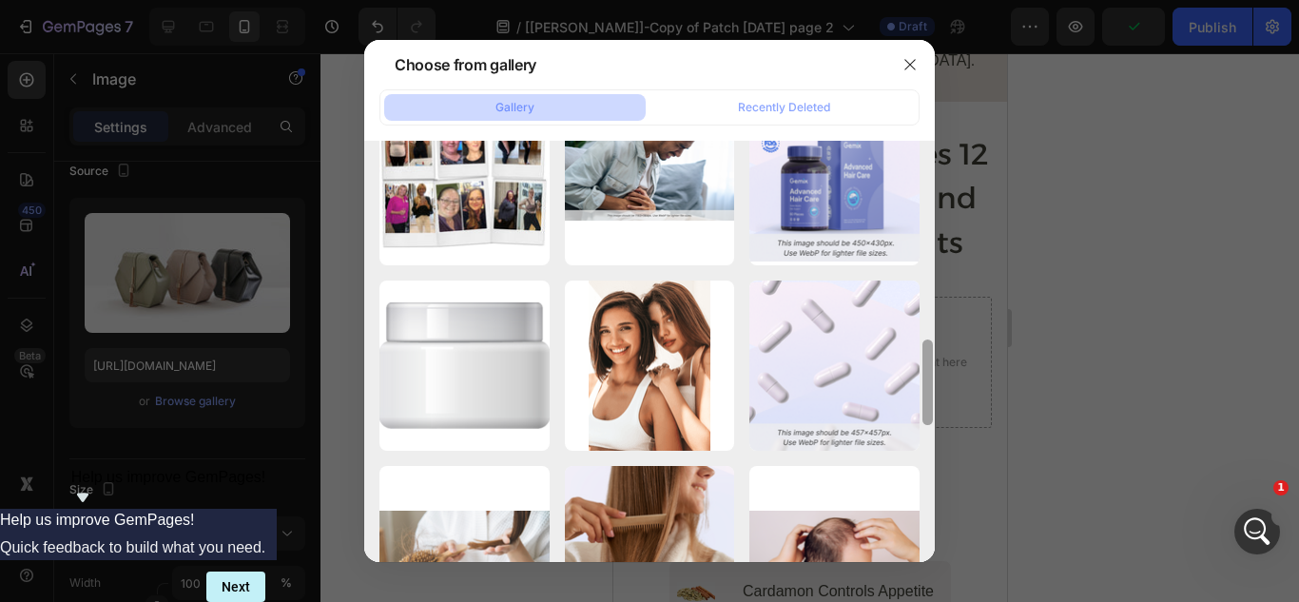
scroll to position [994, 0]
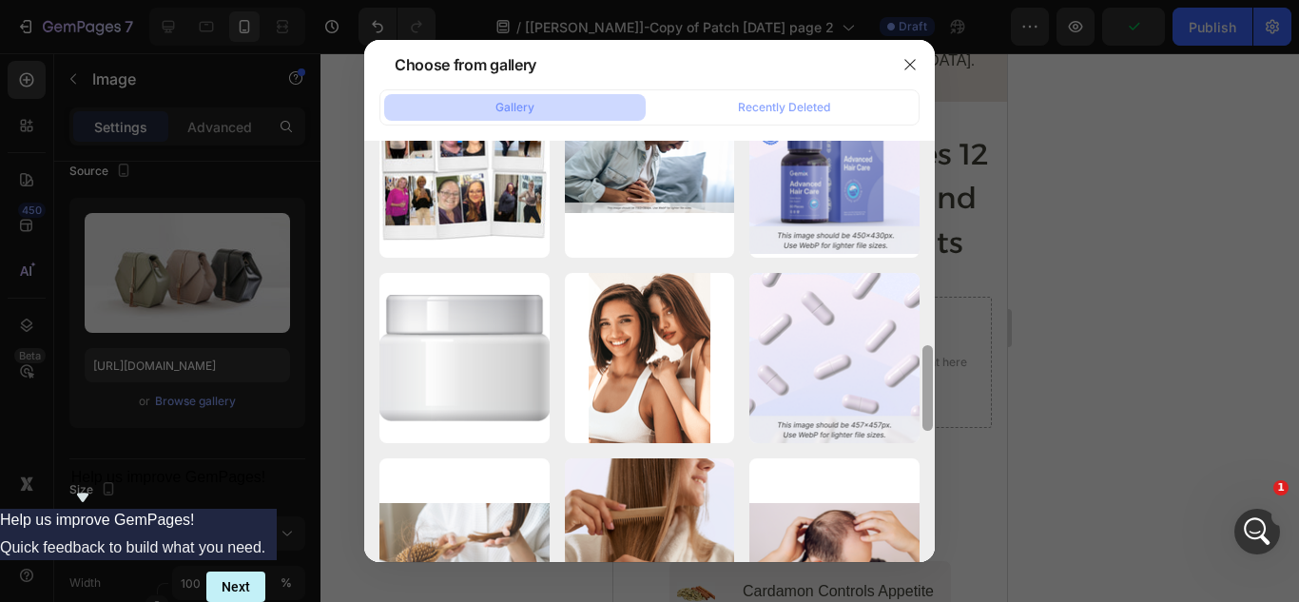
drag, startPoint x: 930, startPoint y: 255, endPoint x: 937, endPoint y: 628, distance: 372.9
click at [937, 0] on html "7 Version history / [[PERSON_NAME]]-Copy of Patch [DATE] page 2 Draft Preview P…" at bounding box center [649, 0] width 1299 height 0
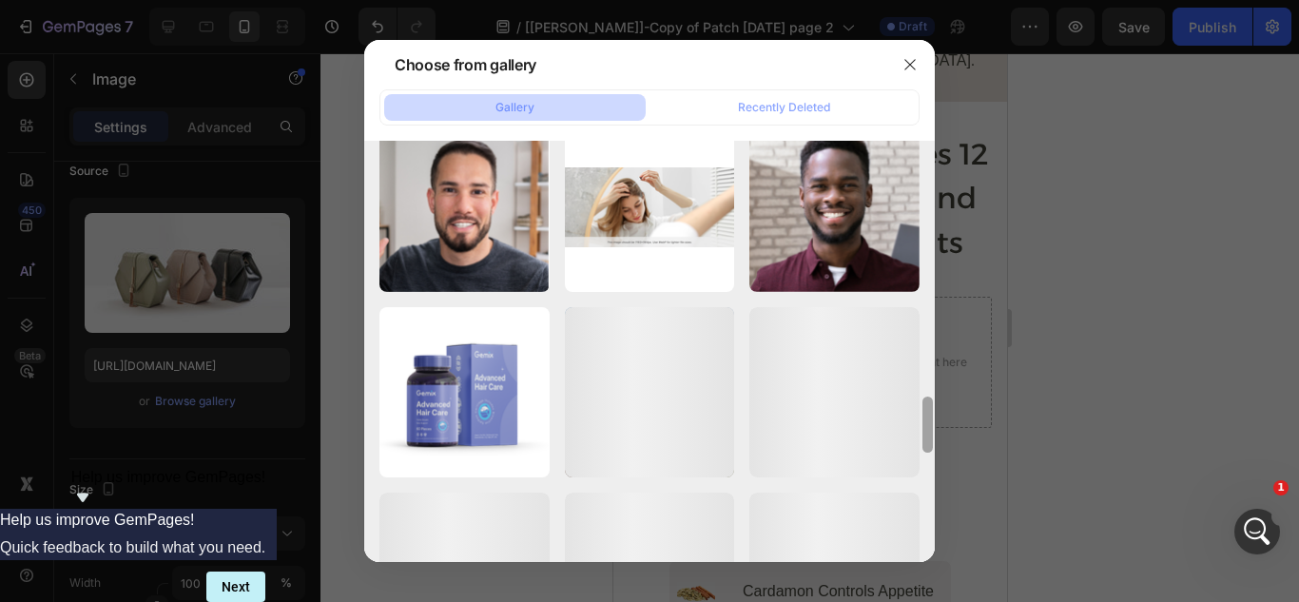
scroll to position [1890, 0]
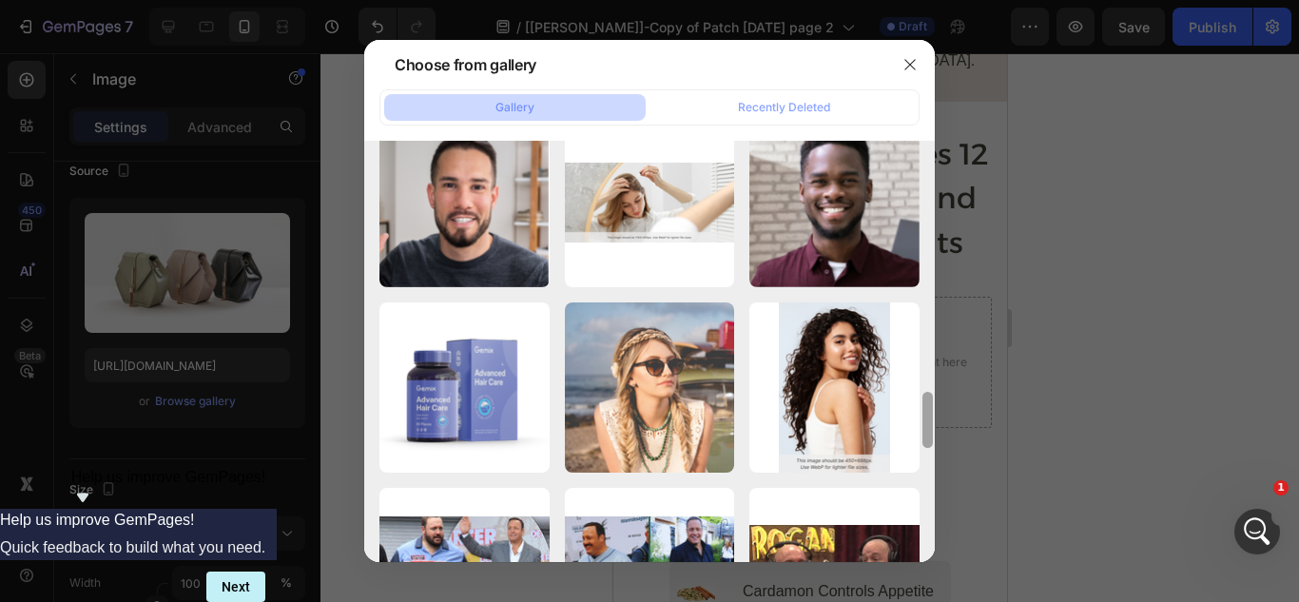
drag, startPoint x: 928, startPoint y: 390, endPoint x: 932, endPoint y: 574, distance: 184.5
click at [932, 574] on div "Choose from gallery Gallery Recently Deleted 0000000.png 374.63 kb 0000000.png …" at bounding box center [649, 301] width 1299 height 602
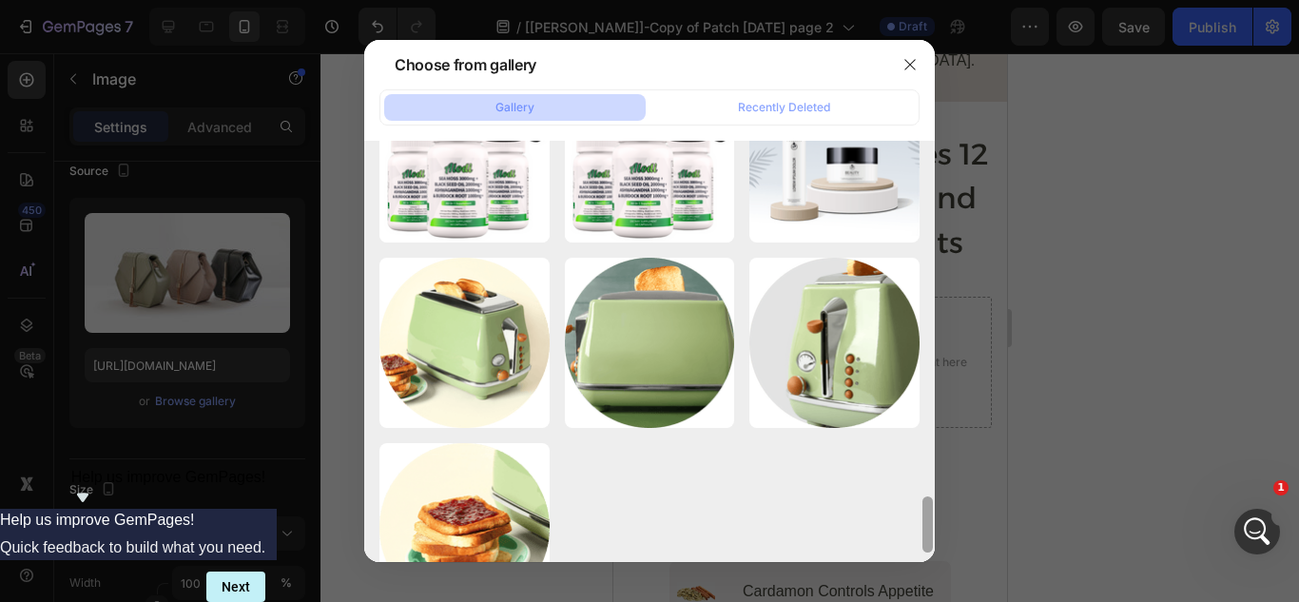
scroll to position [2741, 0]
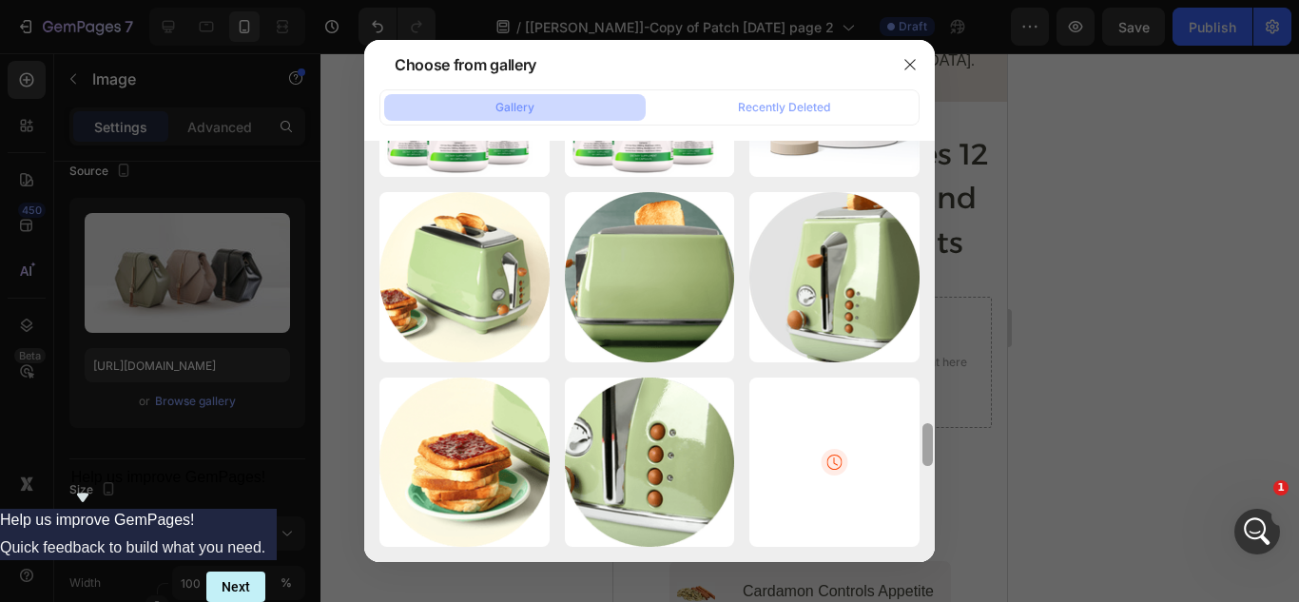
drag, startPoint x: 928, startPoint y: 405, endPoint x: 921, endPoint y: 535, distance: 129.6
click at [921, 535] on div at bounding box center [928, 351] width 14 height 421
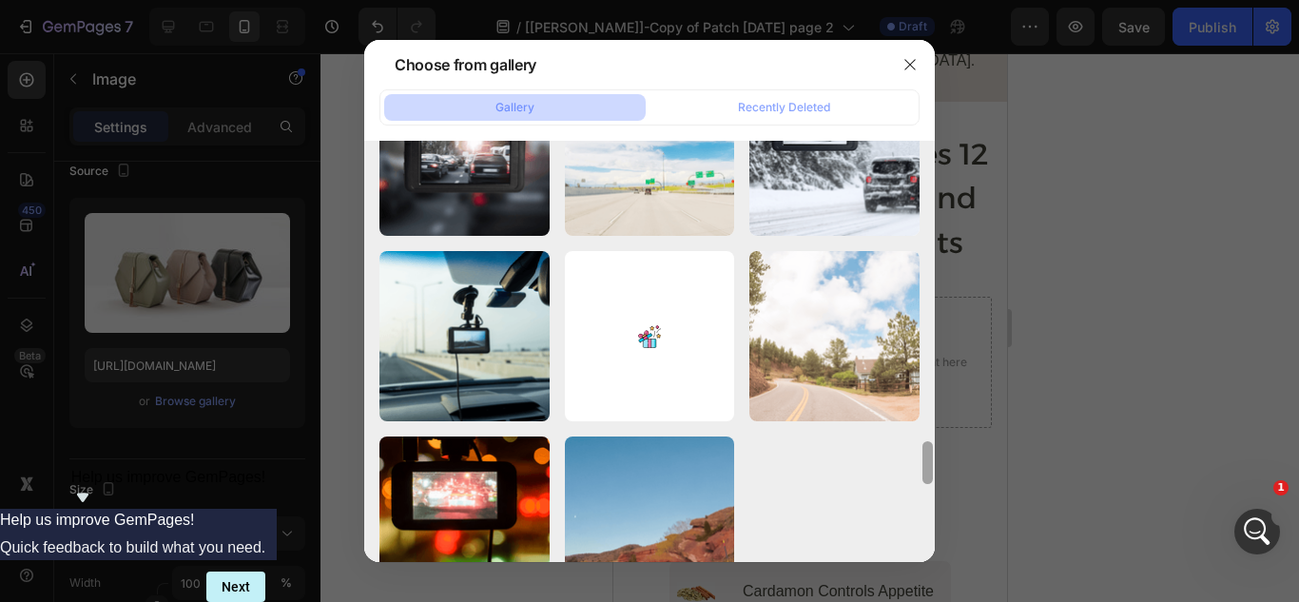
scroll to position [3667, 0]
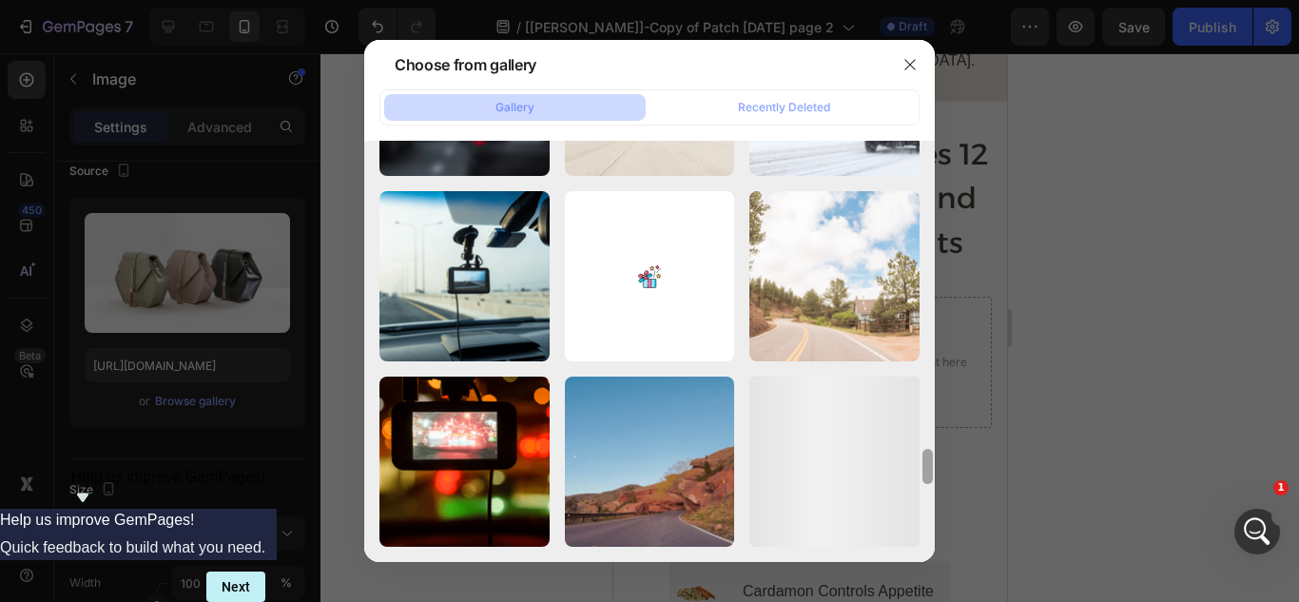
drag, startPoint x: 925, startPoint y: 442, endPoint x: 915, endPoint y: 545, distance: 103.2
click at [915, 545] on div "0000000.png 374.63 kb 0000000.png 326.95 kb 0000000.png 359.94 kb 0000000.png 3…" at bounding box center [649, 351] width 571 height 421
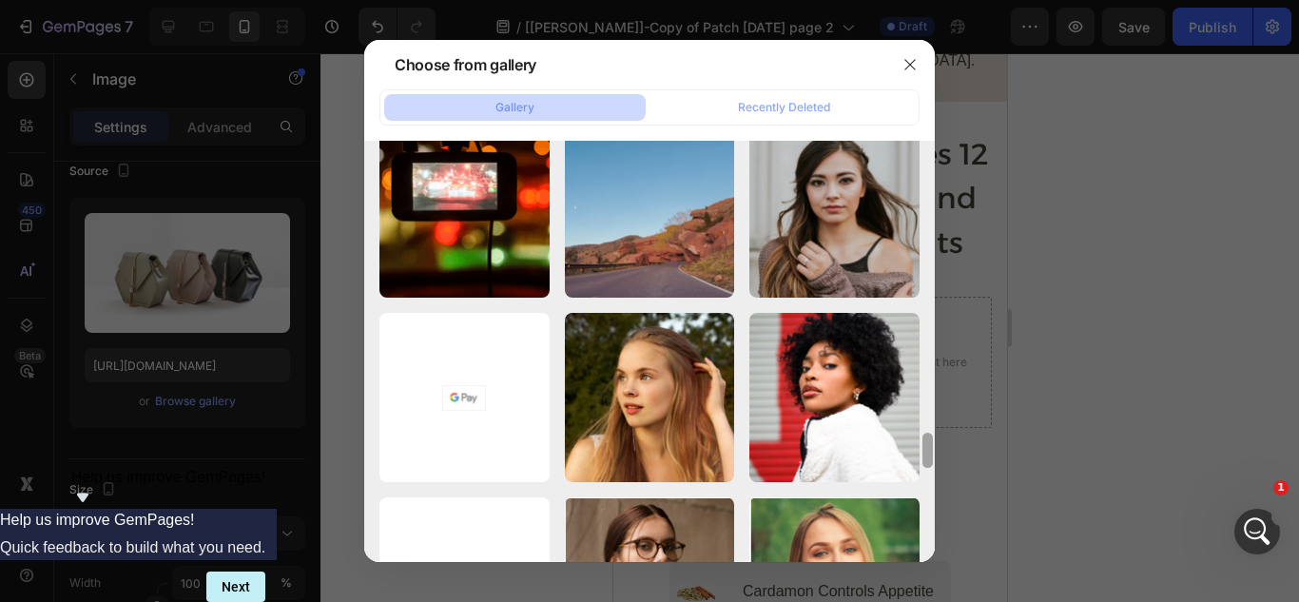
scroll to position [3950, 0]
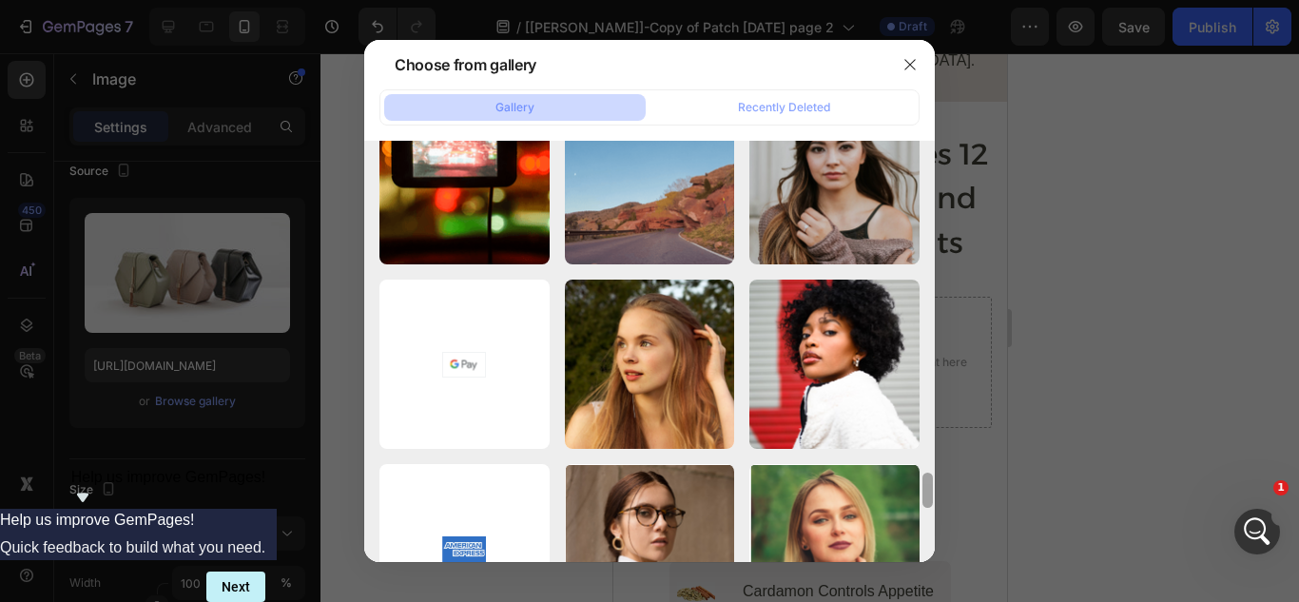
drag, startPoint x: 930, startPoint y: 457, endPoint x: 930, endPoint y: 480, distance: 23.8
click at [930, 480] on div at bounding box center [928, 490] width 10 height 35
click at [908, 68] on icon "button" at bounding box center [910, 64] width 15 height 15
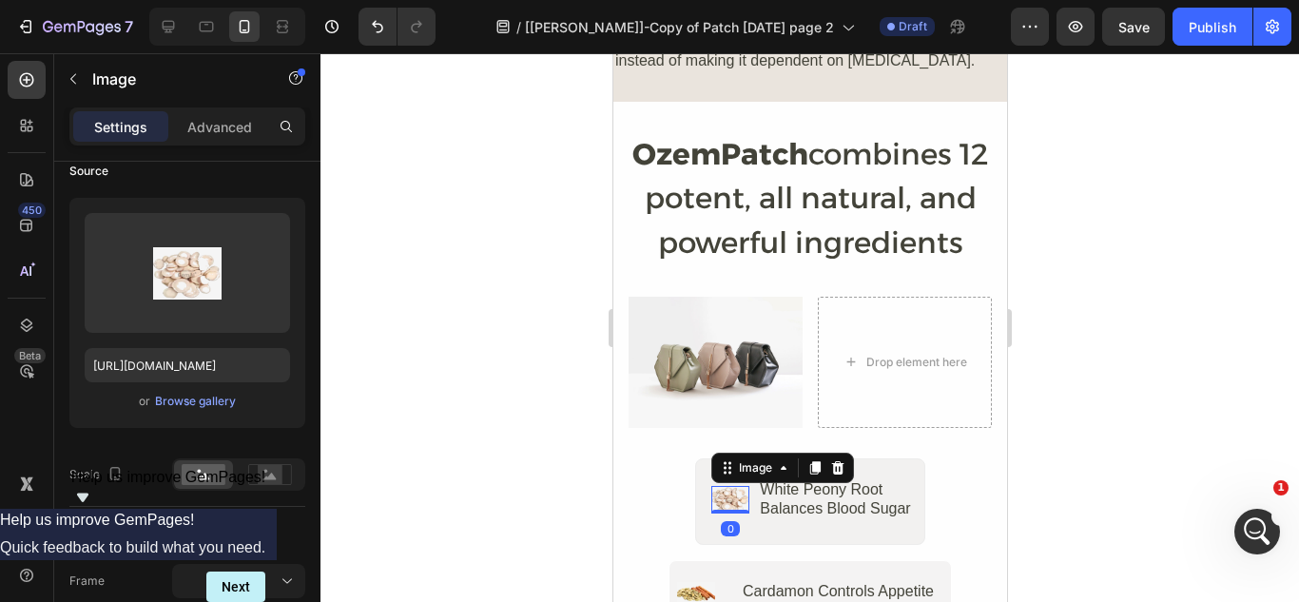
click at [731, 486] on img at bounding box center [729, 500] width 38 height 28
click at [190, 375] on input "[URL][DOMAIN_NAME]" at bounding box center [187, 365] width 205 height 34
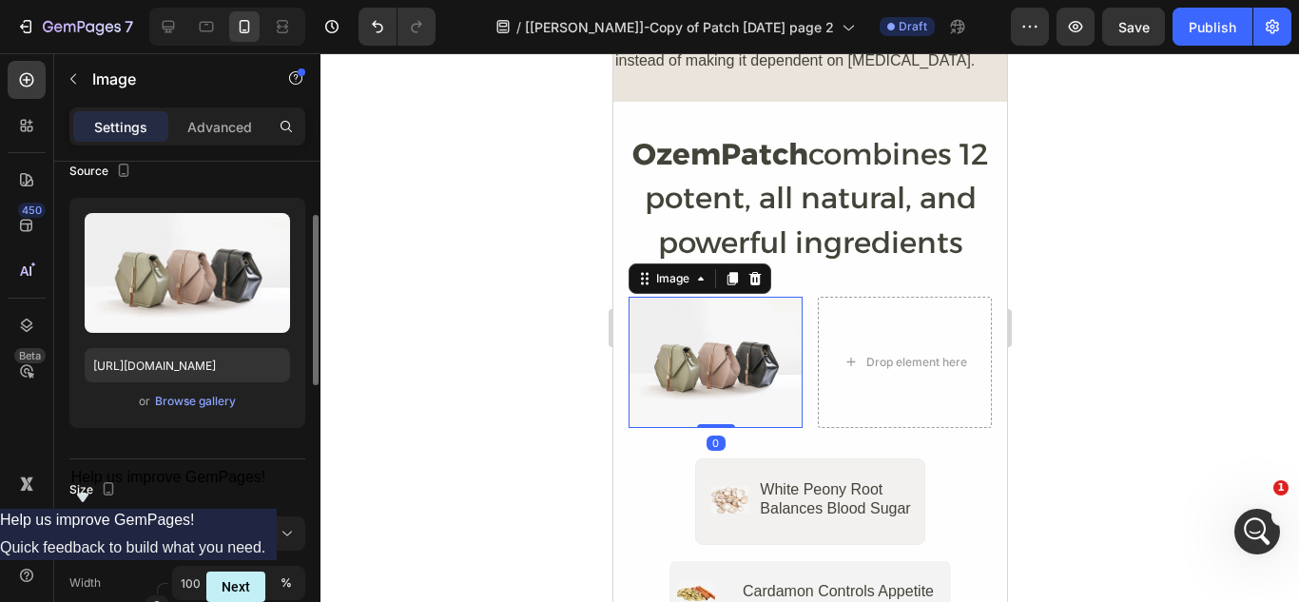
click at [703, 320] on img at bounding box center [715, 362] width 174 height 130
click at [210, 360] on input "[URL][DOMAIN_NAME]" at bounding box center [187, 365] width 205 height 34
paste input "[DOMAIN_NAME][URL][DOMAIN_NAME]"
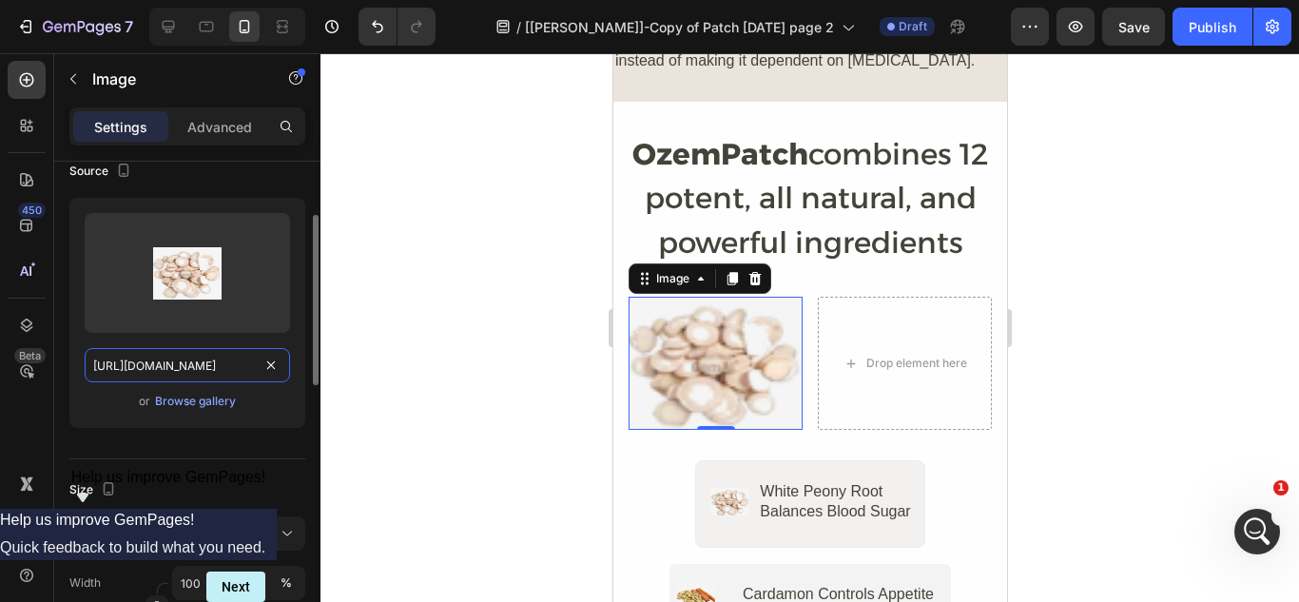
scroll to position [0, 532]
type input "[URL][DOMAIN_NAME]"
click at [229, 470] on div "Size Frame Original Width 100 px % Height px %" at bounding box center [187, 562] width 236 height 206
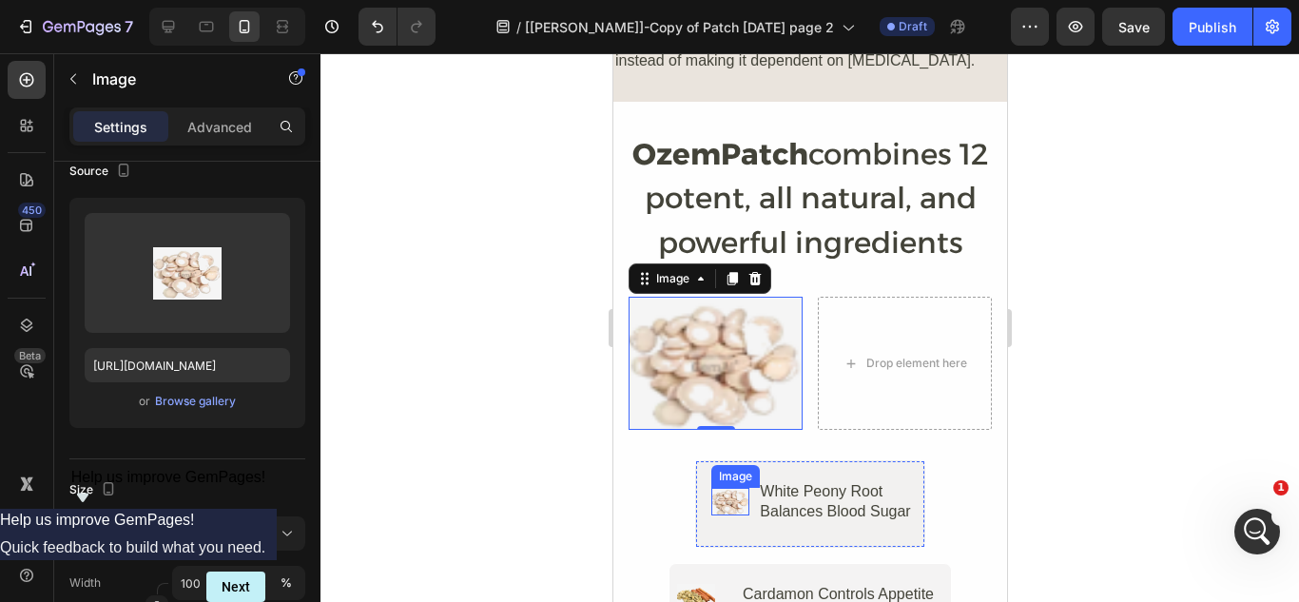
click at [725, 488] on img at bounding box center [729, 502] width 38 height 28
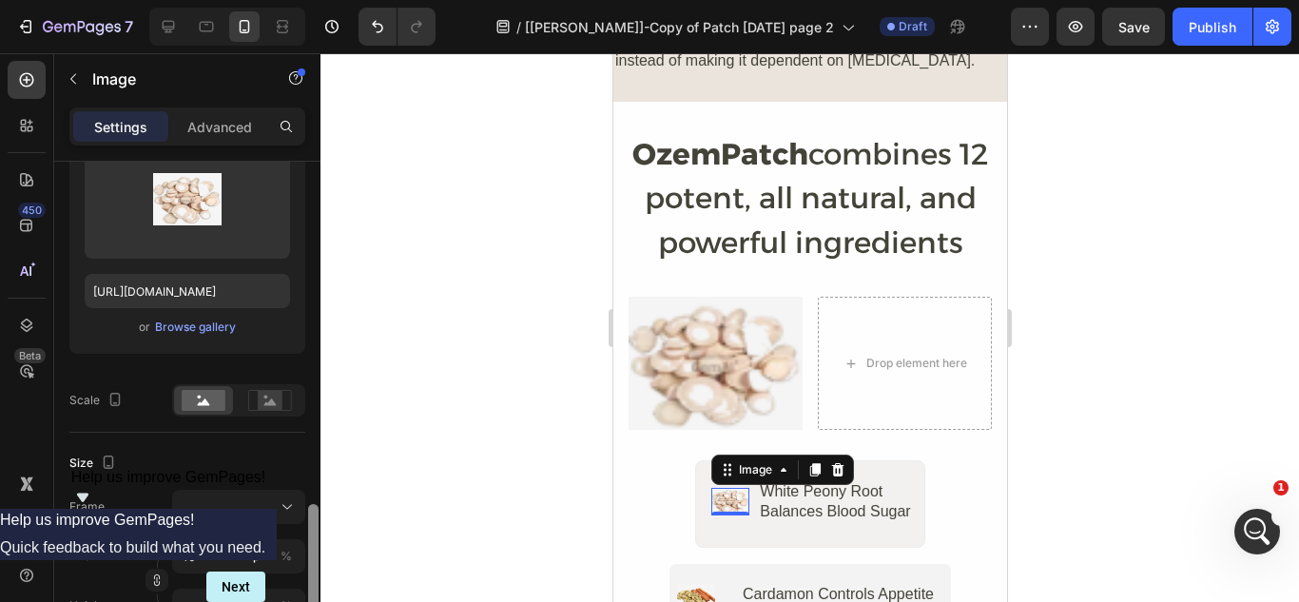
scroll to position [215, 0]
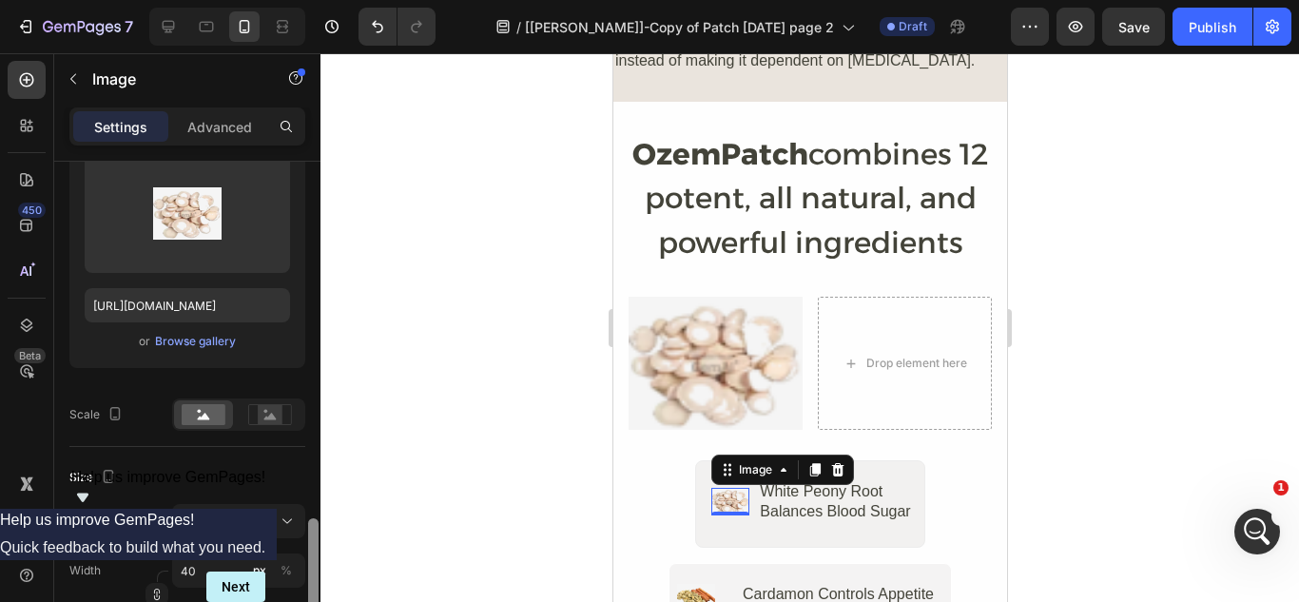
drag, startPoint x: 315, startPoint y: 308, endPoint x: 313, endPoint y: 328, distance: 20.1
click at [313, 518] on div at bounding box center [313, 600] width 10 height 165
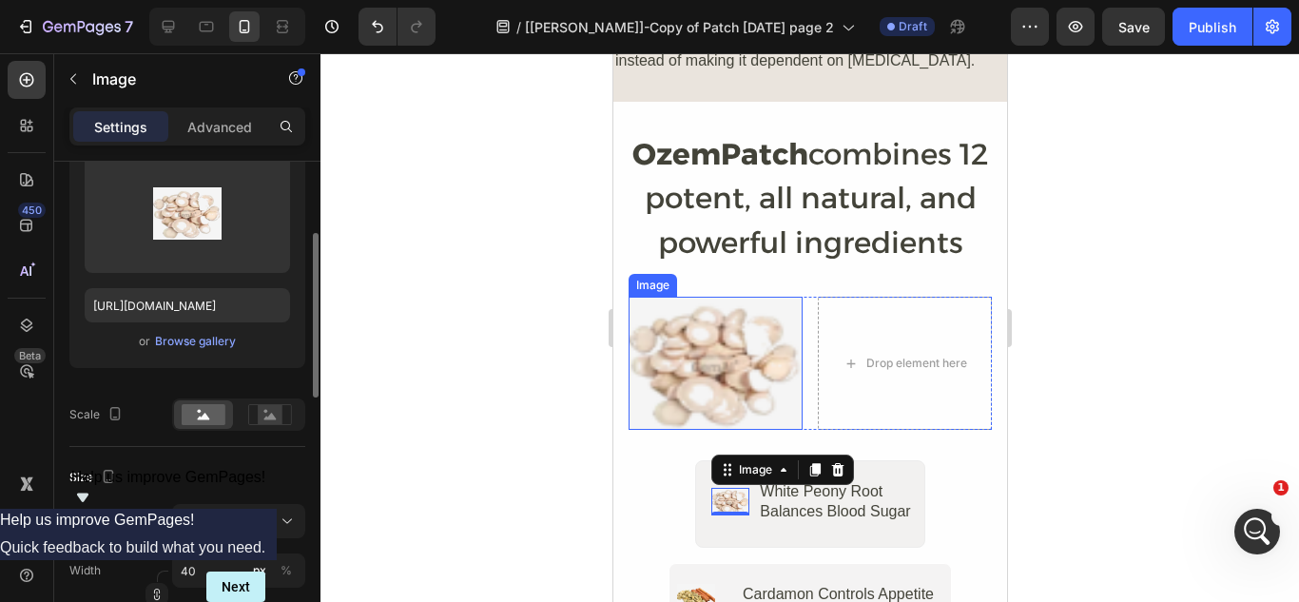
click at [689, 328] on img at bounding box center [715, 363] width 174 height 133
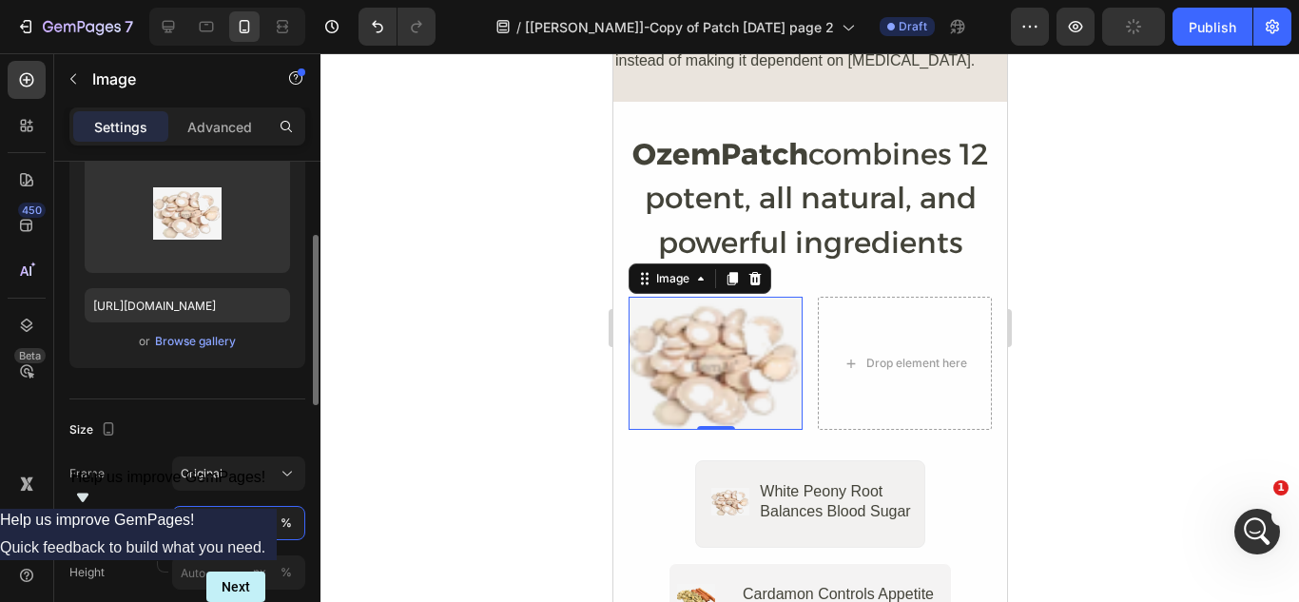
click at [221, 532] on input "100" at bounding box center [238, 523] width 133 height 34
click at [263, 523] on div "px" at bounding box center [259, 523] width 13 height 17
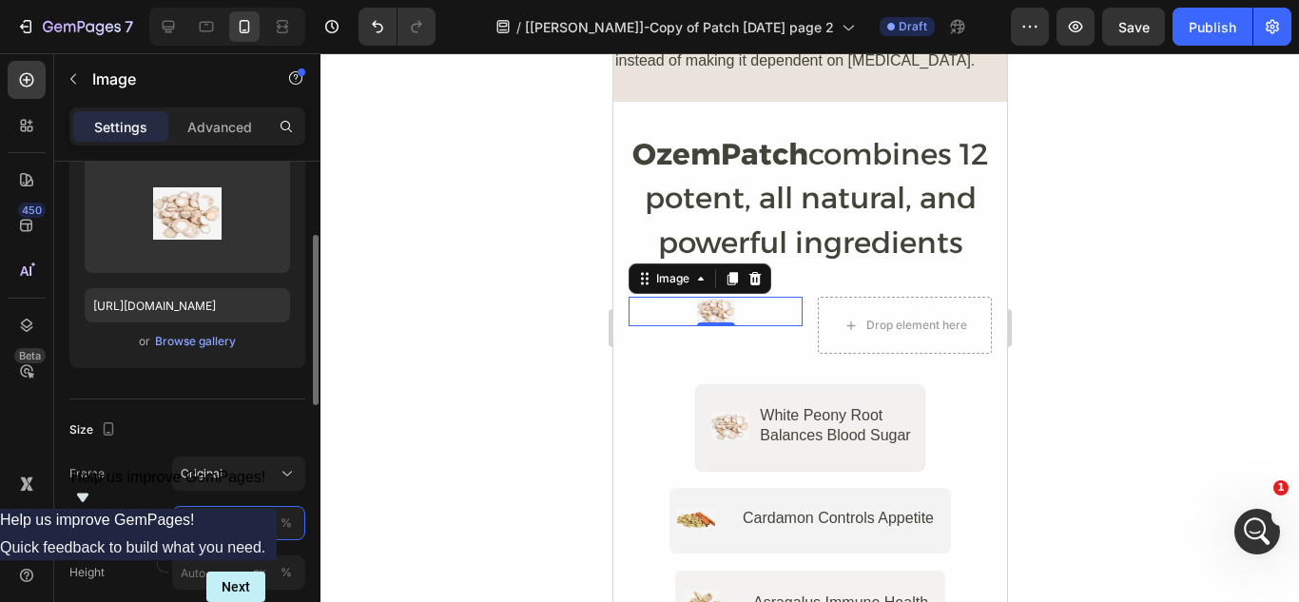
type input "40"
click at [177, 418] on div "Size" at bounding box center [187, 430] width 236 height 30
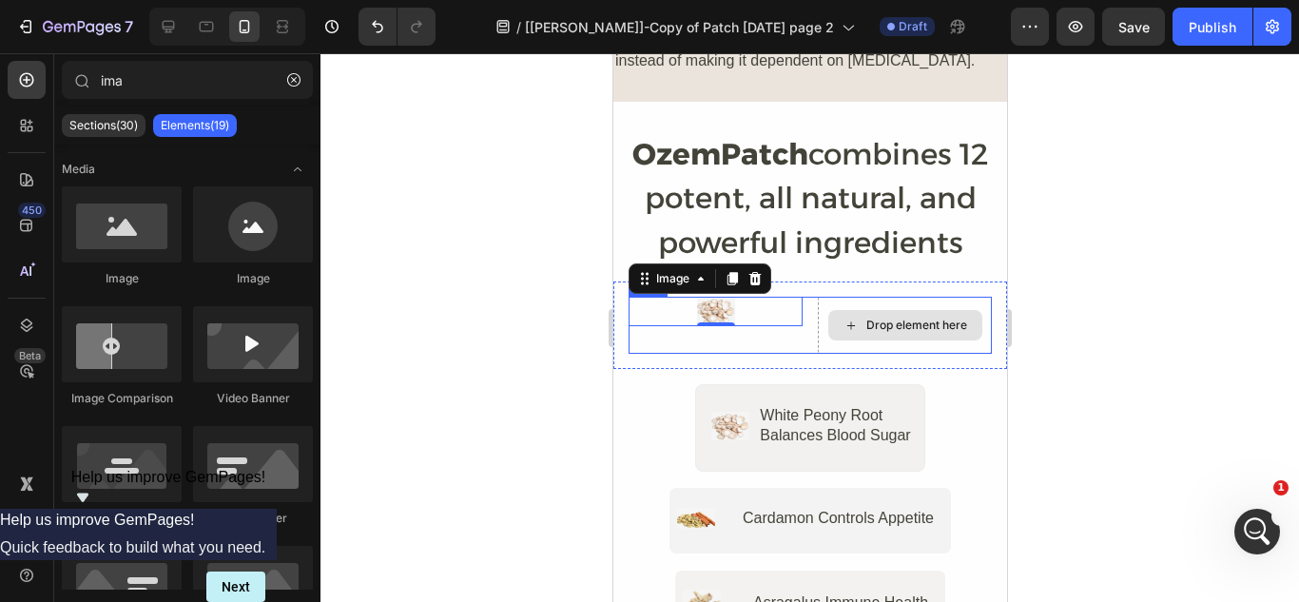
click at [876, 318] on div "Drop element here" at bounding box center [915, 325] width 101 height 15
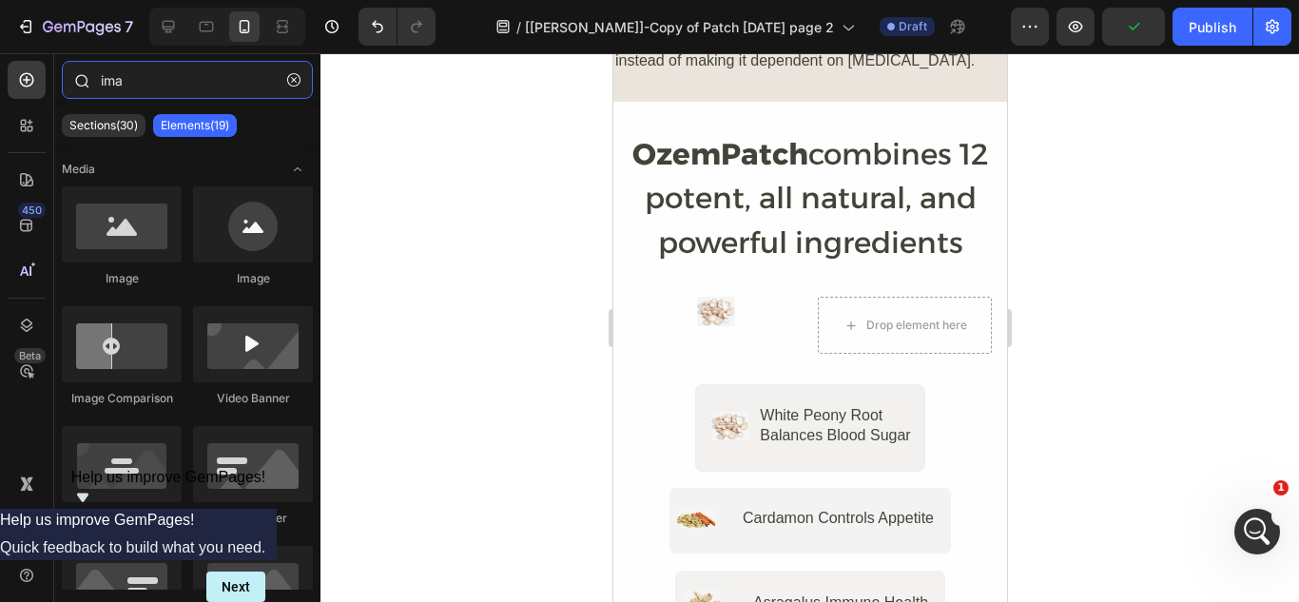
click at [139, 80] on input "ima" at bounding box center [187, 80] width 251 height 38
type input "i"
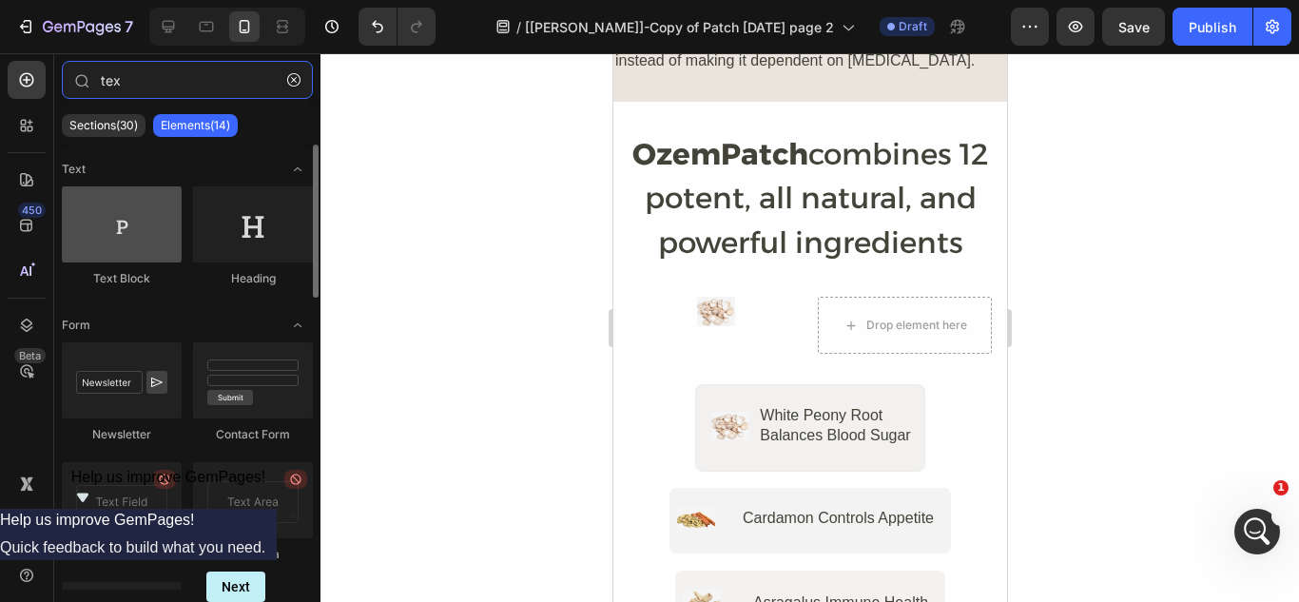
type input "tex"
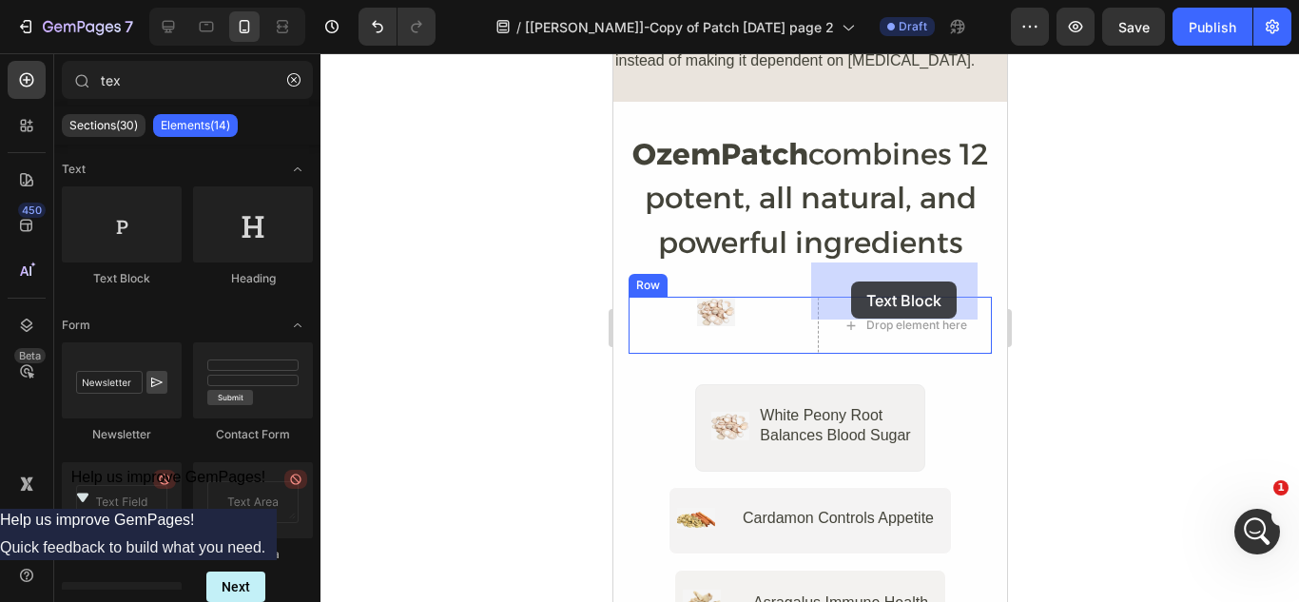
drag, startPoint x: 747, startPoint y: 296, endPoint x: 850, endPoint y: 282, distance: 104.6
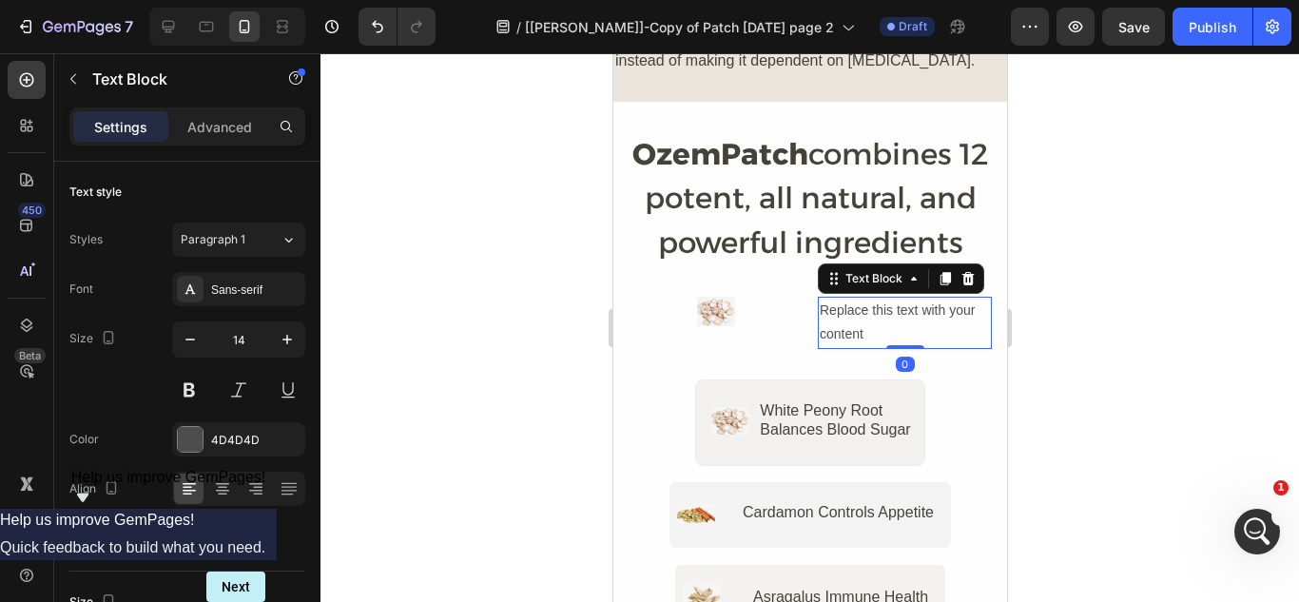
click at [838, 297] on div "Replace this text with your content" at bounding box center [904, 322] width 174 height 51
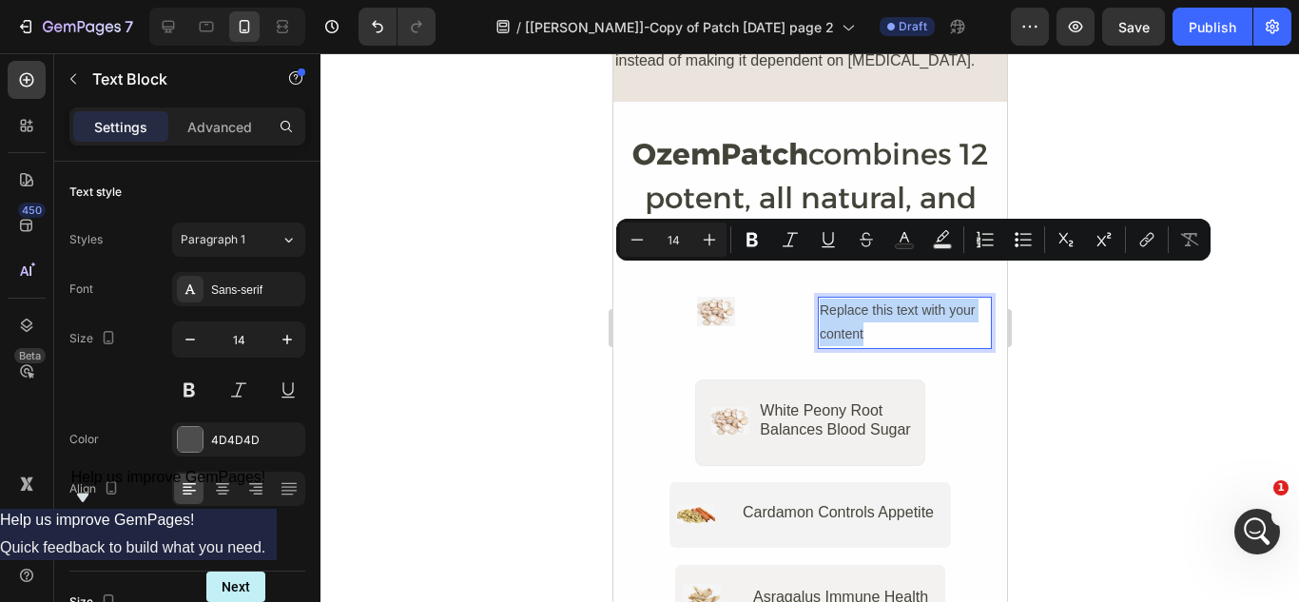
drag, startPoint x: 858, startPoint y: 297, endPoint x: 809, endPoint y: 275, distance: 53.2
click at [817, 297] on div "Replace this text with your content" at bounding box center [904, 322] width 174 height 51
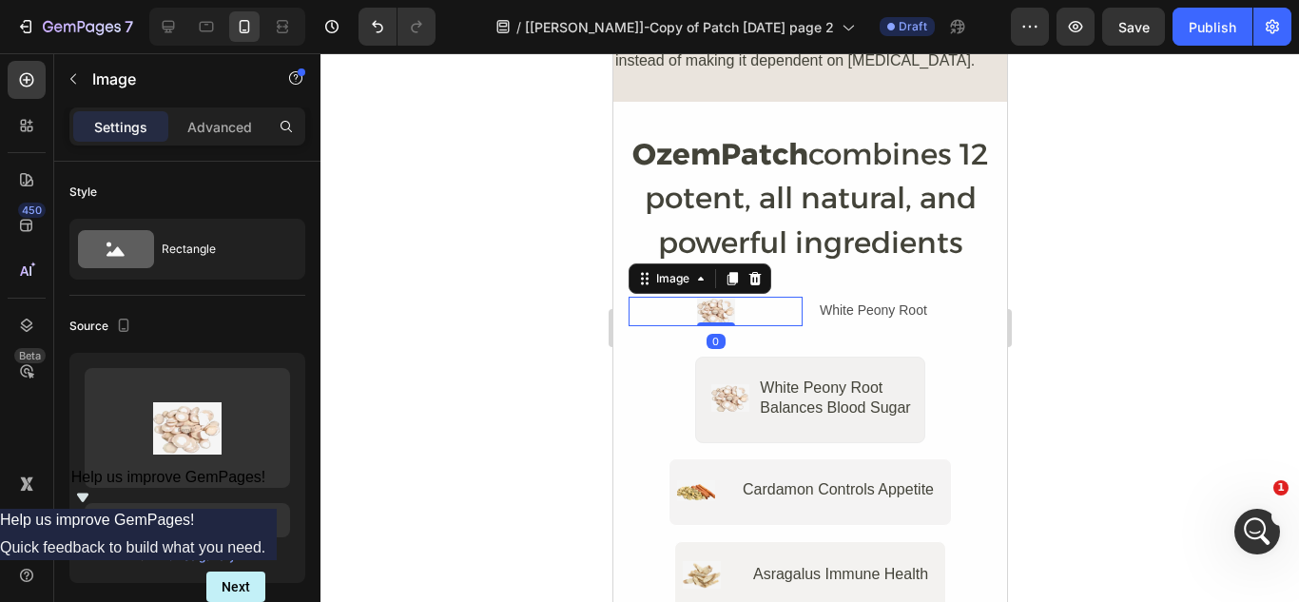
click at [762, 297] on div at bounding box center [715, 311] width 174 height 29
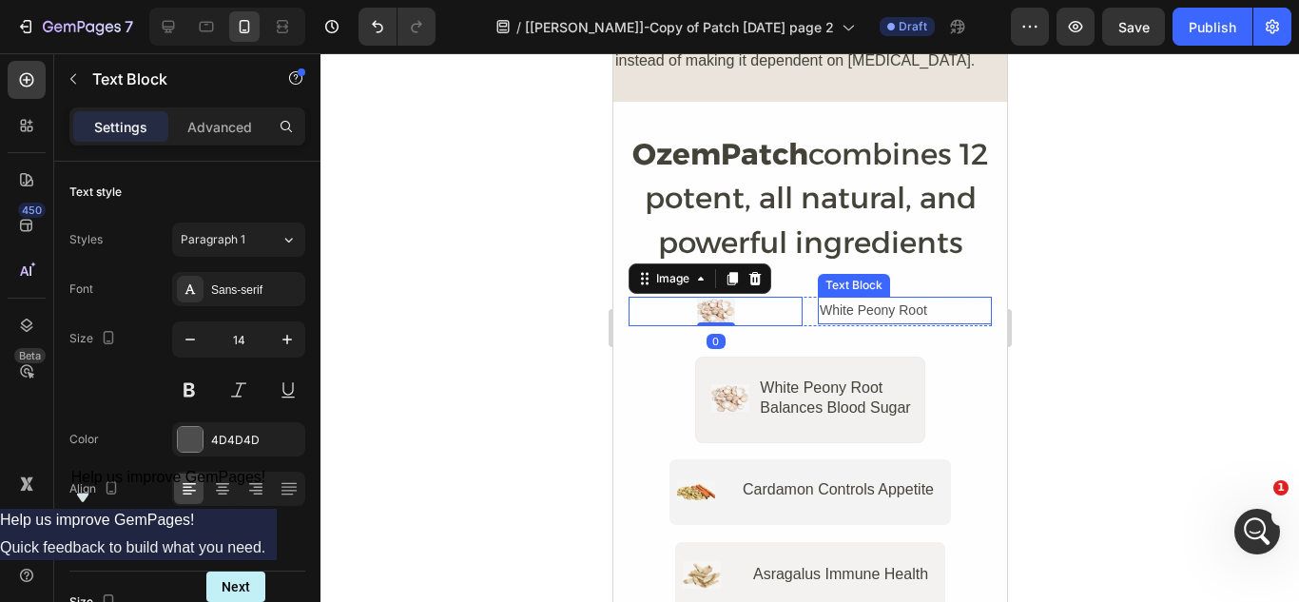
click at [837, 299] on p "White Peony Root" at bounding box center [904, 311] width 170 height 24
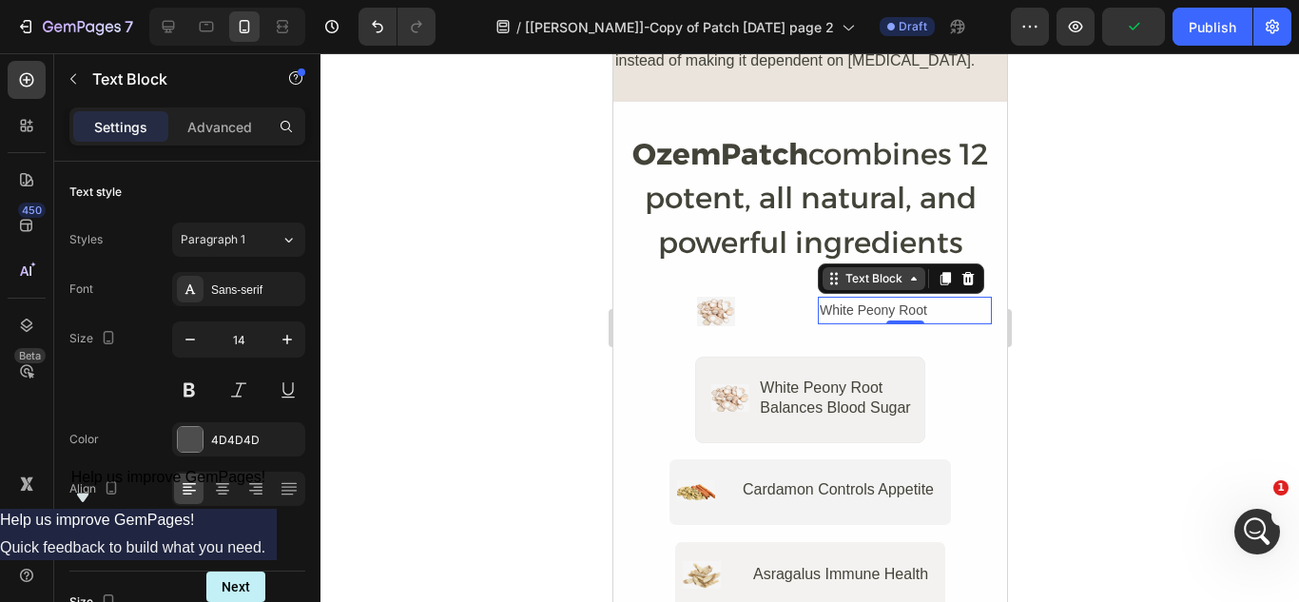
click at [829, 271] on icon at bounding box center [833, 278] width 15 height 15
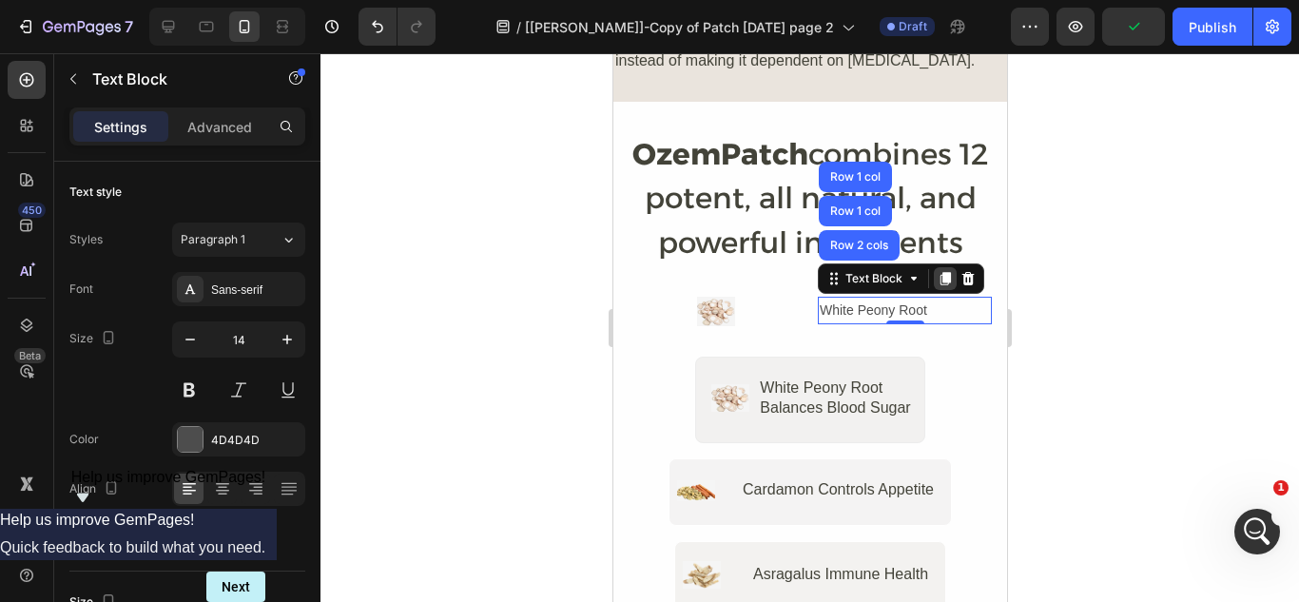
click at [940, 272] on icon at bounding box center [945, 278] width 10 height 13
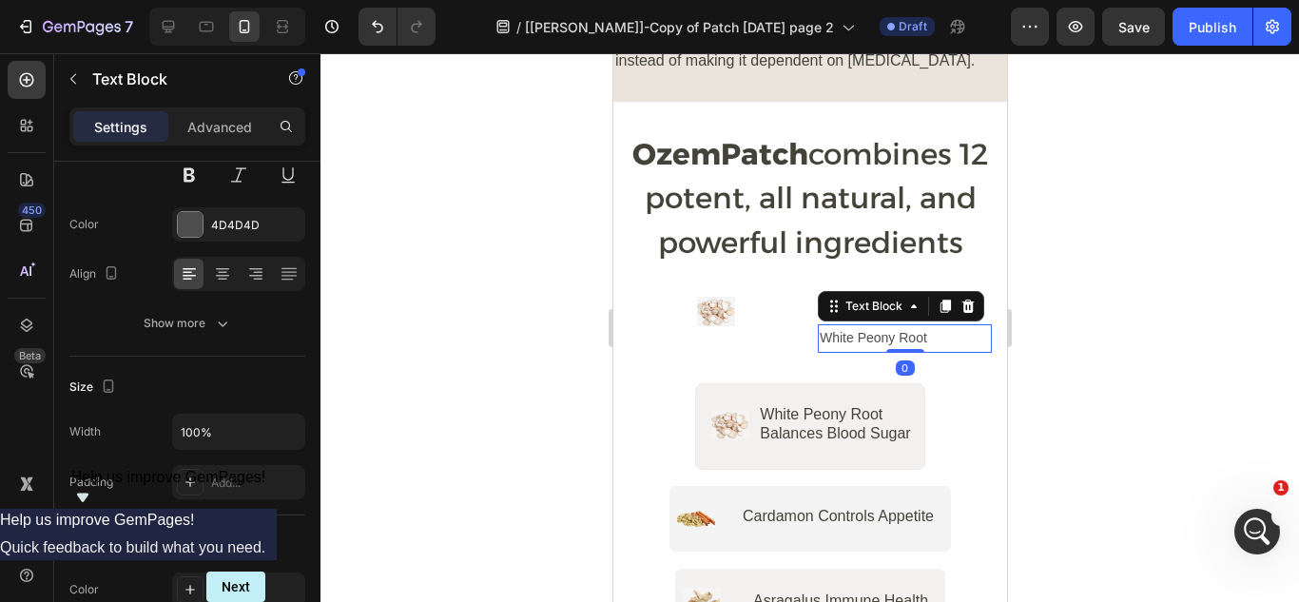
click at [864, 326] on p "White Peony Root" at bounding box center [904, 338] width 170 height 24
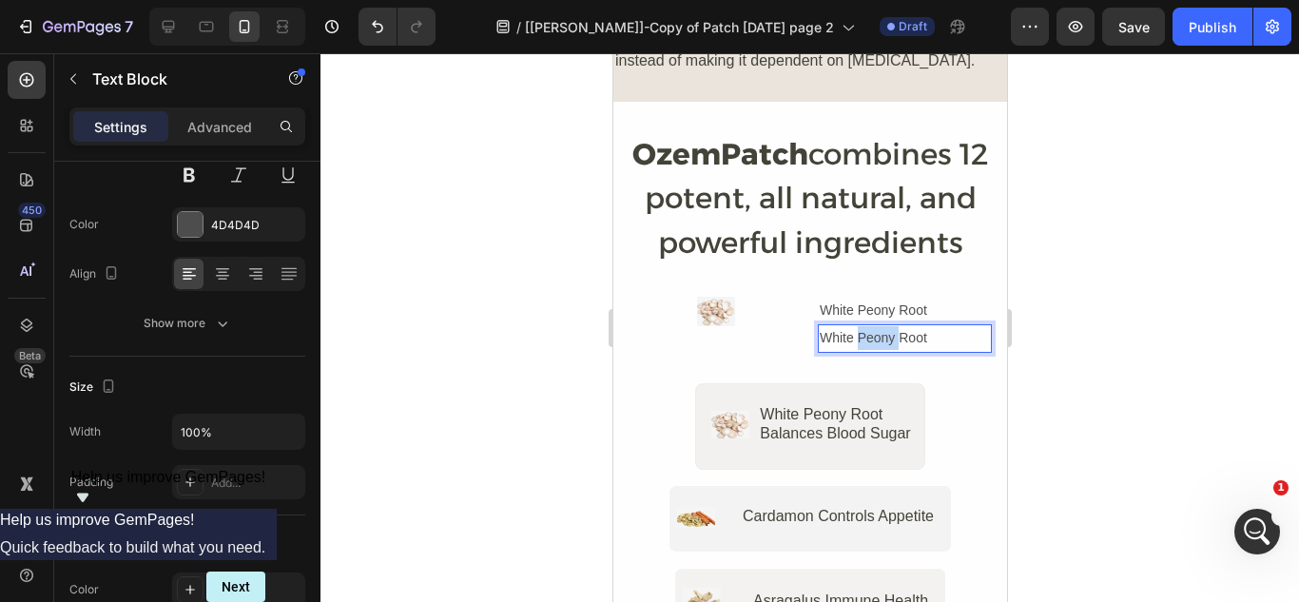
click at [864, 326] on p "White Peony Root" at bounding box center [904, 338] width 170 height 24
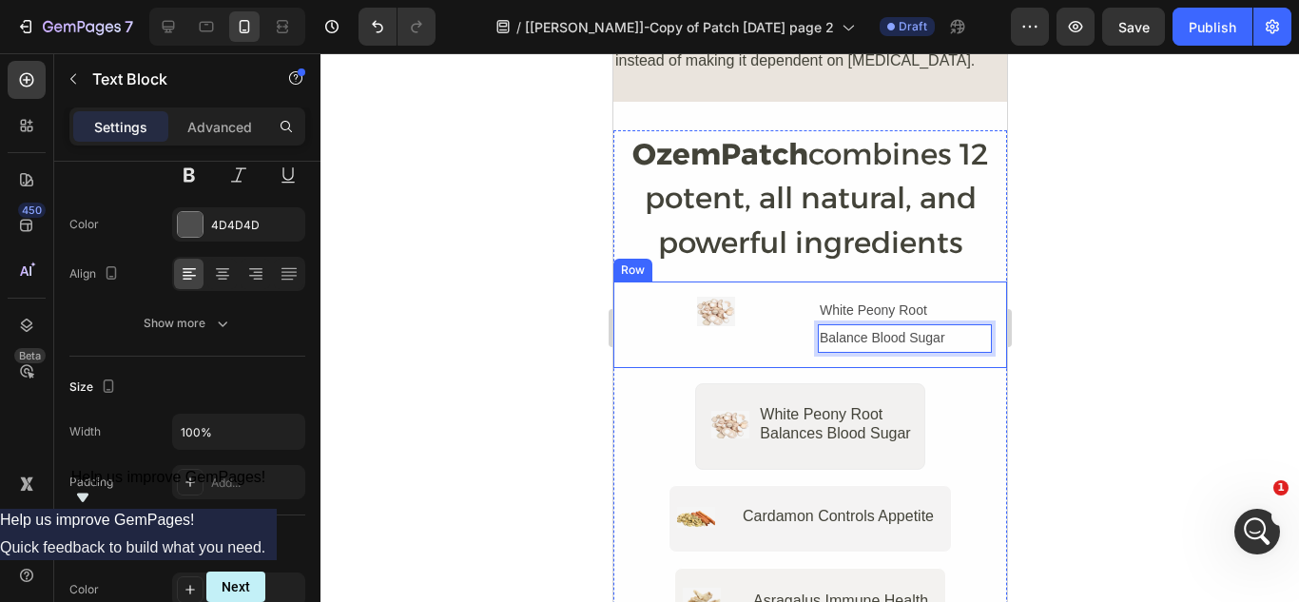
click at [669, 320] on div "Image White Peony Root Text Block Balance Blood Sugar Text Block 0 Row Row" at bounding box center [809, 325] width 394 height 86
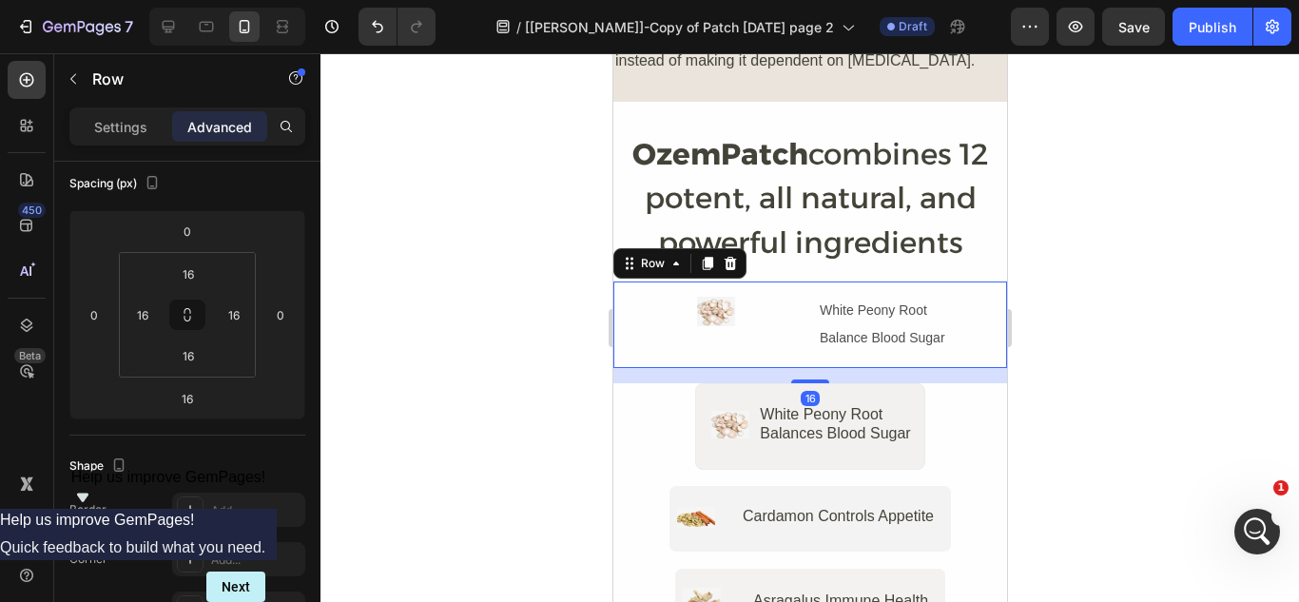
scroll to position [0, 0]
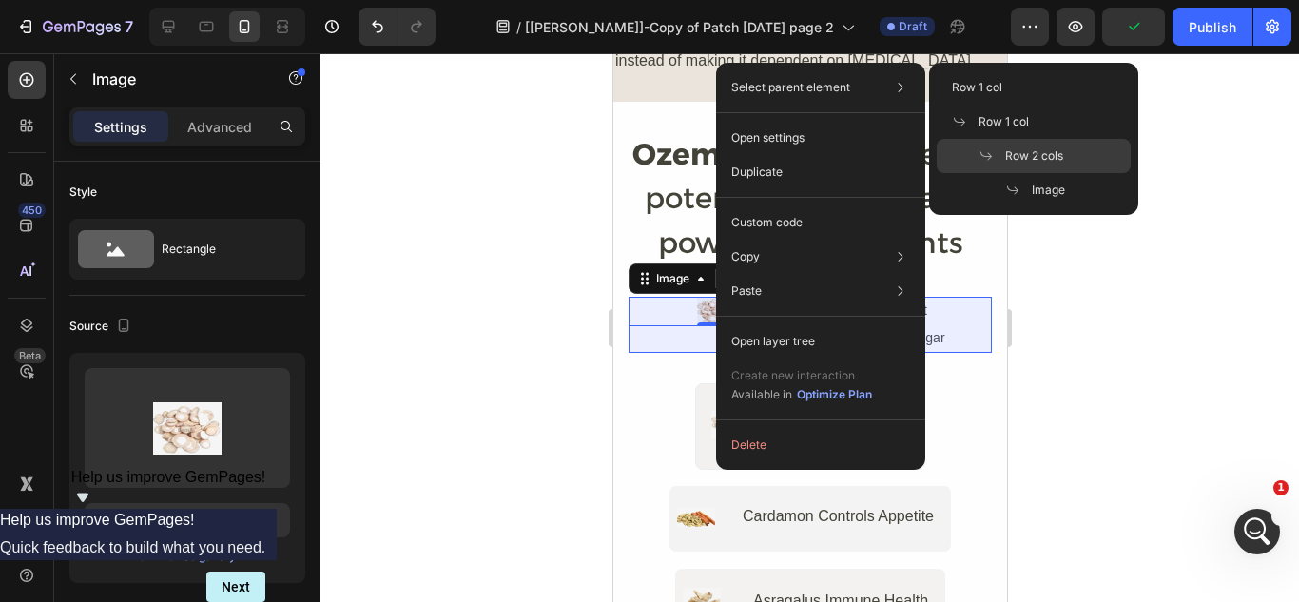
click at [1014, 150] on span "Row 2 cols" at bounding box center [1034, 155] width 58 height 17
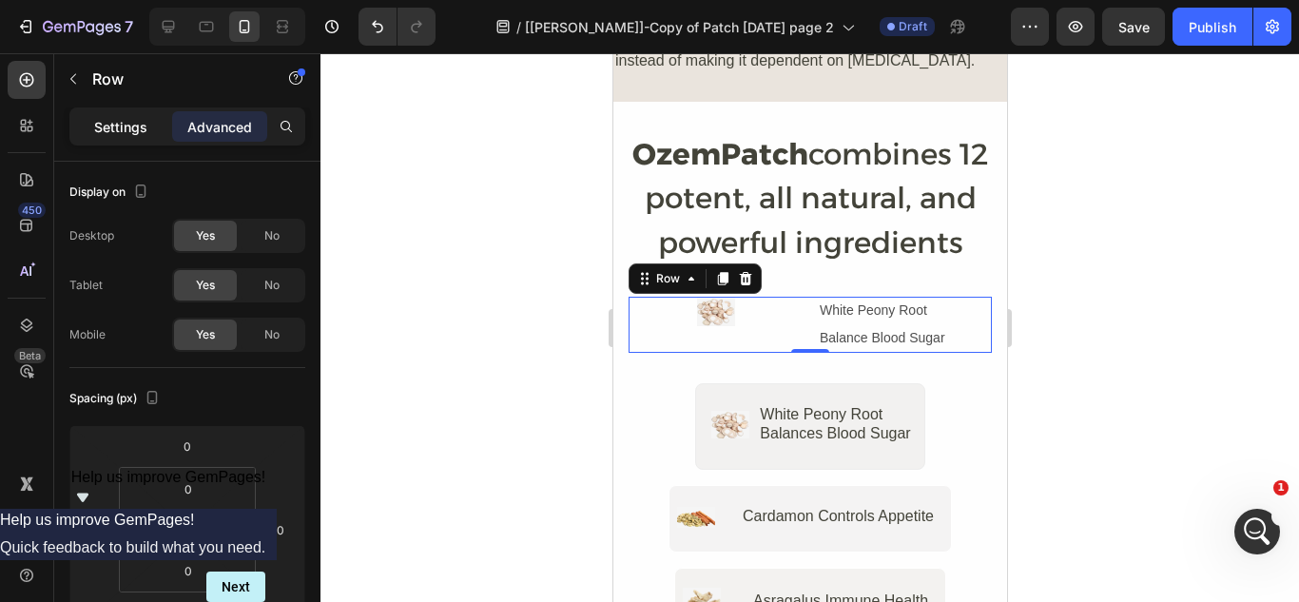
click at [104, 129] on p "Settings" at bounding box center [120, 127] width 53 height 20
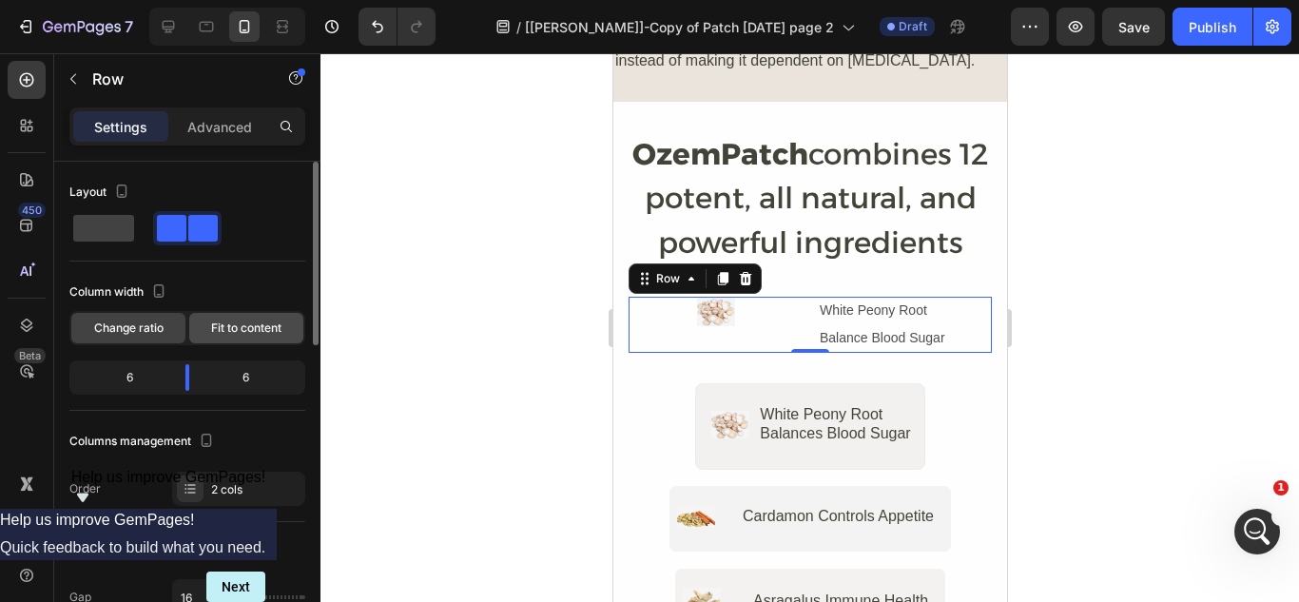
click at [224, 327] on span "Fit to content" at bounding box center [246, 328] width 70 height 17
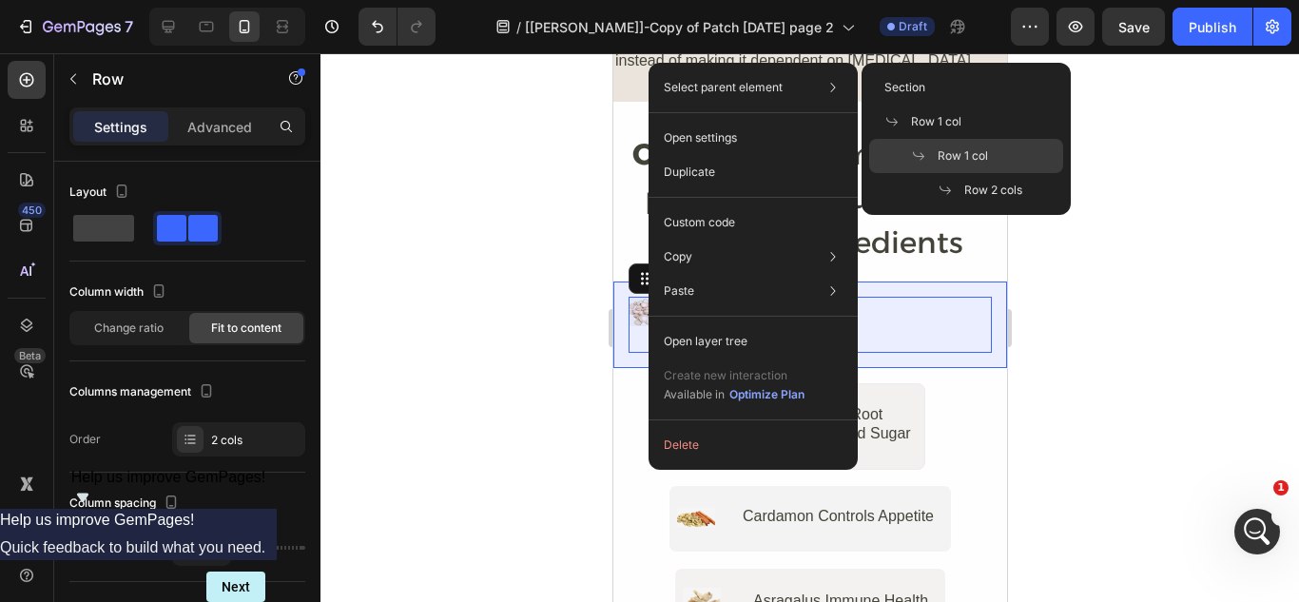
click at [973, 158] on span "Row 1 col" at bounding box center [963, 155] width 50 height 17
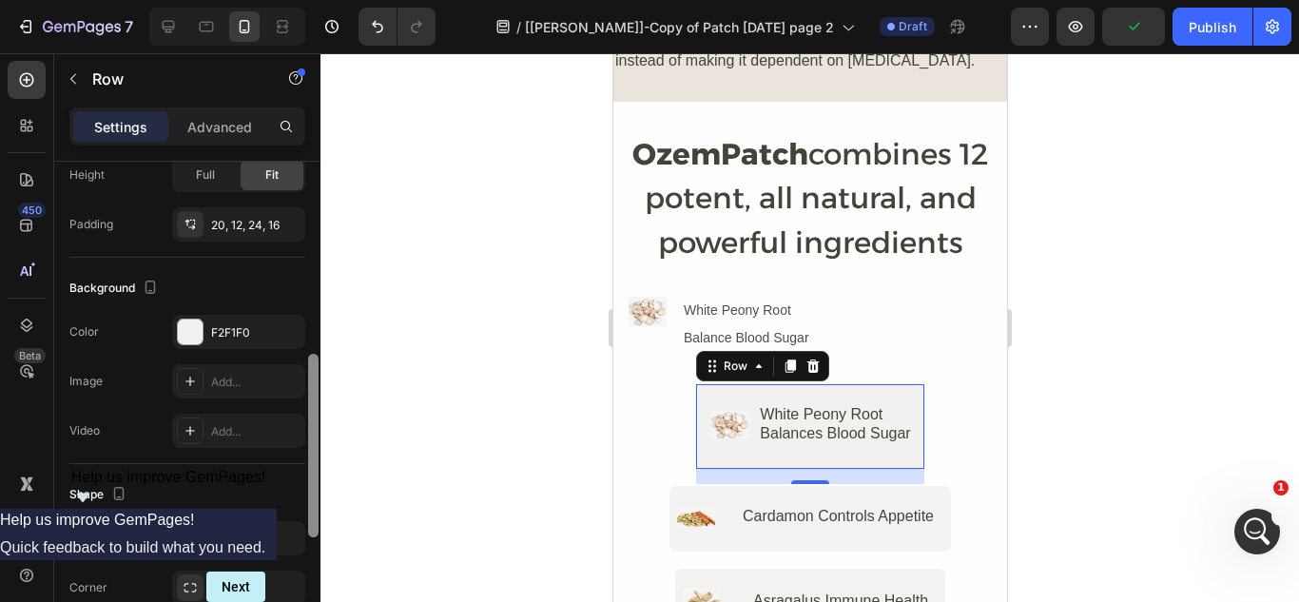
scroll to position [535, 0]
drag, startPoint x: 317, startPoint y: 291, endPoint x: 321, endPoint y: 491, distance: 199.8
click at [321, 0] on div "7 Version history / [[PERSON_NAME]]-Copy of Patch [DATE] page 2 Draft Preview P…" at bounding box center [649, 0] width 1299 height 0
click at [236, 327] on div "F2F1F0" at bounding box center [238, 329] width 55 height 17
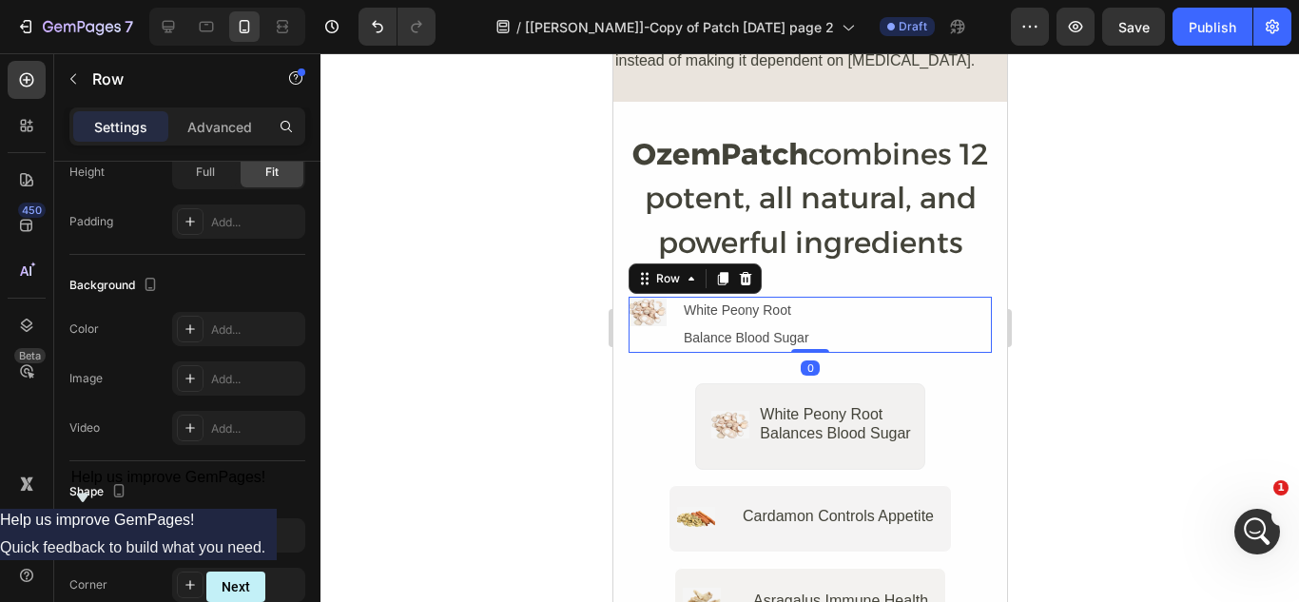
click at [821, 297] on div "Image White Peony Root Text Block Balance Blood Sugar Text Block Row 0" at bounding box center [809, 324] width 363 height 55
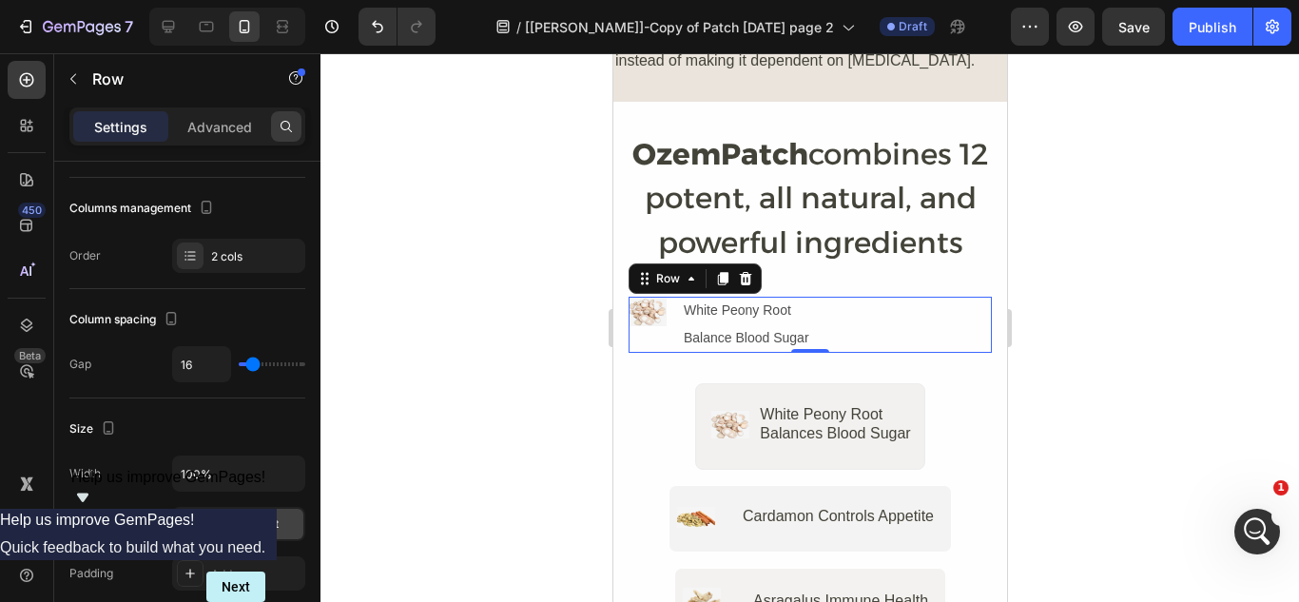
scroll to position [0, 0]
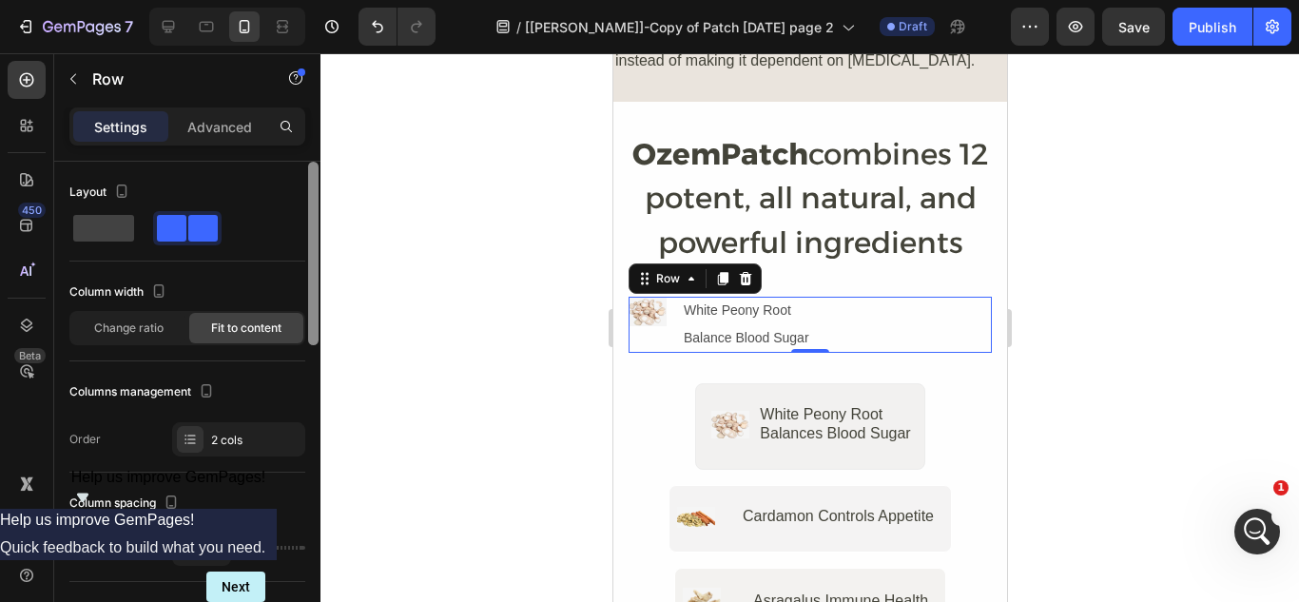
drag, startPoint x: 315, startPoint y: 376, endPoint x: 291, endPoint y: 107, distance: 269.3
click at [291, 107] on div "Settings Advanced Layout Column width Change ratio Fit to content Columns manag…" at bounding box center [187, 381] width 266 height 549
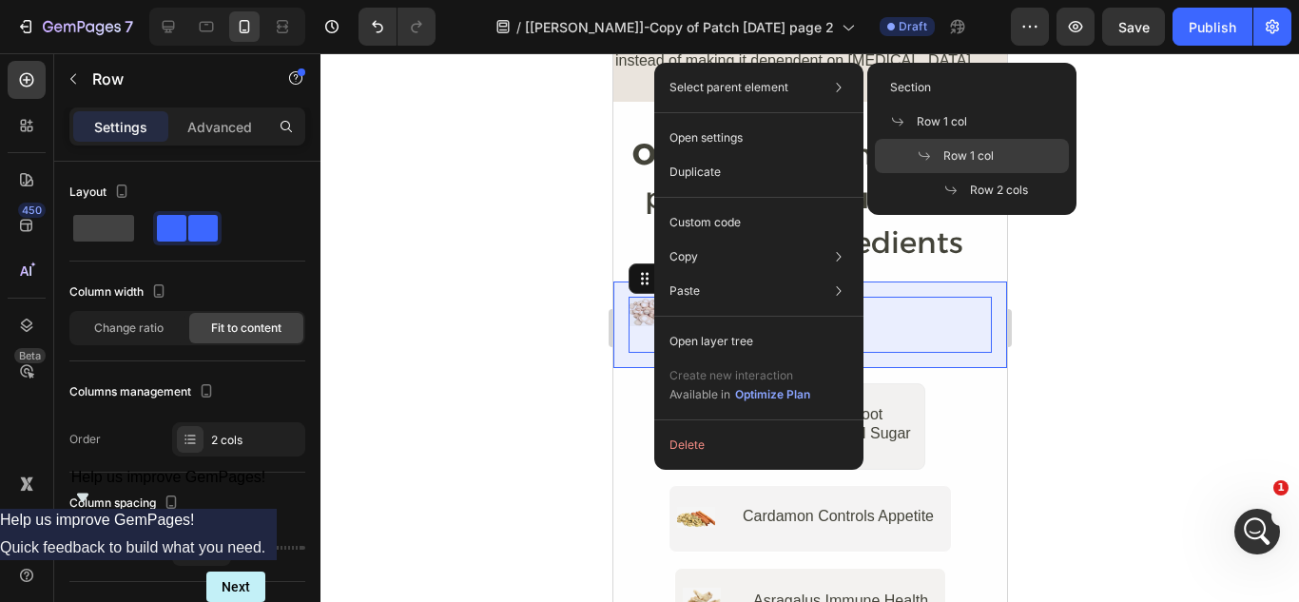
click at [971, 153] on span "Row 1 col" at bounding box center [968, 155] width 50 height 17
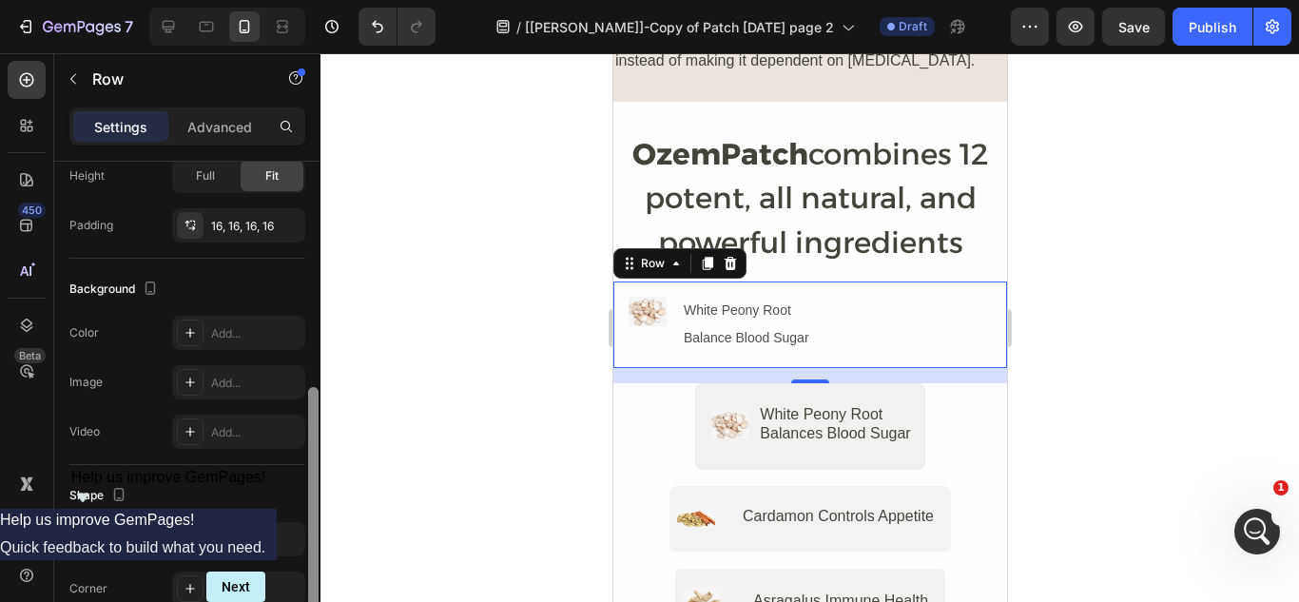
scroll to position [469, 0]
drag, startPoint x: 310, startPoint y: 226, endPoint x: 308, endPoint y: 436, distance: 209.2
click at [308, 436] on div at bounding box center [313, 480] width 10 height 220
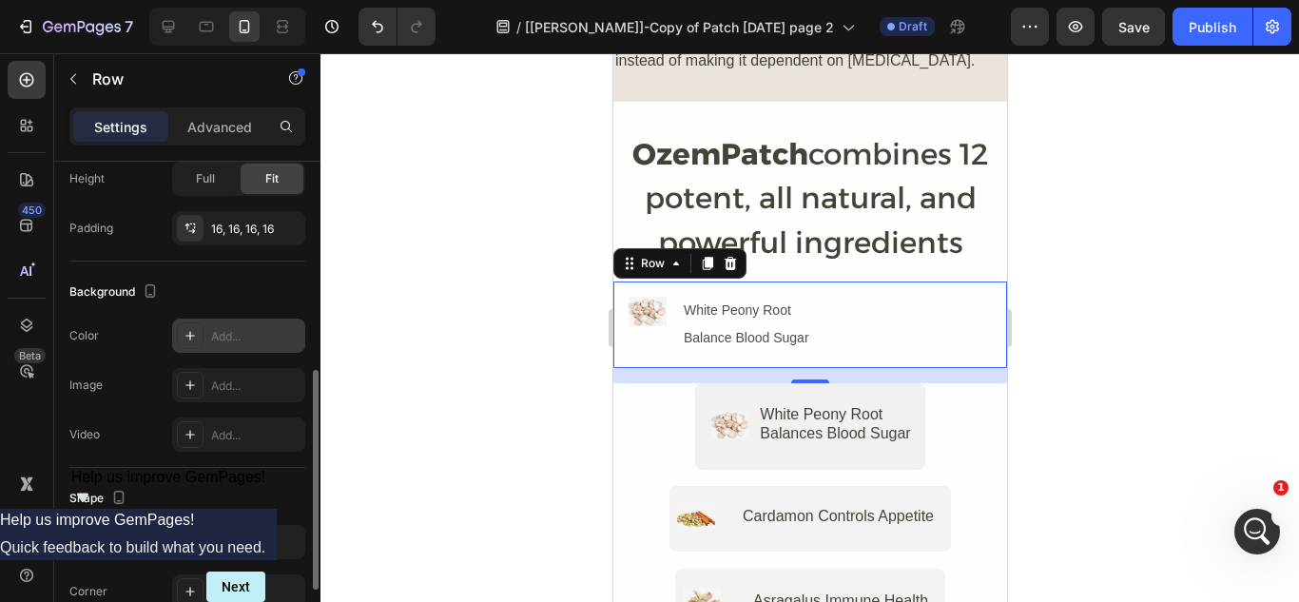
click at [211, 330] on div "Add..." at bounding box center [255, 336] width 89 height 17
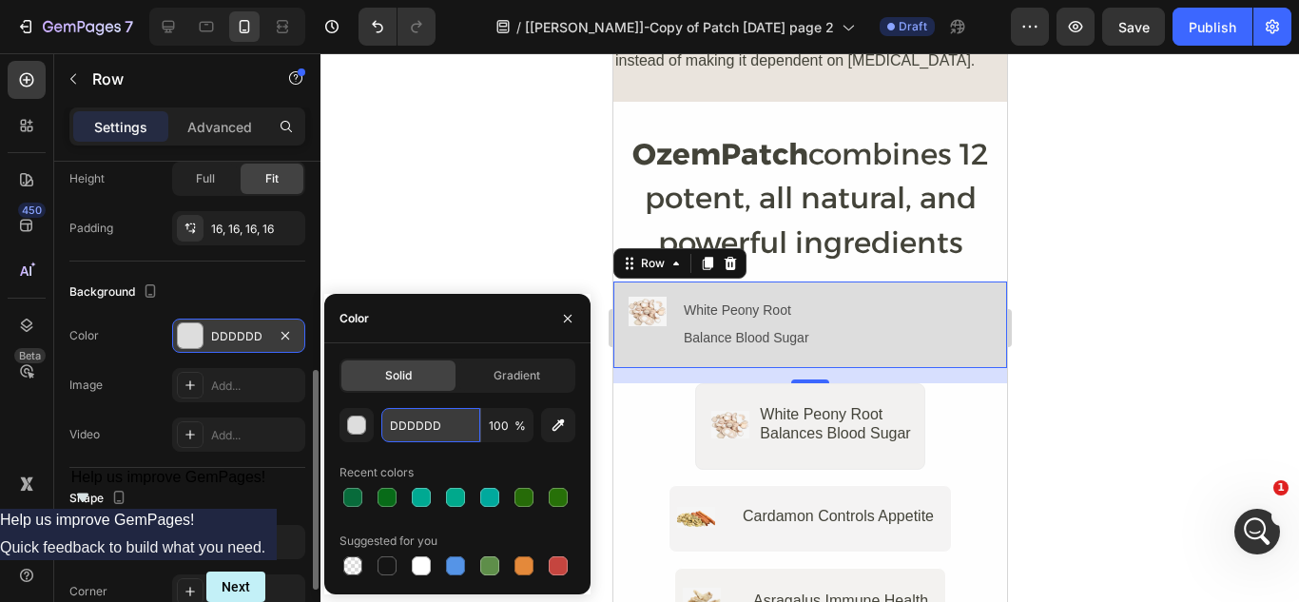
click at [434, 424] on input "DDDDDD" at bounding box center [430, 425] width 99 height 34
paste input "F2F1F0"
type input "F2F1F0"
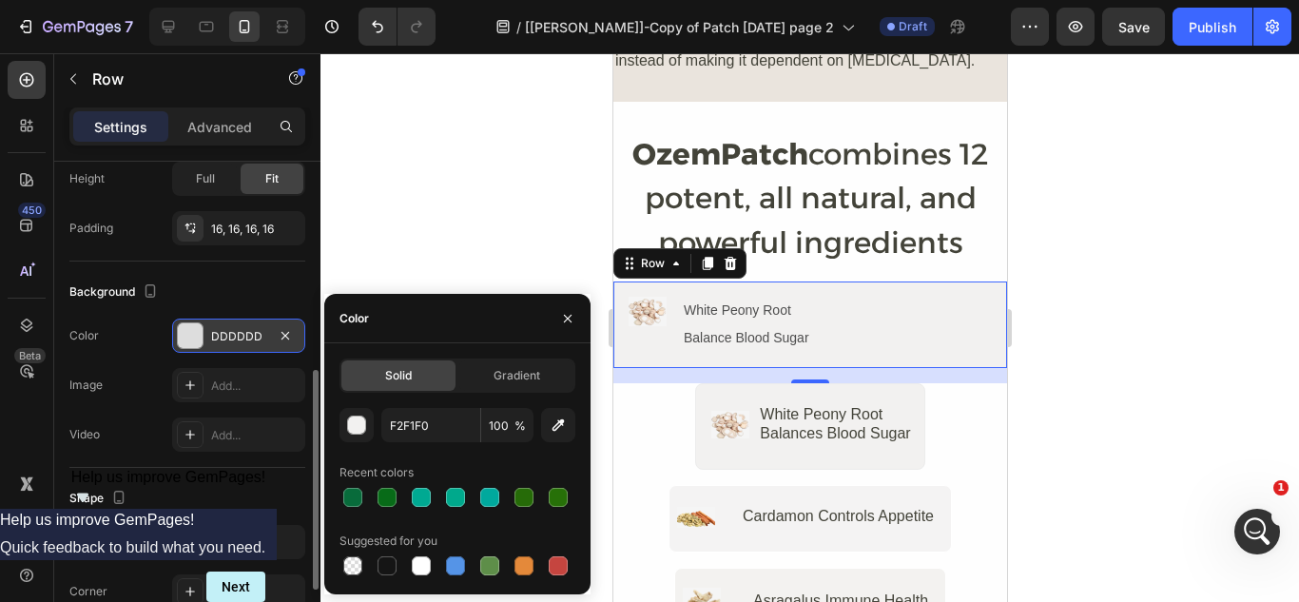
click at [146, 414] on div "The changes might be hidden by the video. Color DDDDDD Image Add... Video Add..." at bounding box center [187, 385] width 236 height 133
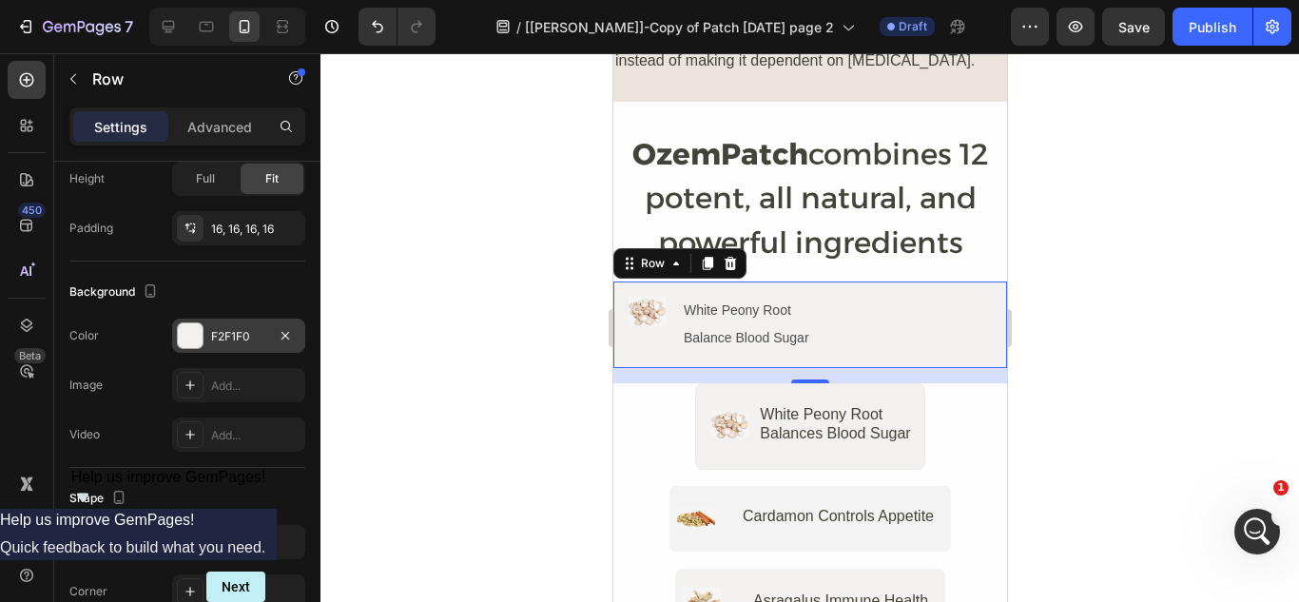
click at [516, 395] on div at bounding box center [810, 327] width 979 height 549
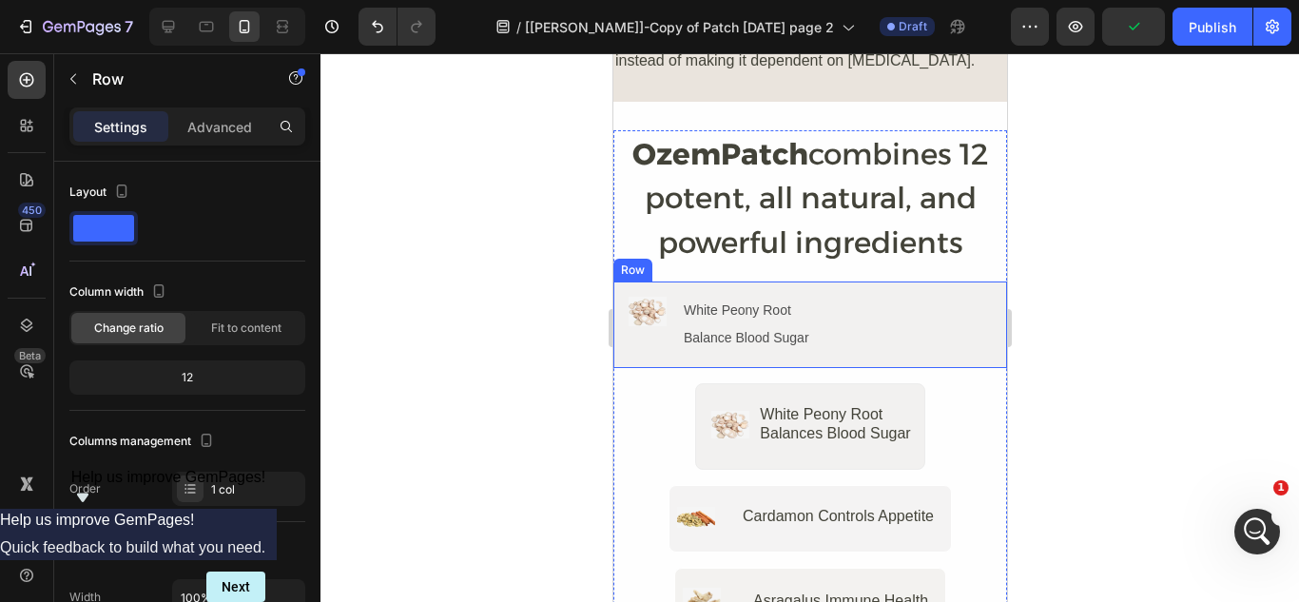
click at [629, 333] on div "Image White Peony Root Text Block Balance Blood Sugar Text Block Row Row" at bounding box center [809, 325] width 394 height 86
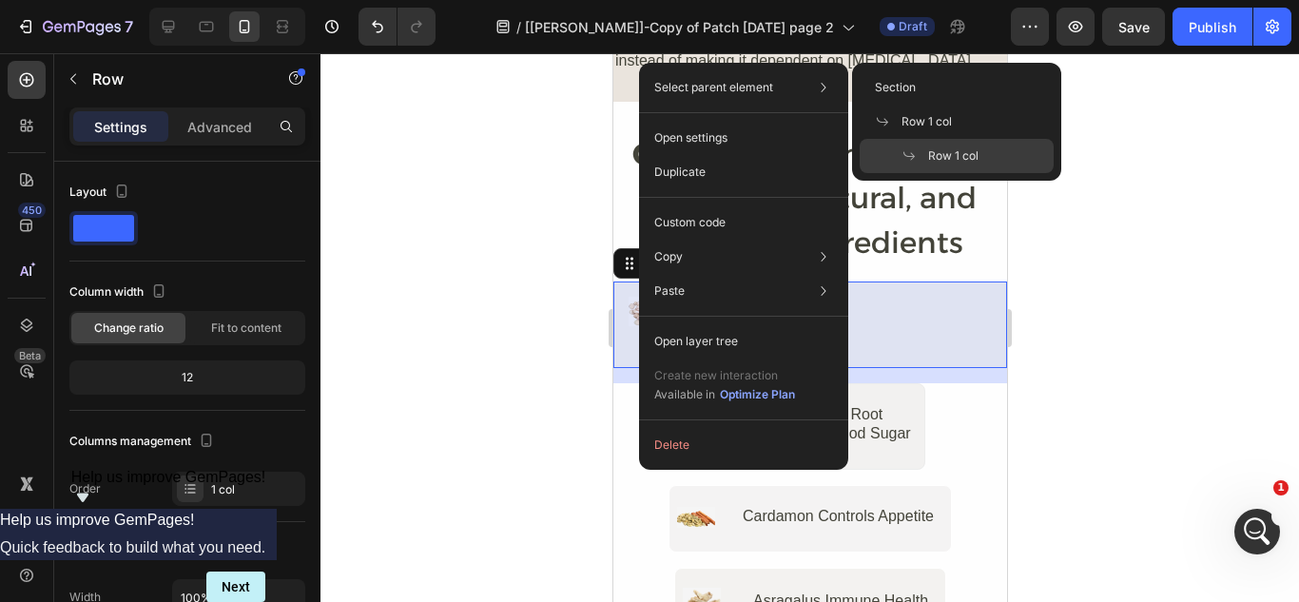
click at [943, 150] on span "Row 1 col" at bounding box center [953, 155] width 50 height 17
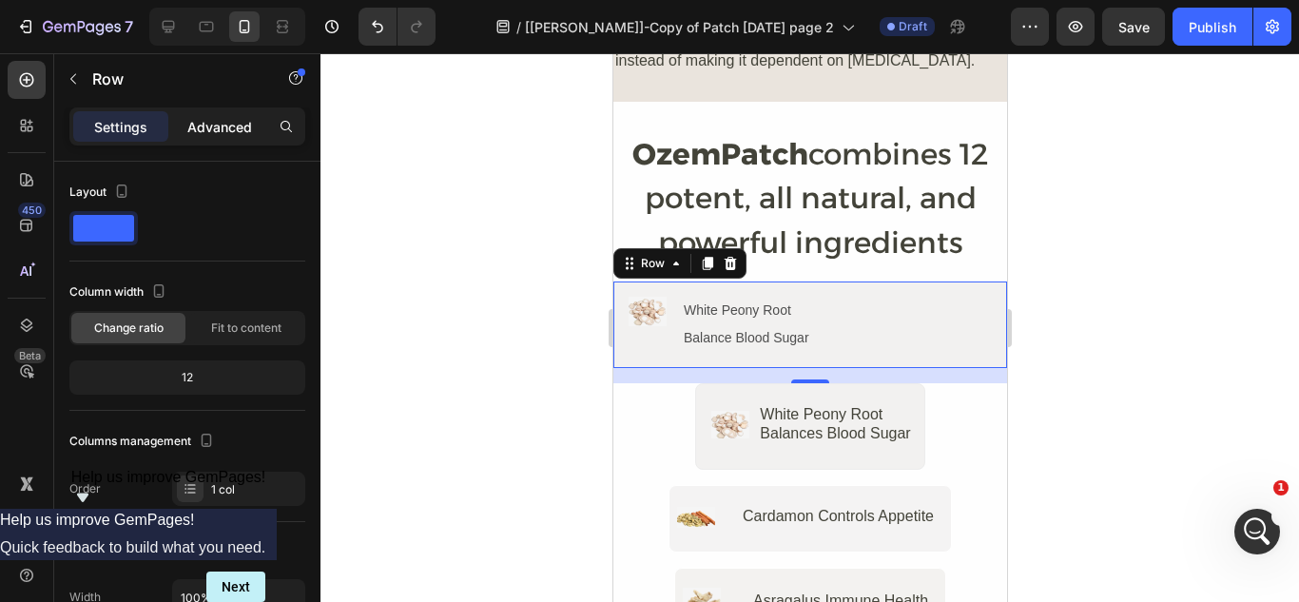
click at [218, 133] on p "Advanced" at bounding box center [219, 127] width 65 height 20
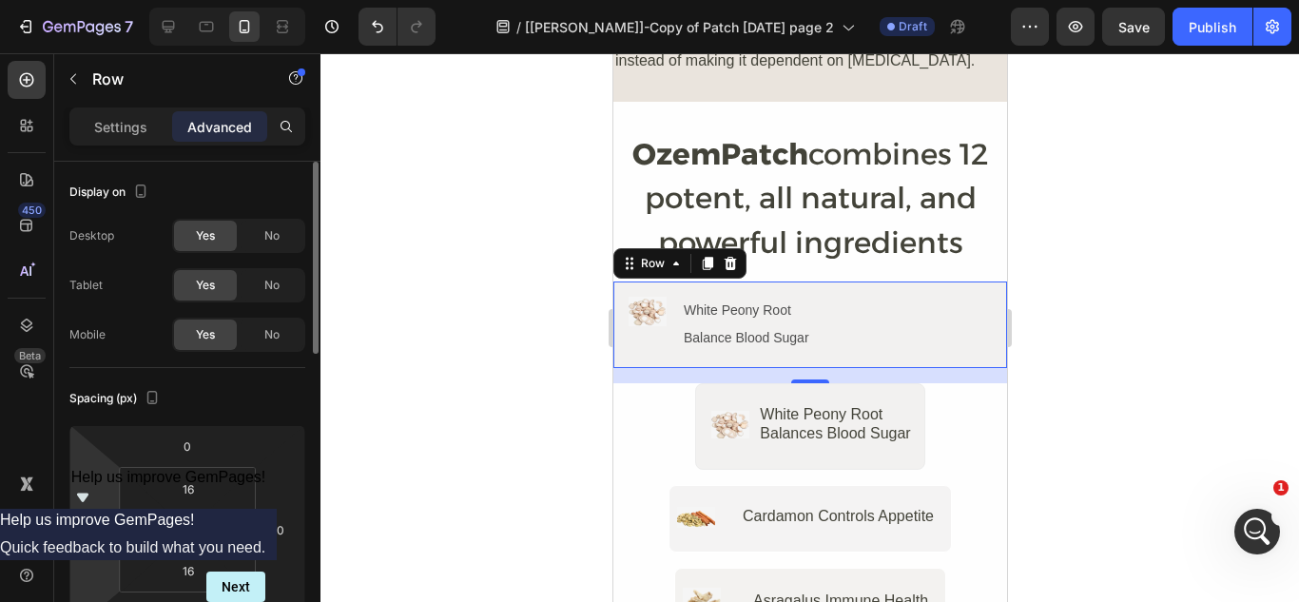
click at [100, 530] on input "0" at bounding box center [94, 529] width 29 height 29
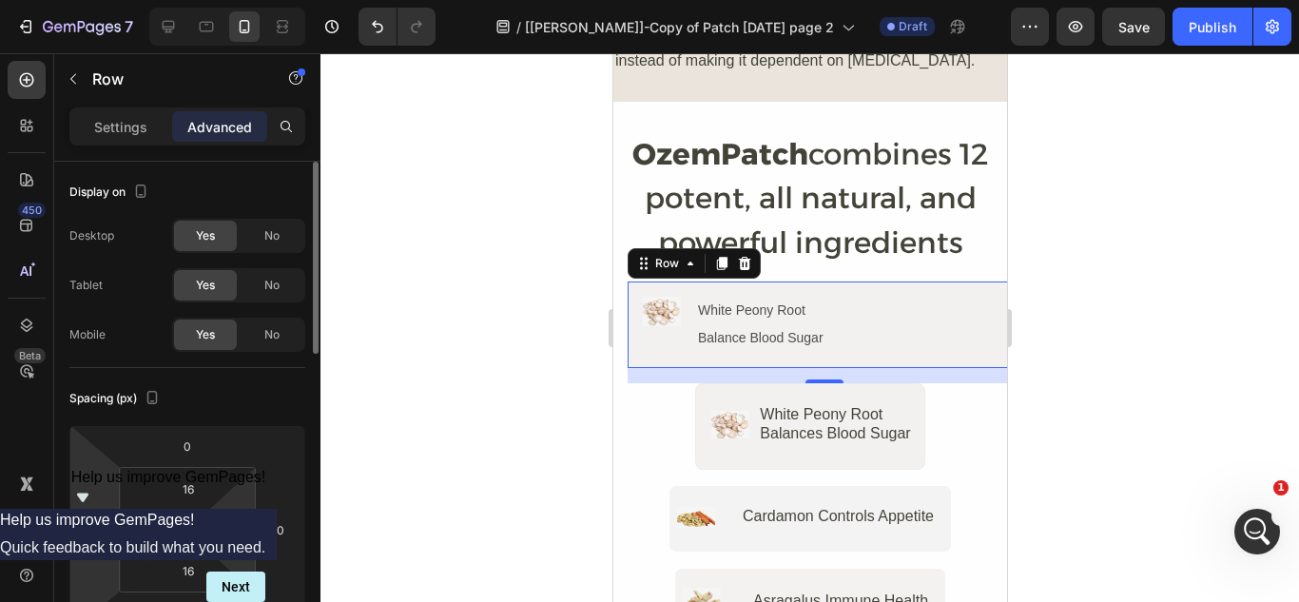
type input "15"
click at [241, 526] on input "16" at bounding box center [234, 529] width 29 height 29
type input "15"
click at [253, 399] on div "Spacing (px)" at bounding box center [187, 398] width 236 height 30
click at [138, 118] on p "Settings" at bounding box center [120, 127] width 53 height 20
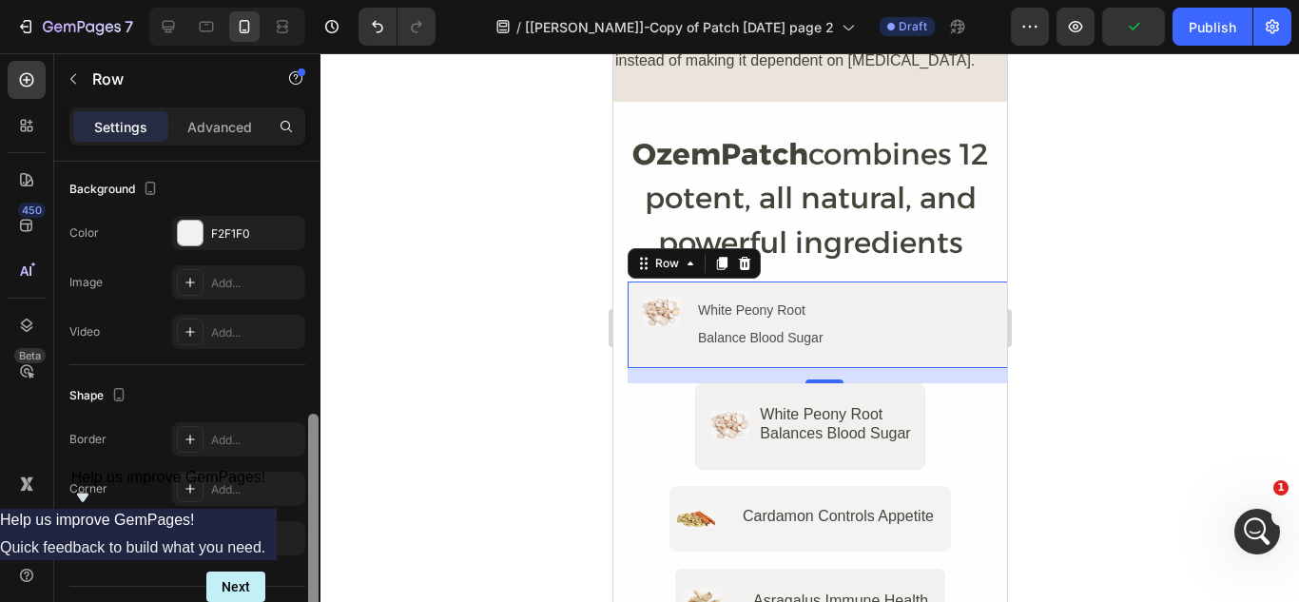
scroll to position [616, 0]
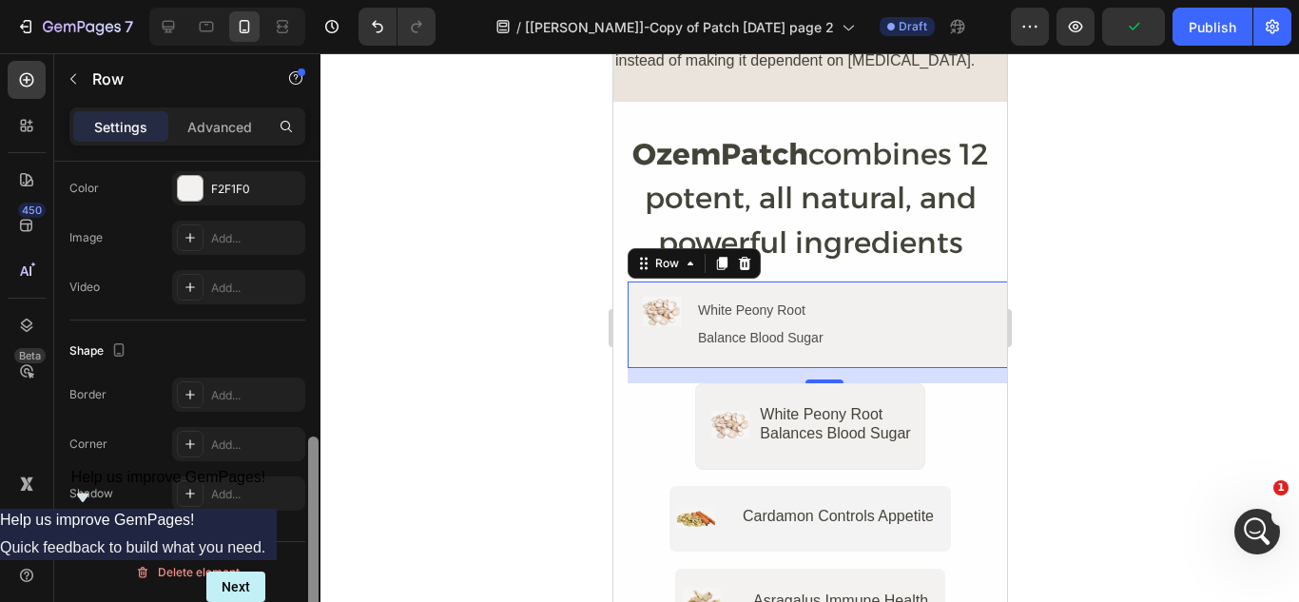
drag, startPoint x: 314, startPoint y: 216, endPoint x: 314, endPoint y: 492, distance: 275.8
click at [314, 492] on div at bounding box center [313, 547] width 10 height 220
click at [249, 434] on div "Add..." at bounding box center [238, 444] width 133 height 34
click at [287, 354] on div "Shape" at bounding box center [187, 351] width 236 height 30
click at [552, 292] on div at bounding box center [810, 327] width 979 height 549
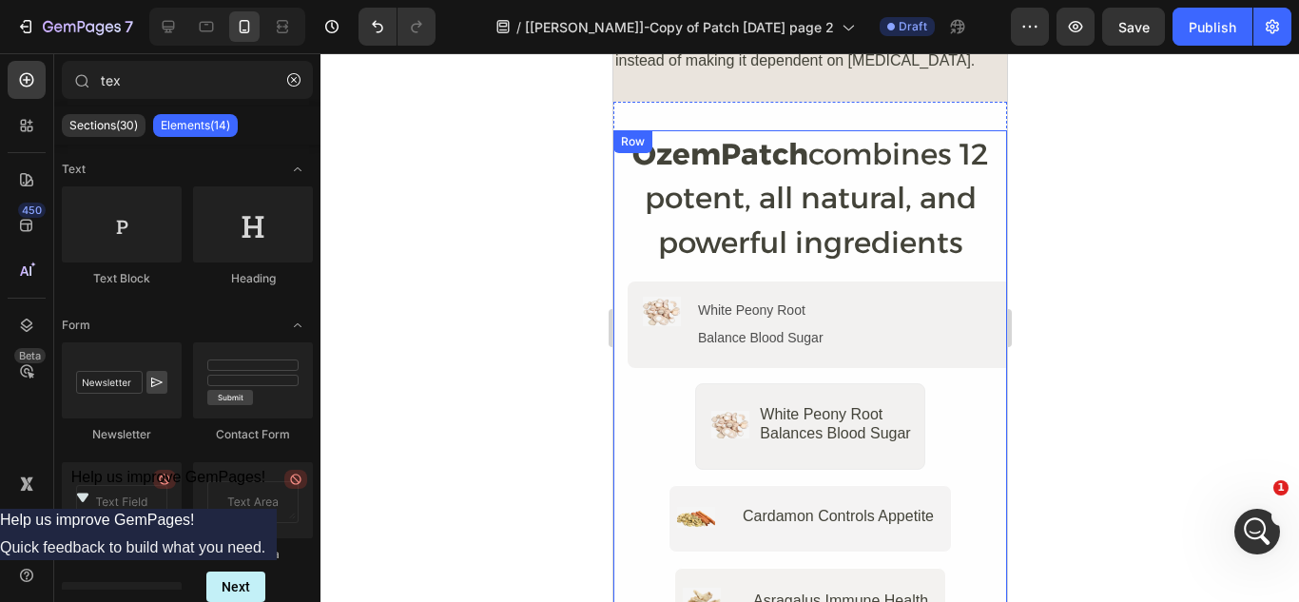
click at [1139, 337] on div at bounding box center [810, 327] width 979 height 549
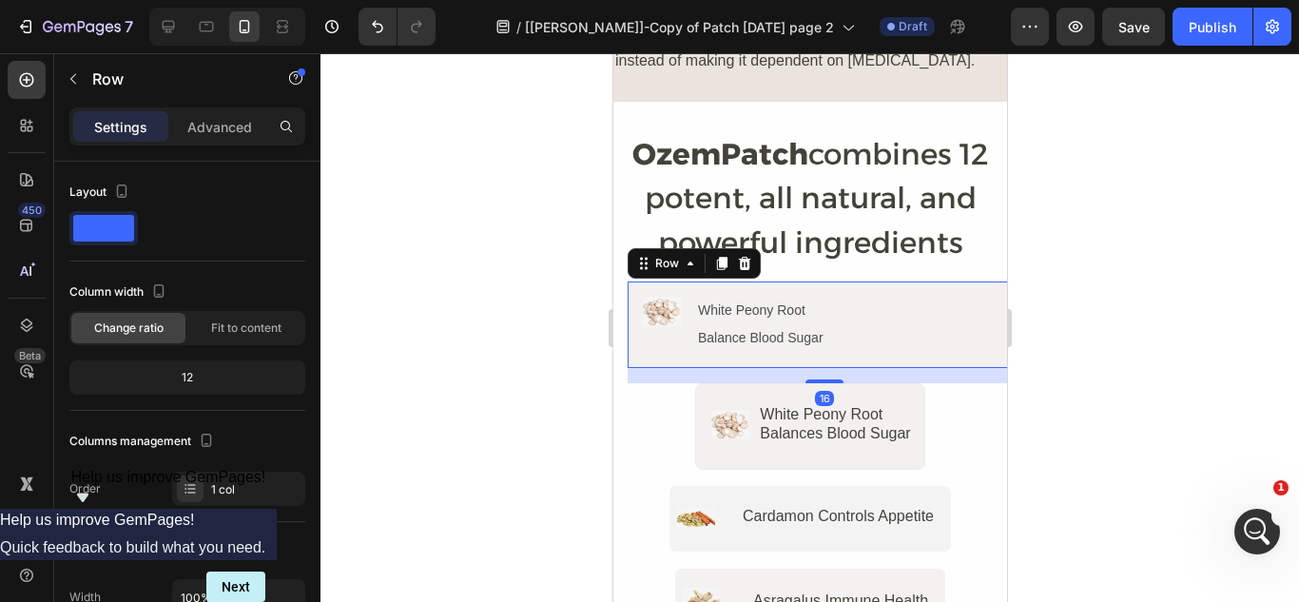
click at [925, 282] on div "Image White Peony Root Text Block Balance Blood Sugar Text Block Row Row 16" at bounding box center [824, 325] width 394 height 86
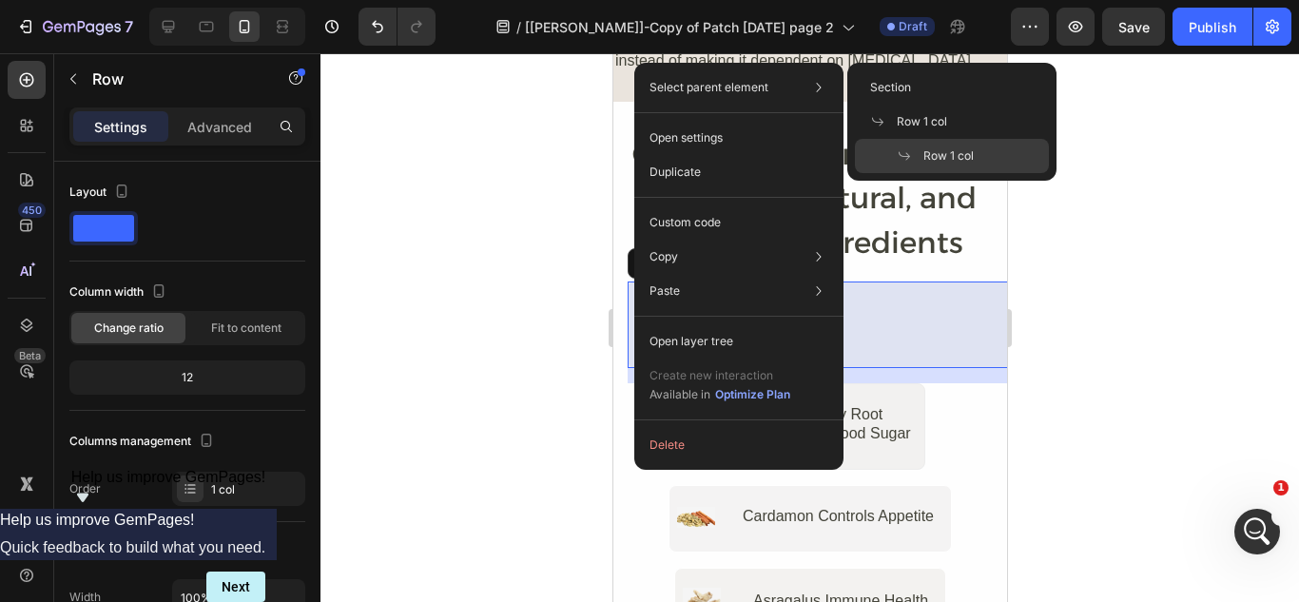
click at [943, 151] on span "Row 1 col" at bounding box center [948, 155] width 50 height 17
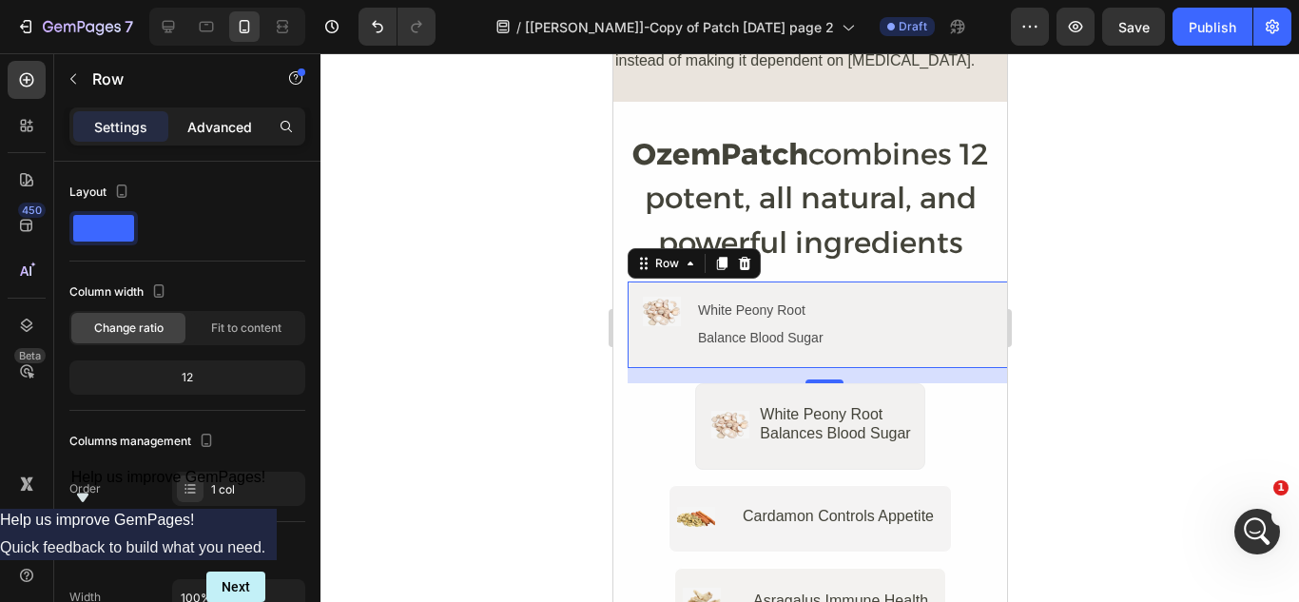
click at [239, 122] on p "Advanced" at bounding box center [219, 127] width 65 height 20
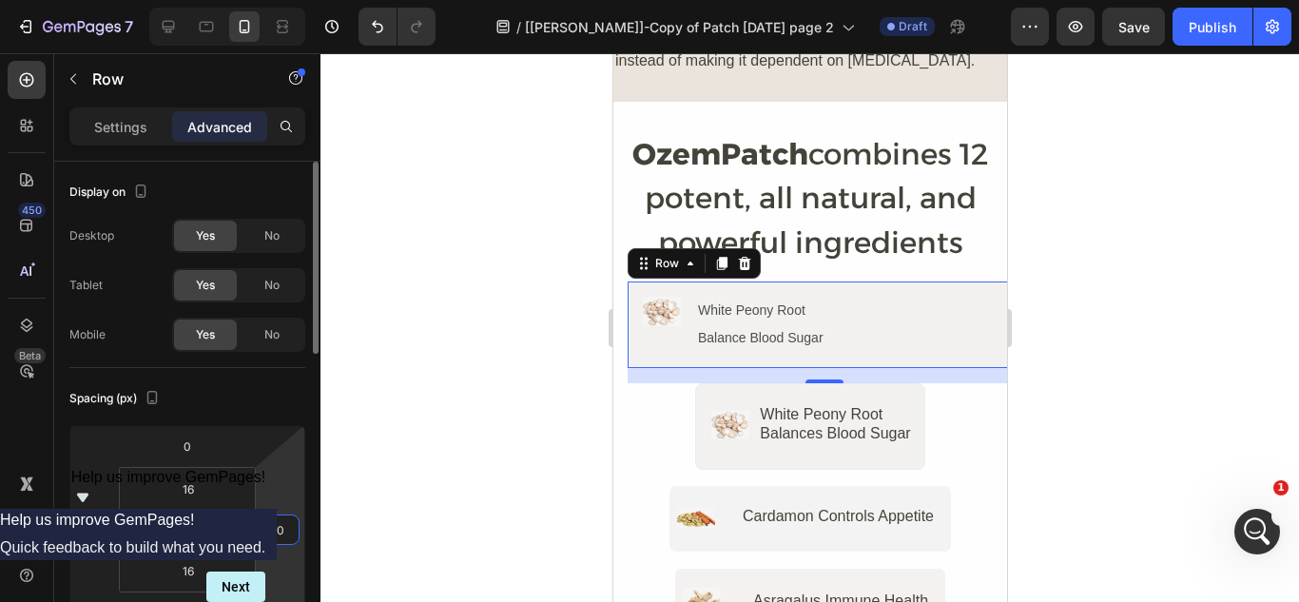
click at [285, 535] on input "0" at bounding box center [280, 529] width 29 height 29
type input "15"
click at [250, 402] on div "Spacing (px)" at bounding box center [187, 398] width 236 height 30
click at [338, 300] on div at bounding box center [810, 327] width 979 height 549
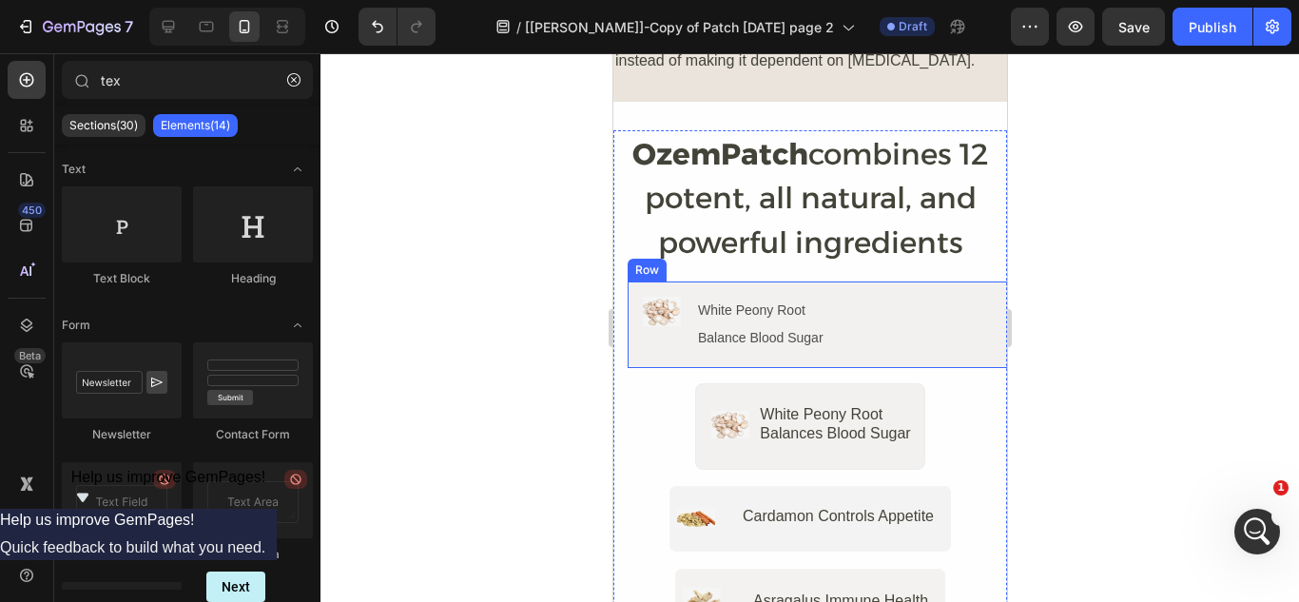
click at [709, 282] on div "Image White Peony Root Text Block Balance Blood Sugar Text Block Row Row" at bounding box center [824, 325] width 394 height 86
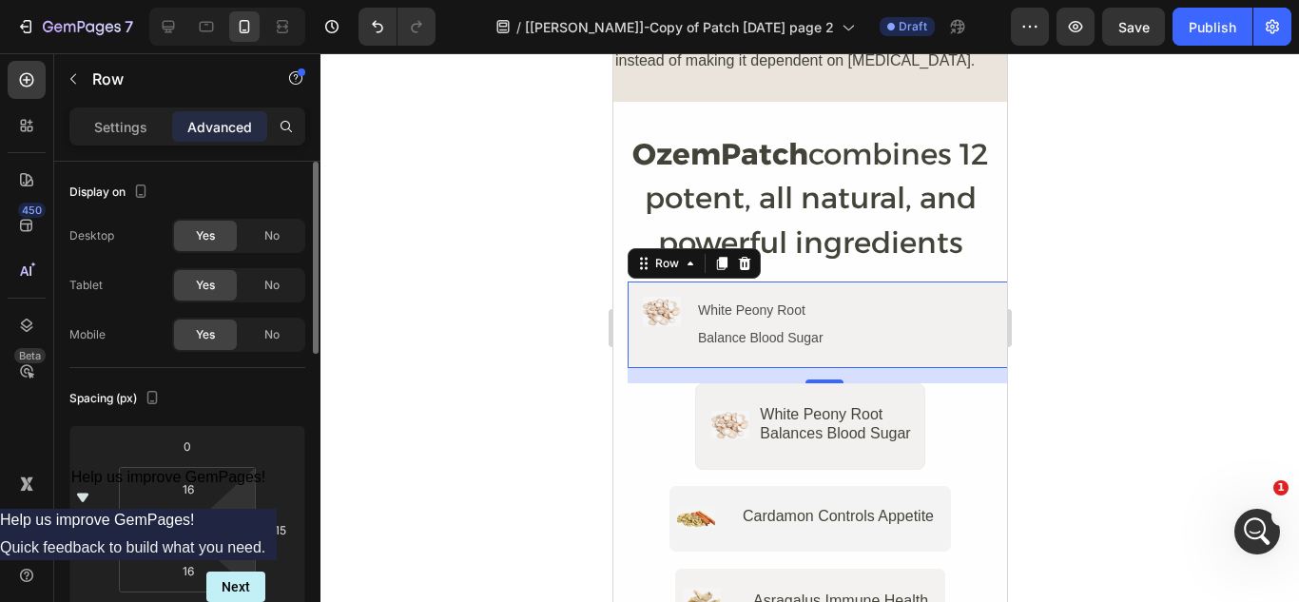
click at [237, 530] on input "15" at bounding box center [234, 529] width 29 height 29
type input "16"
click at [251, 392] on div "Spacing (px)" at bounding box center [187, 398] width 236 height 30
click at [294, 541] on div "15" at bounding box center [281, 530] width 38 height 30
click at [262, 388] on div "Spacing (px)" at bounding box center [187, 398] width 236 height 30
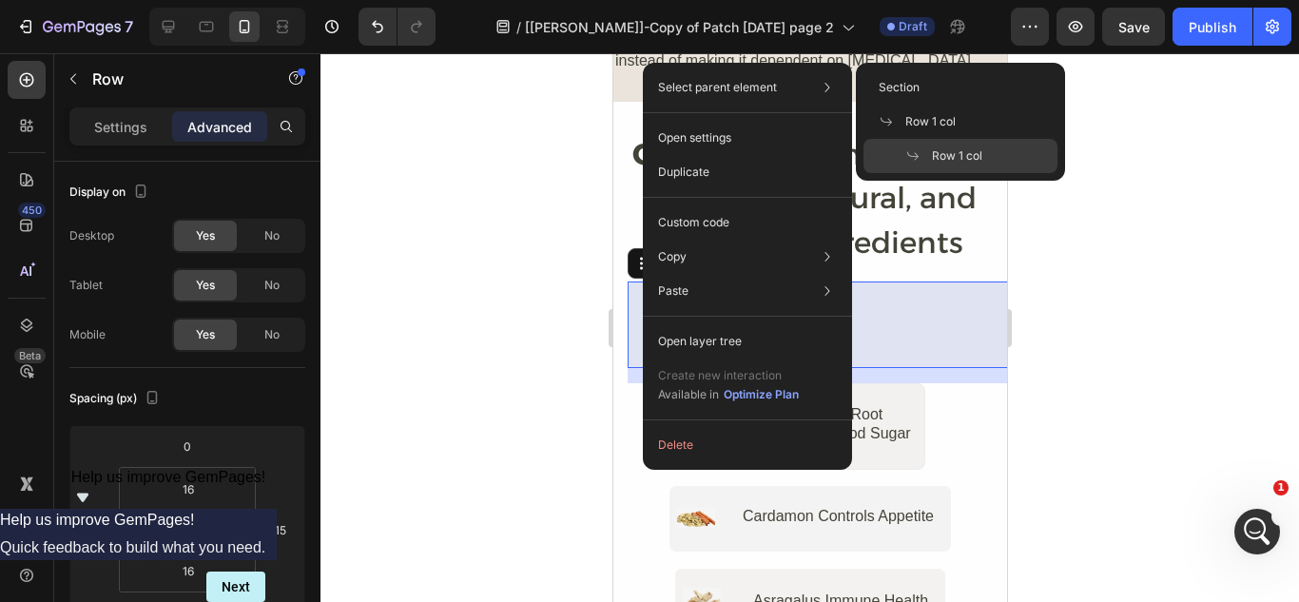
click at [950, 151] on span "Row 1 col" at bounding box center [957, 155] width 50 height 17
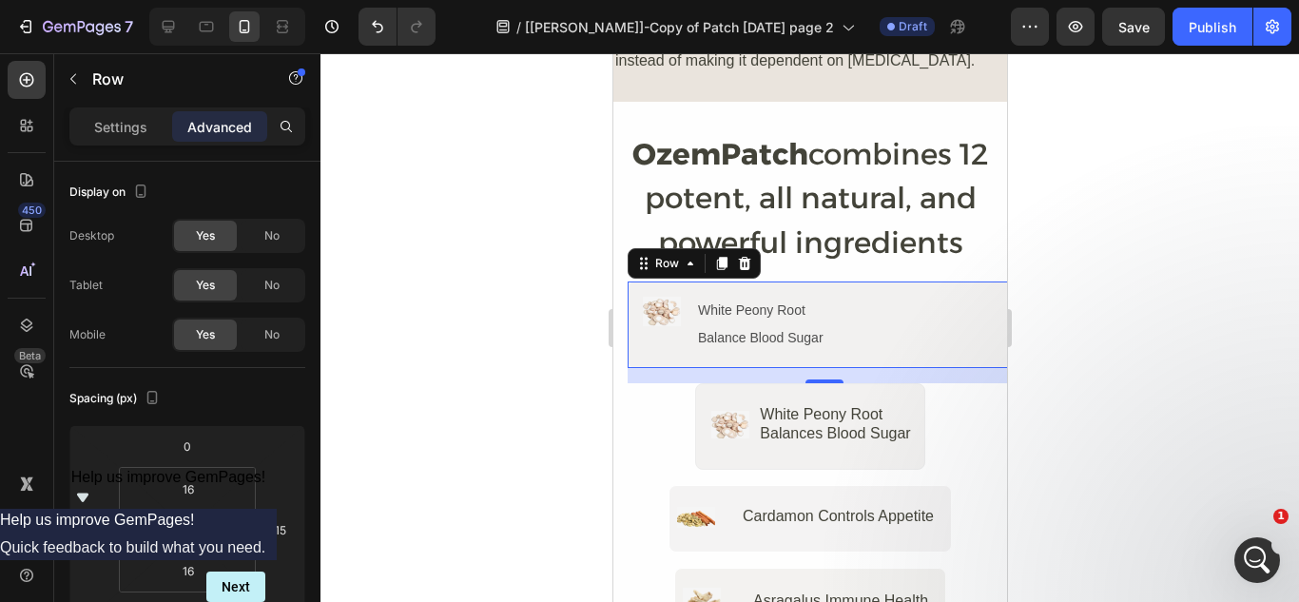
click at [557, 366] on div at bounding box center [810, 327] width 979 height 549
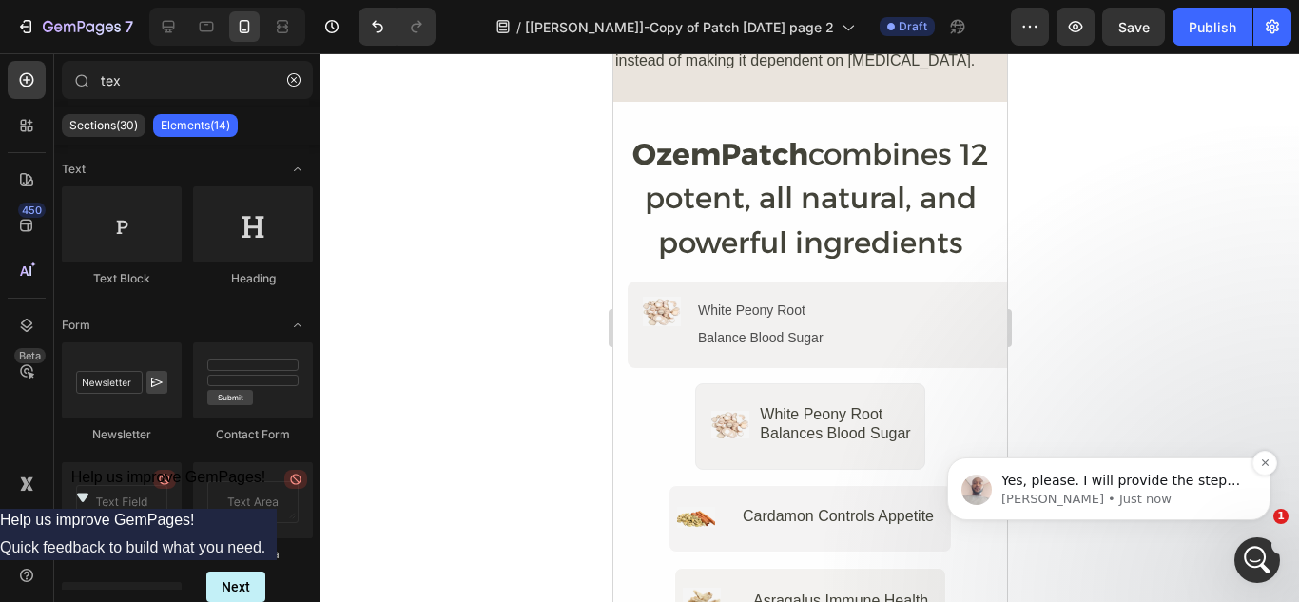
scroll to position [0, 0]
click at [1267, 464] on icon "Dismiss notification" at bounding box center [1265, 462] width 10 height 10
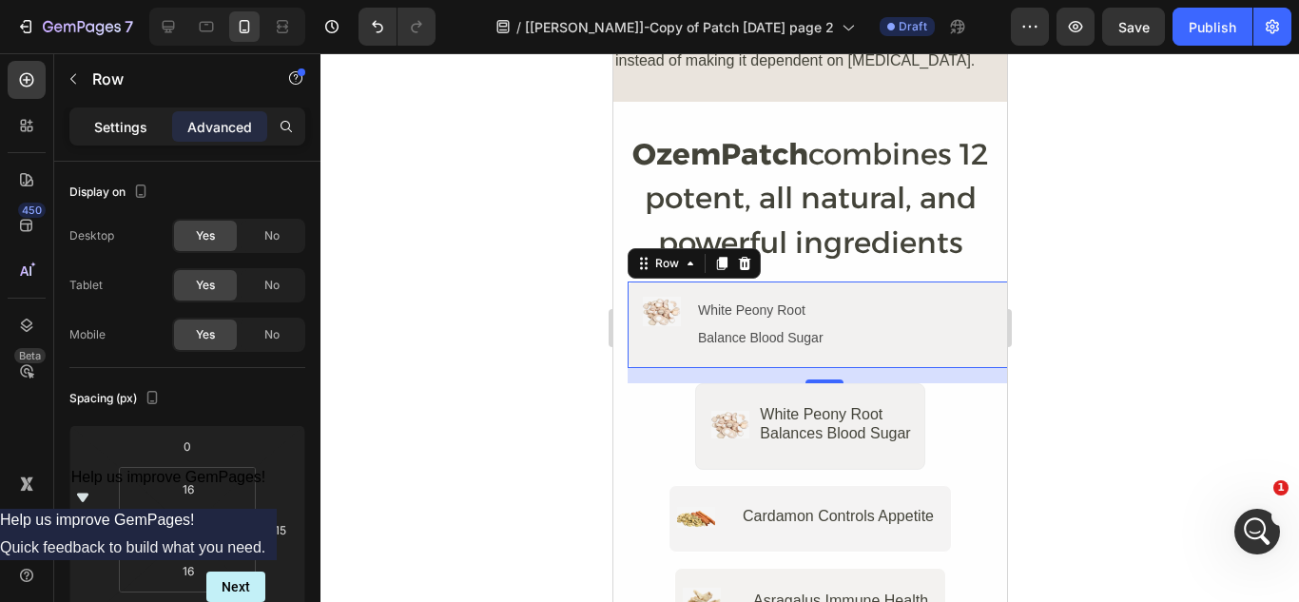
click at [98, 130] on p "Settings" at bounding box center [120, 127] width 53 height 20
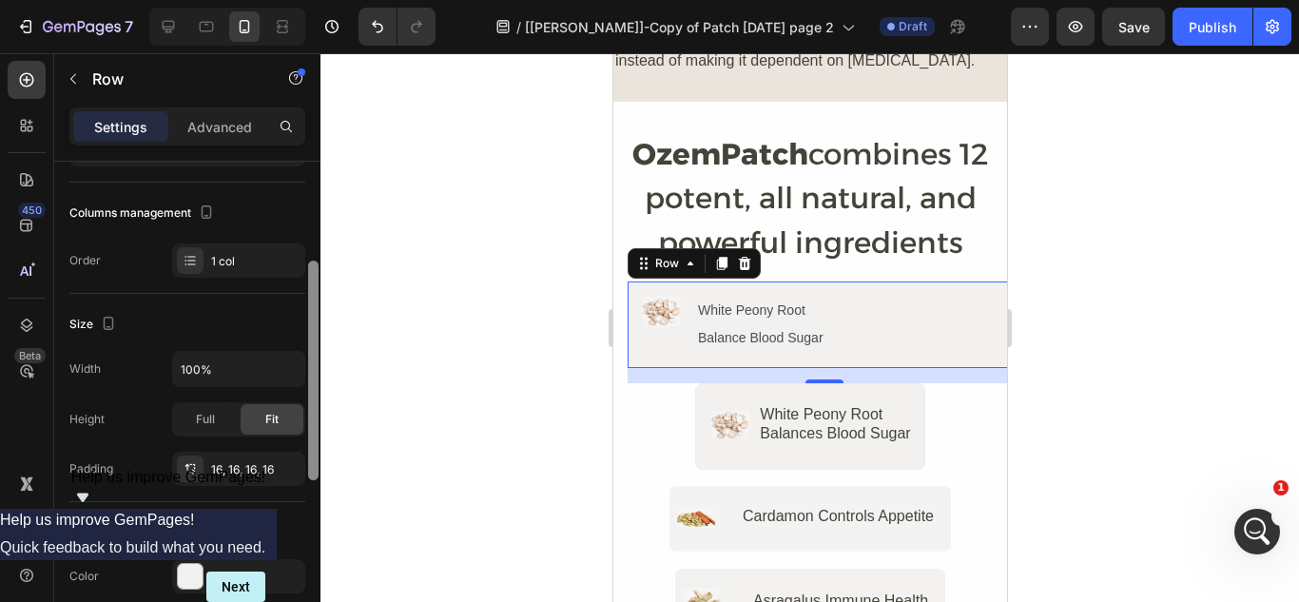
scroll to position [230, 0]
drag, startPoint x: 316, startPoint y: 309, endPoint x: 315, endPoint y: 412, distance: 102.7
click at [315, 412] on div at bounding box center [313, 373] width 10 height 220
click at [283, 465] on icon "button" at bounding box center [286, 466] width 8 height 8
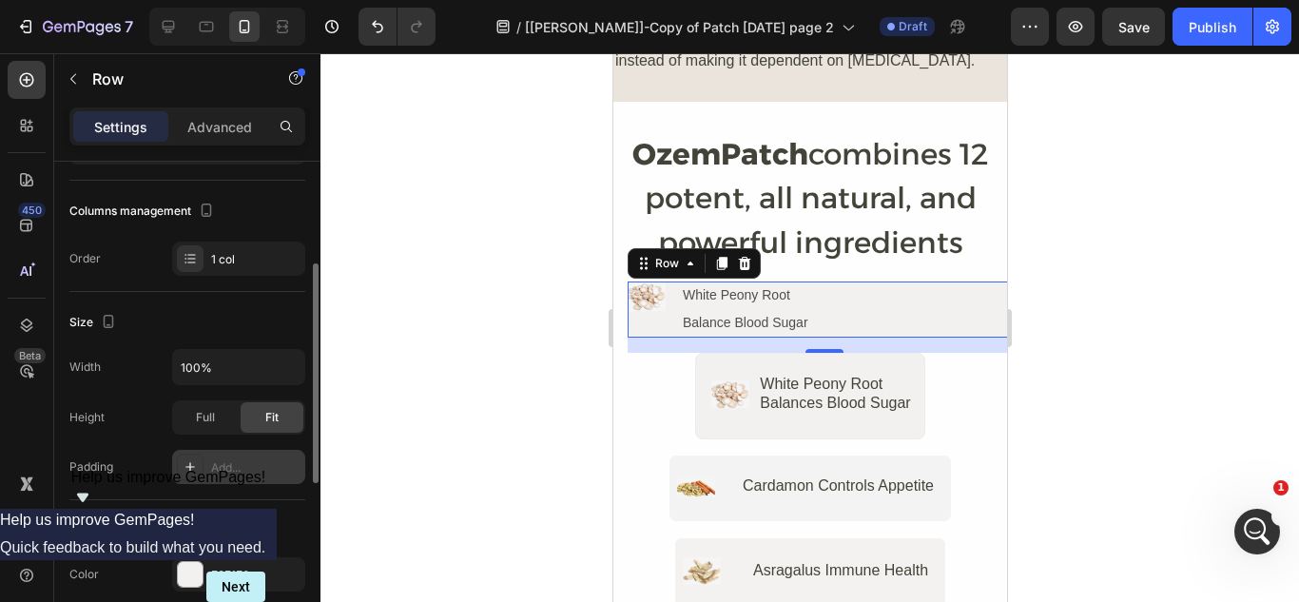
click at [283, 465] on div "Add..." at bounding box center [255, 467] width 89 height 17
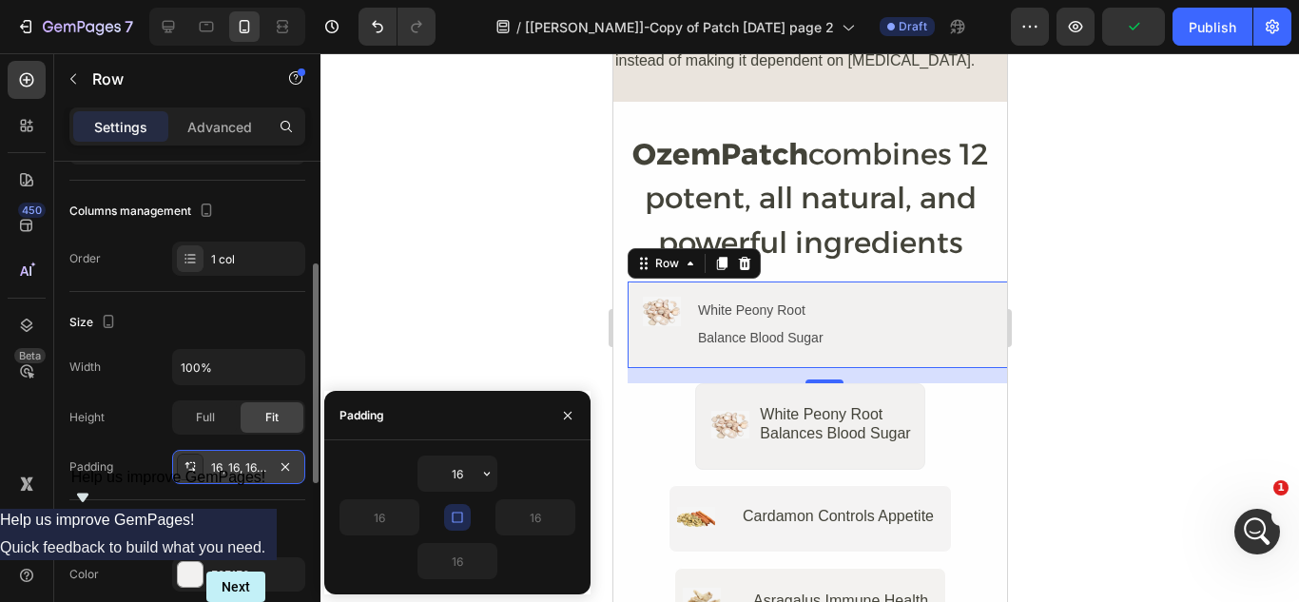
click at [229, 473] on div "16, 16, 16, 16" at bounding box center [238, 467] width 55 height 17
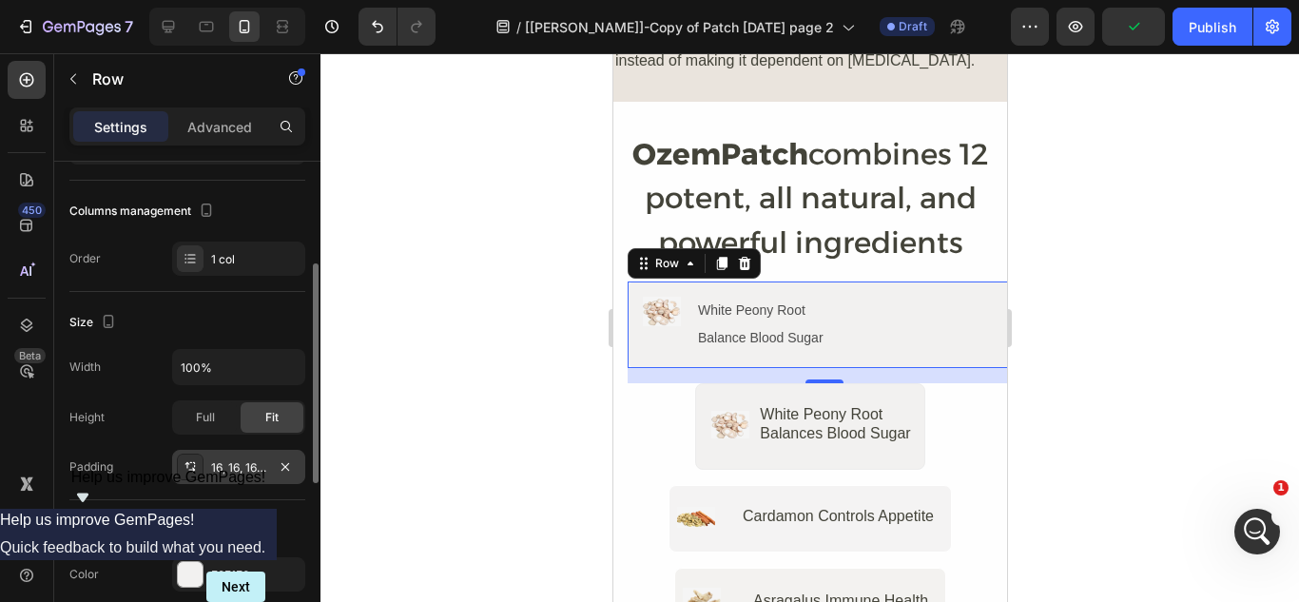
click at [229, 473] on div "16, 16, 16, 16" at bounding box center [238, 467] width 55 height 17
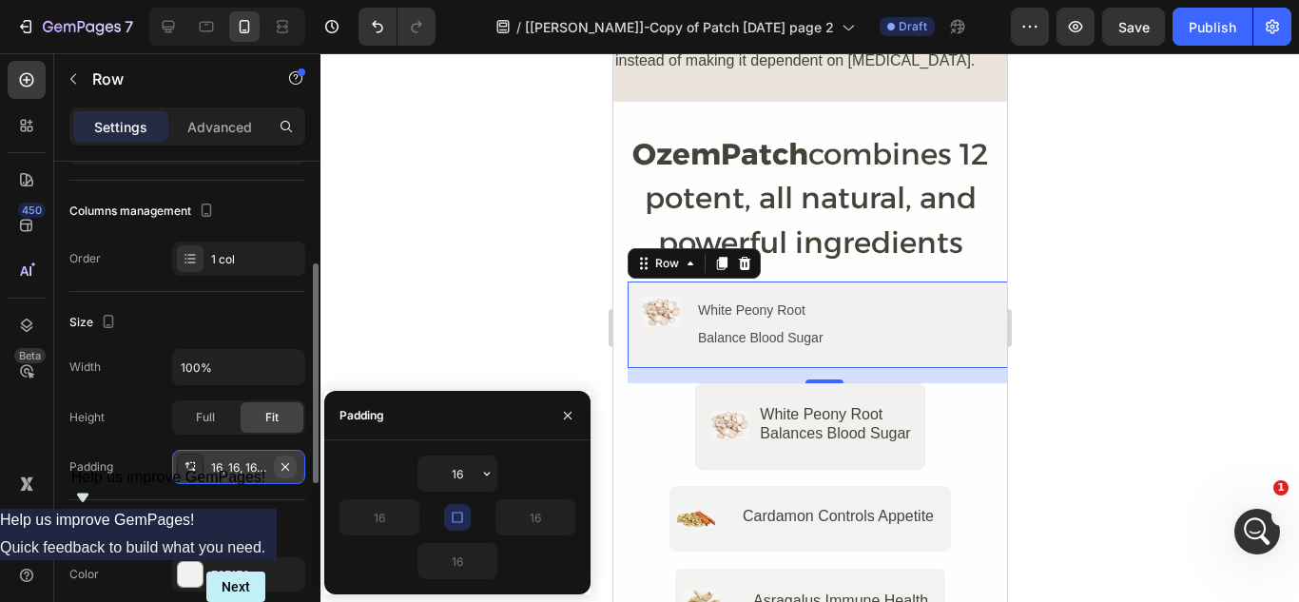
click at [282, 468] on icon "button" at bounding box center [285, 466] width 15 height 15
type input "0"
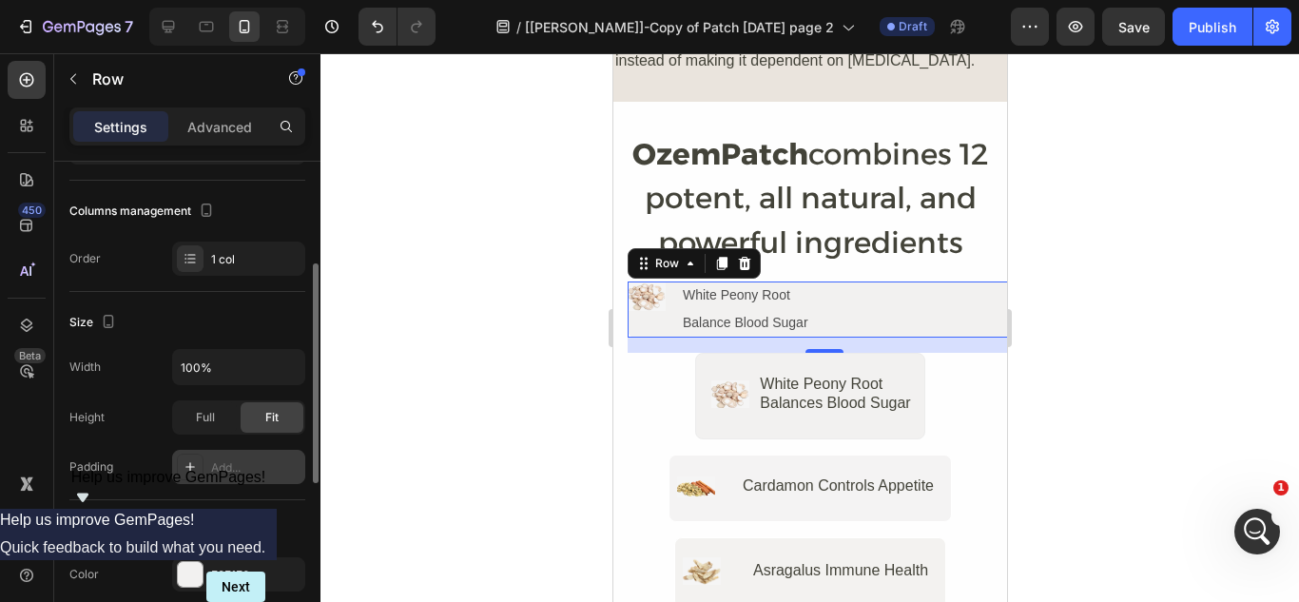
click at [243, 464] on div "Add..." at bounding box center [255, 467] width 89 height 17
type input "16"
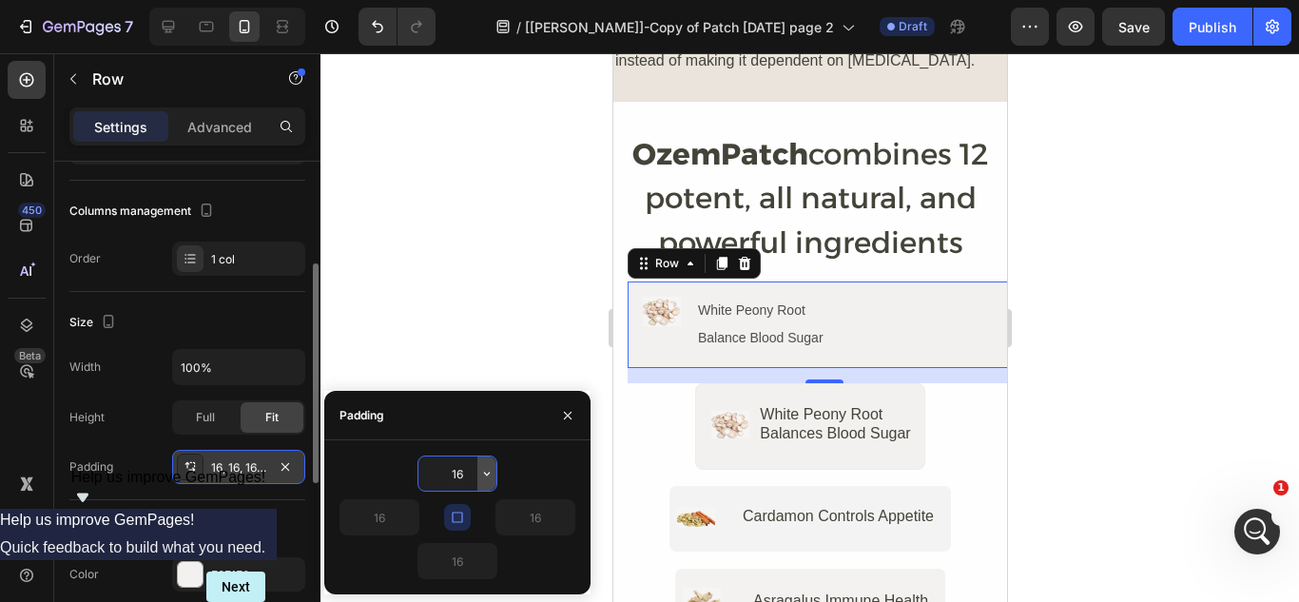
click at [490, 476] on icon "button" at bounding box center [486, 473] width 15 height 15
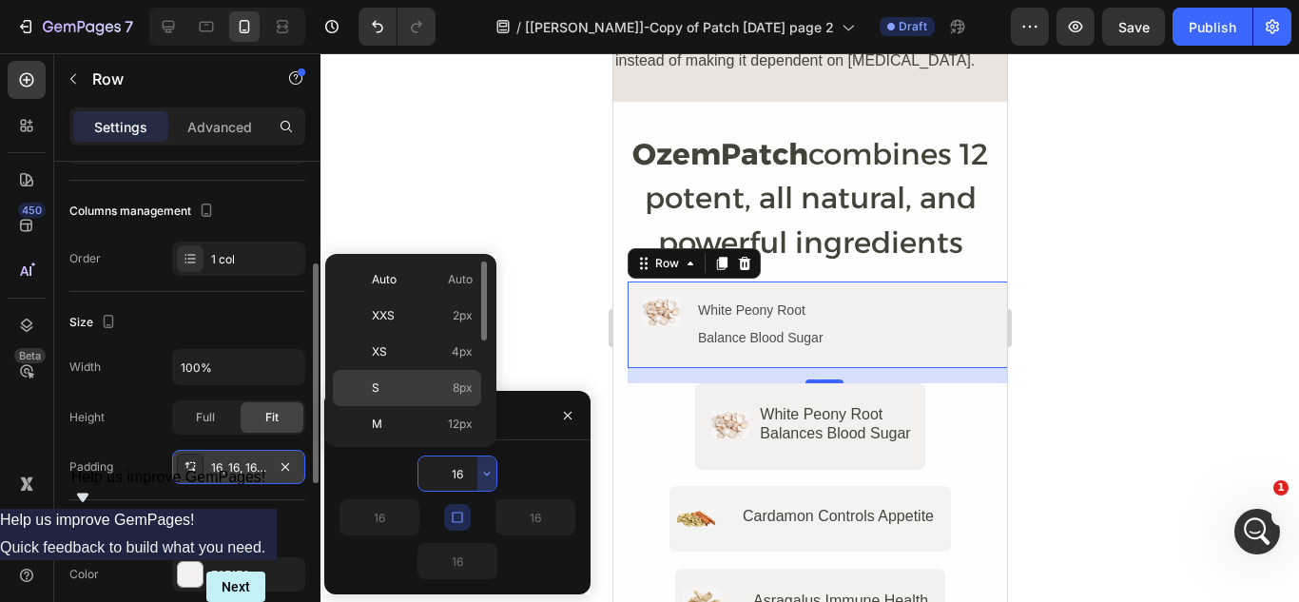
click at [469, 395] on span "8px" at bounding box center [463, 387] width 20 height 17
type input "8"
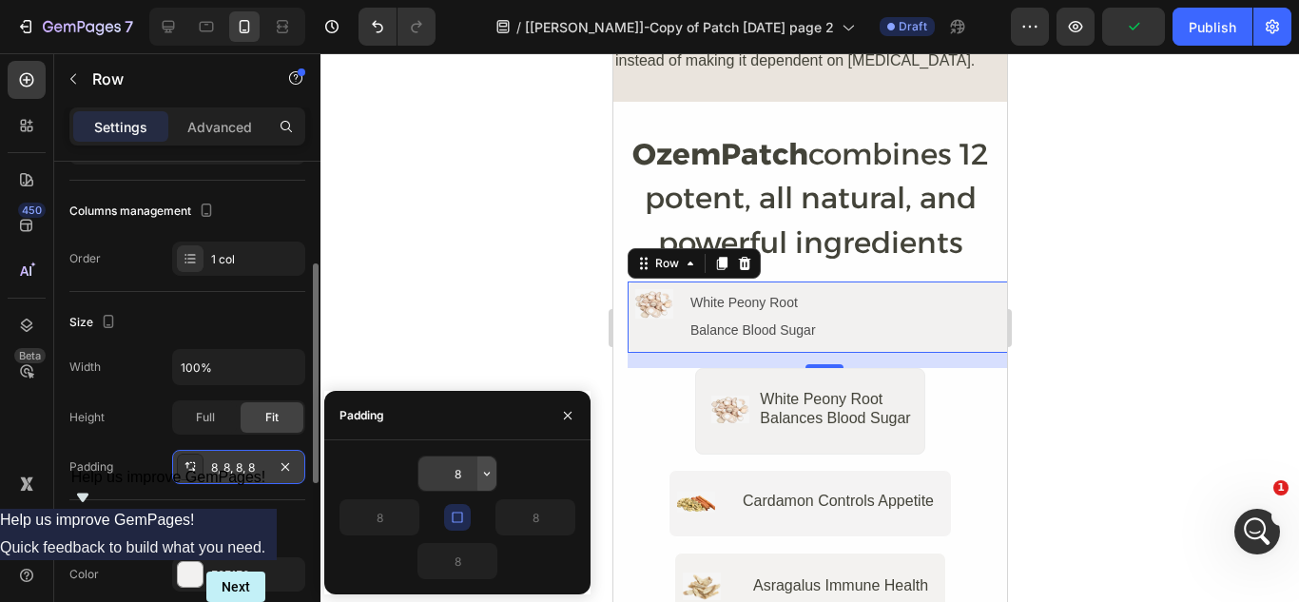
click at [480, 472] on icon "button" at bounding box center [486, 473] width 15 height 15
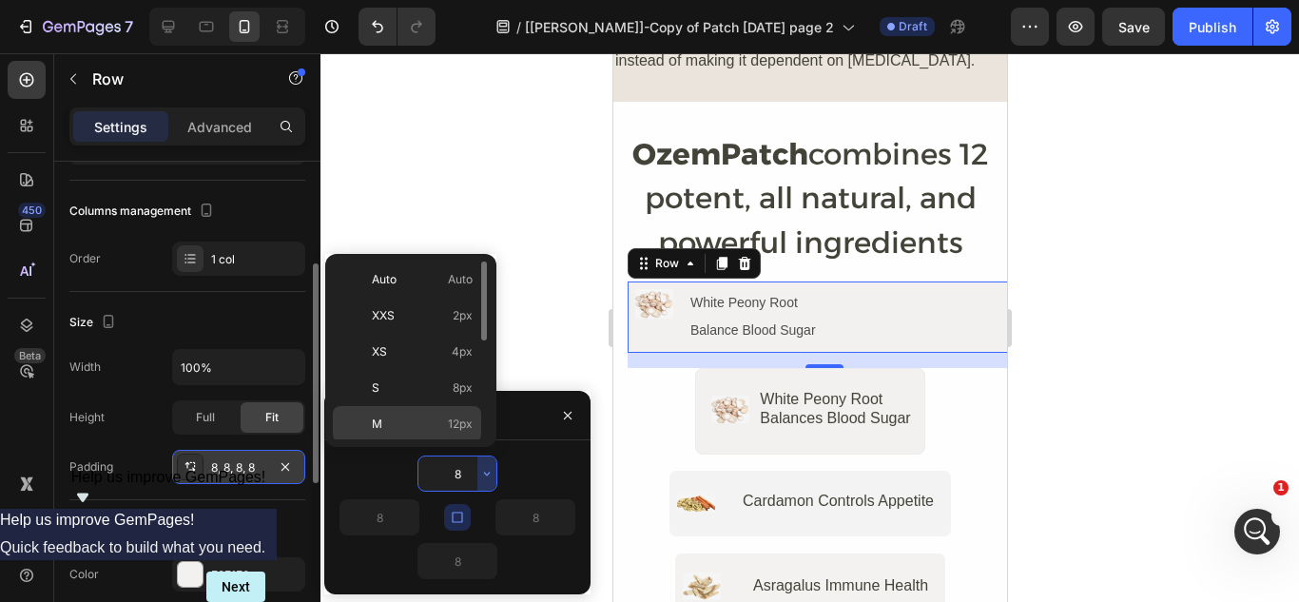
click at [462, 425] on span "12px" at bounding box center [460, 424] width 25 height 17
type input "12"
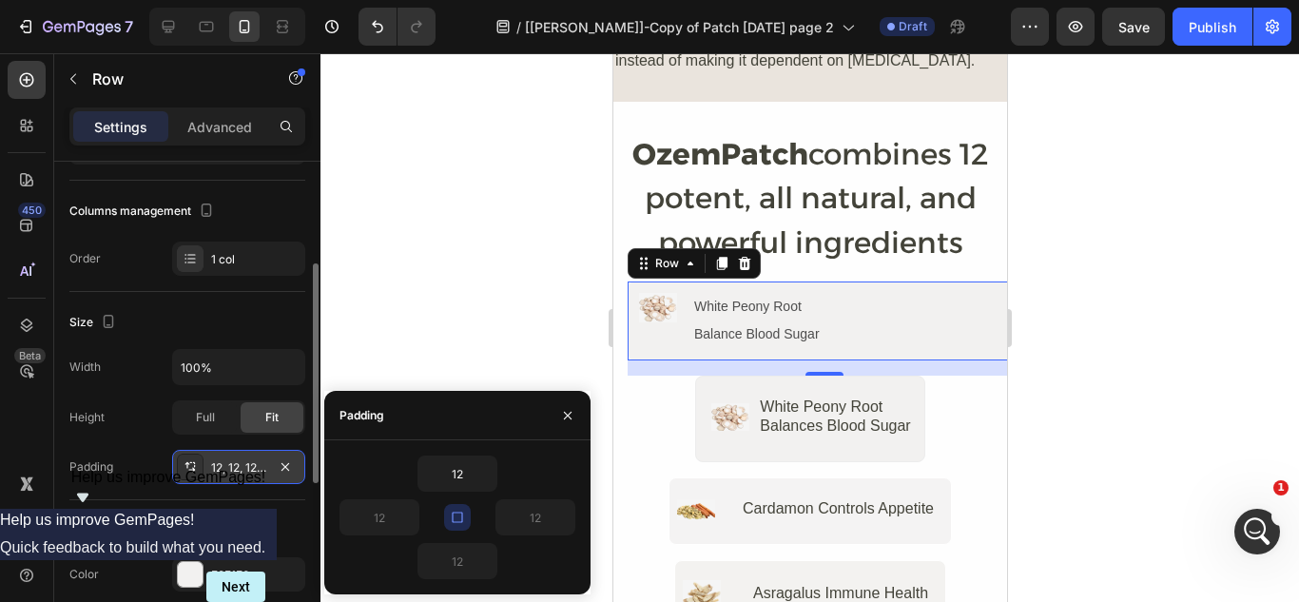
click at [462, 517] on icon "button" at bounding box center [457, 517] width 10 height 10
click at [546, 512] on input "12" at bounding box center [535, 517] width 78 height 34
type input "0"
click at [381, 520] on input "12" at bounding box center [379, 517] width 78 height 34
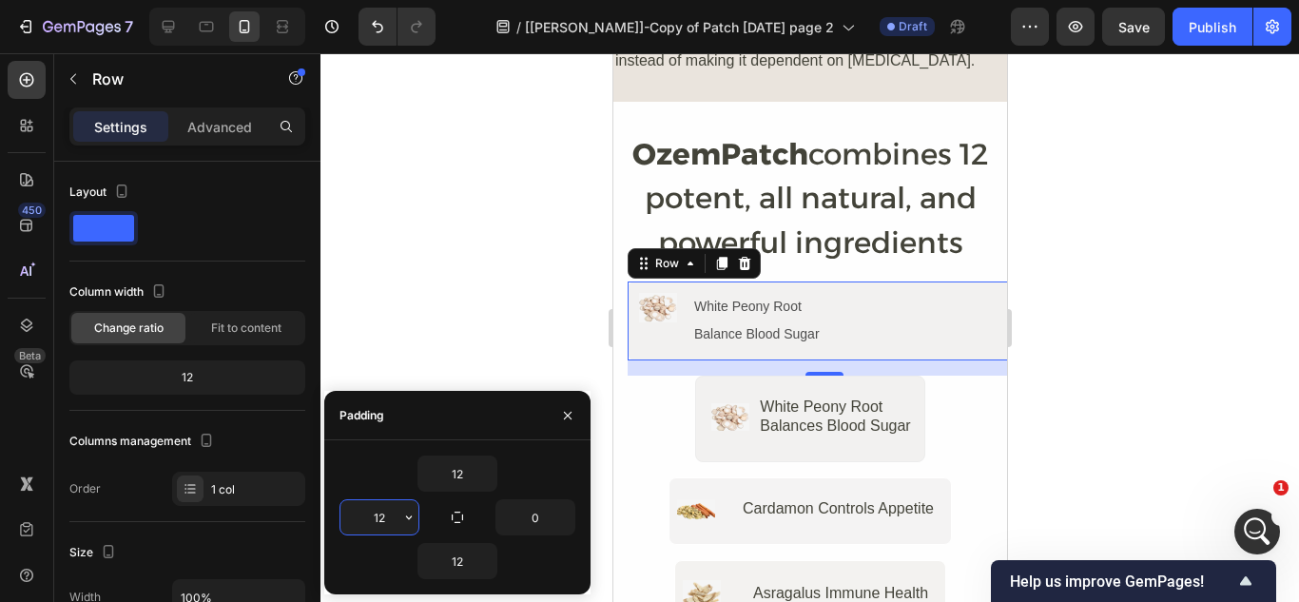
scroll to position [230, 0]
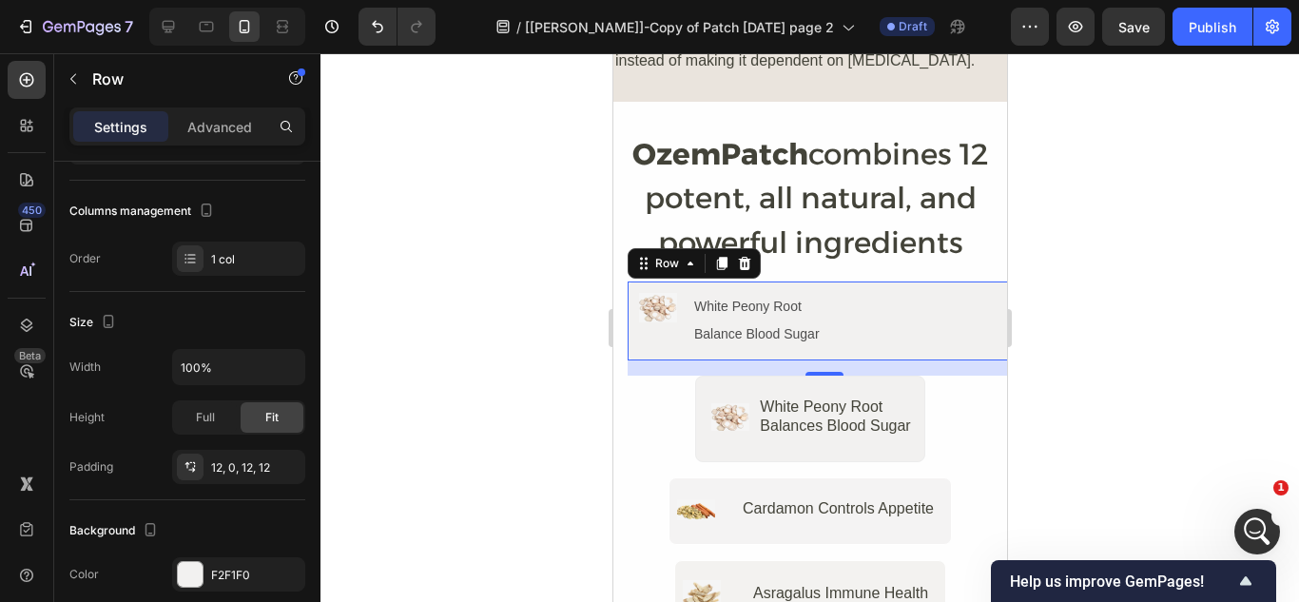
click at [399, 274] on div at bounding box center [810, 327] width 979 height 549
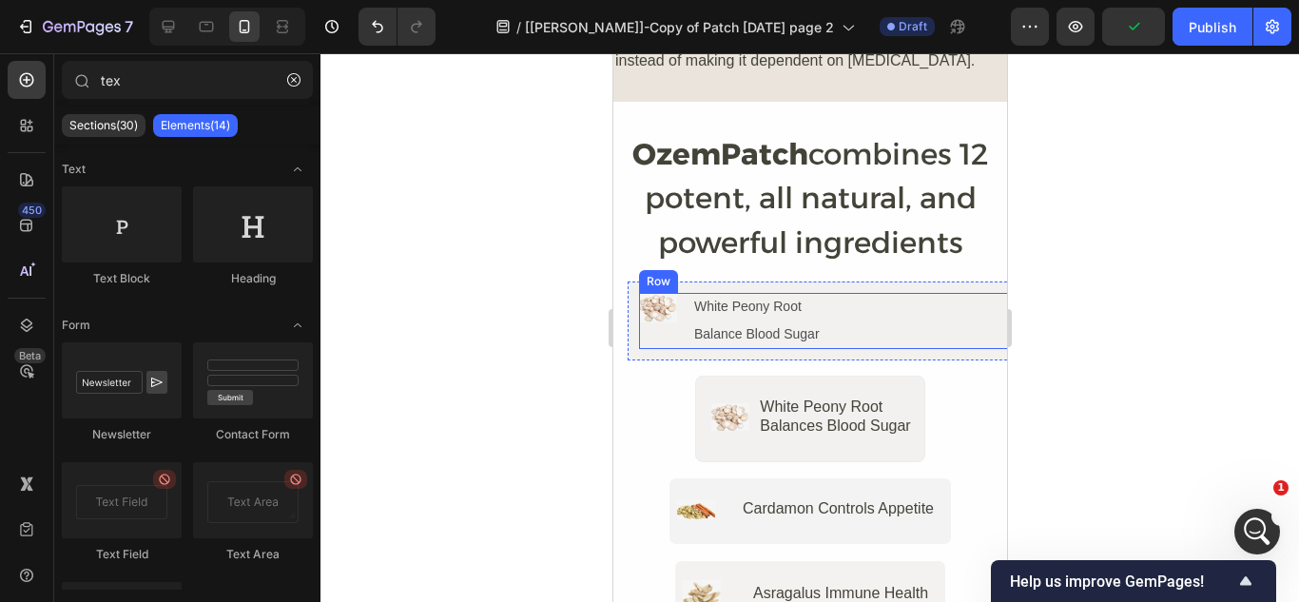
click at [876, 293] on div "Image White Peony Root Text Block Balance Blood Sugar Text Block Row" at bounding box center [829, 320] width 382 height 55
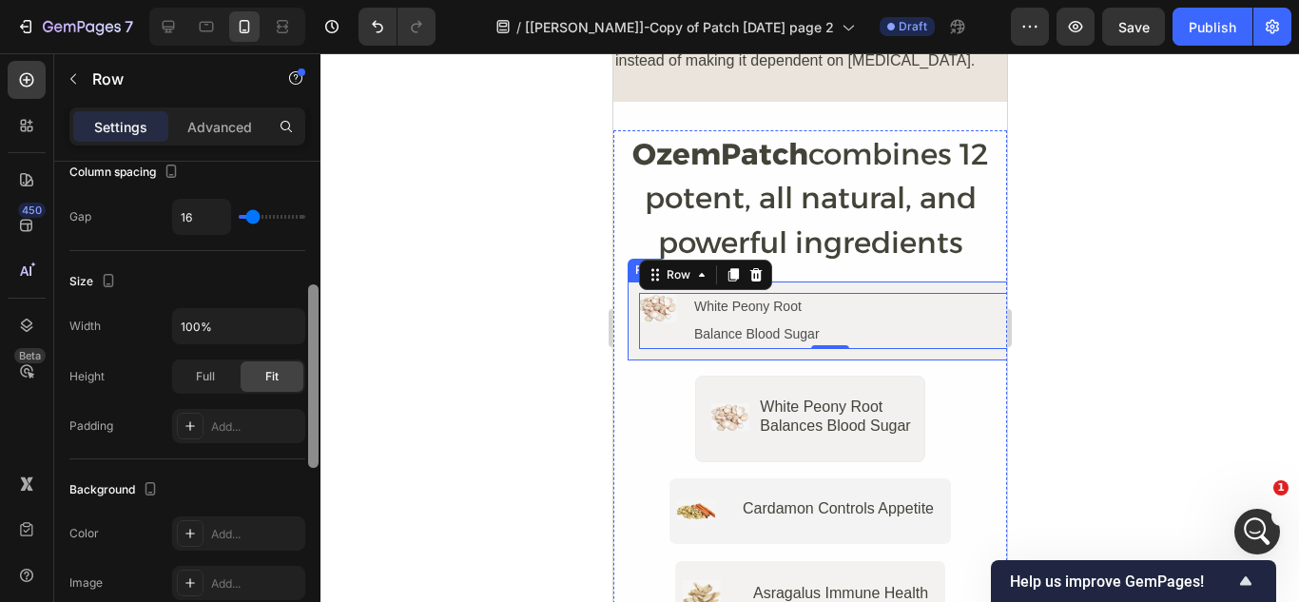
scroll to position [329, 0]
drag, startPoint x: 312, startPoint y: 238, endPoint x: 324, endPoint y: 360, distance: 123.3
click at [324, 0] on div "7 Version history / [Henry]-Copy of Patch sep 28 page 2 Draft Preview Save Publ…" at bounding box center [649, 0] width 1299 height 0
click at [216, 322] on input "100%" at bounding box center [238, 328] width 131 height 34
click at [293, 325] on icon "button" at bounding box center [287, 328] width 19 height 19
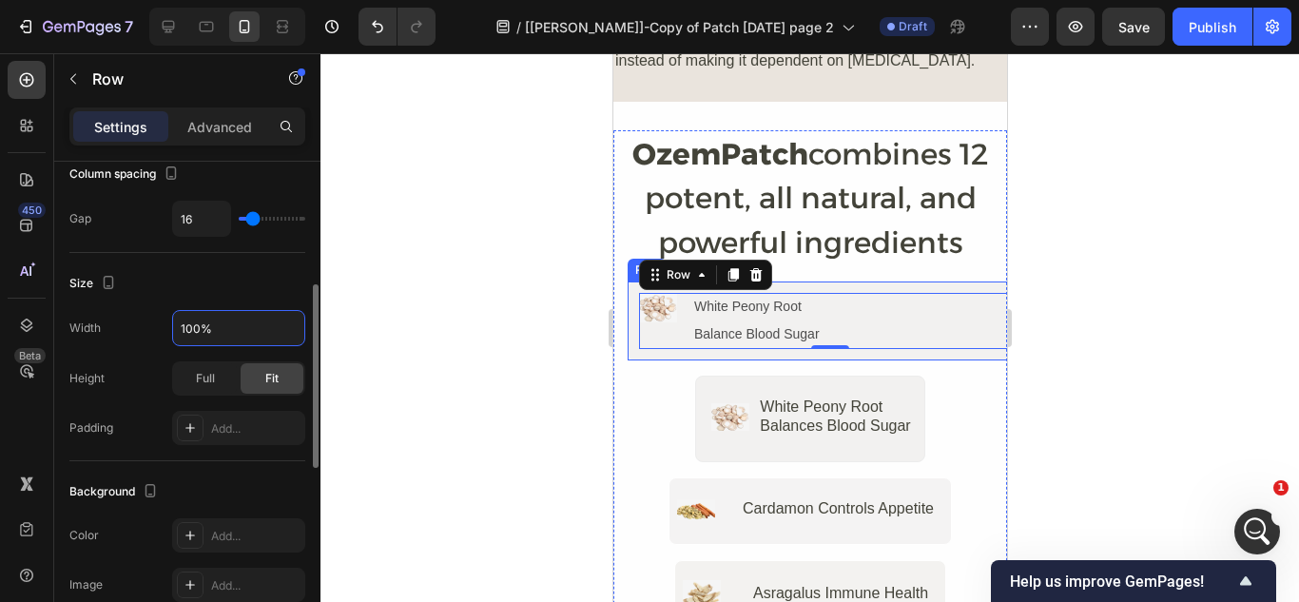
drag, startPoint x: 239, startPoint y: 326, endPoint x: 101, endPoint y: 301, distance: 140.3
click at [101, 301] on div "Size Width 100% Height Full Fit Padding Add..." at bounding box center [187, 357] width 236 height 208
drag, startPoint x: 223, startPoint y: 323, endPoint x: 174, endPoint y: 323, distance: 48.5
click at [174, 323] on input "148%" at bounding box center [238, 328] width 131 height 34
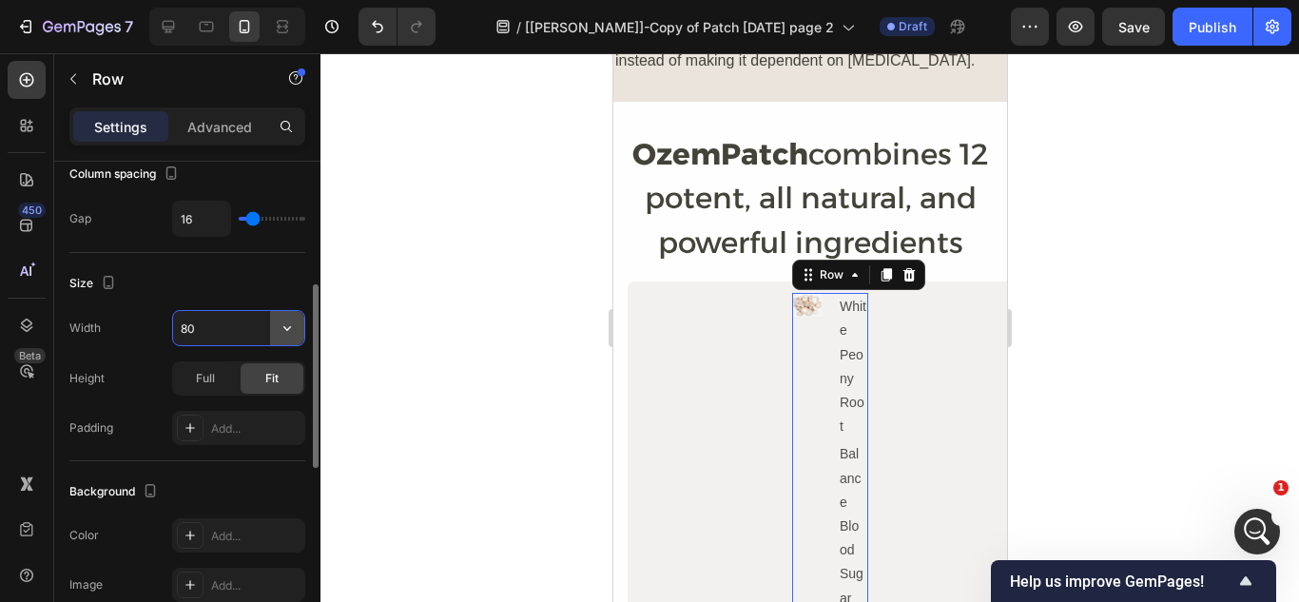
click at [289, 317] on button "button" at bounding box center [287, 328] width 34 height 34
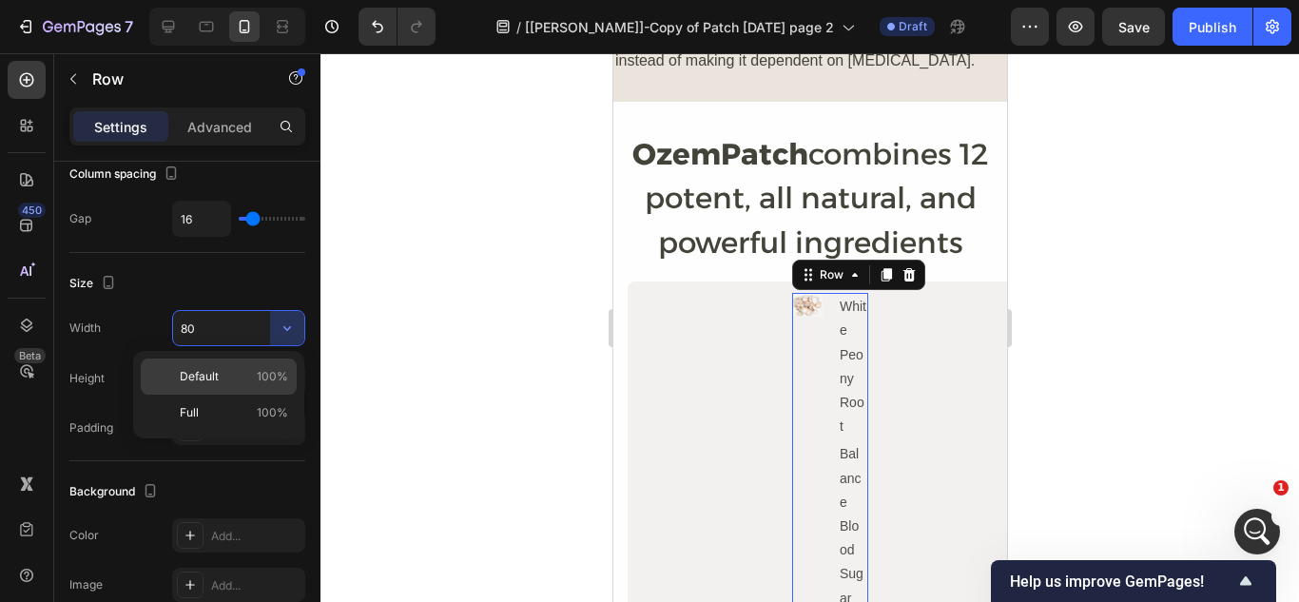
click at [279, 367] on div "Default 100%" at bounding box center [219, 377] width 156 height 36
type input "100%"
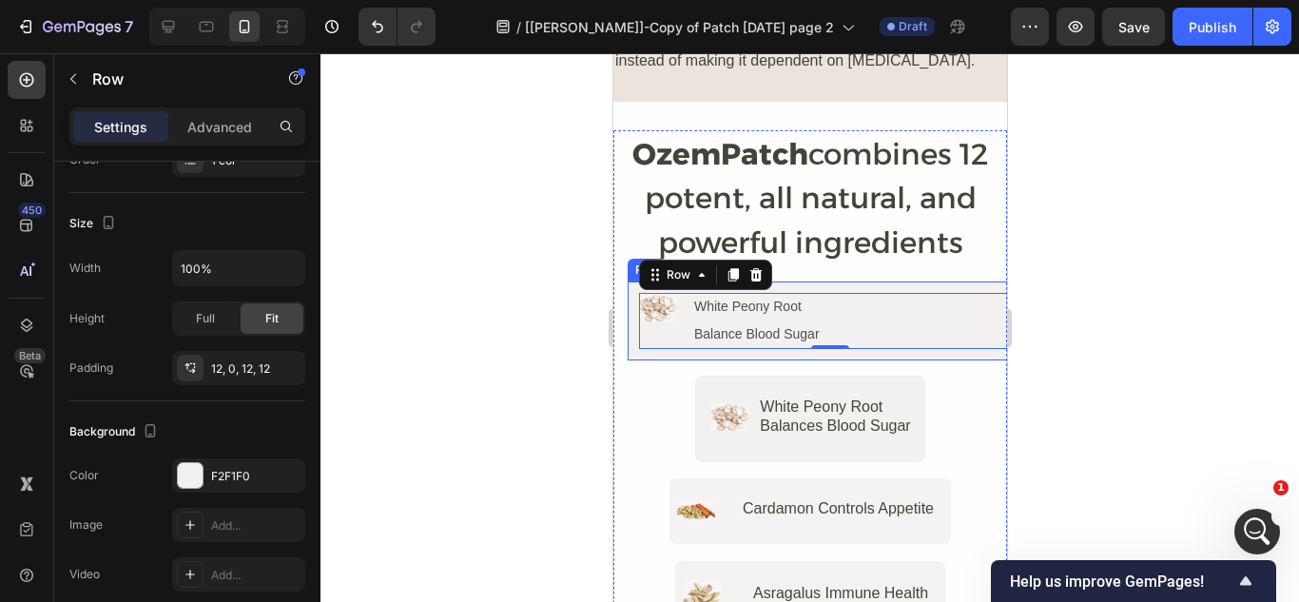
click at [633, 282] on div "Image White Peony Root Text Block Balance Blood Sugar Text Block Row 0 Row" at bounding box center [824, 321] width 394 height 78
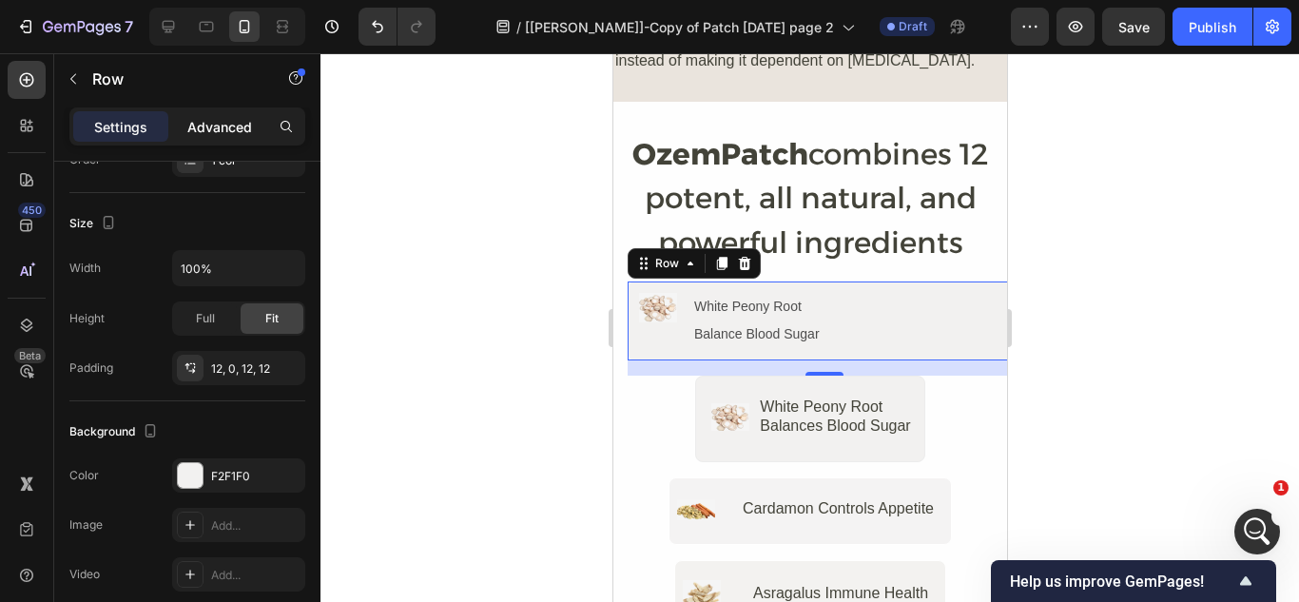
click at [228, 129] on p "Advanced" at bounding box center [219, 127] width 65 height 20
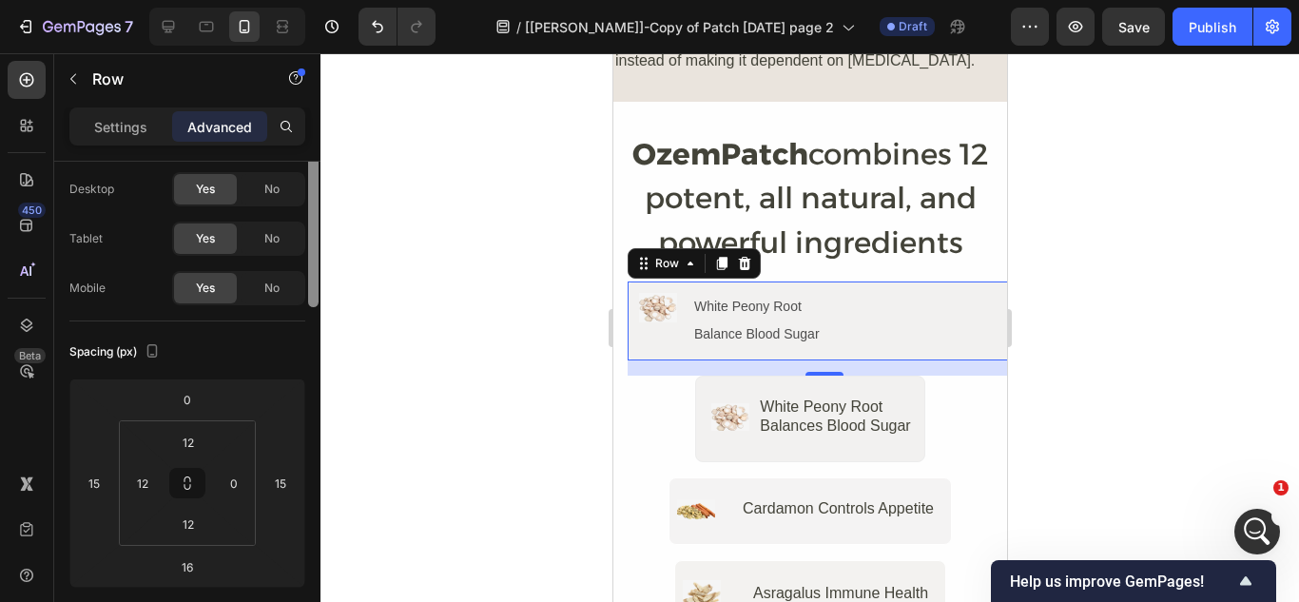
scroll to position [0, 0]
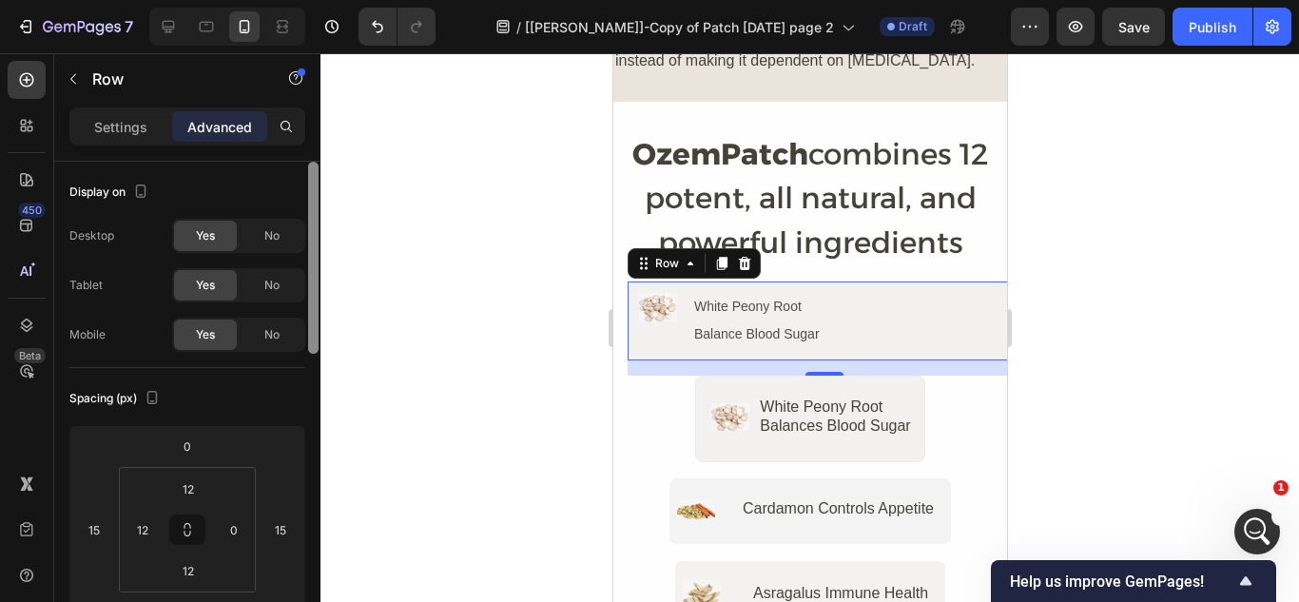
drag, startPoint x: 314, startPoint y: 337, endPoint x: 320, endPoint y: 165, distance: 171.3
click at [320, 165] on div at bounding box center [313, 409] width 14 height 495
click at [115, 126] on p "Settings" at bounding box center [120, 127] width 53 height 20
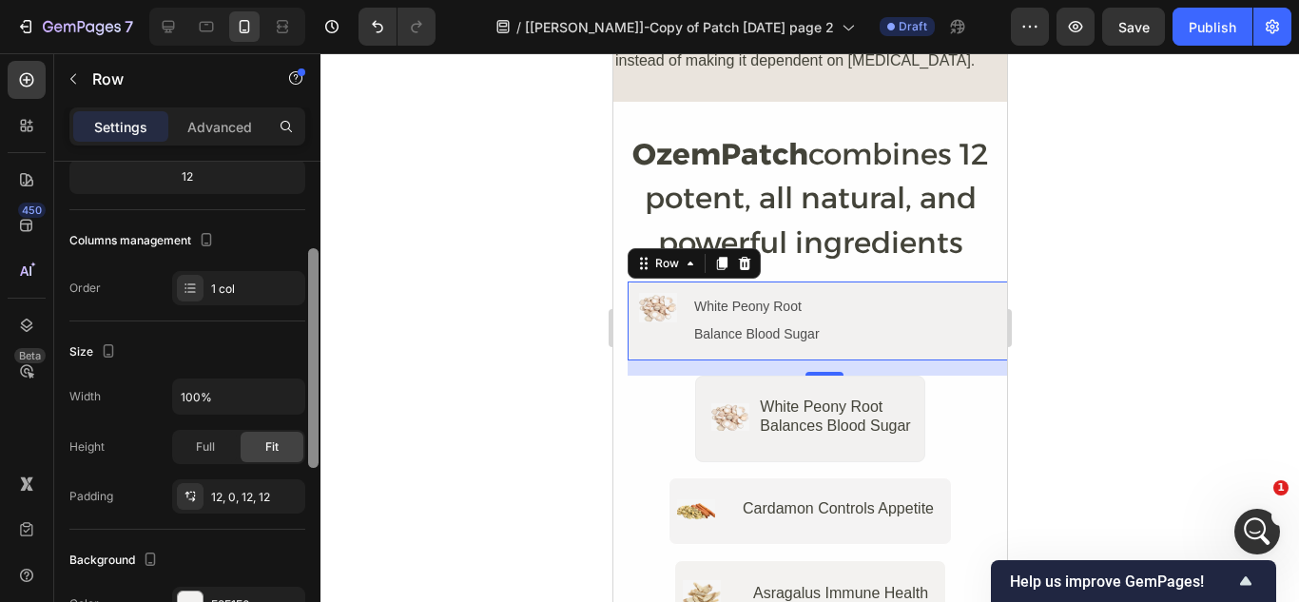
scroll to position [203, 0]
drag, startPoint x: 315, startPoint y: 330, endPoint x: 323, endPoint y: 420, distance: 90.8
click at [323, 0] on div "7 Version history / [Henry]-Copy of Patch sep 28 page 2 Draft Preview Save Publ…" at bounding box center [649, 0] width 1299 height 0
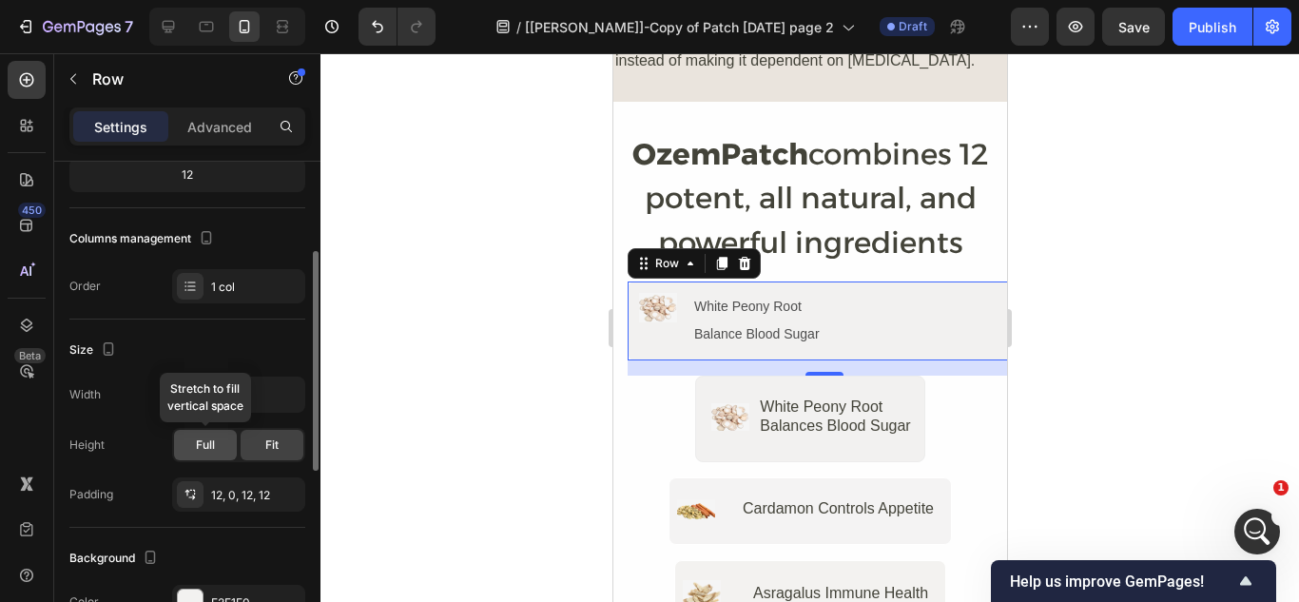
click at [195, 444] on div "Full" at bounding box center [205, 445] width 63 height 30
click at [275, 440] on span "Fit" at bounding box center [271, 445] width 13 height 17
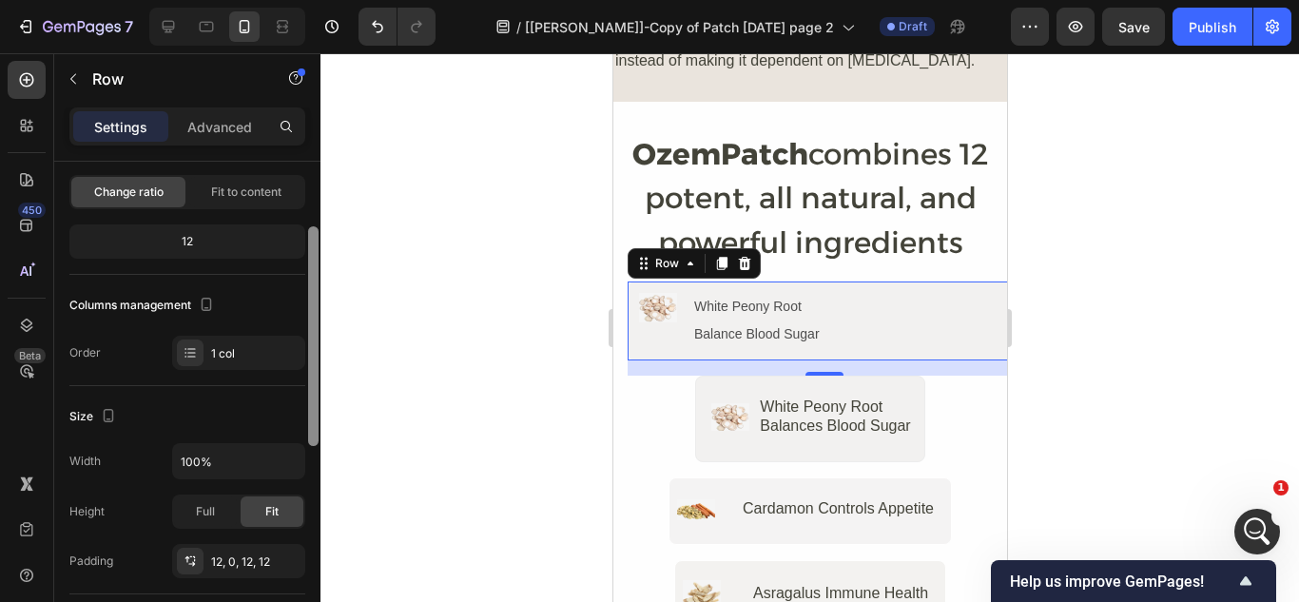
scroll to position [139, 0]
drag, startPoint x: 313, startPoint y: 442, endPoint x: 299, endPoint y: 414, distance: 31.9
click at [299, 414] on div "Layout Column width Change ratio Fit to content 12 Columns management Order 1 c…" at bounding box center [187, 409] width 266 height 495
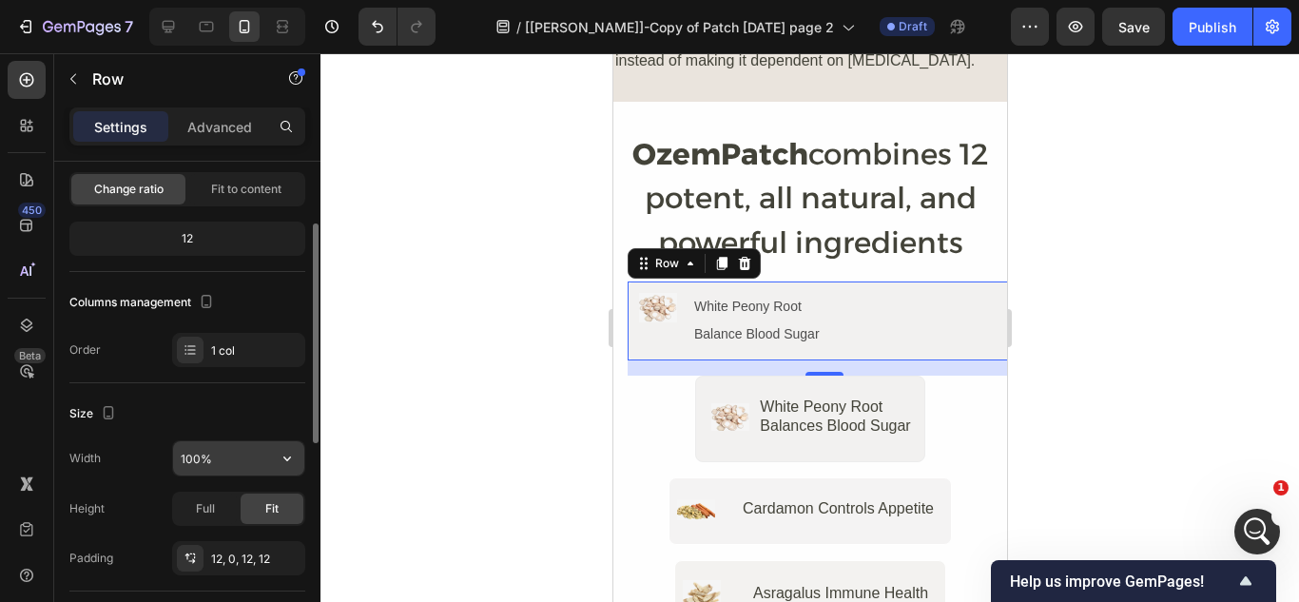
click at [224, 453] on input "100%" at bounding box center [238, 458] width 131 height 34
click at [284, 457] on icon "button" at bounding box center [287, 458] width 19 height 19
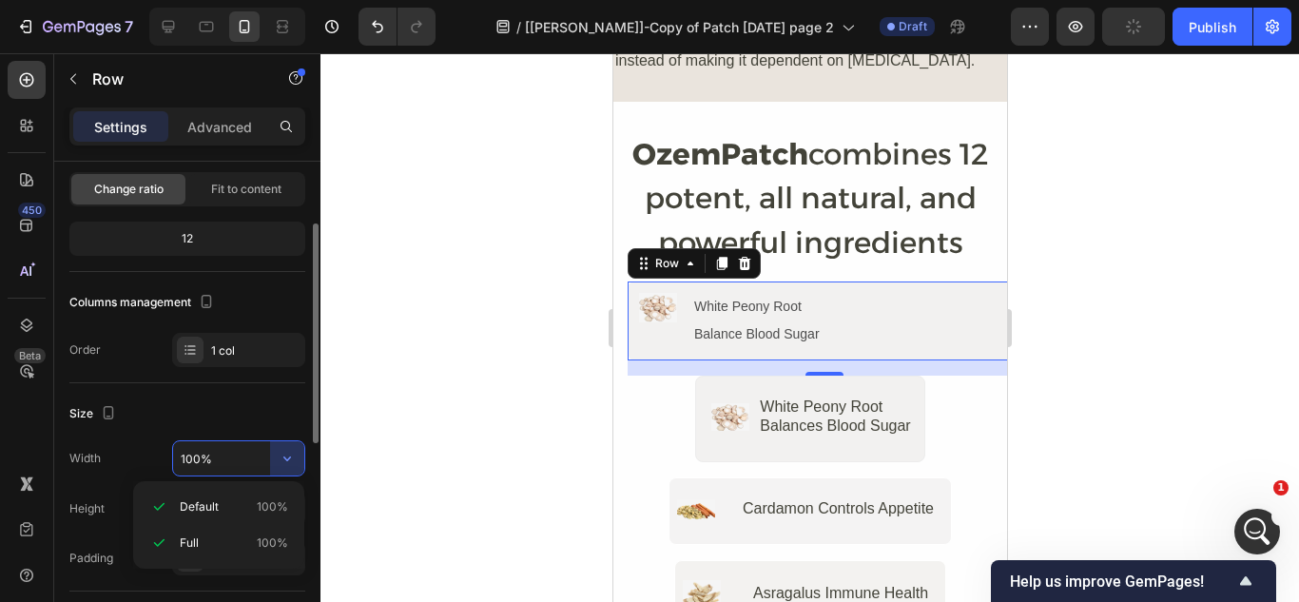
click at [223, 457] on input "100%" at bounding box center [238, 458] width 131 height 34
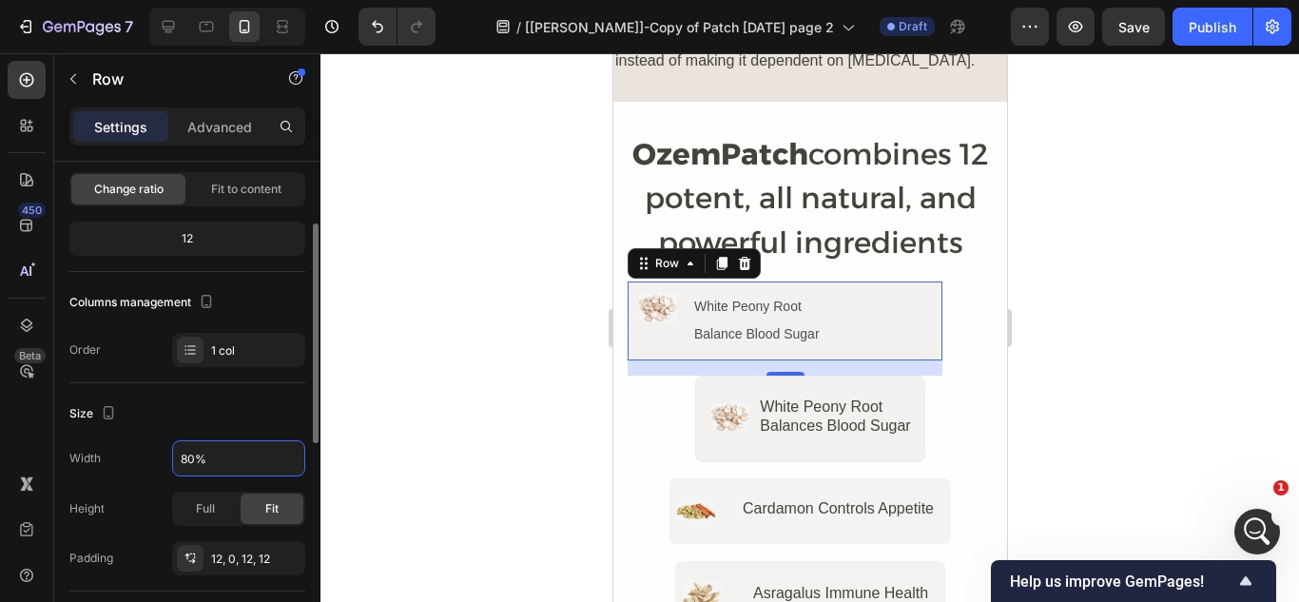
click at [248, 414] on div "Size" at bounding box center [187, 413] width 236 height 30
click at [288, 457] on icon "button" at bounding box center [287, 458] width 19 height 19
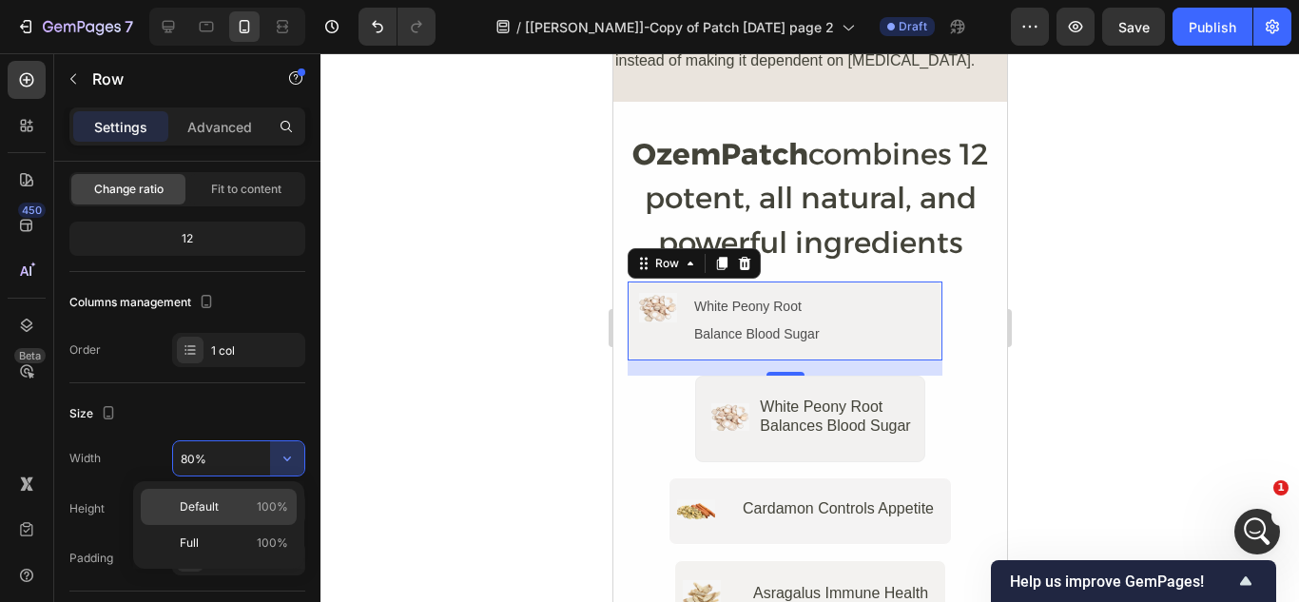
click at [279, 495] on div "Default 100%" at bounding box center [219, 507] width 156 height 36
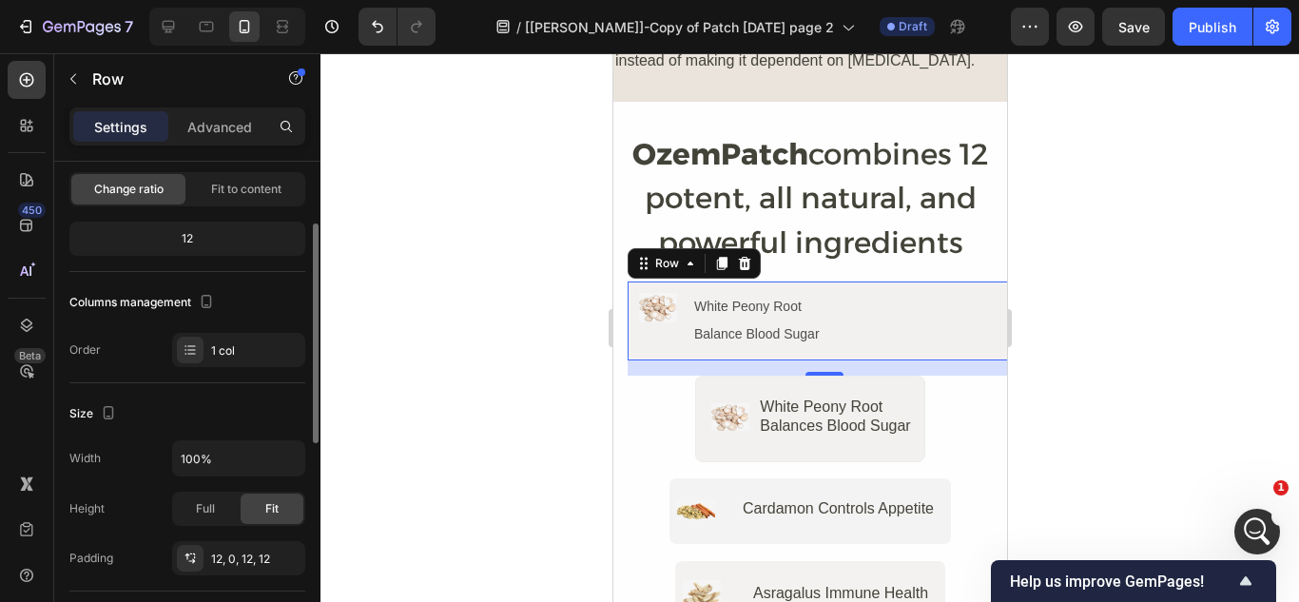
click at [157, 425] on div "Size" at bounding box center [187, 413] width 236 height 30
click at [199, 457] on input "100%" at bounding box center [238, 458] width 131 height 34
type input "90%"
click at [194, 406] on div "Size" at bounding box center [187, 413] width 236 height 30
click at [227, 119] on p "Advanced" at bounding box center [219, 127] width 65 height 20
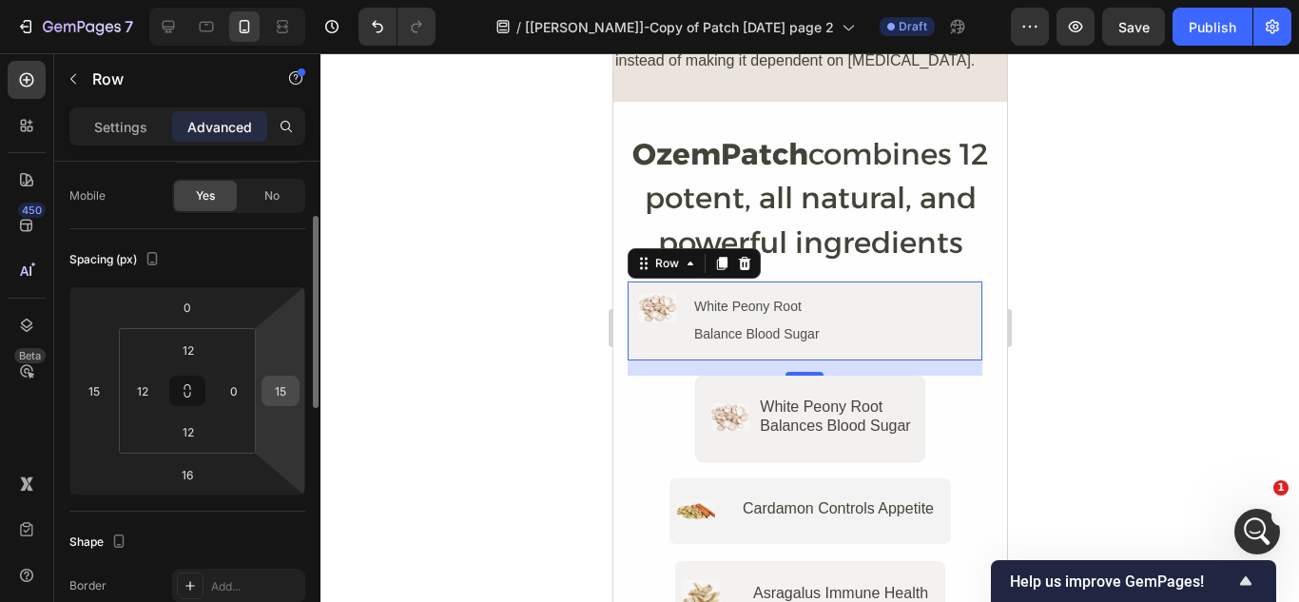
click at [287, 396] on input "15" at bounding box center [280, 391] width 29 height 29
type input "0"
click at [101, 393] on input "15" at bounding box center [94, 391] width 29 height 29
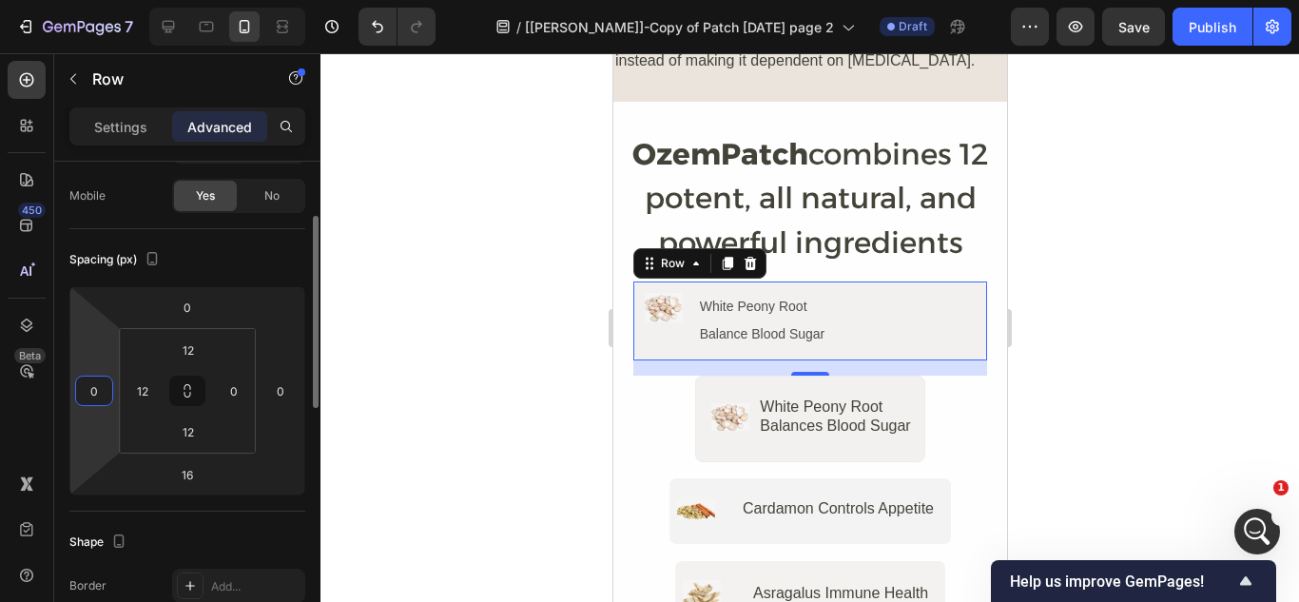
type input "0"
click at [240, 245] on div "Spacing (px)" at bounding box center [187, 259] width 236 height 30
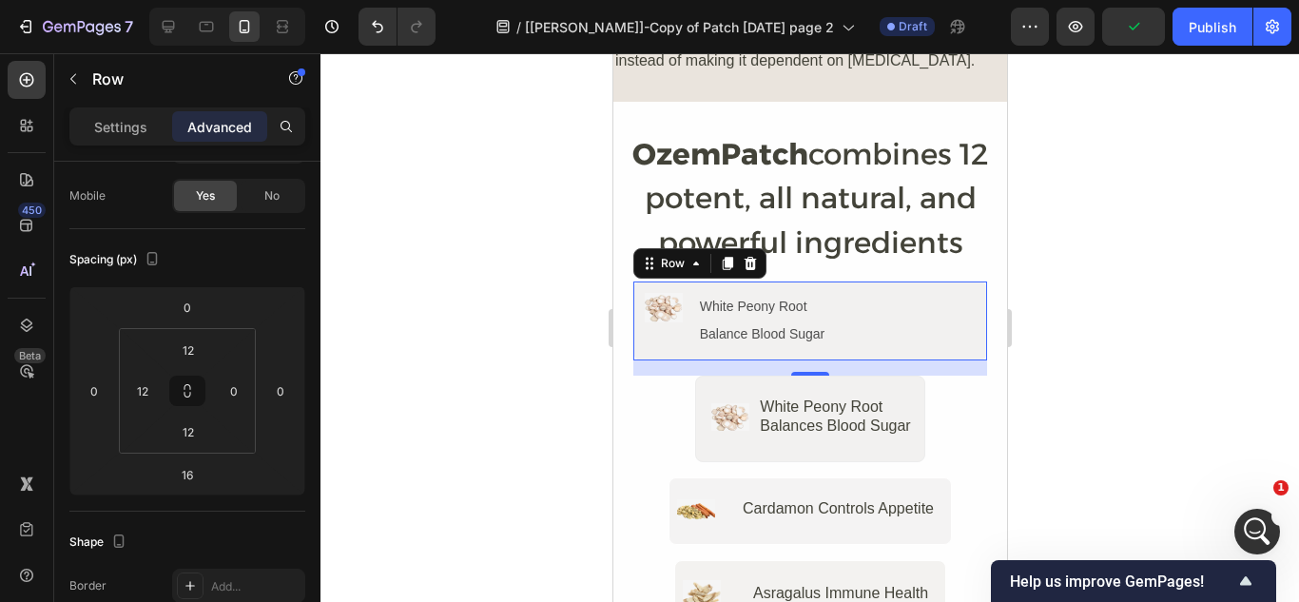
click at [516, 267] on div at bounding box center [810, 327] width 979 height 549
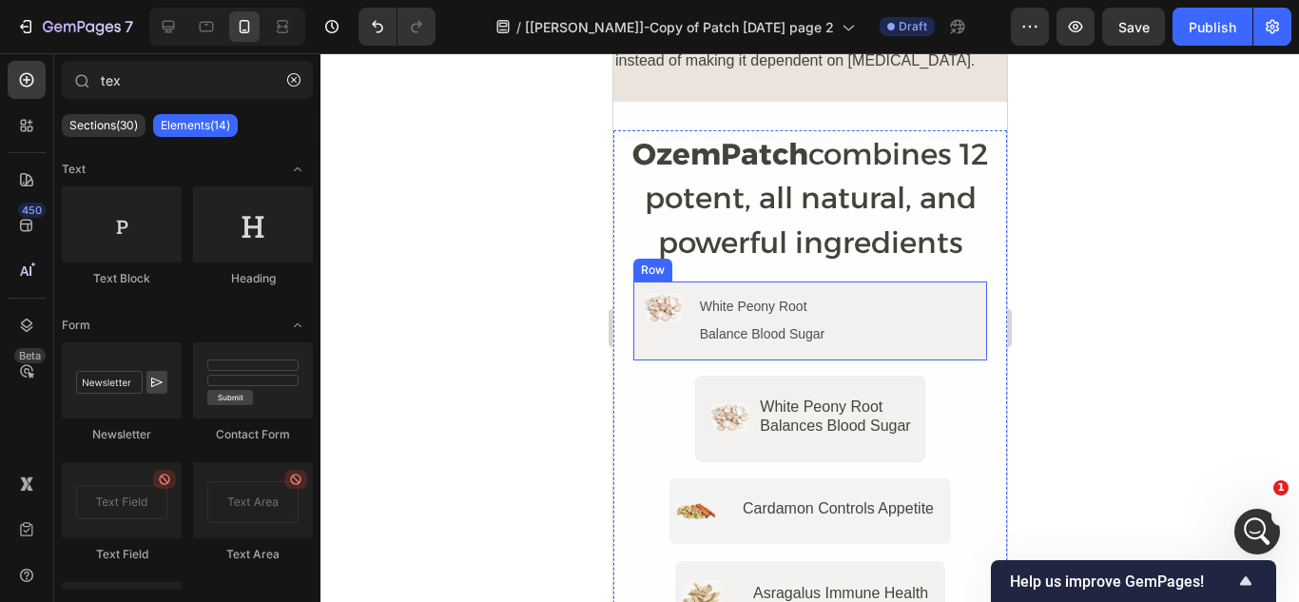
click at [904, 282] on div "Image White Peony Root Text Block Balance Blood Sugar Text Block Row Row" at bounding box center [809, 321] width 355 height 78
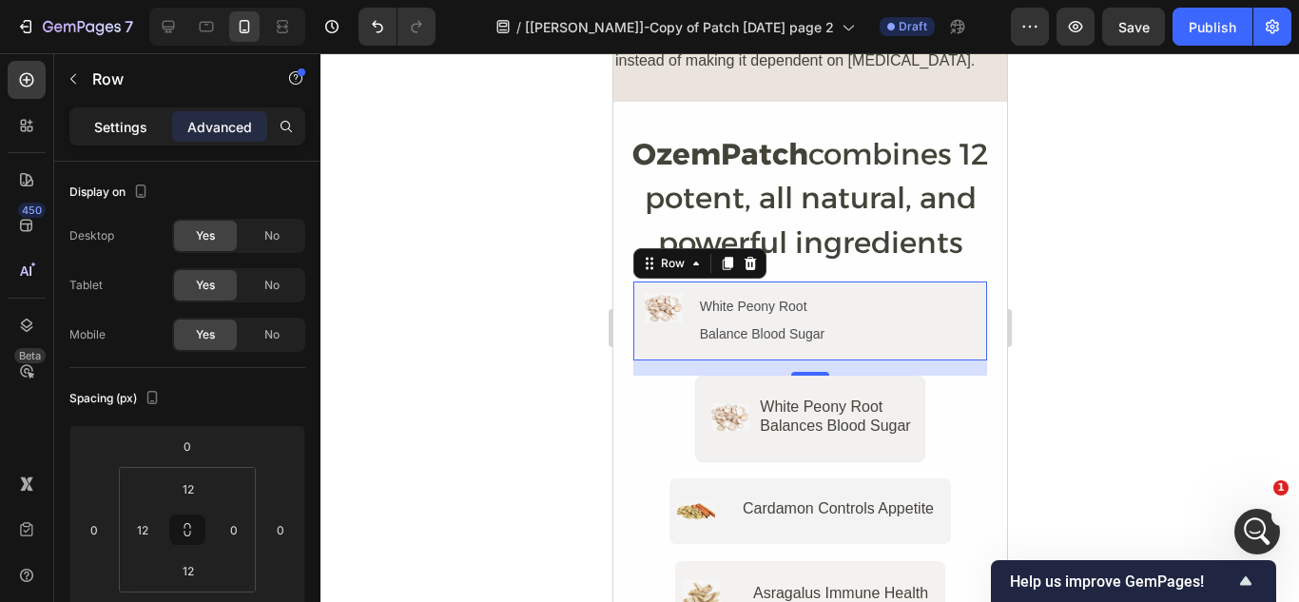
click at [107, 123] on p "Settings" at bounding box center [120, 127] width 53 height 20
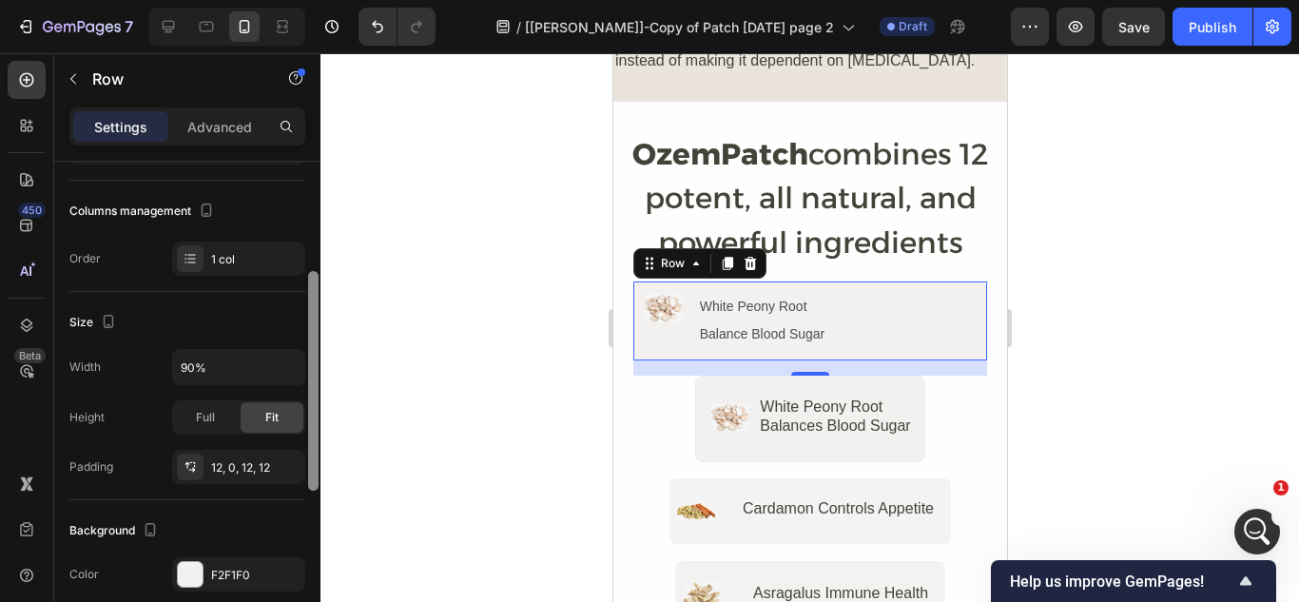
scroll to position [241, 0]
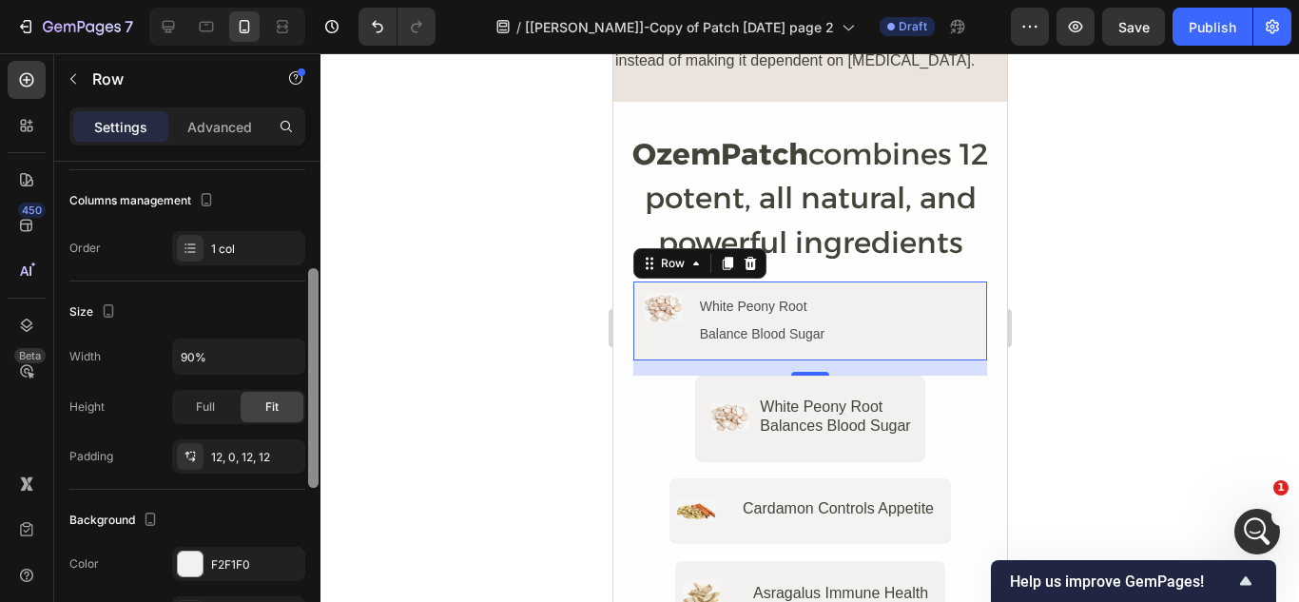
drag, startPoint x: 312, startPoint y: 199, endPoint x: 333, endPoint y: 306, distance: 109.5
click at [333, 0] on div "7 Version history / [Henry]-Copy of Patch sep 28 page 2 Draft Preview Save Publ…" at bounding box center [649, 0] width 1299 height 0
click at [194, 355] on input "90%" at bounding box center [238, 357] width 131 height 34
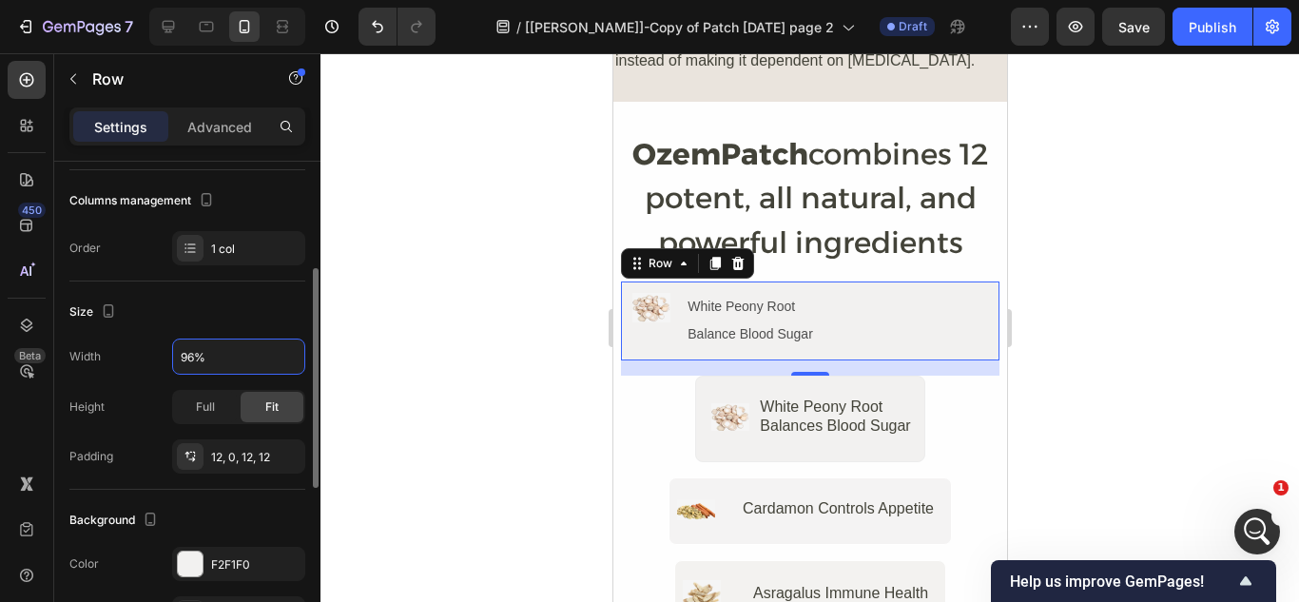
type input "96%"
click at [258, 304] on div "Size" at bounding box center [187, 312] width 236 height 30
click at [549, 256] on div at bounding box center [810, 327] width 979 height 549
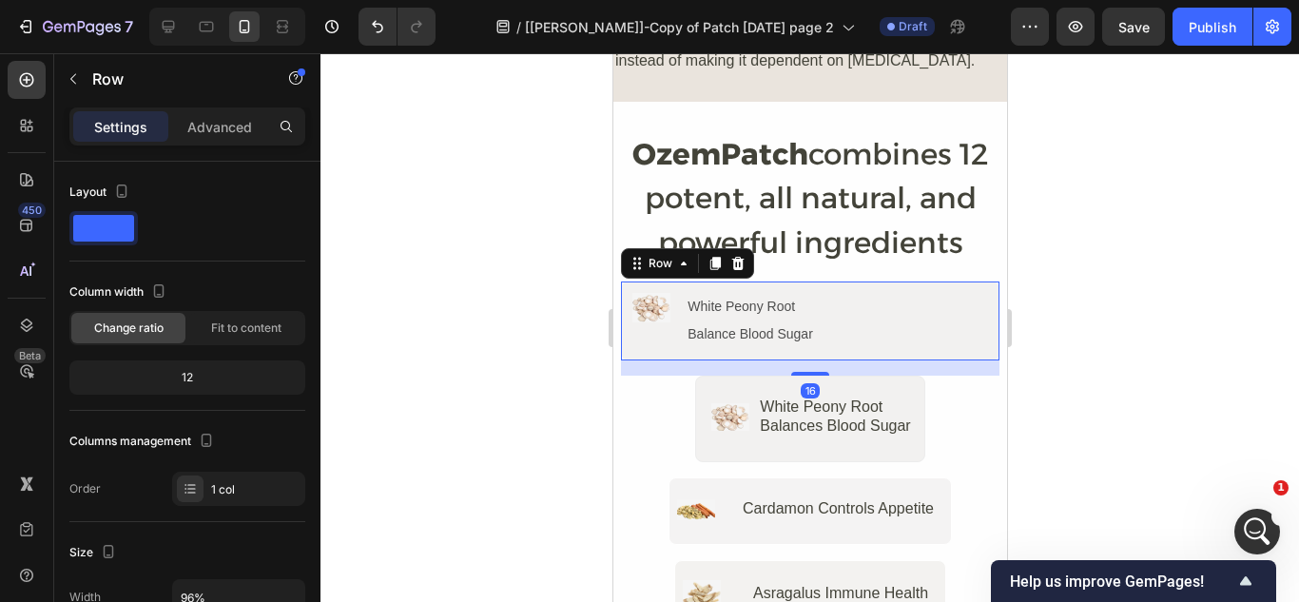
click at [625, 282] on div "Image White Peony Root Text Block Balance Blood Sugar Text Block Row Row 16" at bounding box center [809, 321] width 378 height 78
click at [127, 126] on p "Settings" at bounding box center [120, 127] width 53 height 20
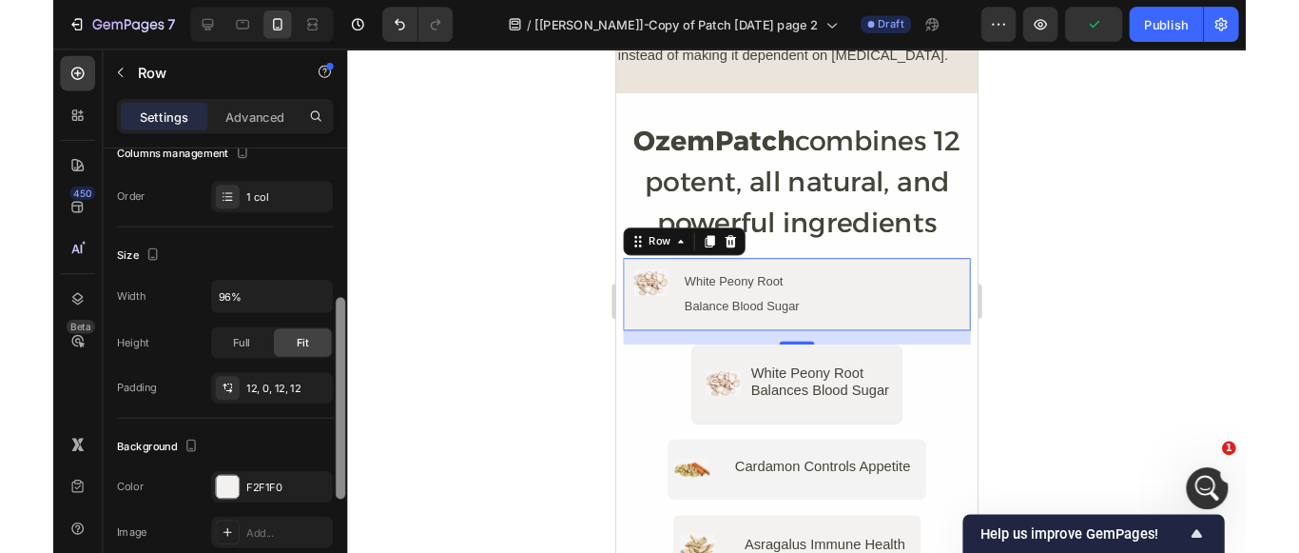
scroll to position [316, 0]
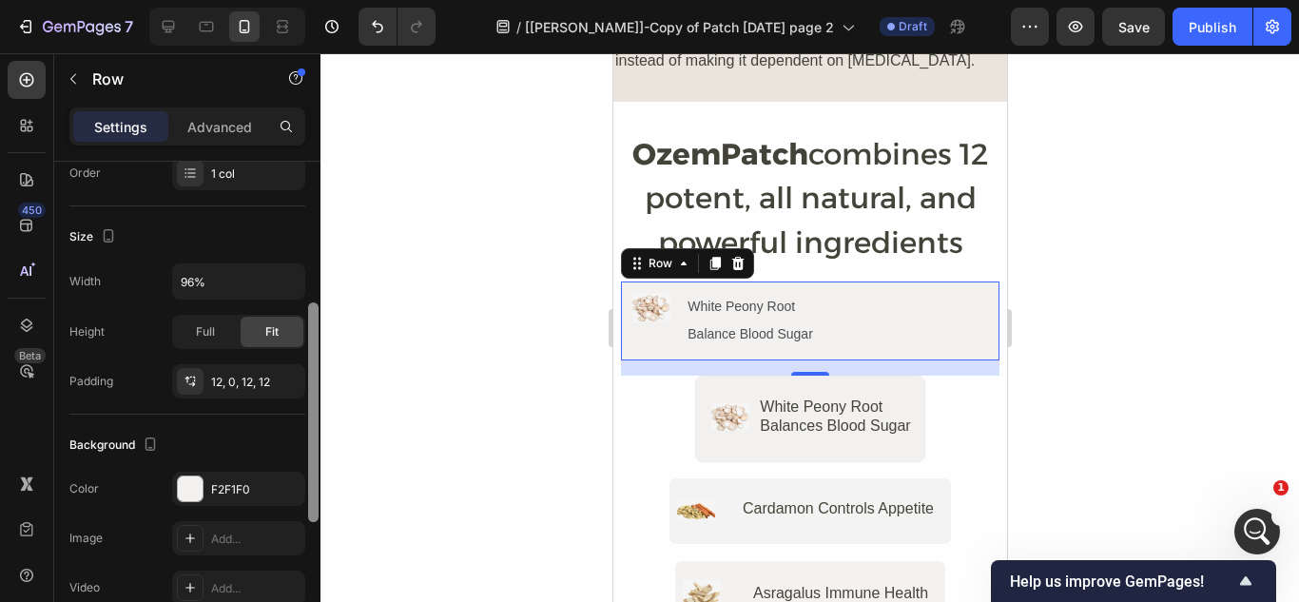
drag, startPoint x: 316, startPoint y: 321, endPoint x: 308, endPoint y: 462, distance: 141.0
click at [308, 462] on div at bounding box center [313, 412] width 10 height 220
click at [194, 282] on input "96%" at bounding box center [238, 281] width 131 height 34
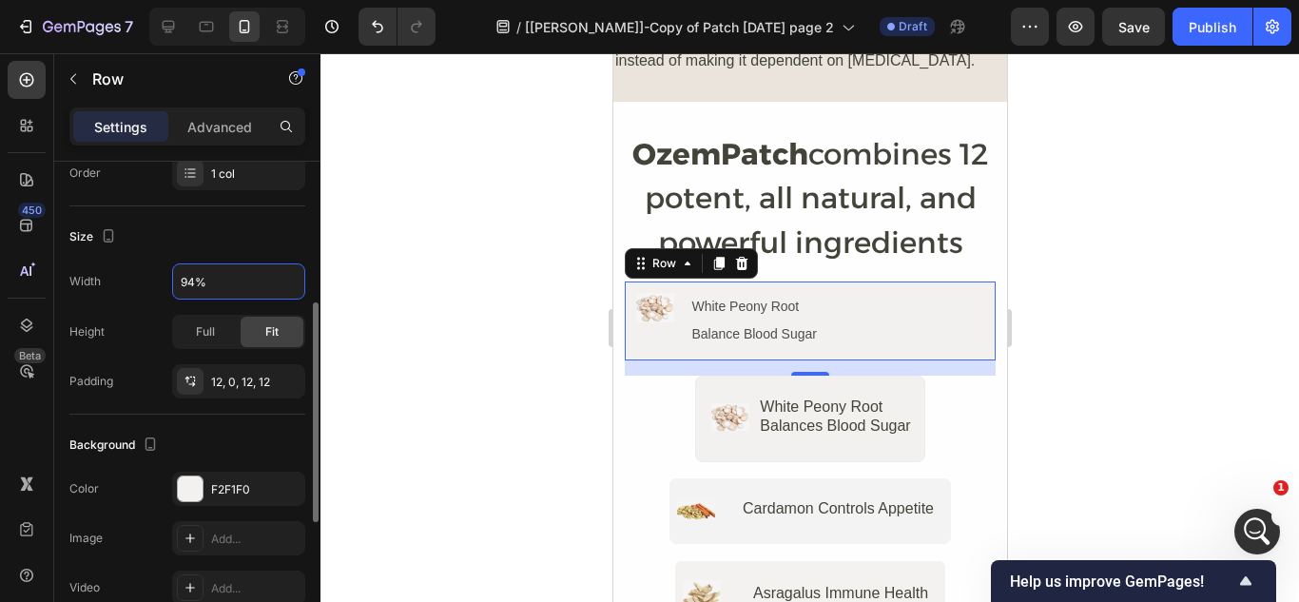
click at [233, 216] on div "Size Width 94% Height Full Fit Padding 12, 0, 12, 12" at bounding box center [187, 310] width 236 height 208
click at [194, 283] on input "94%" at bounding box center [238, 281] width 131 height 34
type input "90%"
click at [270, 240] on div "Size" at bounding box center [187, 237] width 236 height 30
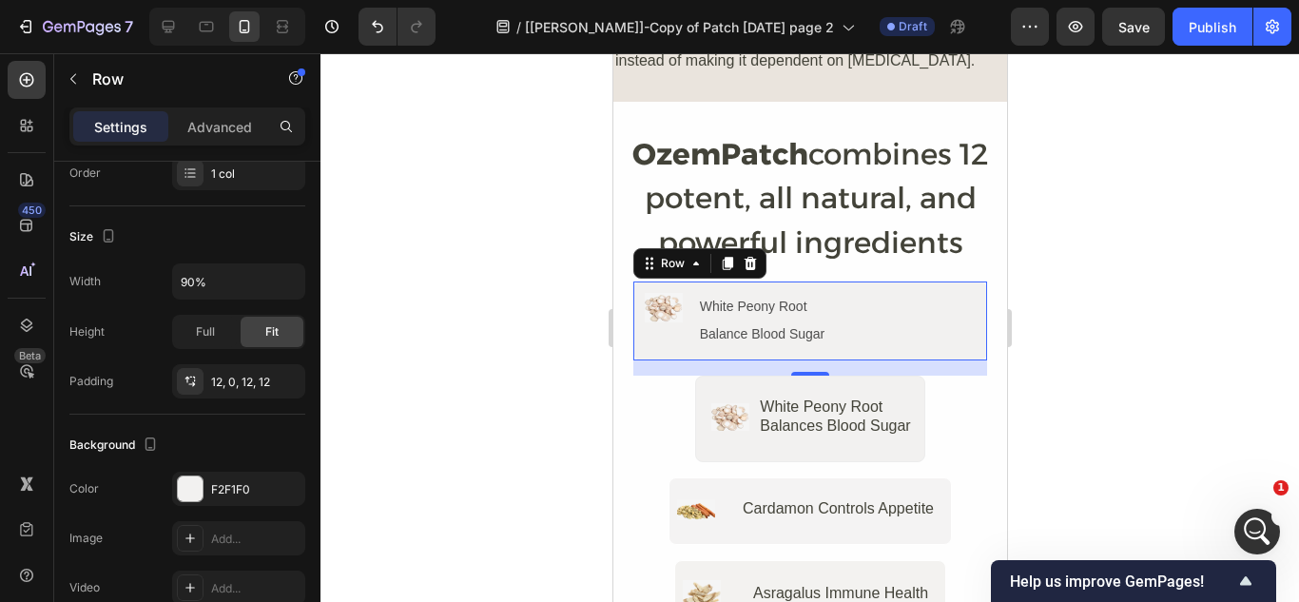
click at [434, 304] on div at bounding box center [810, 327] width 979 height 549
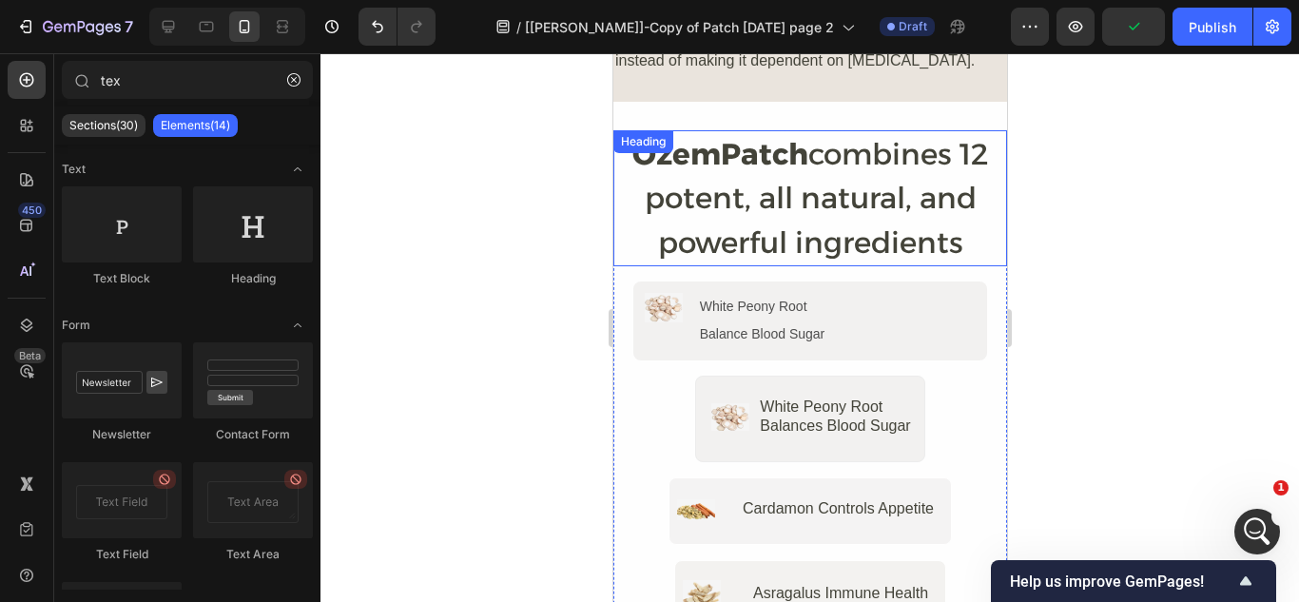
click at [535, 226] on div at bounding box center [810, 327] width 979 height 549
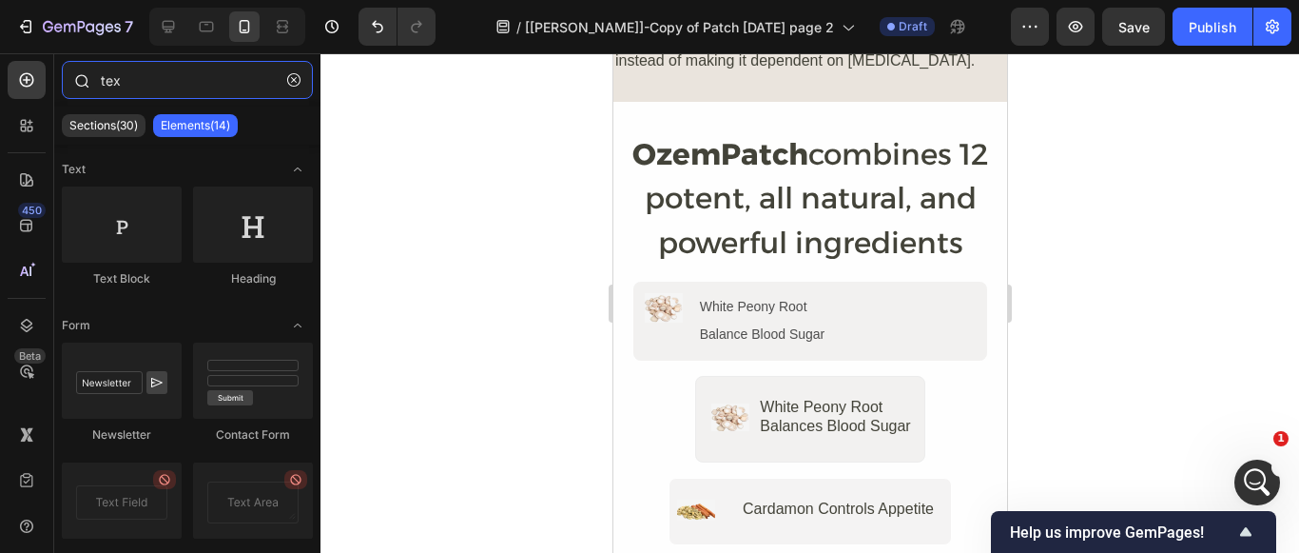
click at [137, 87] on input "tex" at bounding box center [187, 80] width 251 height 38
type input "t"
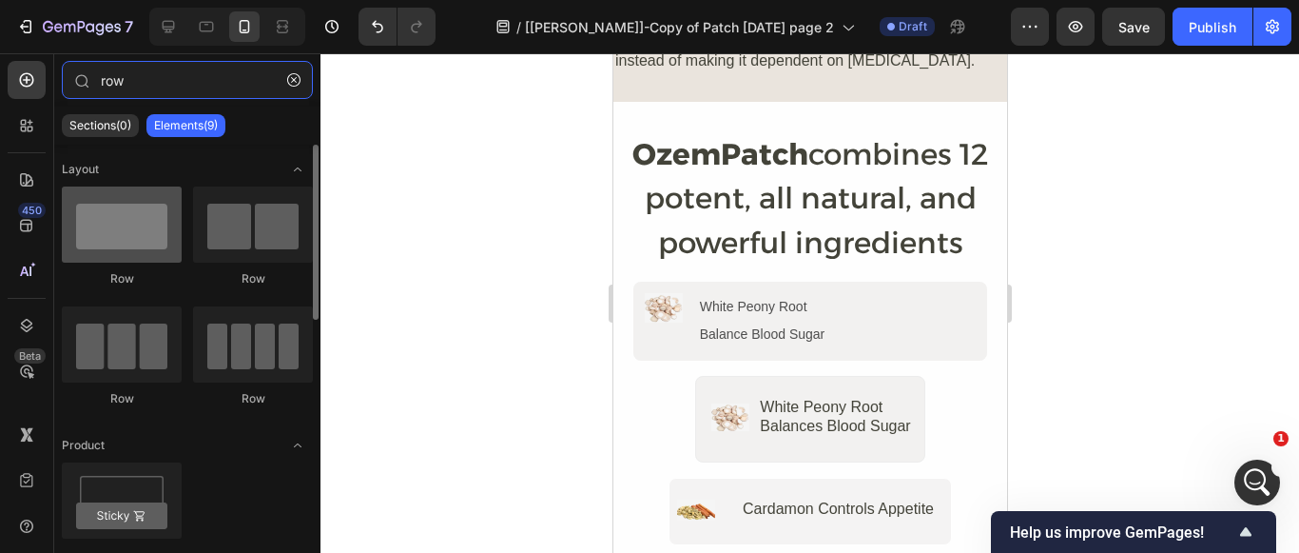
type input "row"
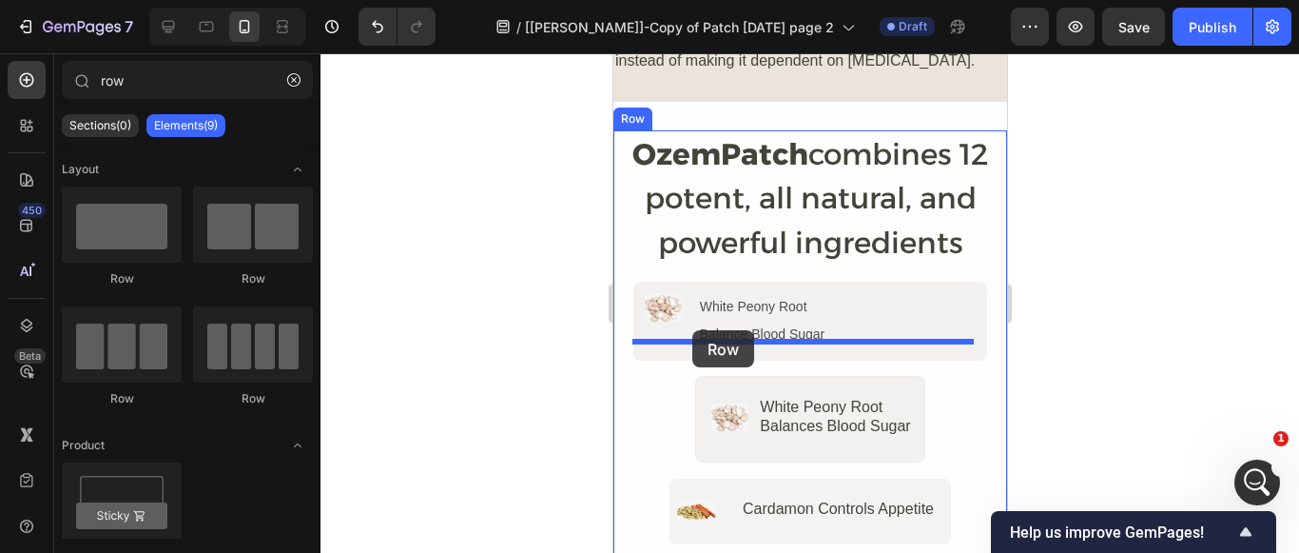
drag, startPoint x: 750, startPoint y: 278, endPoint x: 690, endPoint y: 330, distance: 79.5
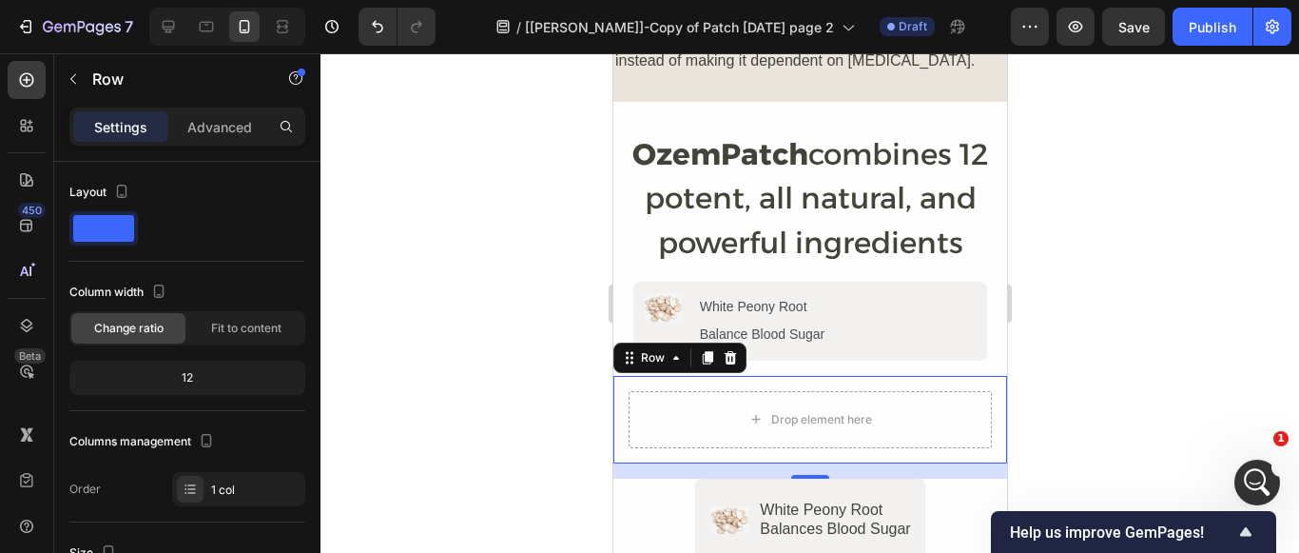
click at [632, 376] on div "Drop element here Row 16" at bounding box center [809, 419] width 394 height 87
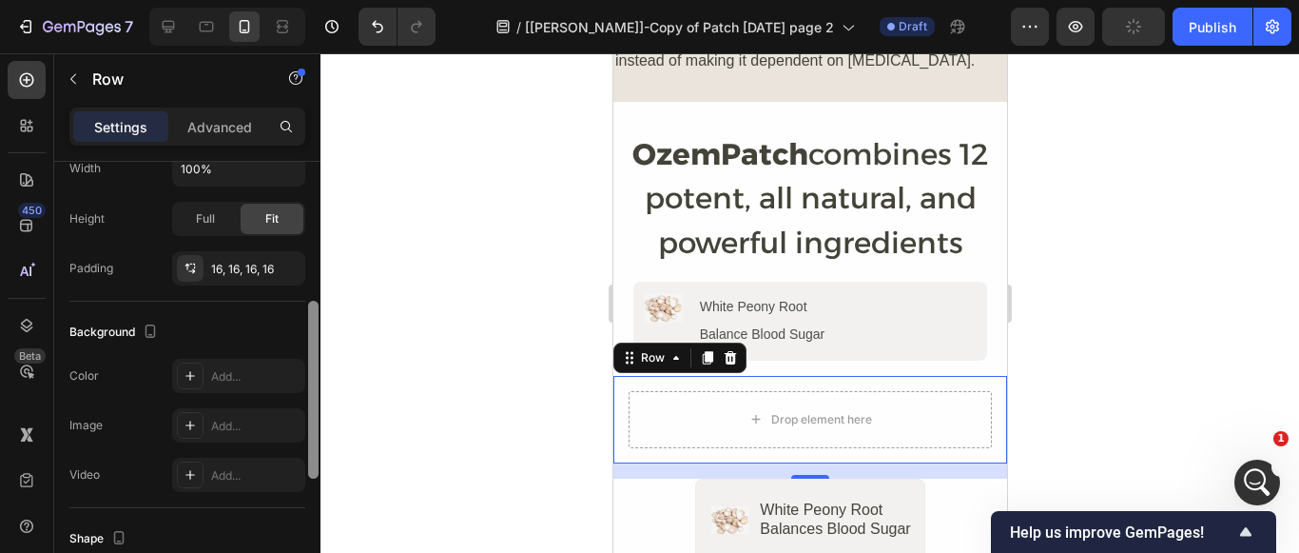
scroll to position [436, 0]
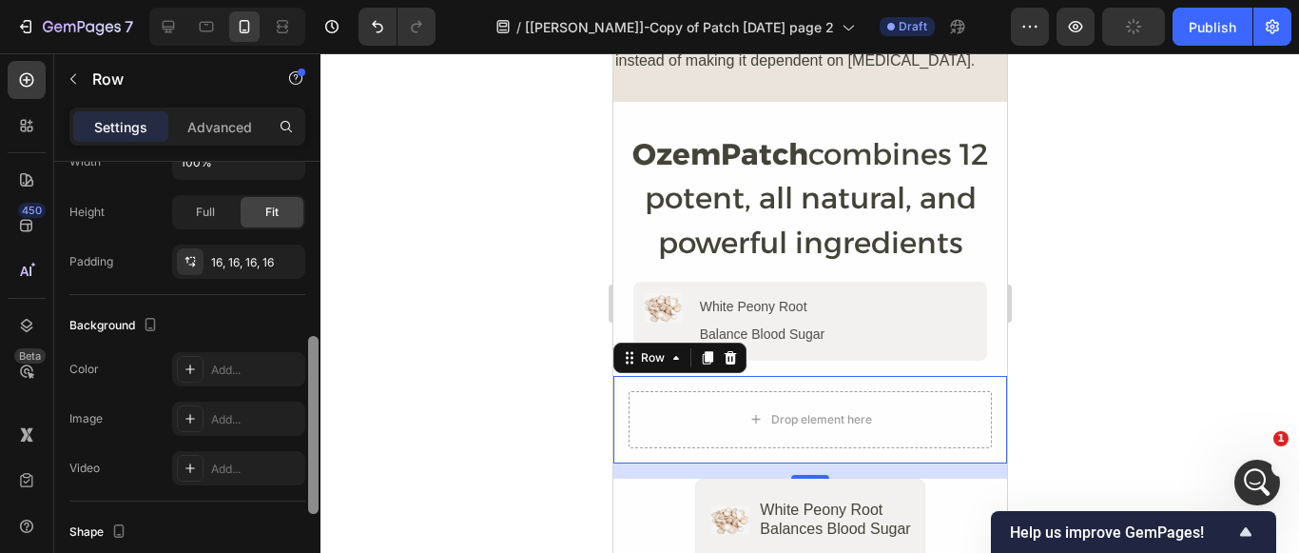
drag, startPoint x: 313, startPoint y: 210, endPoint x: 308, endPoint y: 385, distance: 175.1
click at [308, 385] on div at bounding box center [313, 425] width 10 height 178
click at [229, 374] on div "Add..." at bounding box center [255, 369] width 89 height 17
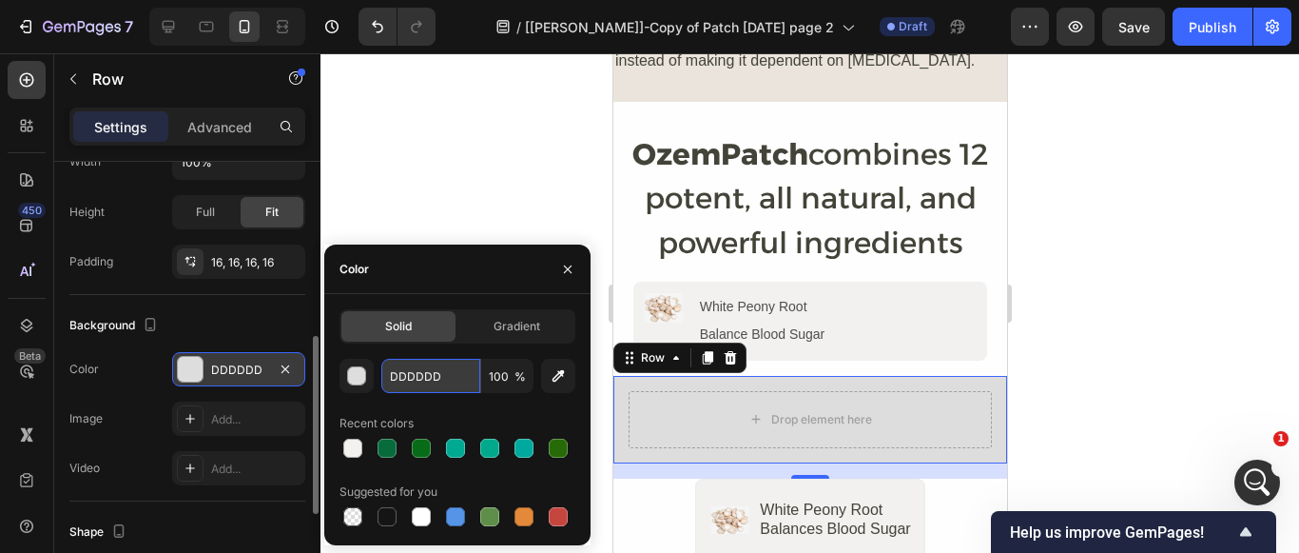
click at [441, 378] on input "DDDDDD" at bounding box center [430, 376] width 99 height 34
type input "f"
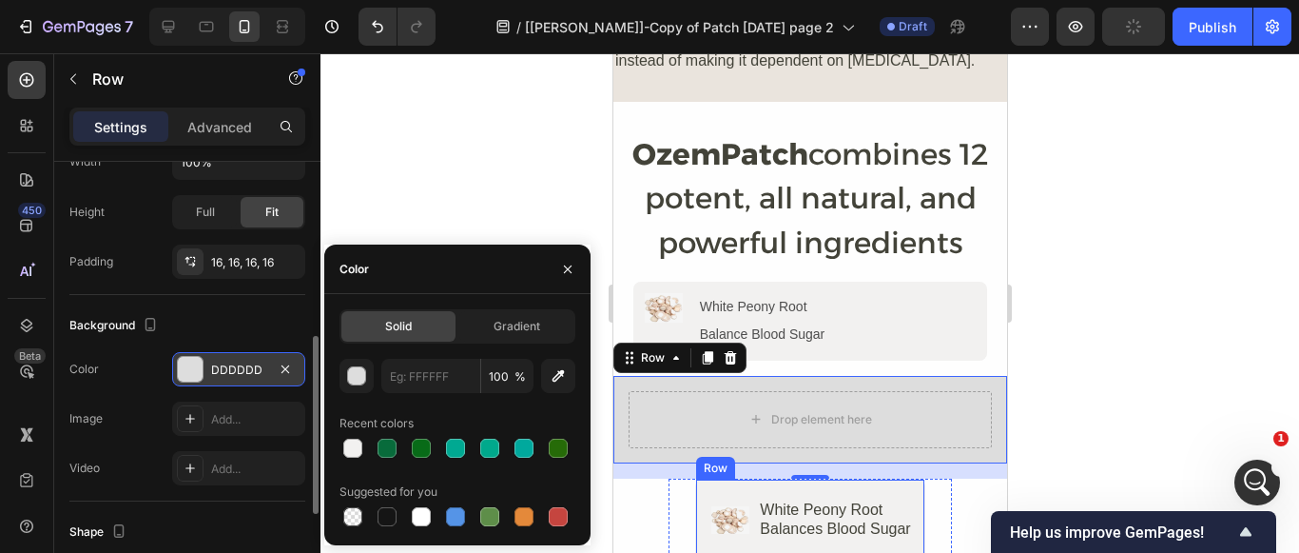
click at [812, 517] on div "Image White Peony Root Balances Blood Sugar Text Block Row" at bounding box center [808, 521] width 229 height 87
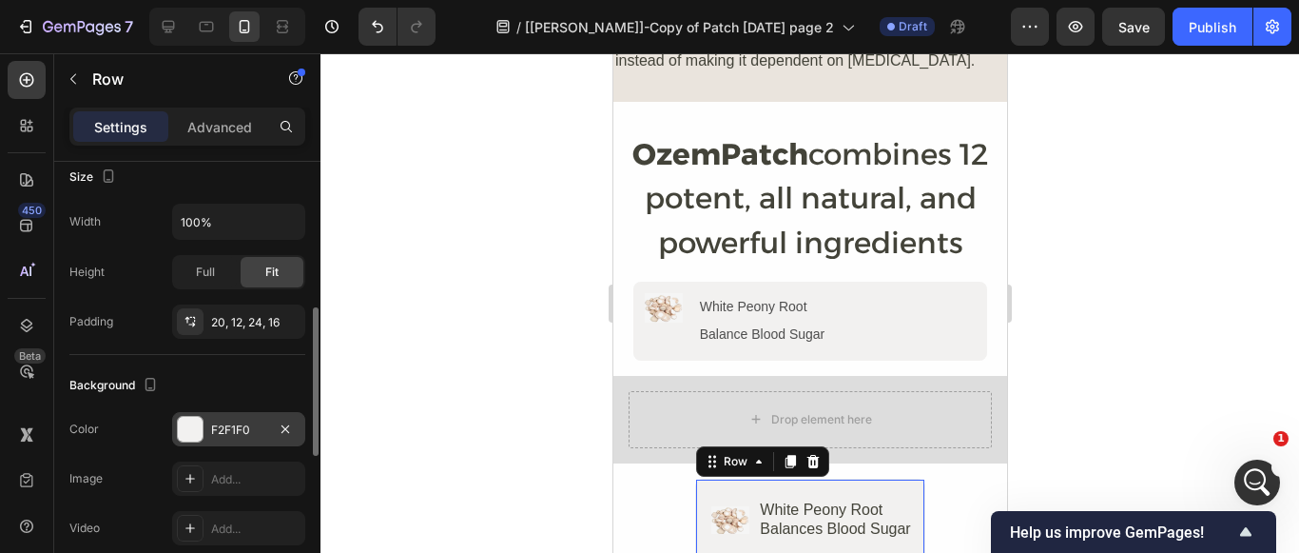
click at [249, 434] on div "F2F1F0" at bounding box center [238, 429] width 55 height 17
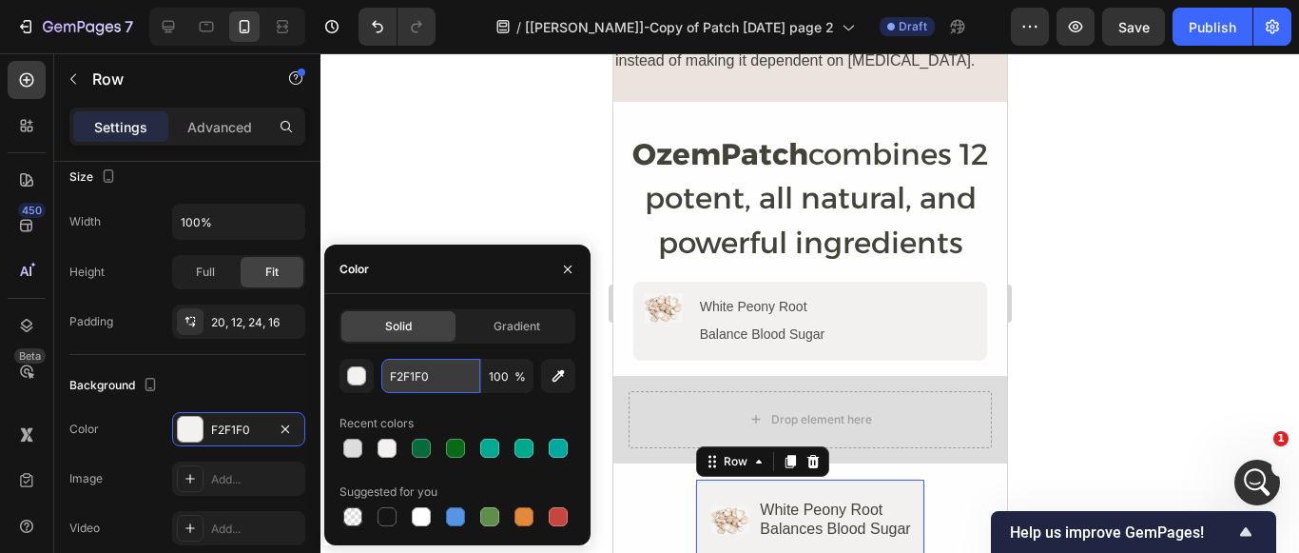
click at [440, 374] on input "F2F1F0" at bounding box center [430, 376] width 99 height 34
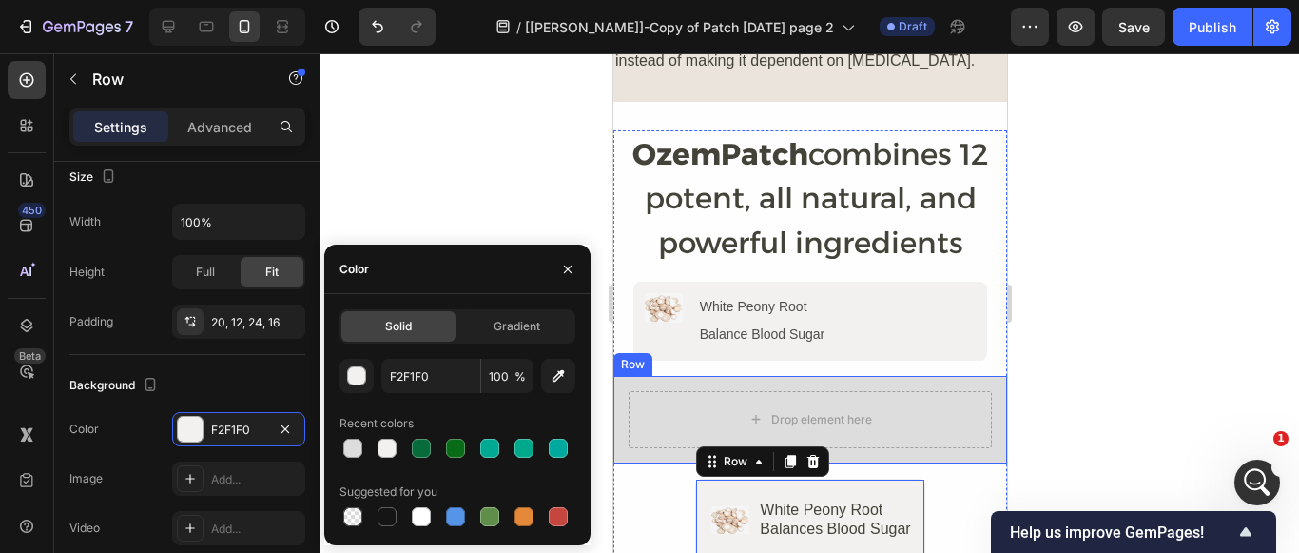
click at [637, 376] on div "Drop element here Row" at bounding box center [809, 419] width 394 height 87
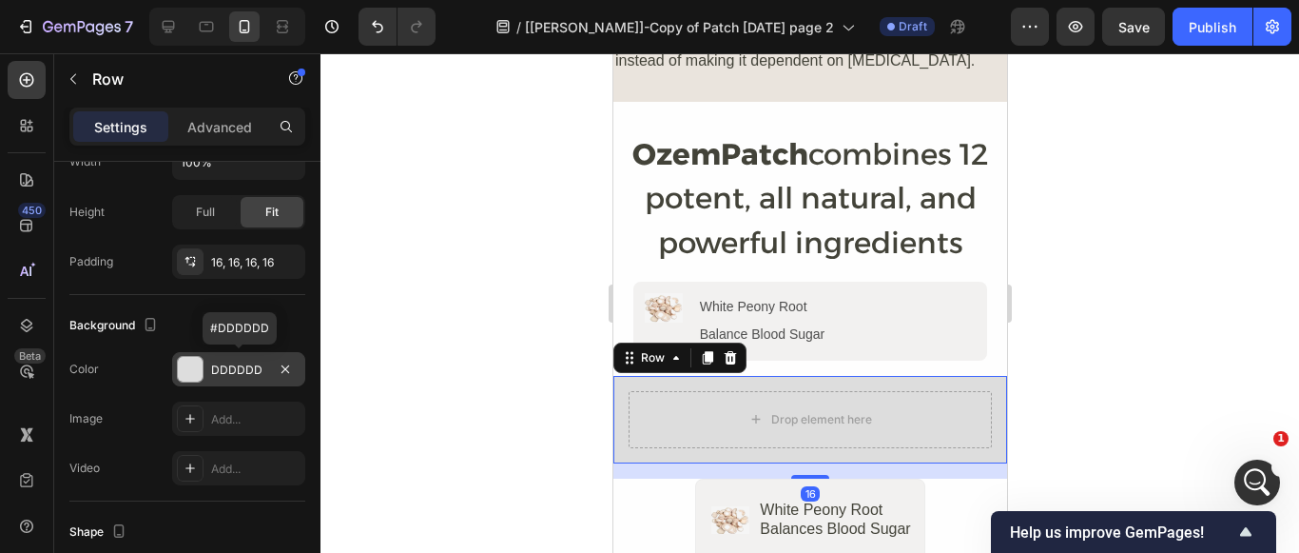
click at [220, 364] on div "DDDDDD" at bounding box center [238, 369] width 55 height 17
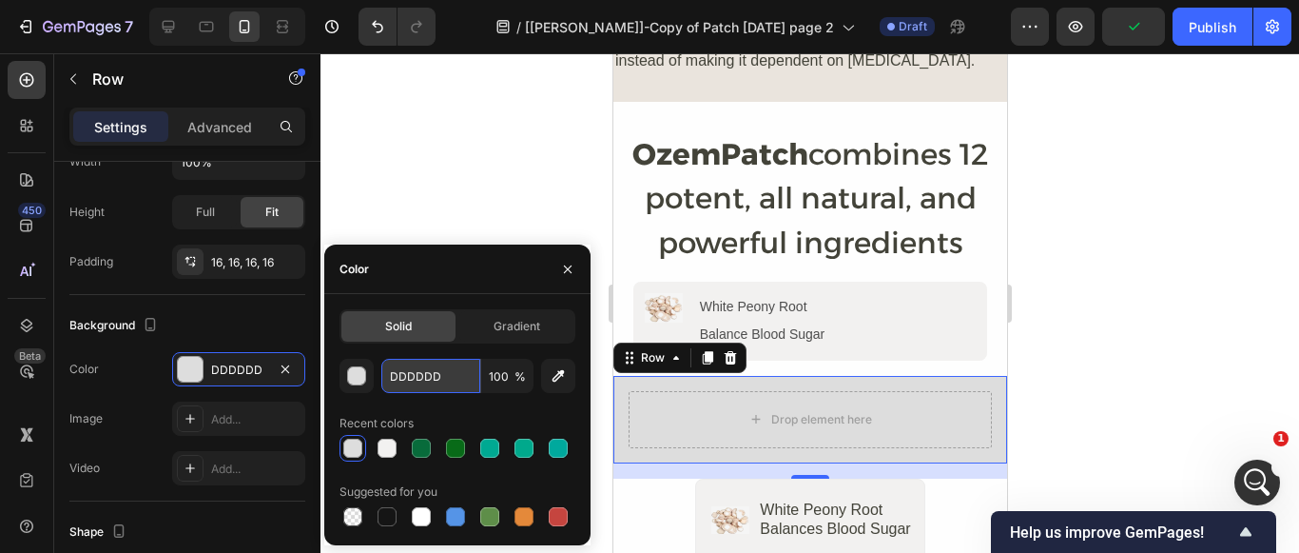
click at [448, 368] on input "DDDDDD" at bounding box center [430, 376] width 99 height 34
paste input "F2F1F0"
type input "F2F1F0"
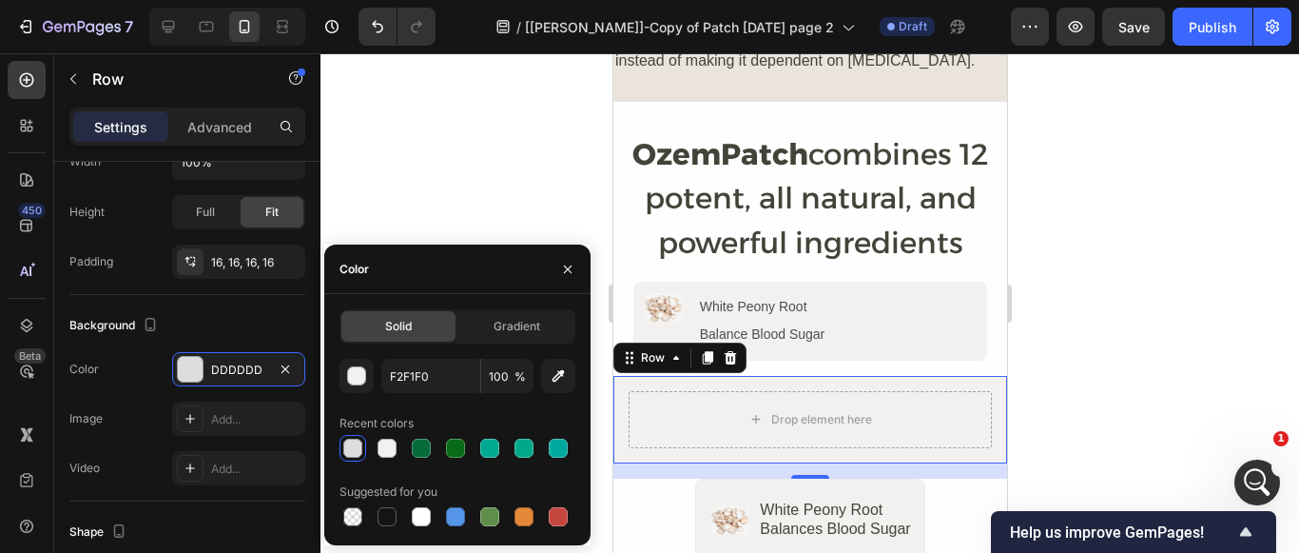
click at [447, 197] on div at bounding box center [810, 302] width 979 height 499
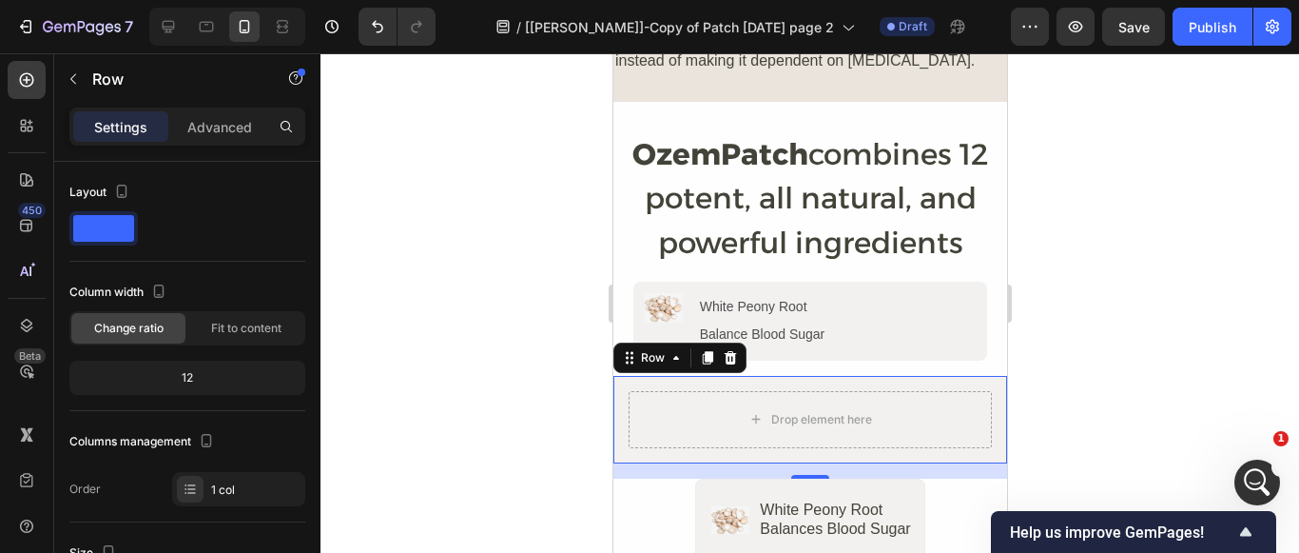
click at [115, 134] on p "Settings" at bounding box center [120, 127] width 53 height 20
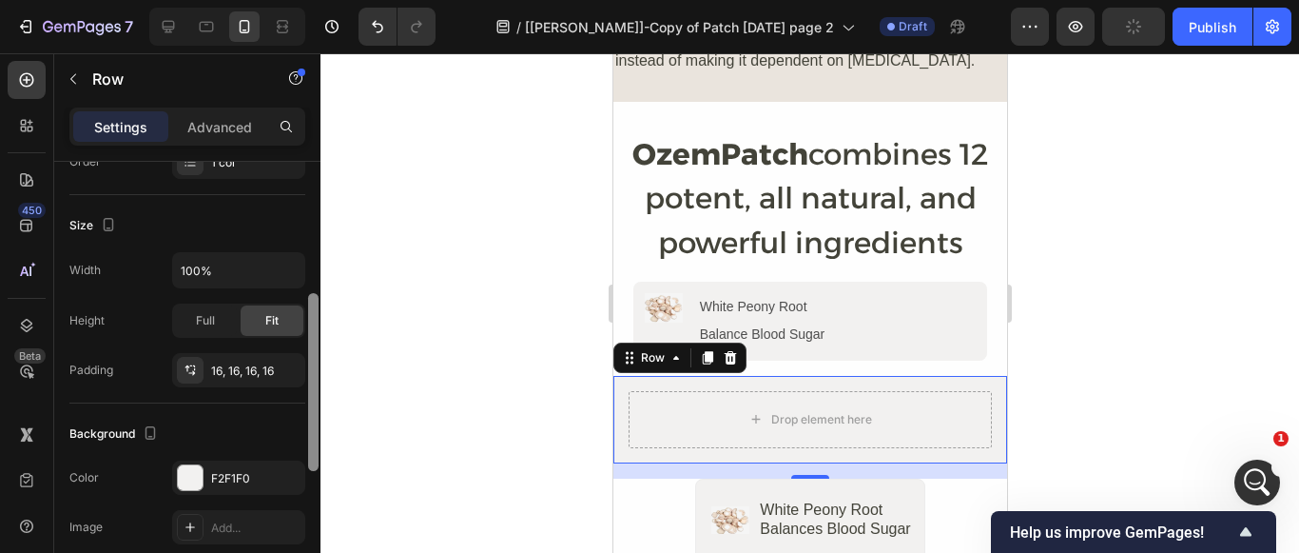
drag, startPoint x: 316, startPoint y: 221, endPoint x: 309, endPoint y: 356, distance: 135.2
click at [309, 356] on div at bounding box center [313, 382] width 10 height 178
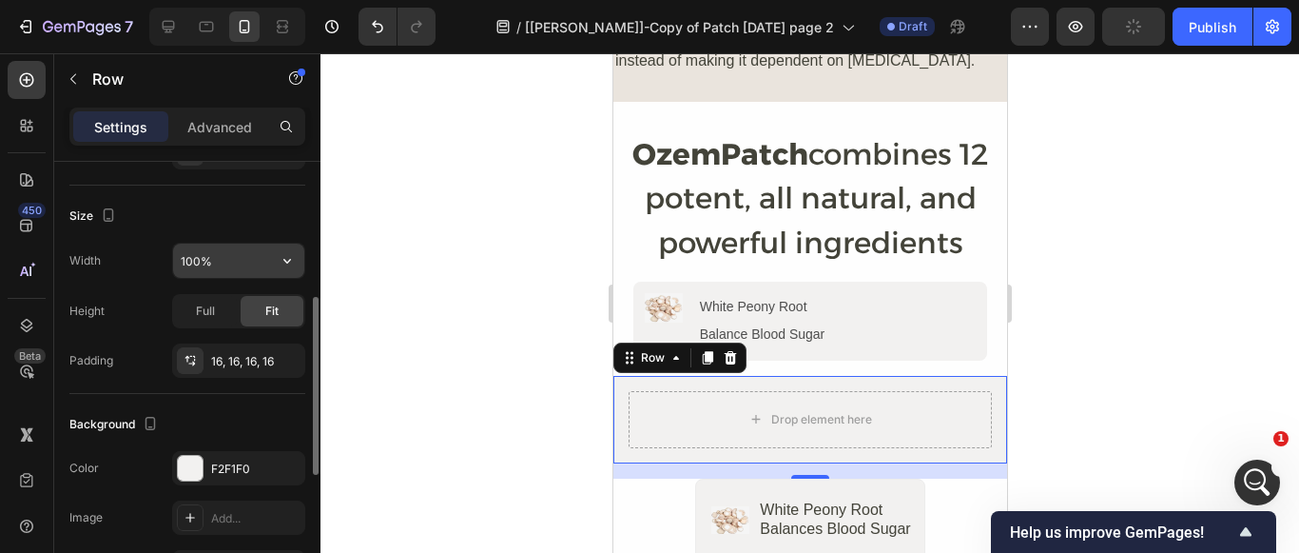
click at [198, 261] on input "100%" at bounding box center [238, 260] width 131 height 34
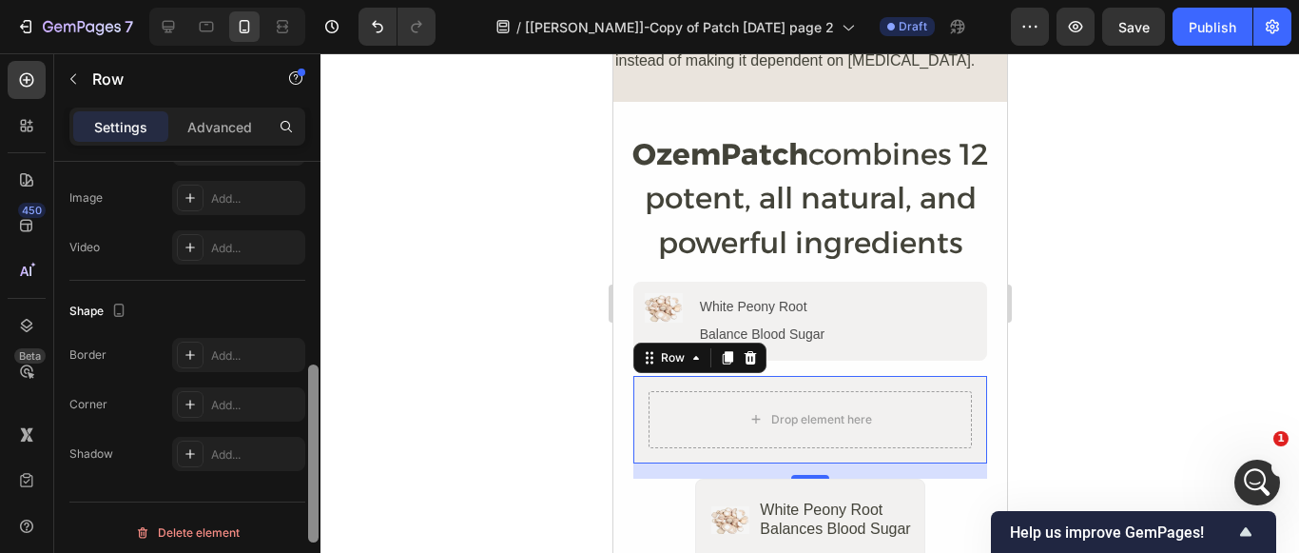
drag, startPoint x: 317, startPoint y: 322, endPoint x: 308, endPoint y: 454, distance: 131.5
click at [308, 454] on div at bounding box center [313, 453] width 10 height 178
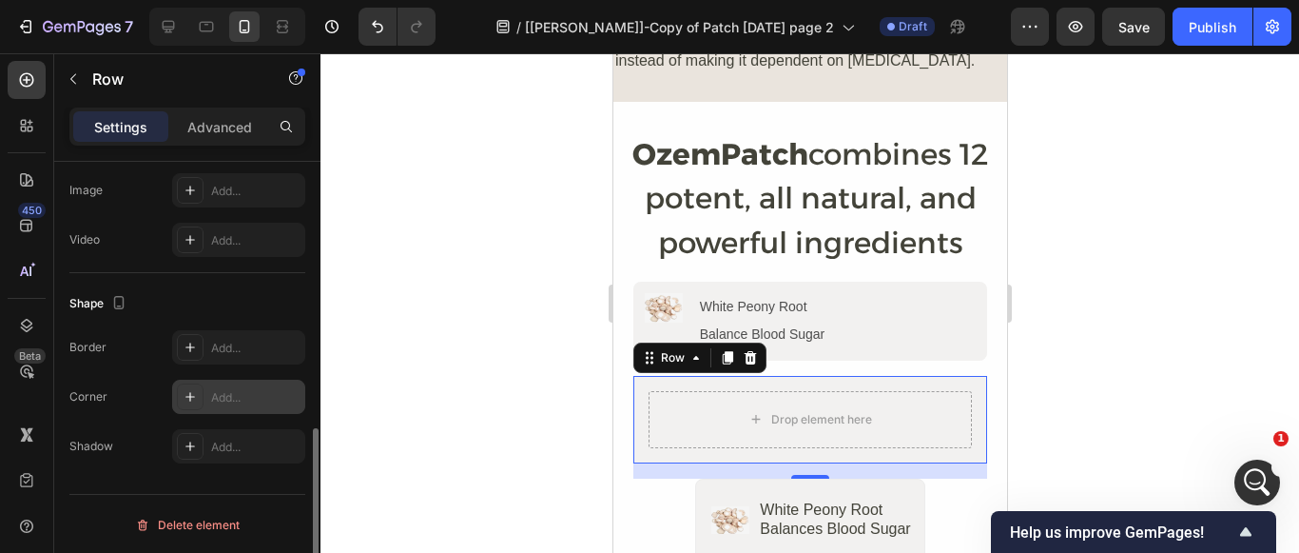
type input "90%"
click at [245, 397] on div "Add..." at bounding box center [255, 397] width 89 height 17
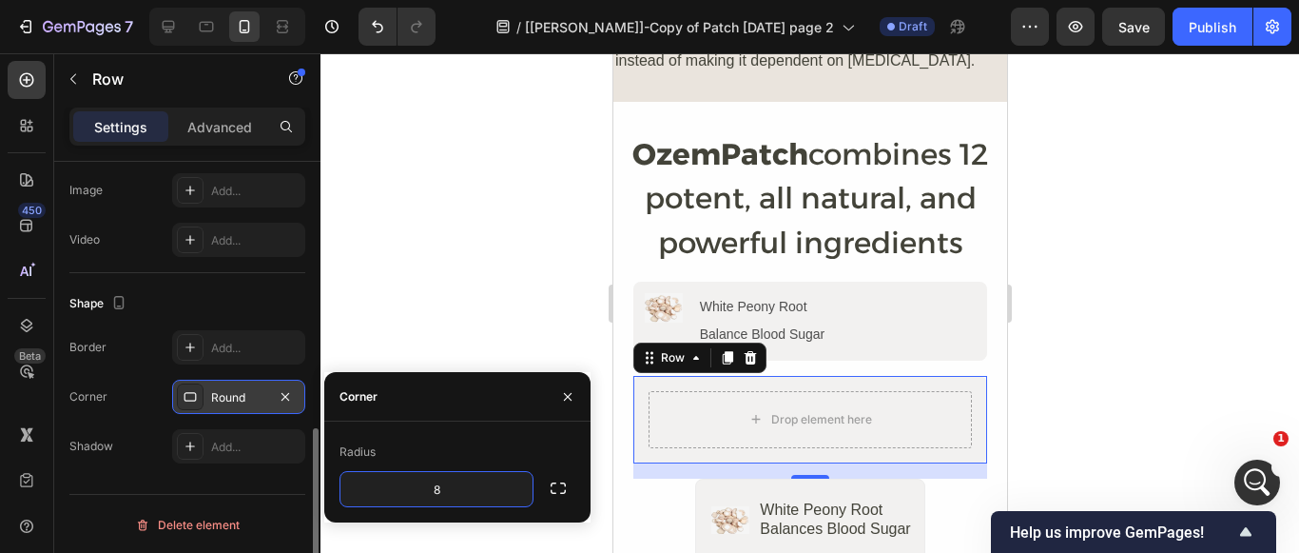
click at [486, 266] on div at bounding box center [810, 302] width 979 height 499
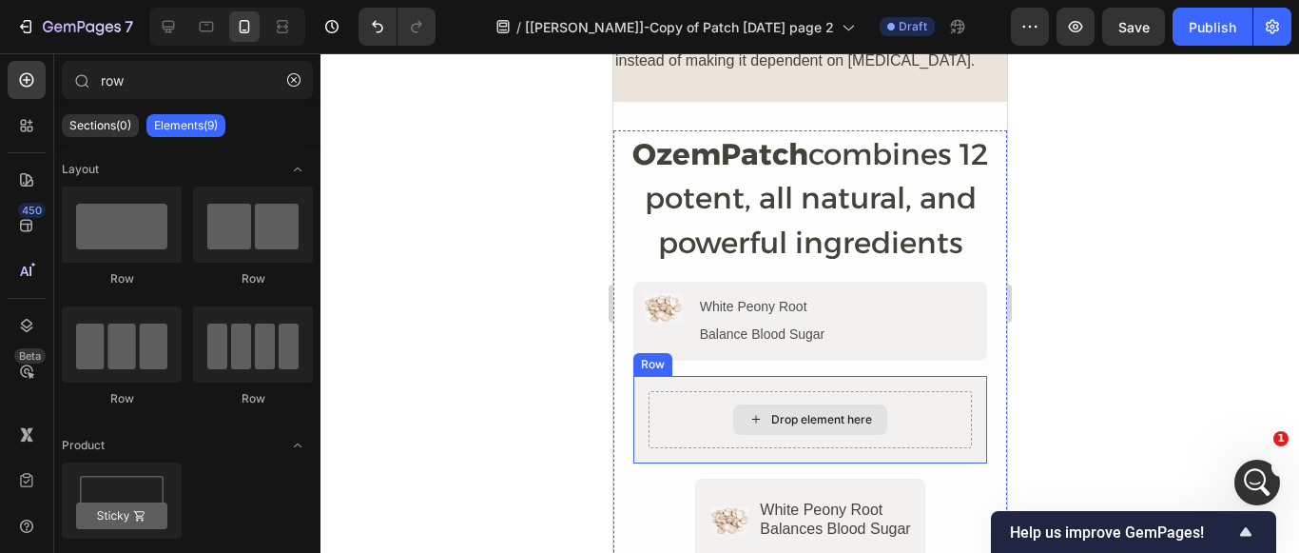
click at [792, 412] on div "Drop element here" at bounding box center [820, 419] width 101 height 15
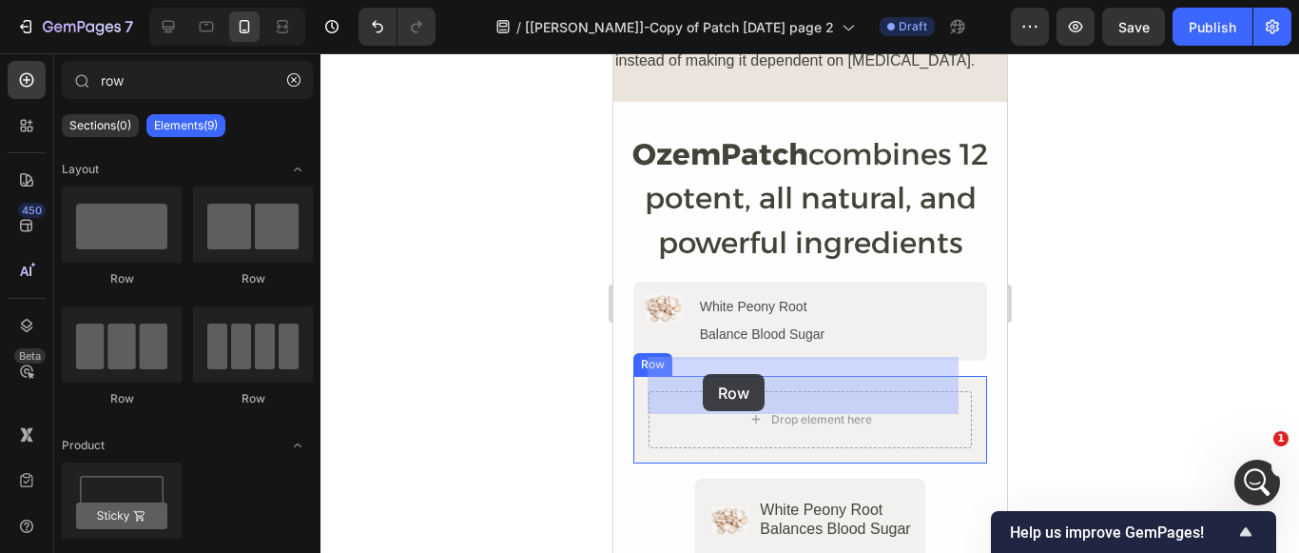
drag, startPoint x: 853, startPoint y: 282, endPoint x: 702, endPoint y: 374, distance: 176.6
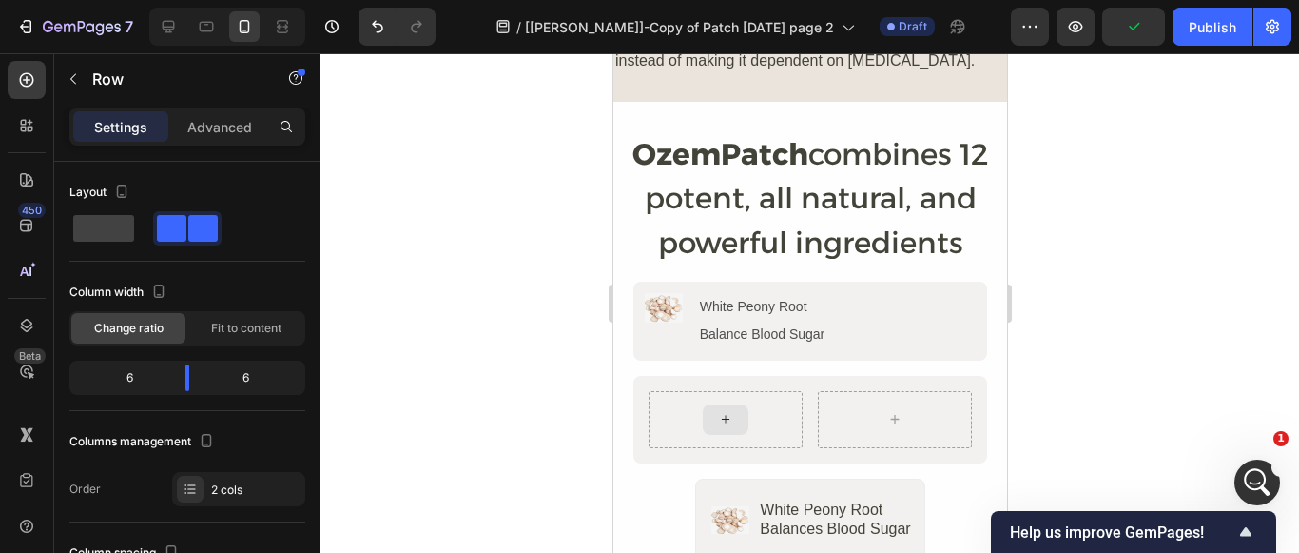
click at [724, 415] on icon at bounding box center [725, 419] width 8 height 8
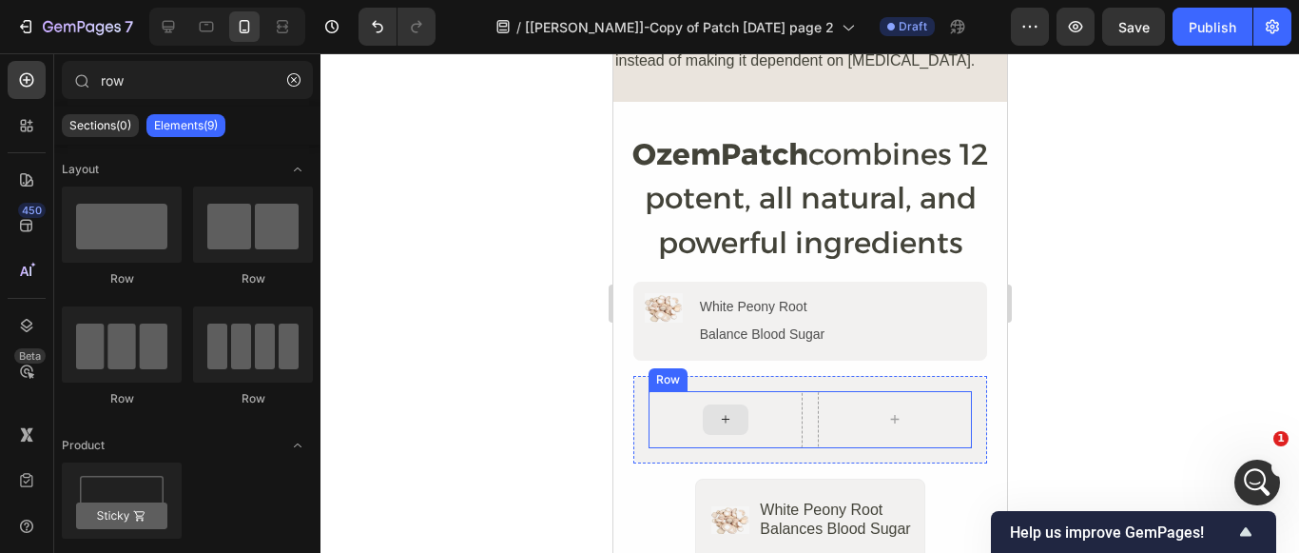
click at [721, 411] on icon at bounding box center [724, 419] width 15 height 16
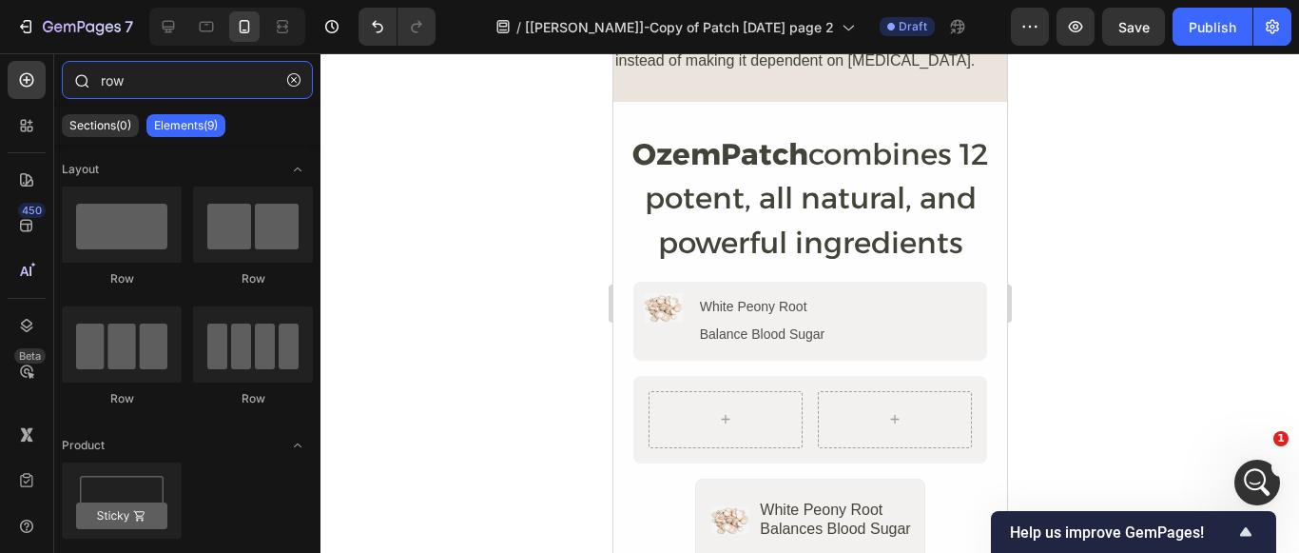
click at [159, 88] on input "row" at bounding box center [187, 80] width 251 height 38
type input "r"
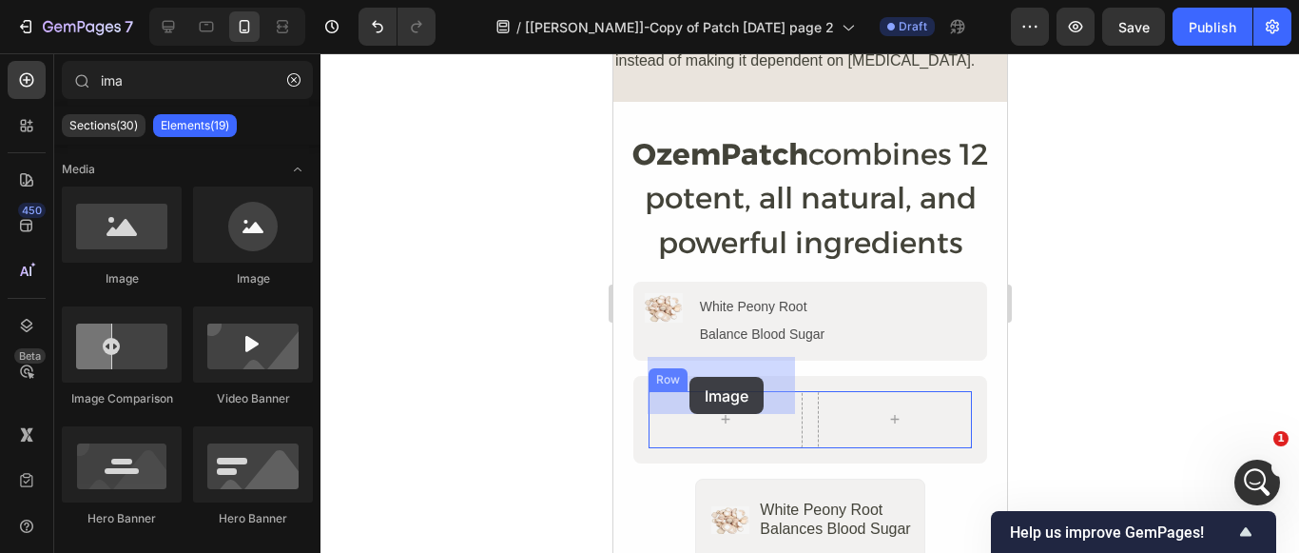
drag, startPoint x: 742, startPoint y: 287, endPoint x: 689, endPoint y: 377, distance: 104.1
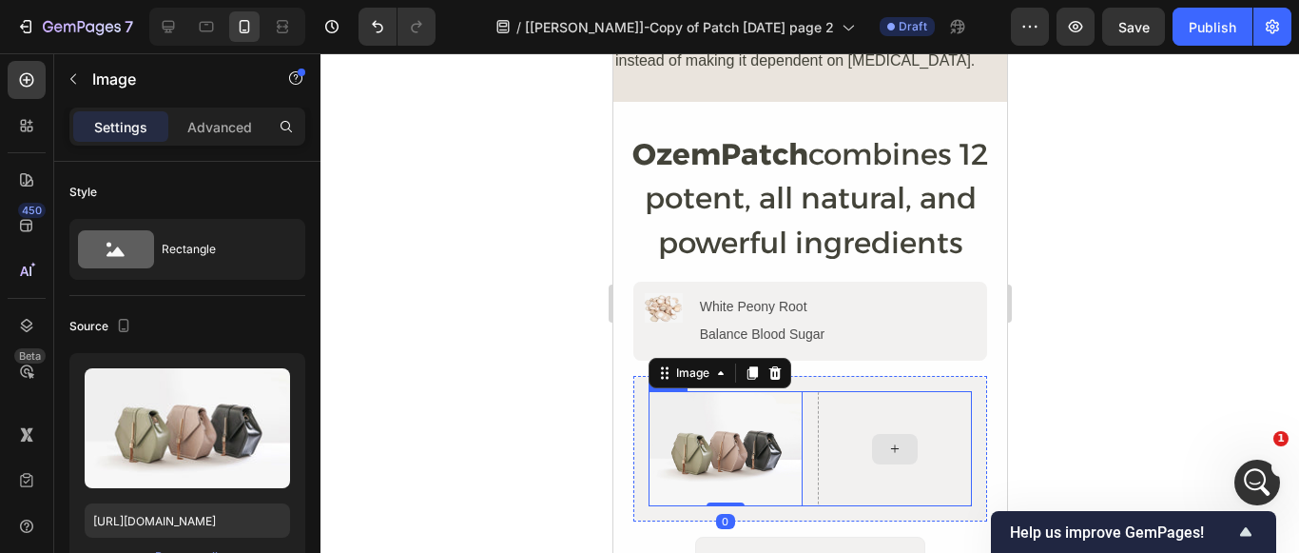
click at [889, 440] on icon at bounding box center [893, 448] width 15 height 16
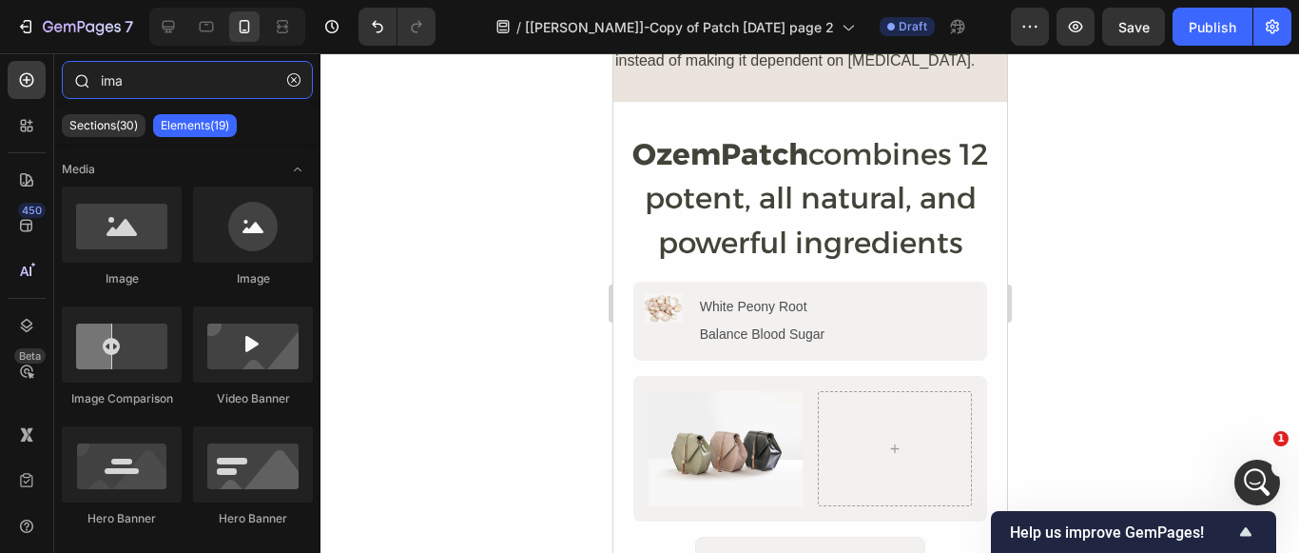
click at [144, 75] on input "ima" at bounding box center [187, 80] width 251 height 38
type input "i"
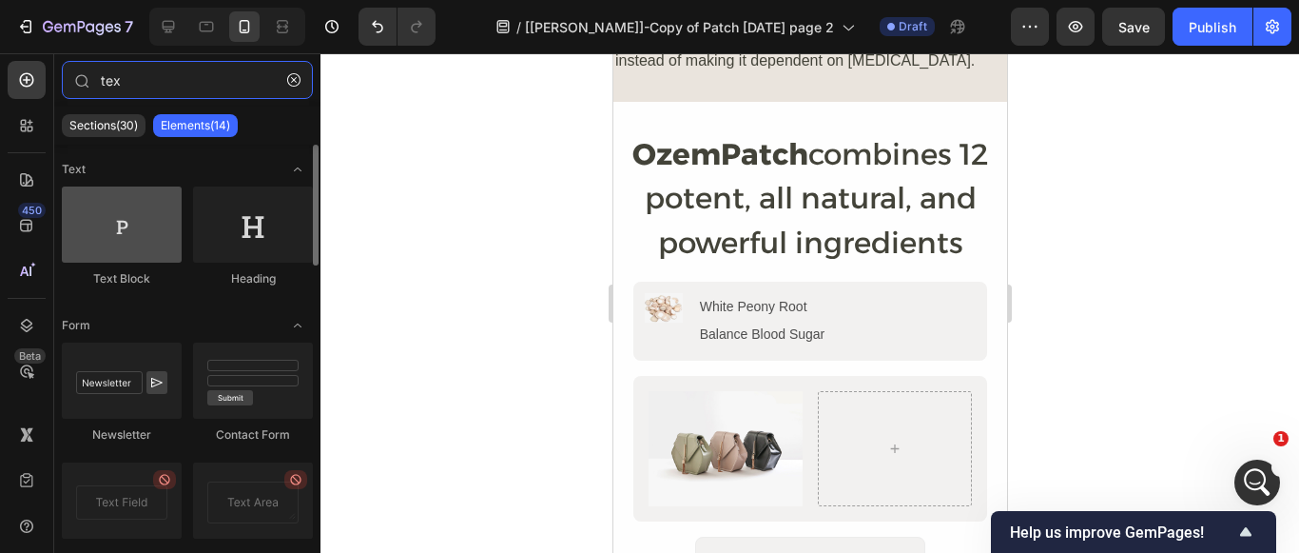
type input "tex"
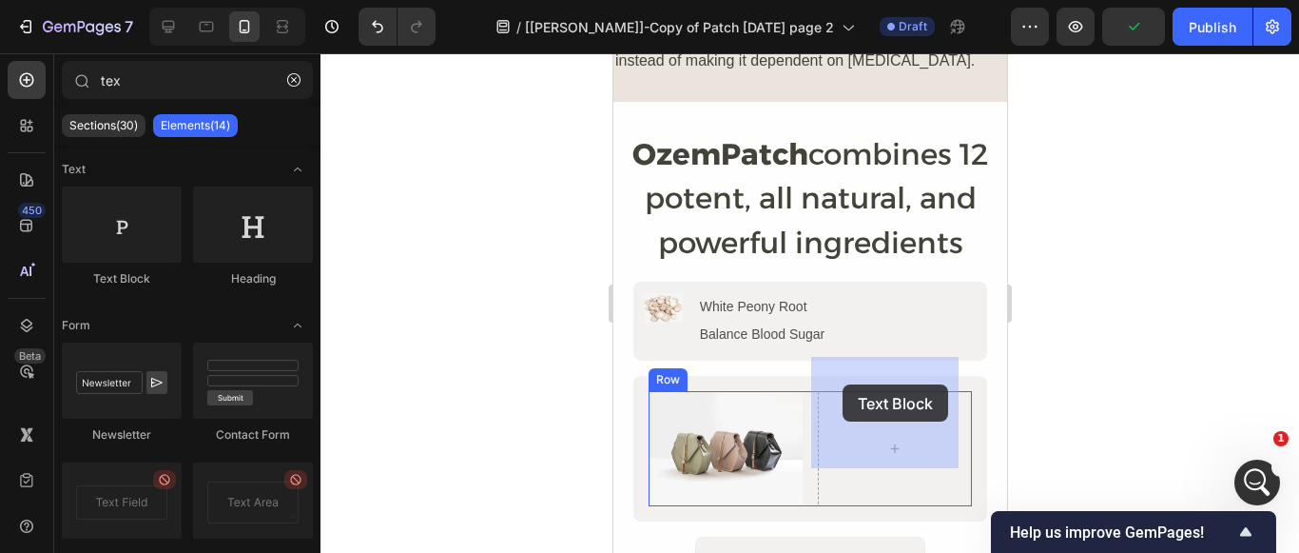
drag, startPoint x: 748, startPoint y: 284, endPoint x: 843, endPoint y: 381, distance: 135.2
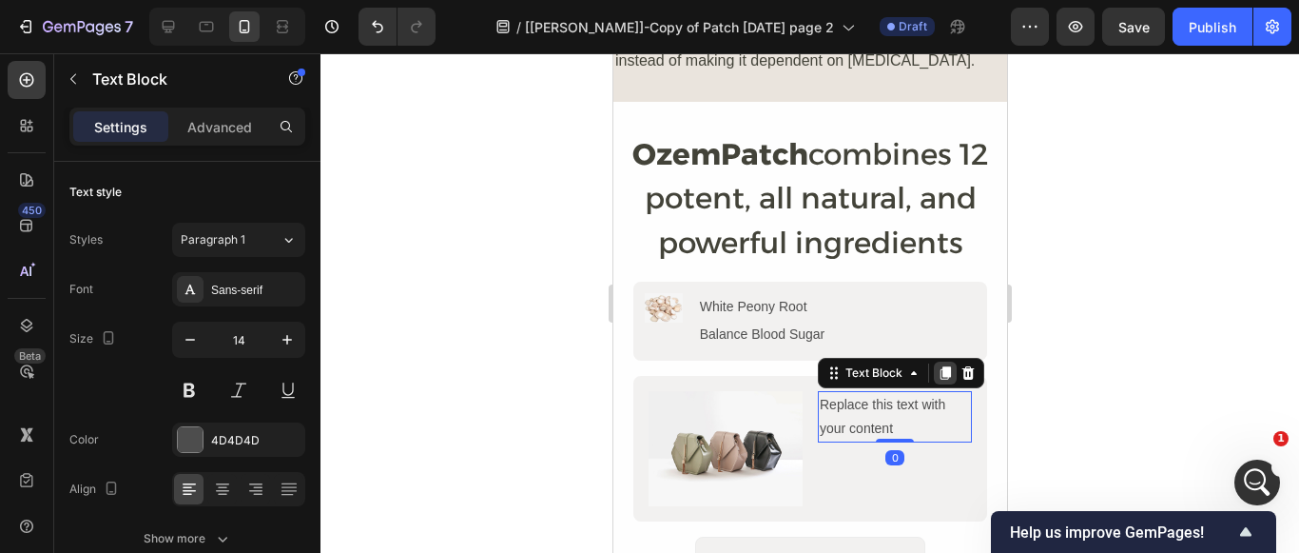
click at [940, 366] on icon at bounding box center [945, 372] width 10 height 13
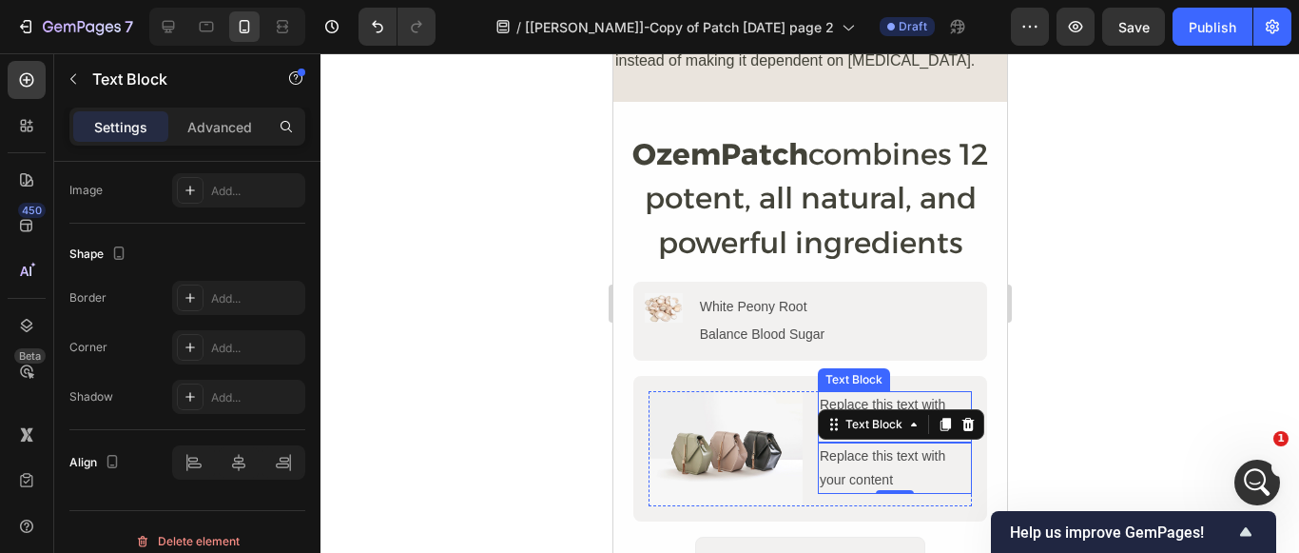
click at [866, 391] on div "Replace this text with your content" at bounding box center [894, 416] width 154 height 51
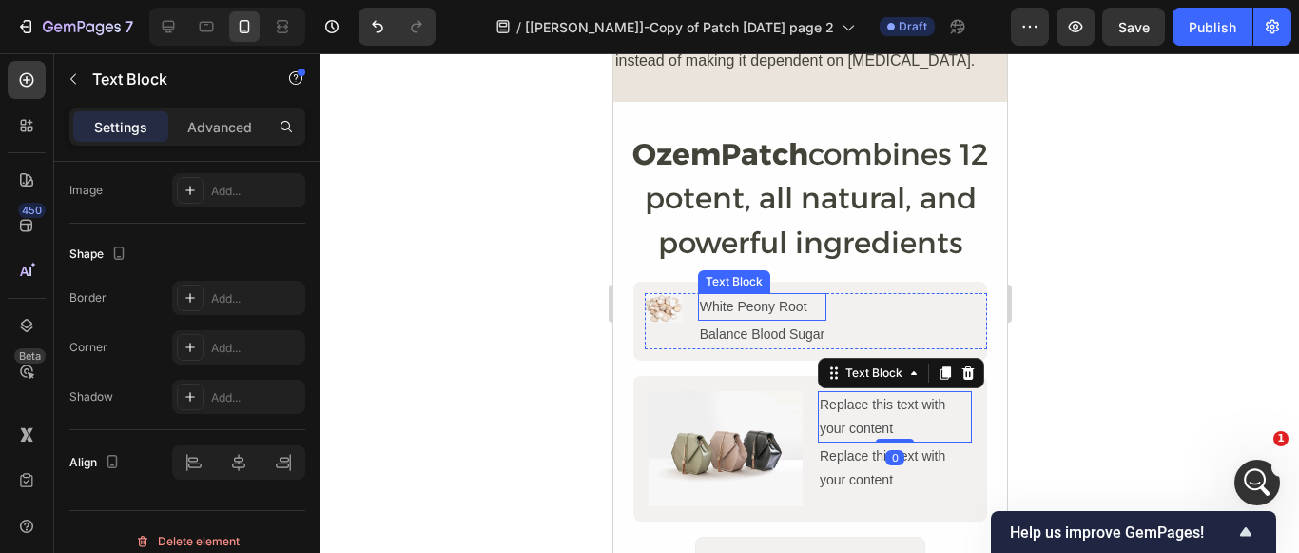
click at [800, 295] on p "White Peony Root" at bounding box center [762, 307] width 126 height 24
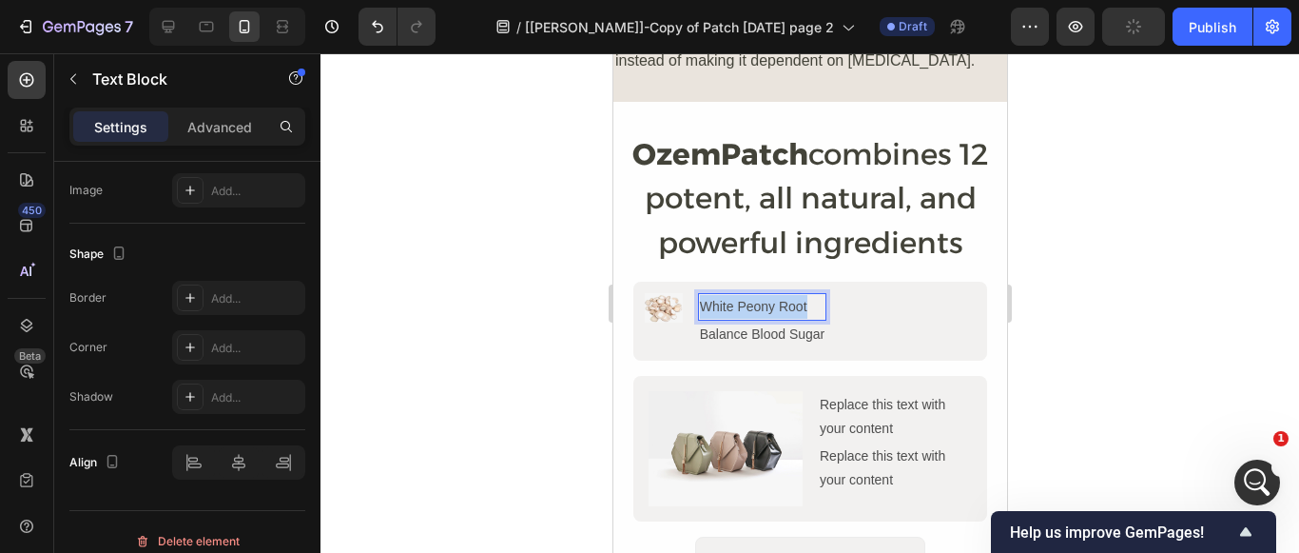
drag, startPoint x: 809, startPoint y: 274, endPoint x: 701, endPoint y: 272, distance: 108.4
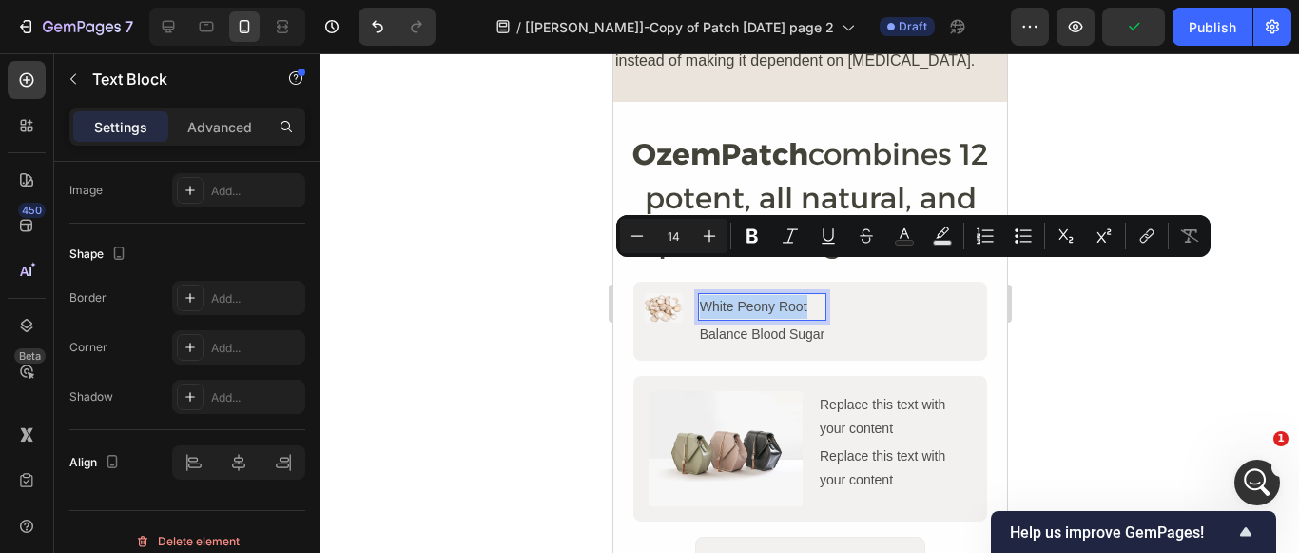
copy p "White Peony Root"
click at [857, 391] on div "Replace this text with your content" at bounding box center [894, 416] width 154 height 51
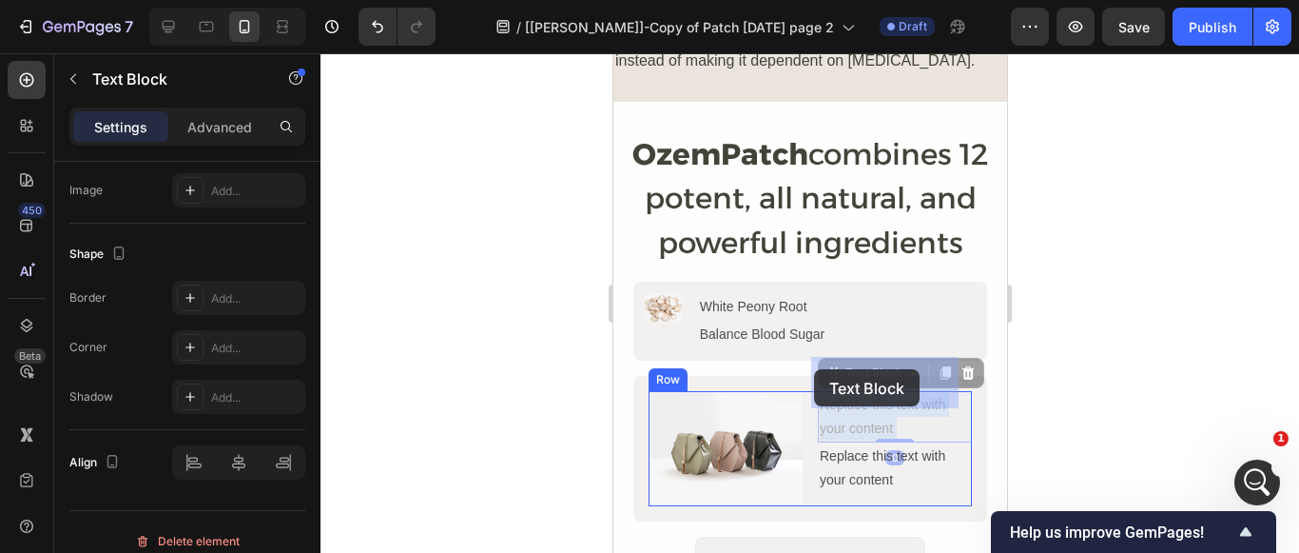
drag, startPoint x: 888, startPoint y: 393, endPoint x: 813, endPoint y: 369, distance: 78.8
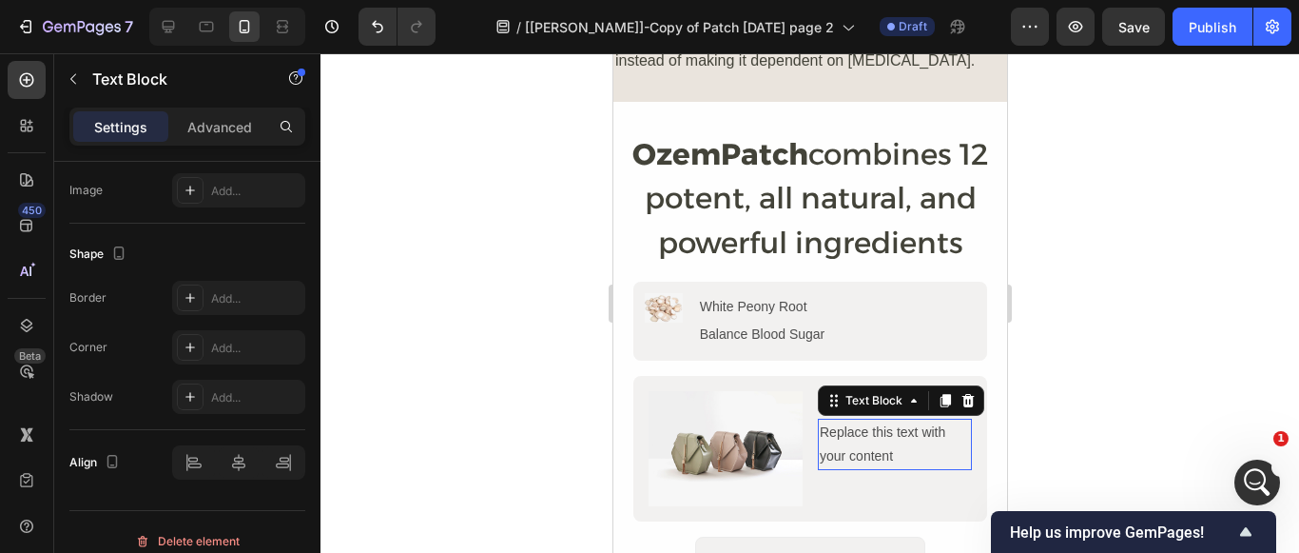
click at [870, 418] on div "Replace this text with your content" at bounding box center [894, 443] width 154 height 51
click at [788, 322] on p "Balance Blood Sugar" at bounding box center [762, 334] width 126 height 24
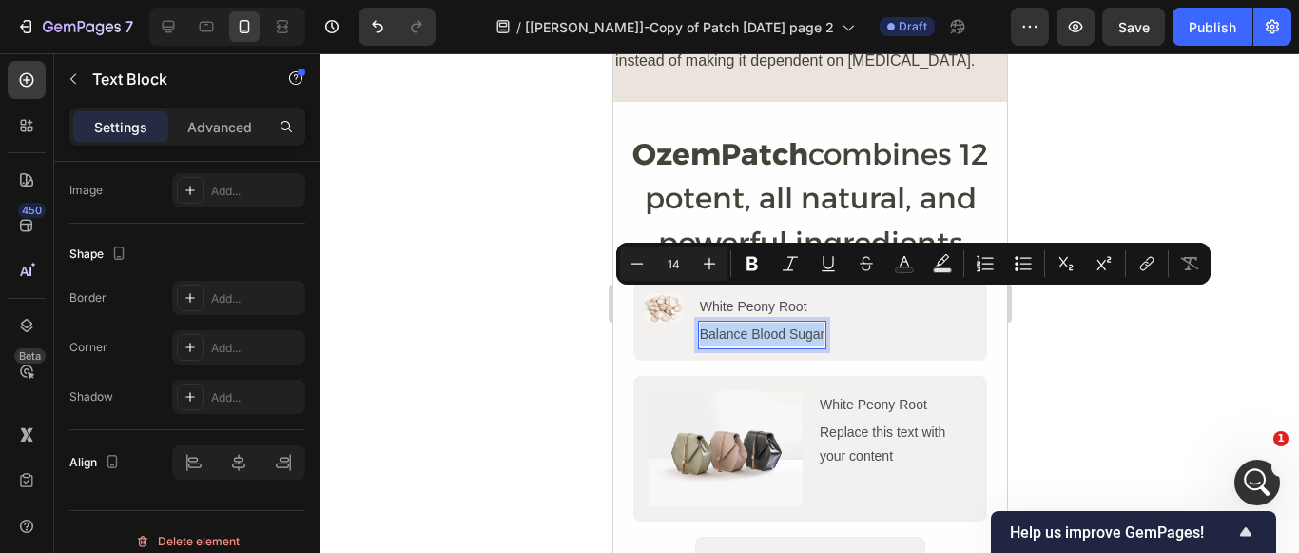
copy p "Balance Blood Sugar"
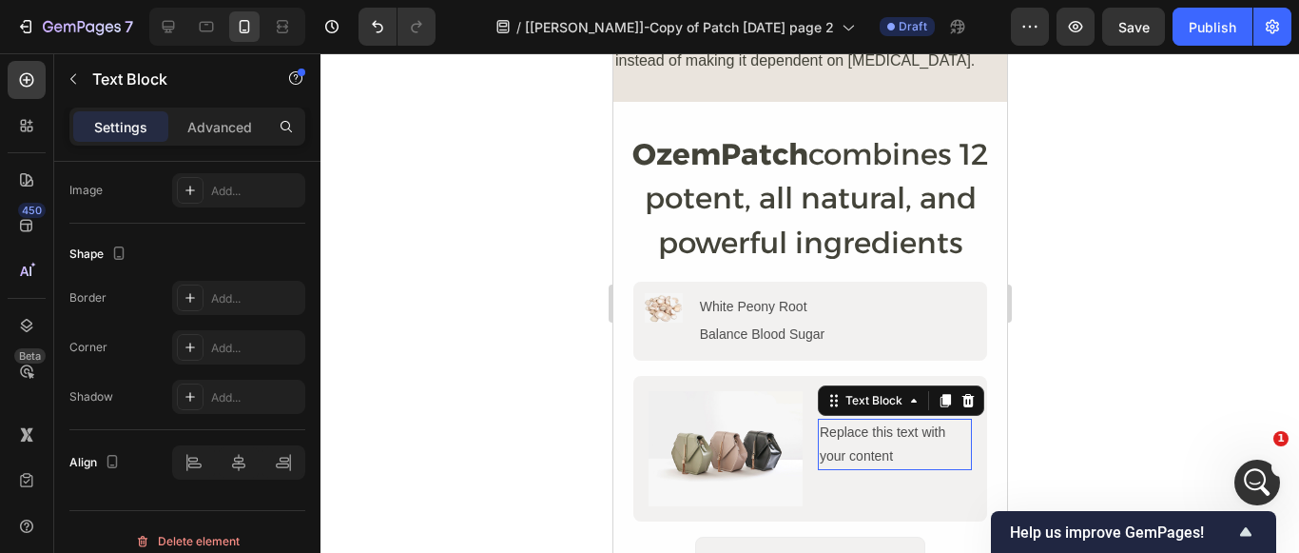
click at [854, 418] on div "Replace this text with your content" at bounding box center [894, 443] width 154 height 51
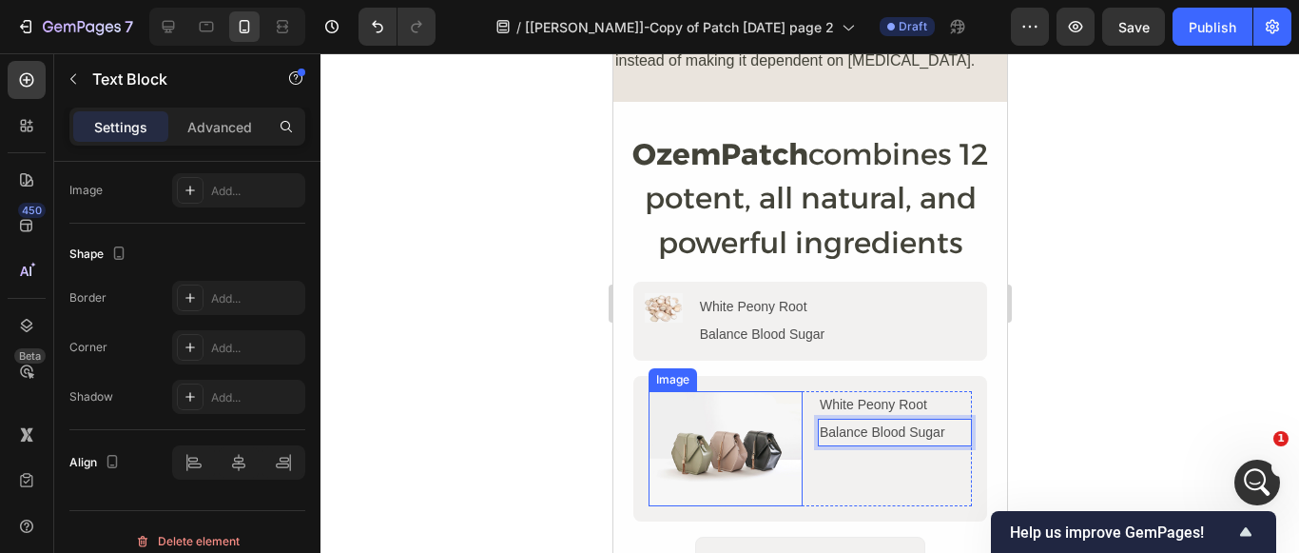
click at [767, 395] on img at bounding box center [725, 449] width 154 height 116
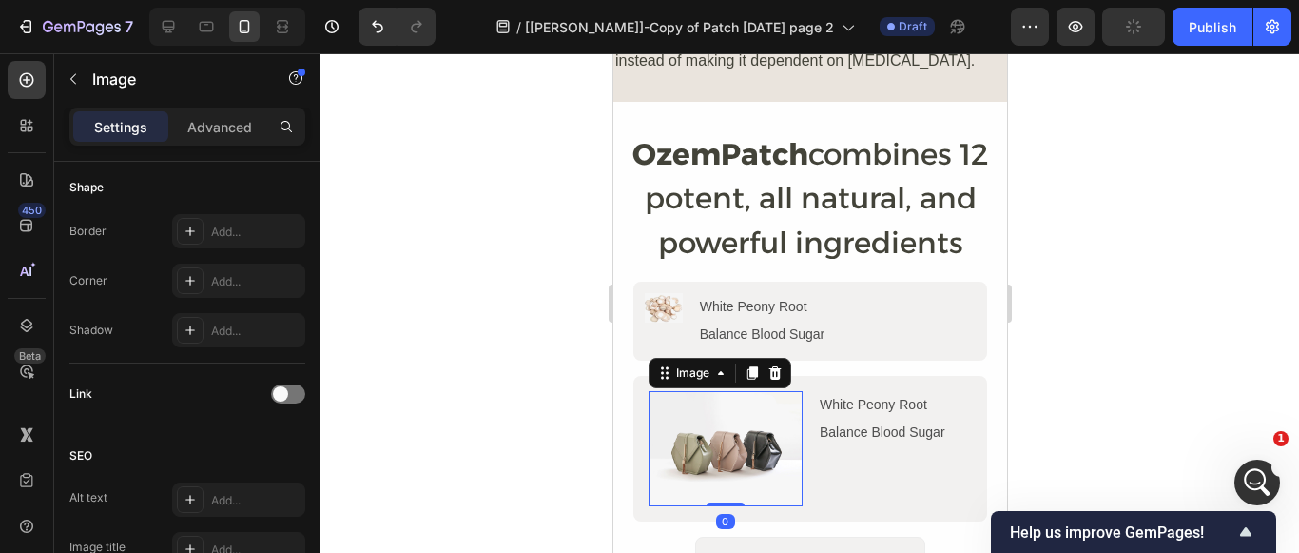
scroll to position [0, 0]
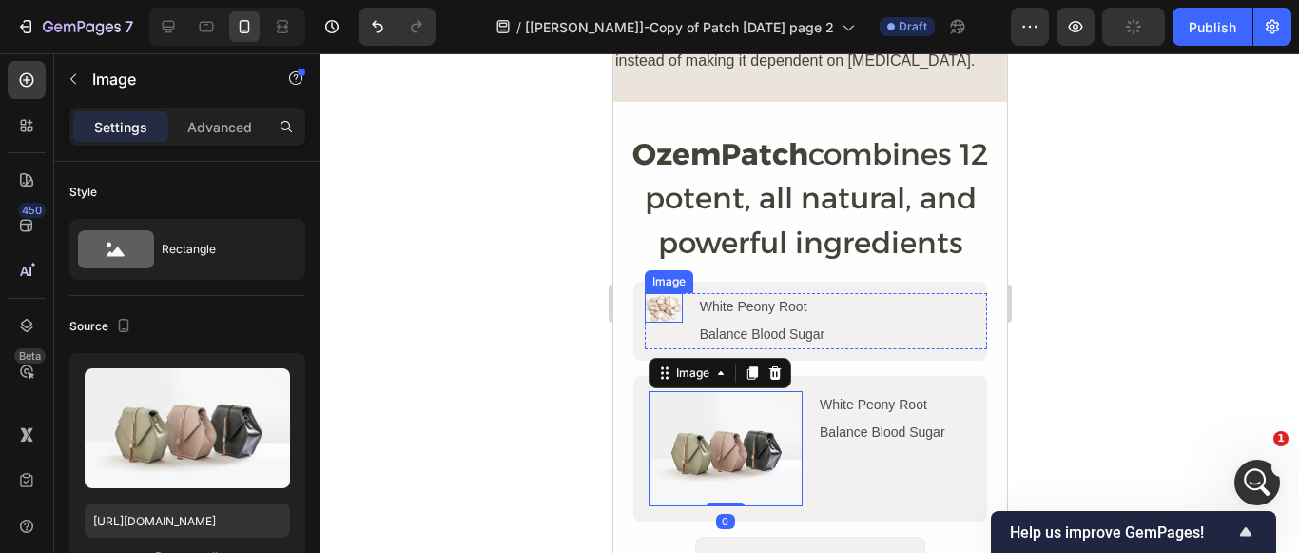
click at [666, 293] on img at bounding box center [663, 307] width 38 height 29
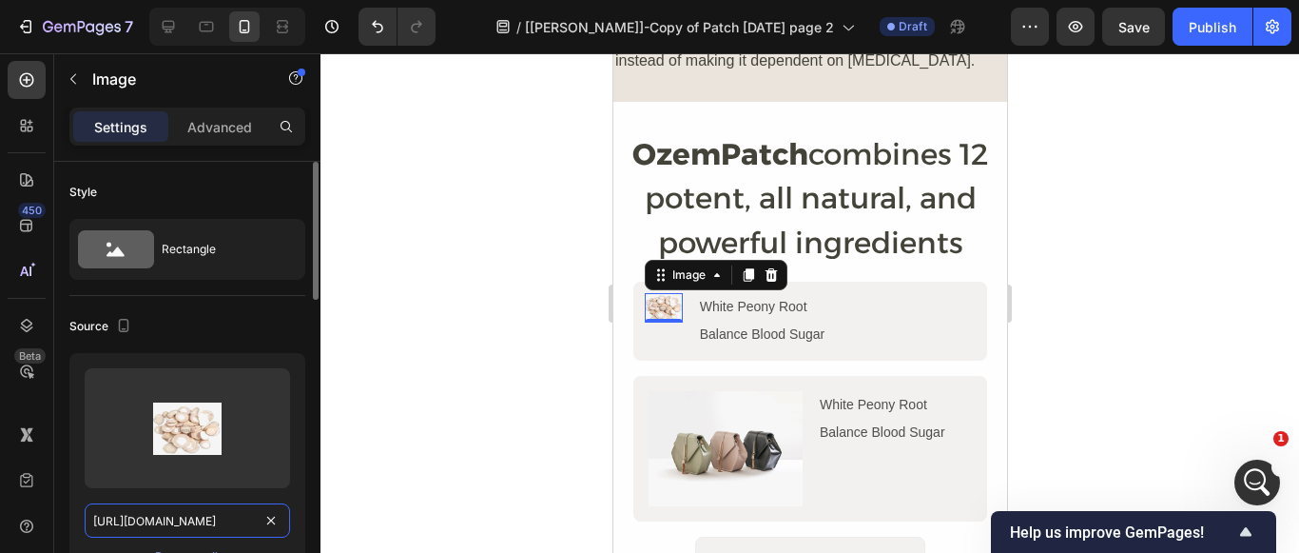
click at [196, 523] on input "[URL][DOMAIN_NAME]" at bounding box center [187, 520] width 205 height 34
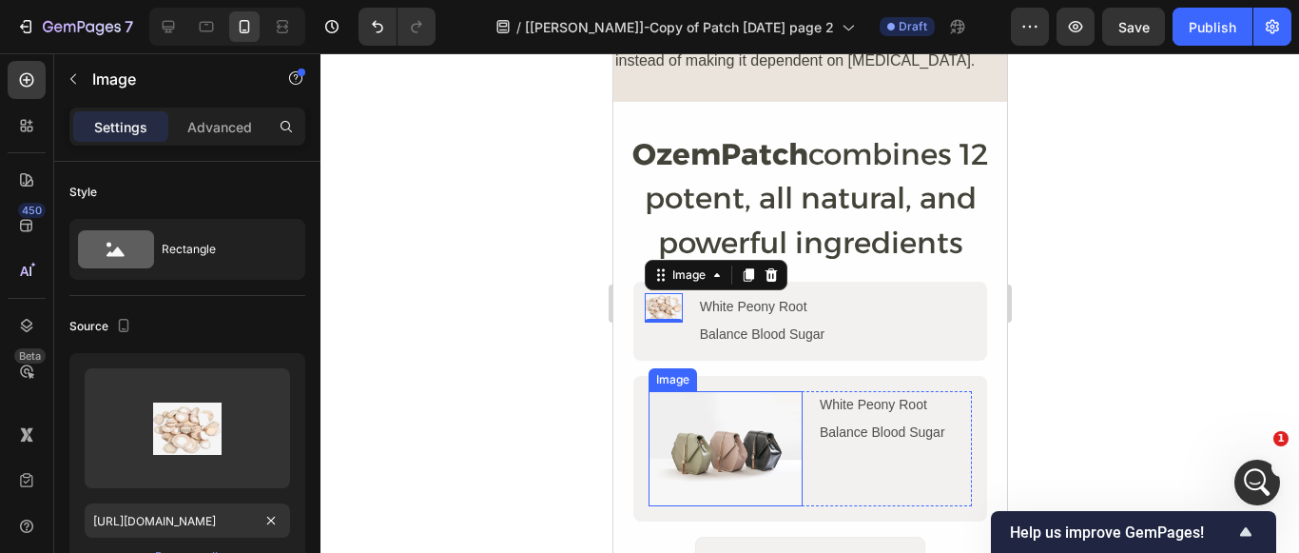
click at [709, 408] on img at bounding box center [725, 449] width 154 height 116
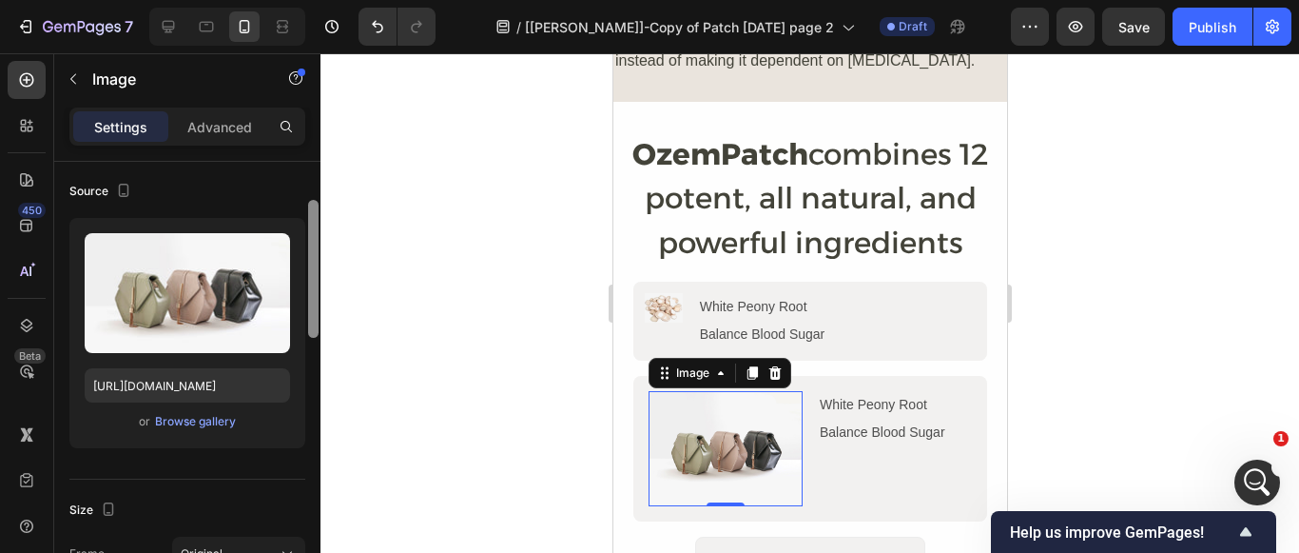
drag, startPoint x: 313, startPoint y: 281, endPoint x: 315, endPoint y: 321, distance: 40.9
click at [315, 321] on div at bounding box center [313, 269] width 10 height 138
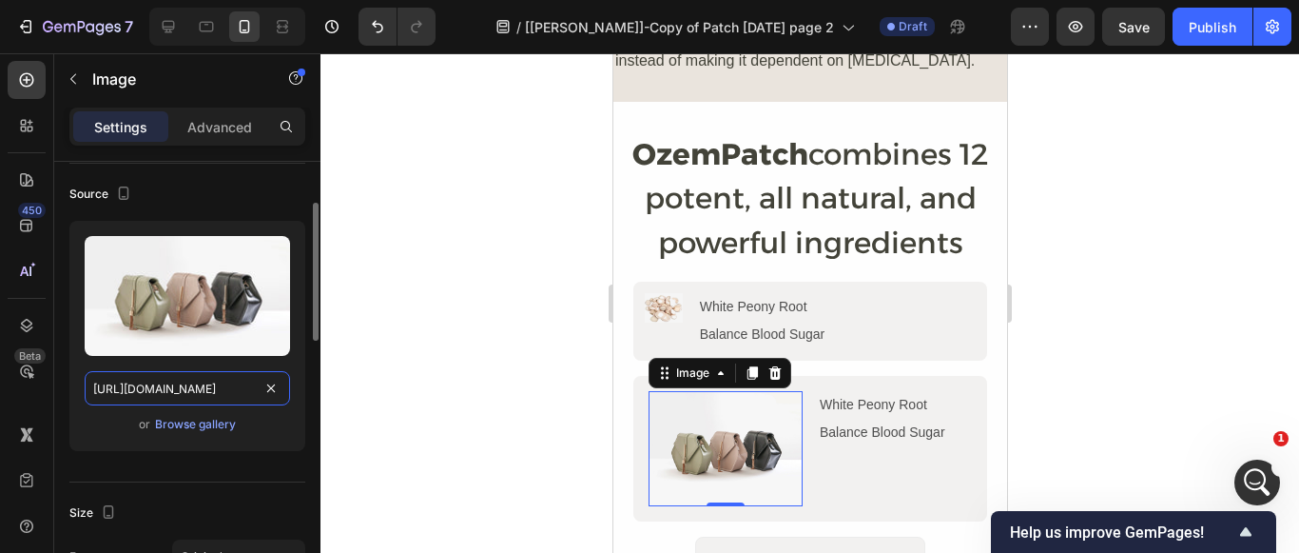
click at [216, 379] on input "[URL][DOMAIN_NAME]" at bounding box center [187, 388] width 205 height 34
paste input "[DOMAIN_NAME][URL][DOMAIN_NAME]"
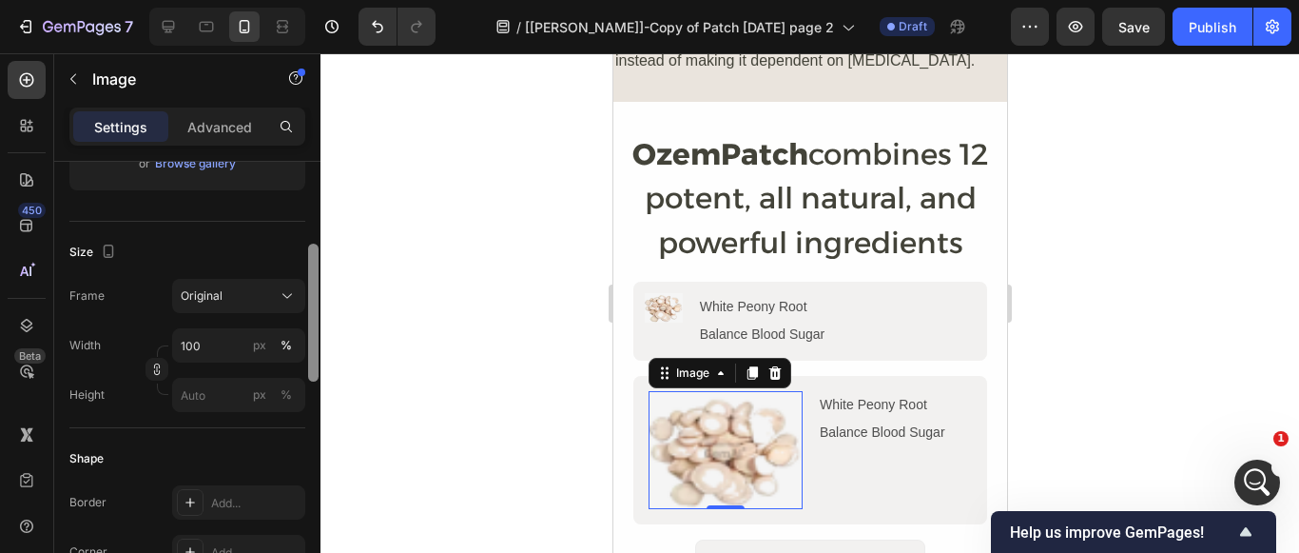
scroll to position [445, 0]
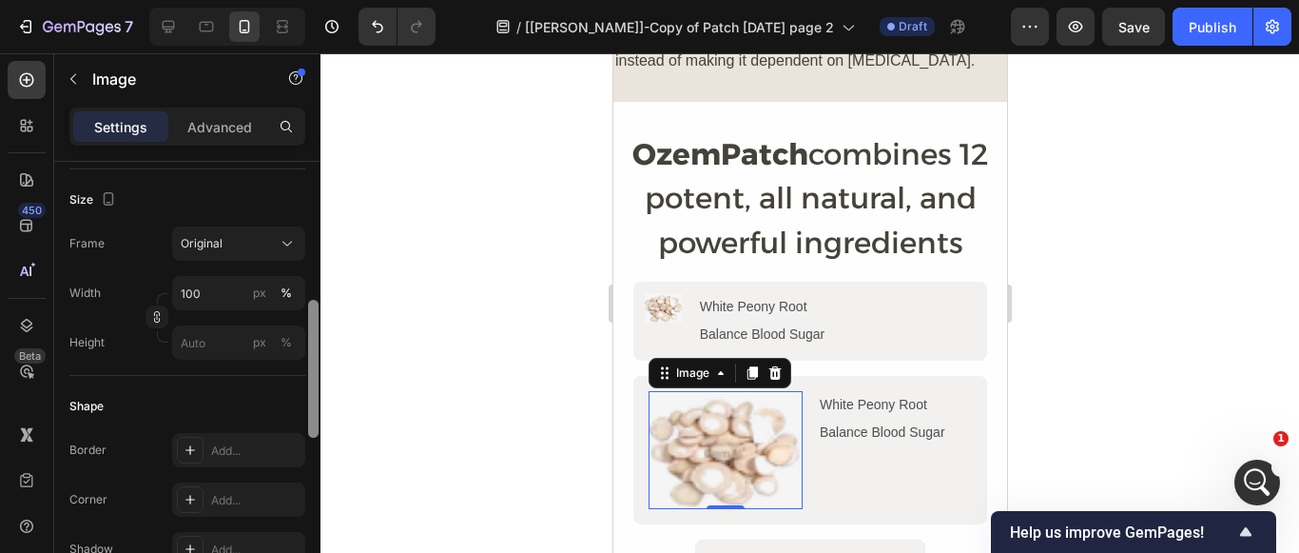
drag, startPoint x: 312, startPoint y: 219, endPoint x: 319, endPoint y: 316, distance: 97.2
click at [319, 316] on div at bounding box center [313, 384] width 14 height 445
type input "[URL][DOMAIN_NAME]"
click at [207, 295] on input "100" at bounding box center [238, 293] width 133 height 34
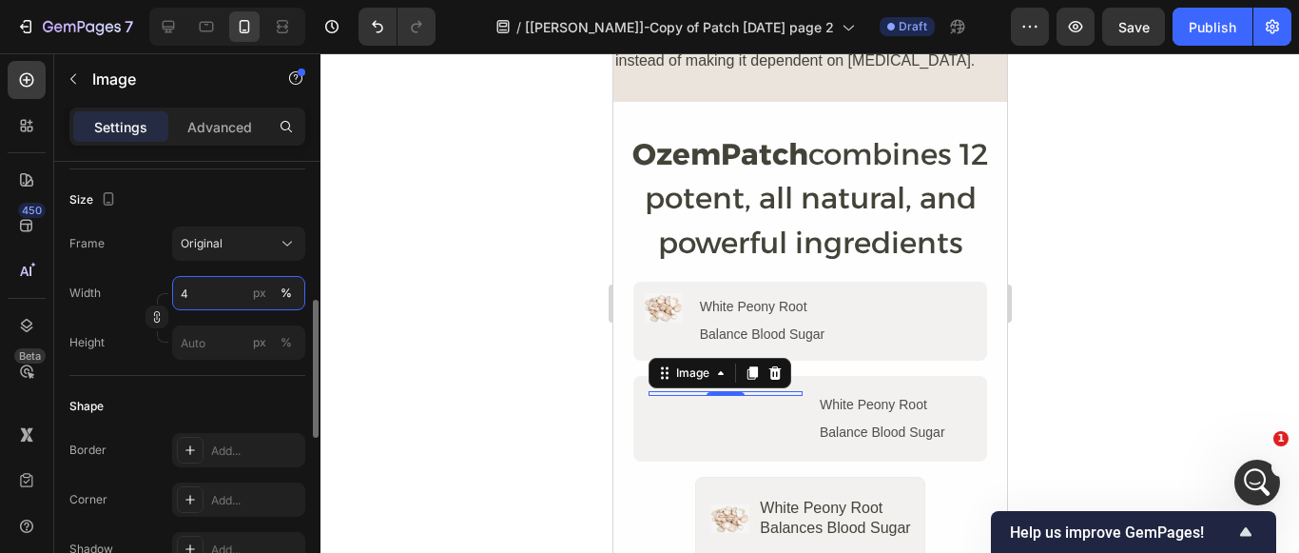
type input "40"
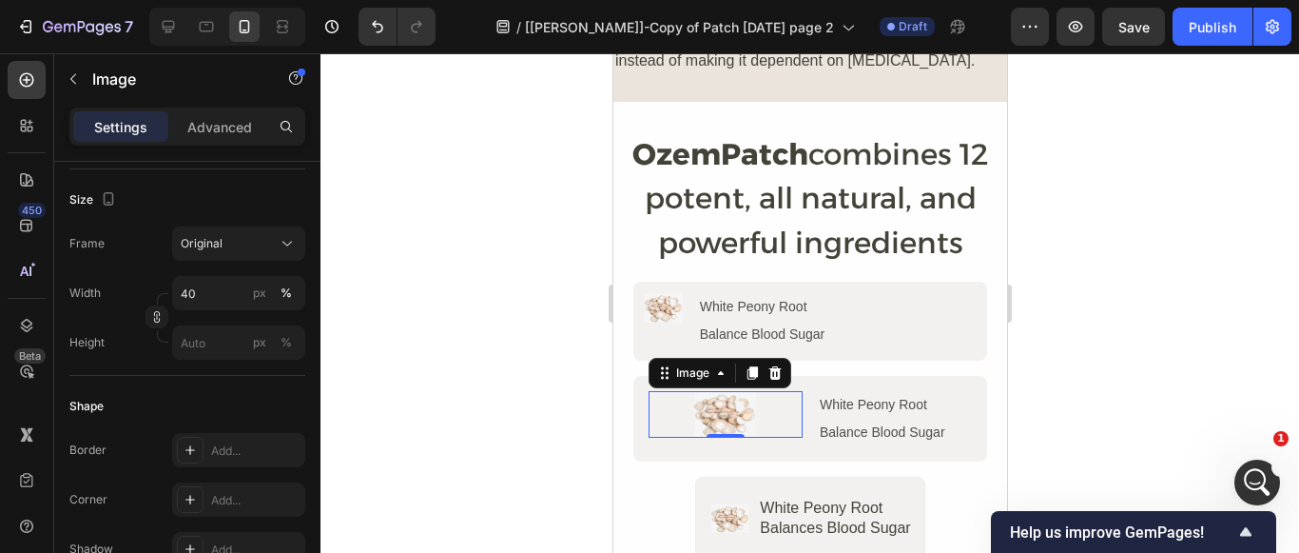
click at [417, 416] on div at bounding box center [810, 302] width 979 height 499
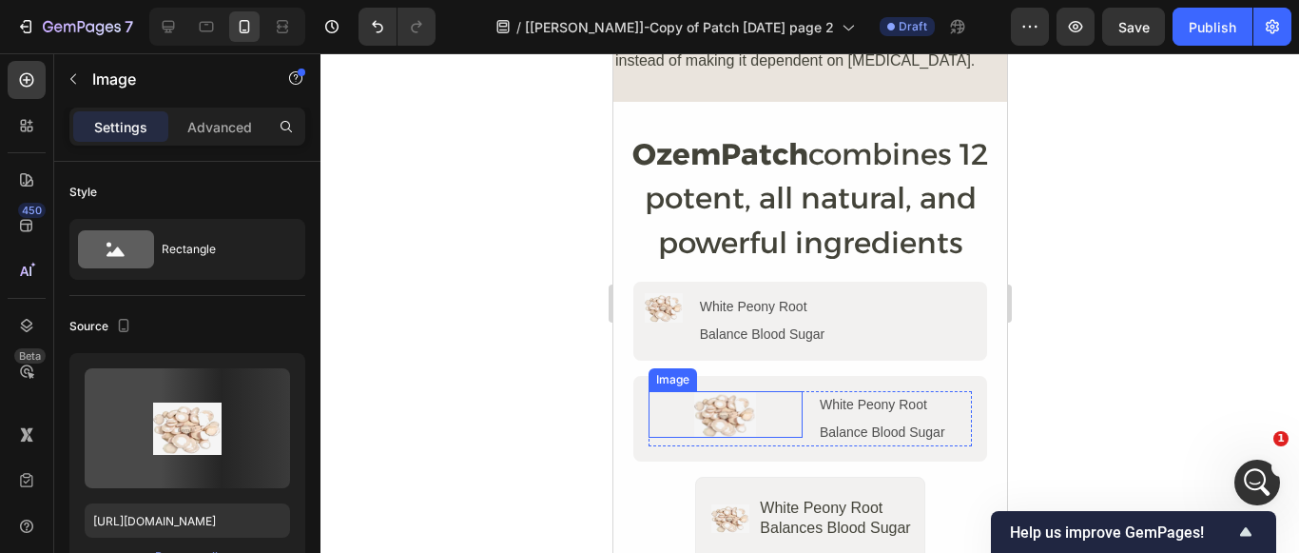
click at [773, 391] on div at bounding box center [725, 415] width 154 height 48
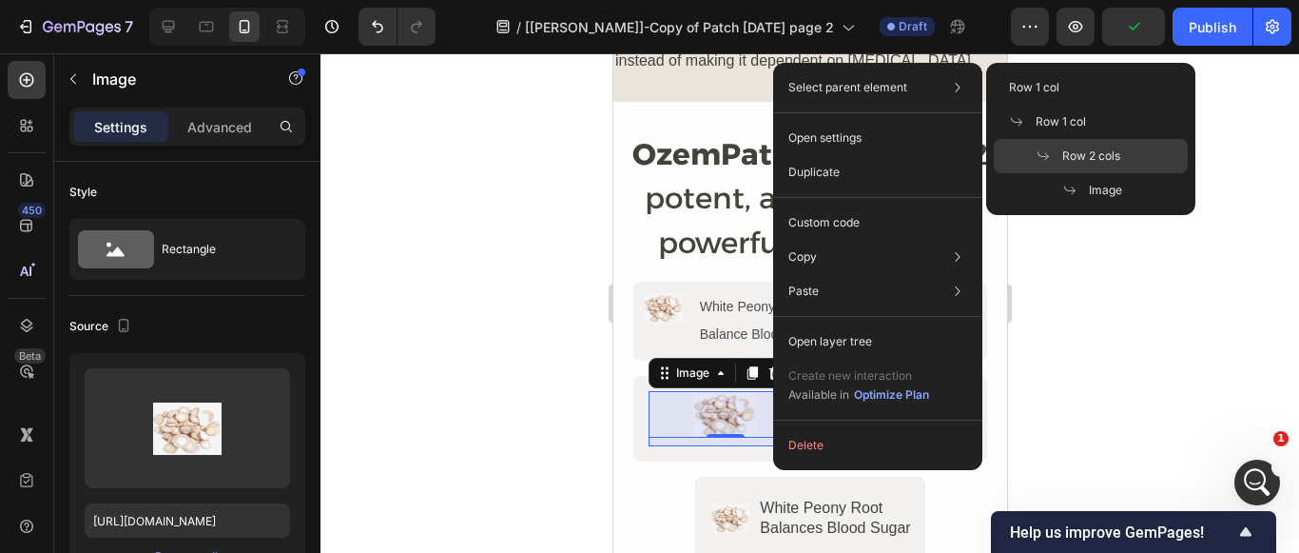
click at [1071, 157] on span "Row 2 cols" at bounding box center [1091, 155] width 58 height 17
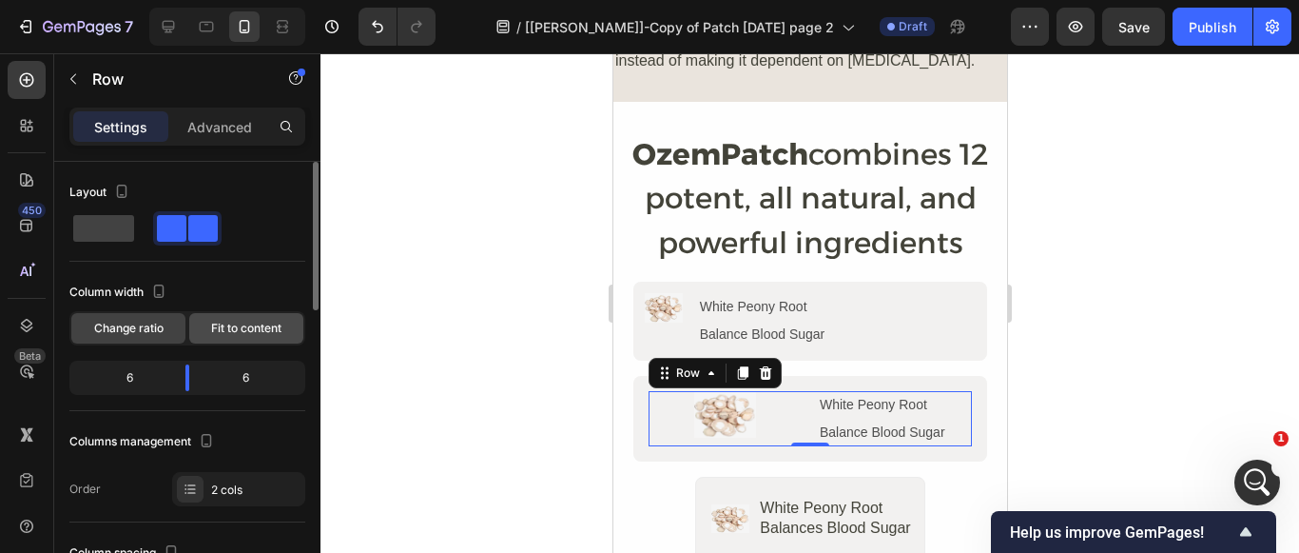
click at [232, 322] on span "Fit to content" at bounding box center [246, 328] width 70 height 17
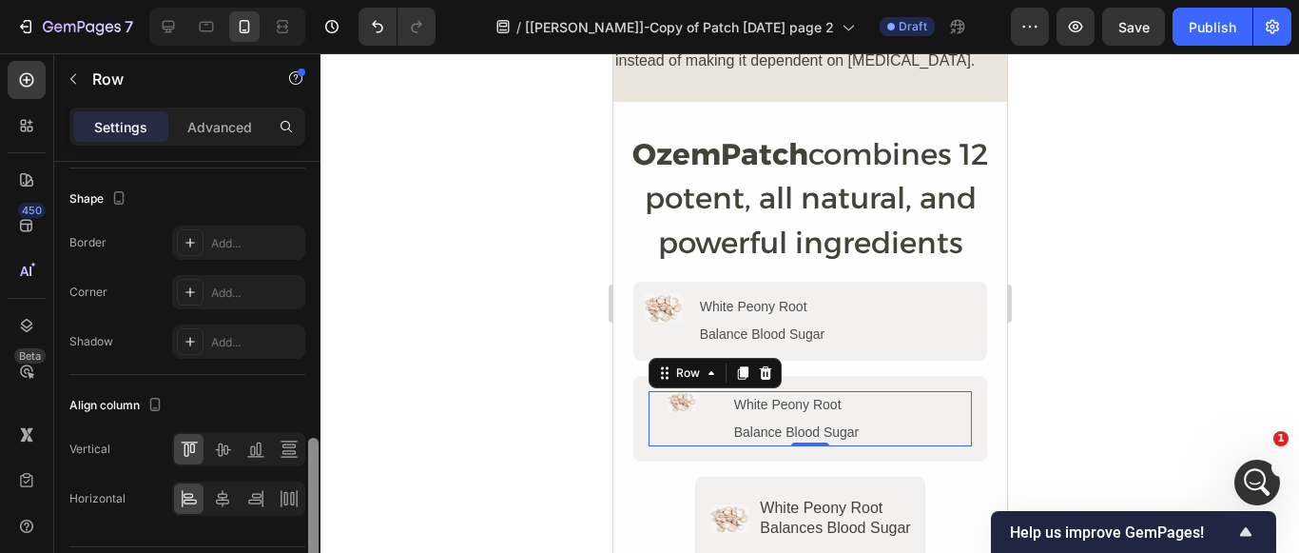
scroll to position [846, 0]
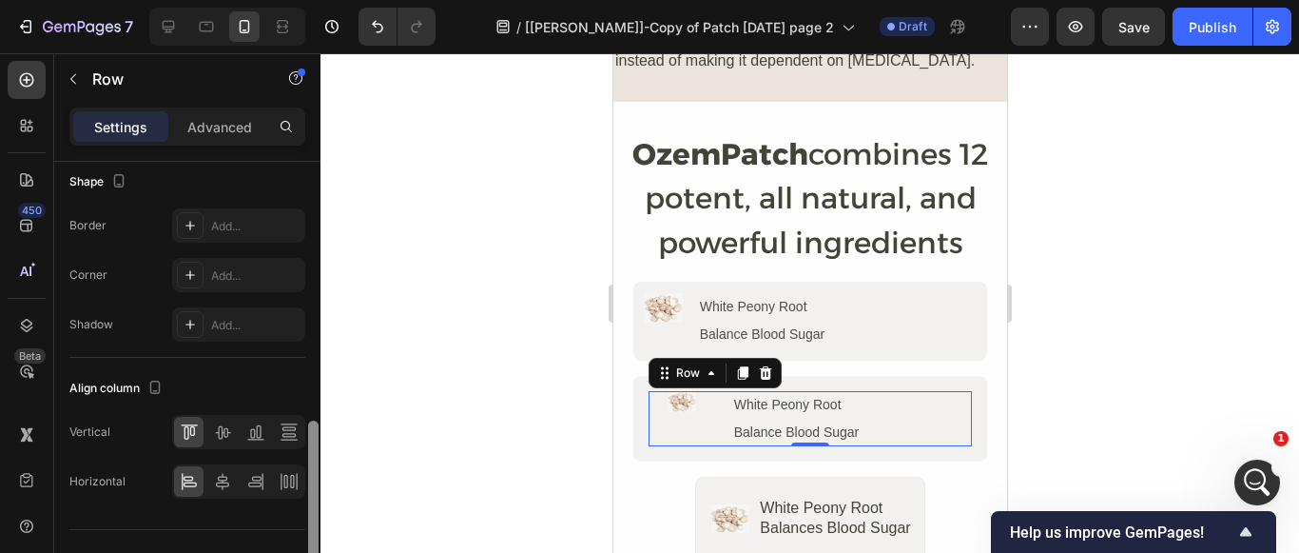
drag, startPoint x: 313, startPoint y: 271, endPoint x: 316, endPoint y: 555, distance: 284.4
click at [316, 0] on html "7 Version history / [Henry]-Copy of Patch sep 28 page 2 Draft Preview Save Publ…" at bounding box center [649, 0] width 1299 height 0
click at [226, 484] on icon at bounding box center [222, 481] width 19 height 19
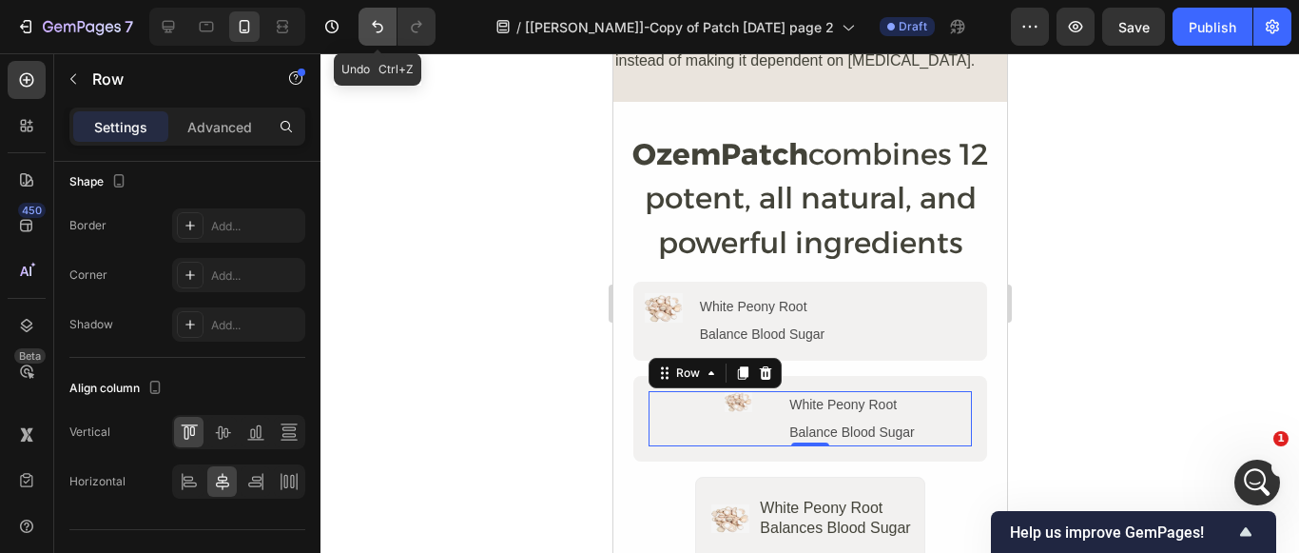
click at [383, 27] on icon "Undo/Redo" at bounding box center [377, 26] width 19 height 19
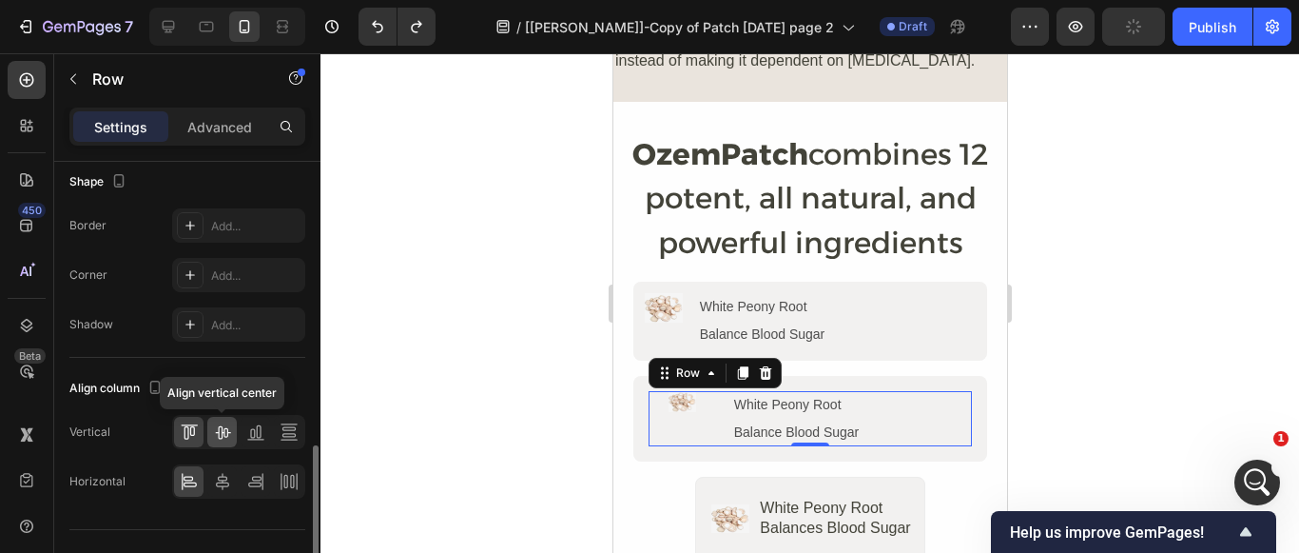
click at [223, 426] on icon at bounding box center [222, 431] width 19 height 19
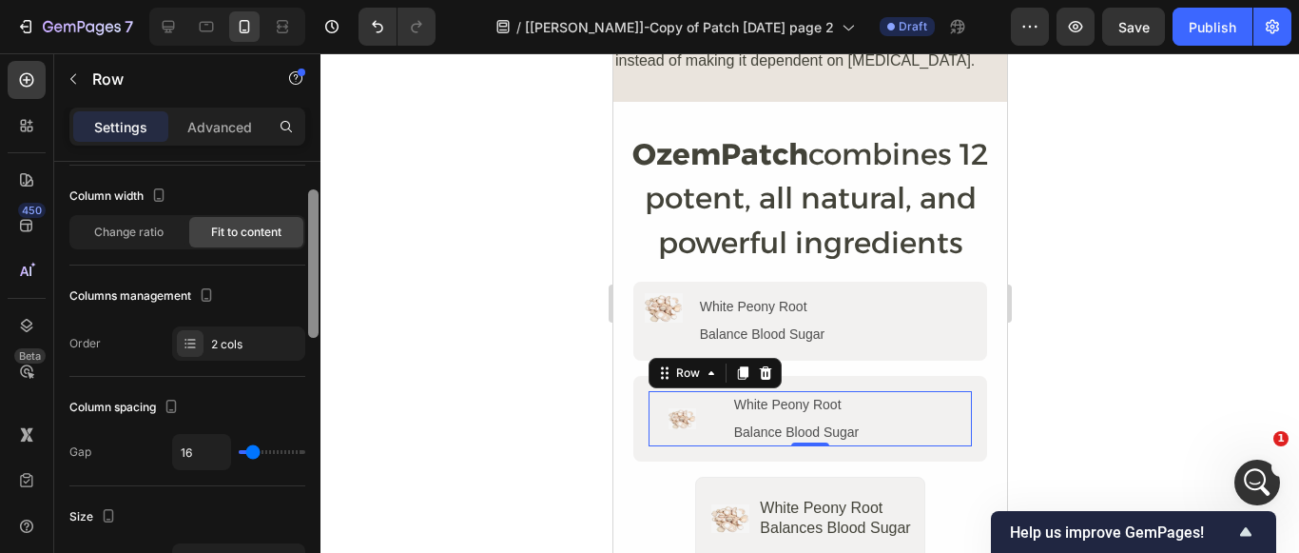
scroll to position [93, 0]
drag, startPoint x: 313, startPoint y: 490, endPoint x: 300, endPoint y: 237, distance: 253.3
click at [300, 237] on div "Layout Column width Change ratio Fit to content Columns management Order 2 cols…" at bounding box center [187, 384] width 266 height 445
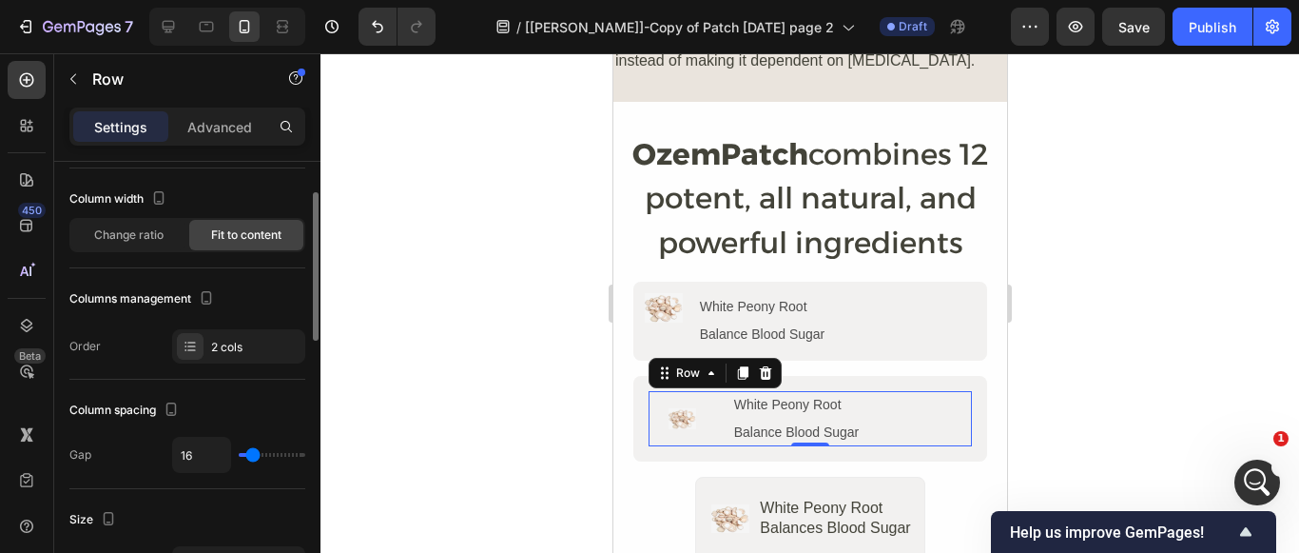
type input "0"
click at [240, 453] on input "range" at bounding box center [272, 455] width 67 height 4
click at [439, 419] on div at bounding box center [810, 302] width 979 height 499
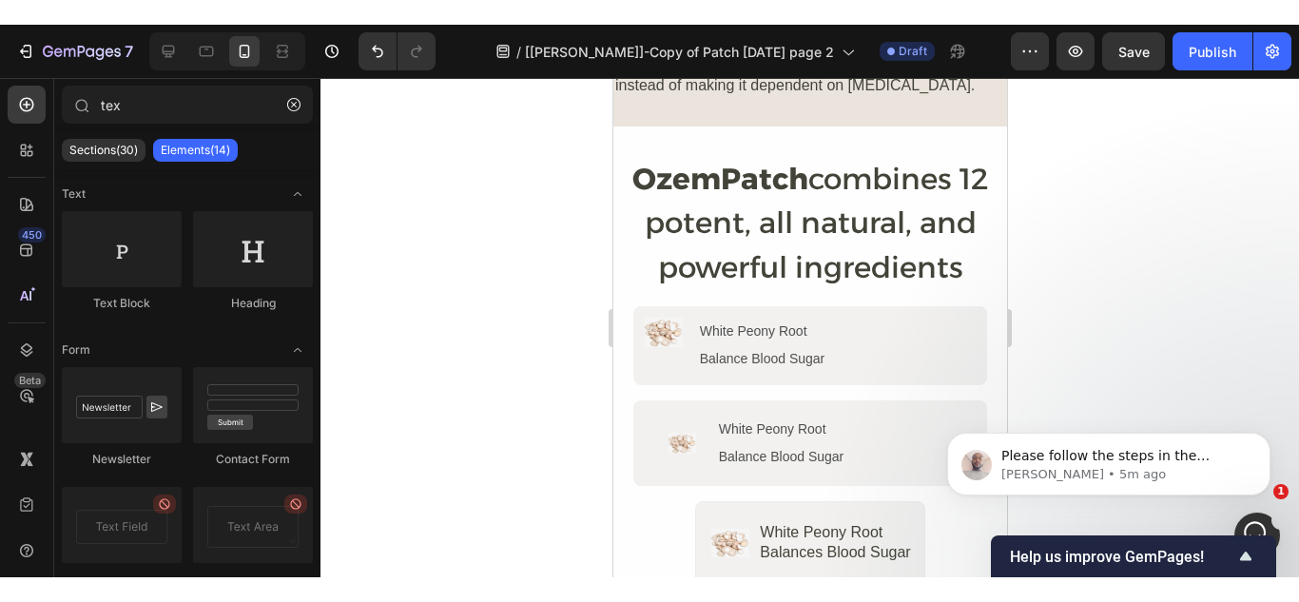
scroll to position [0, 0]
